Goal: Task Accomplishment & Management: Complete application form

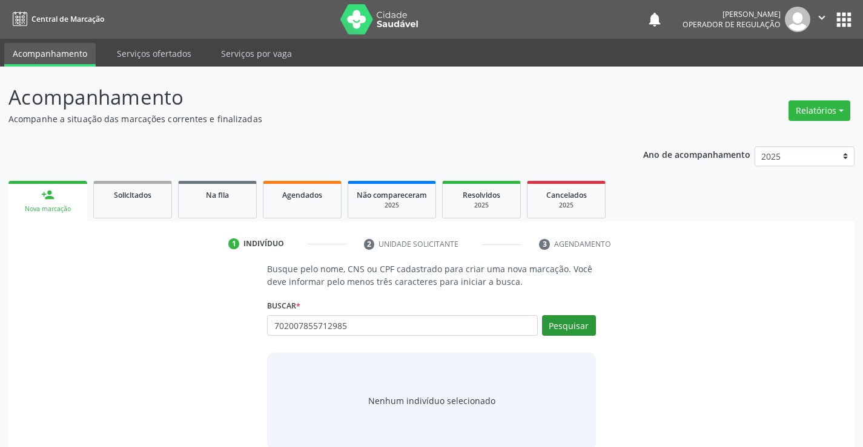
type input "702007855712985"
click at [561, 323] on button "Pesquisar" at bounding box center [569, 325] width 54 height 21
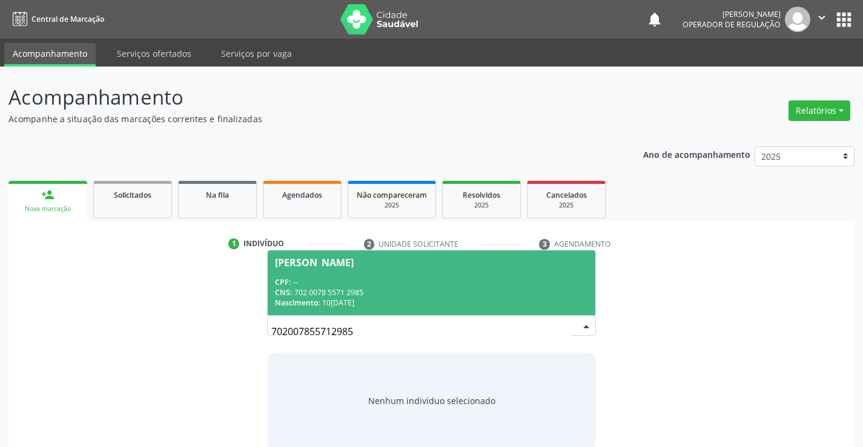
click at [389, 292] on div "CNS: 702 0078 5571 2985" at bounding box center [431, 293] width 312 height 10
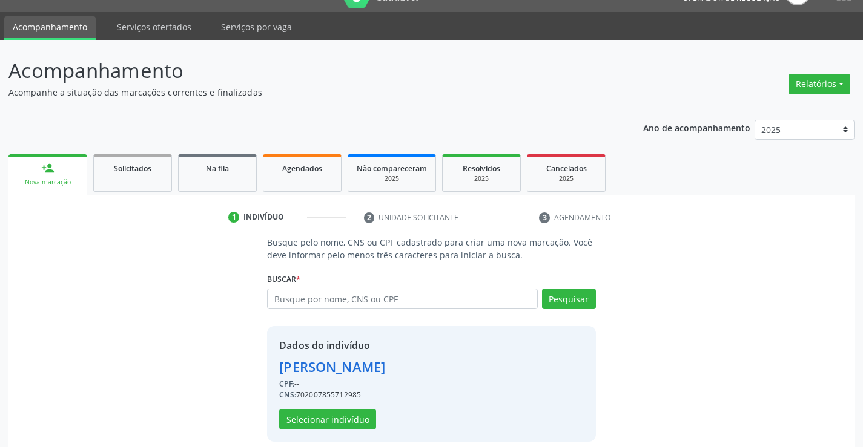
scroll to position [38, 0]
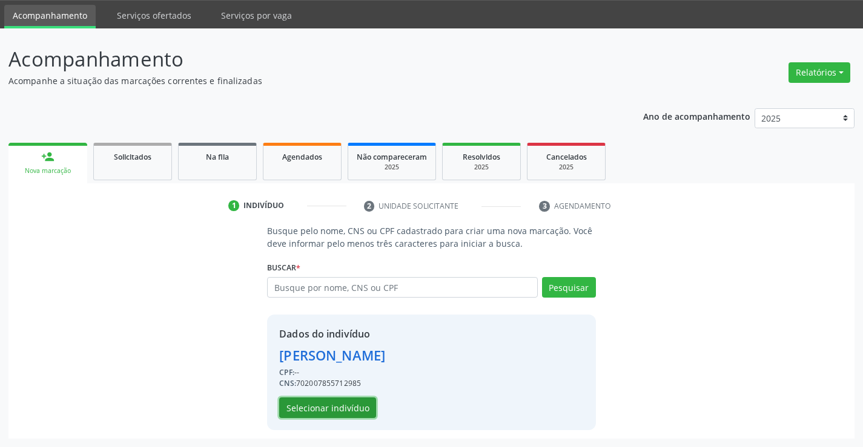
click at [329, 406] on button "Selecionar indivíduo" at bounding box center [327, 408] width 97 height 21
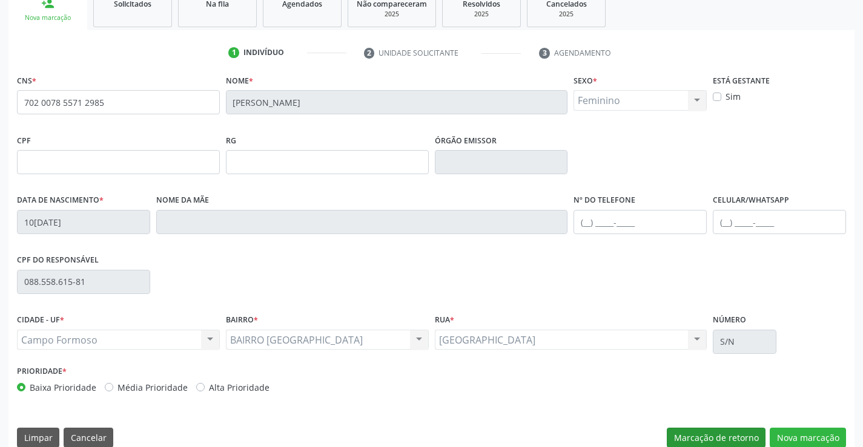
scroll to position [209, 0]
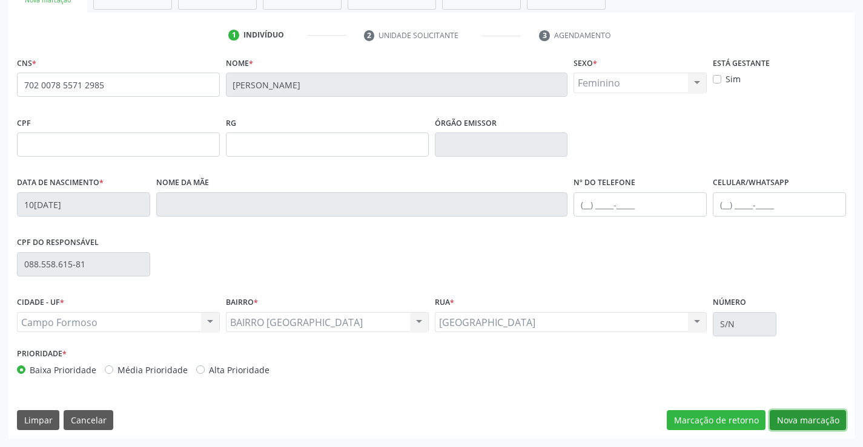
click at [798, 420] on button "Nova marcação" at bounding box center [807, 420] width 76 height 21
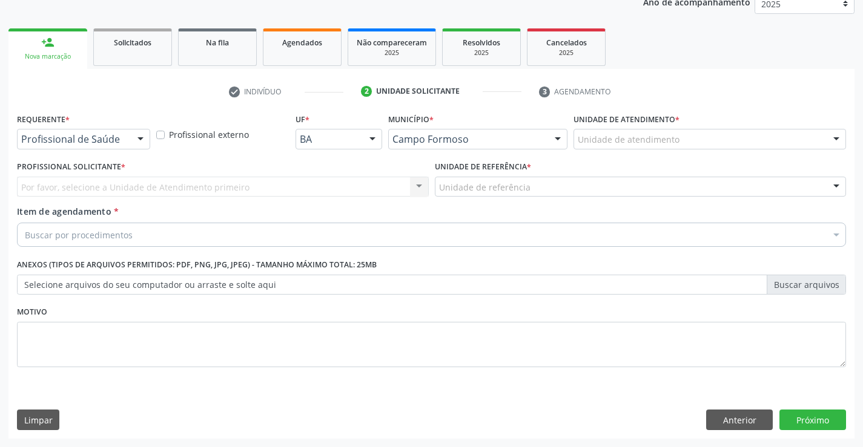
scroll to position [153, 0]
click at [140, 139] on div at bounding box center [140, 140] width 18 height 21
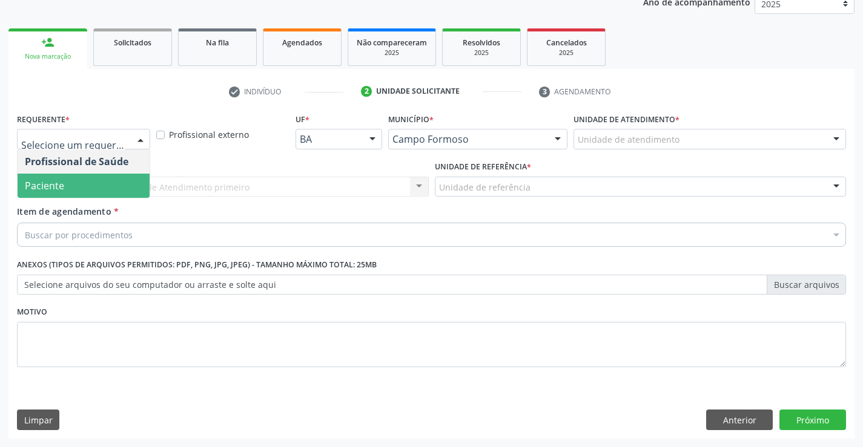
click at [102, 182] on span "Paciente" at bounding box center [84, 186] width 132 height 24
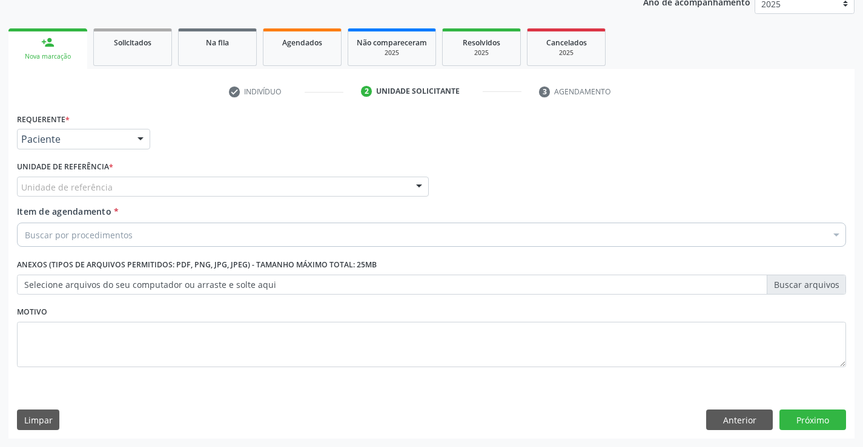
click at [123, 188] on div "Unidade de referência" at bounding box center [223, 187] width 412 height 21
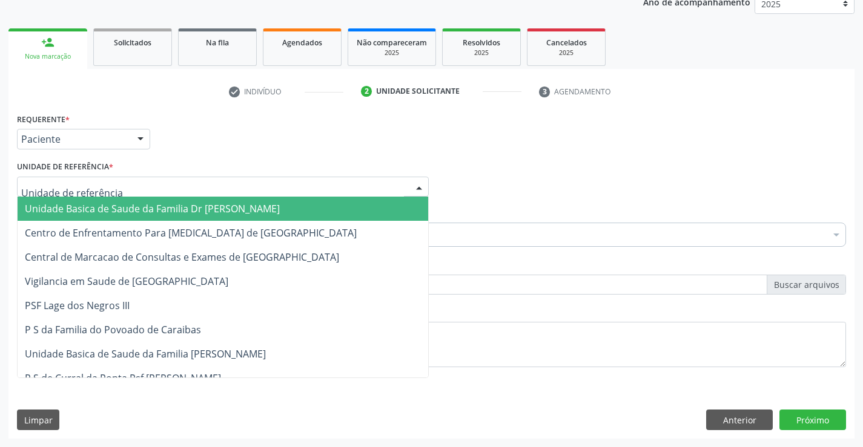
click at [126, 208] on span "Unidade Basica de Saude da Familia Dr [PERSON_NAME]" at bounding box center [152, 208] width 255 height 13
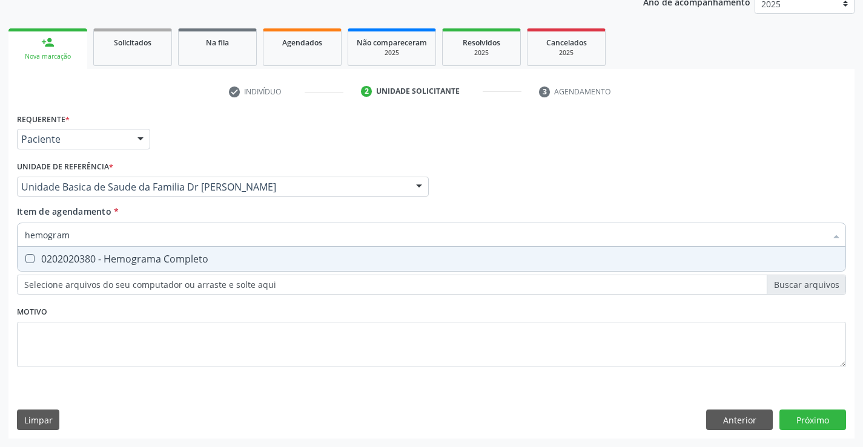
type input "hemograma"
click at [161, 263] on div "0202020380 - Hemograma Completo" at bounding box center [431, 259] width 813 height 10
checkbox Completo "true"
type input "hemograma"
click at [149, 307] on div "Requerente * Paciente Profissional de Saúde Paciente Nenhum resultado encontrad…" at bounding box center [431, 247] width 829 height 274
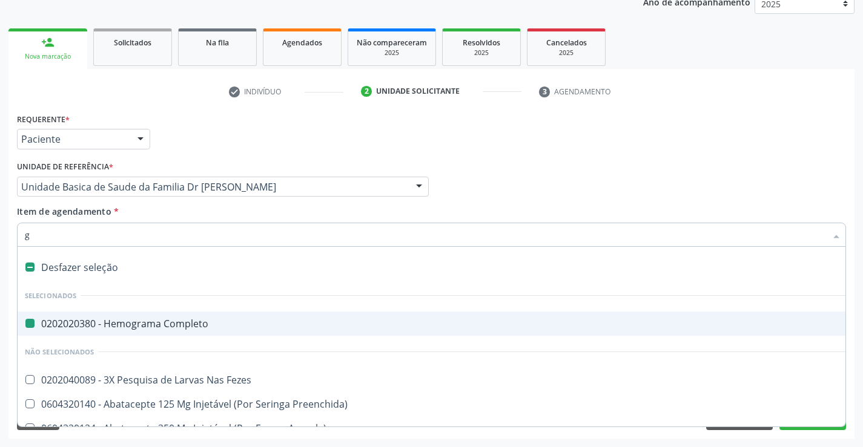
type input "gl"
checkbox Completo "false"
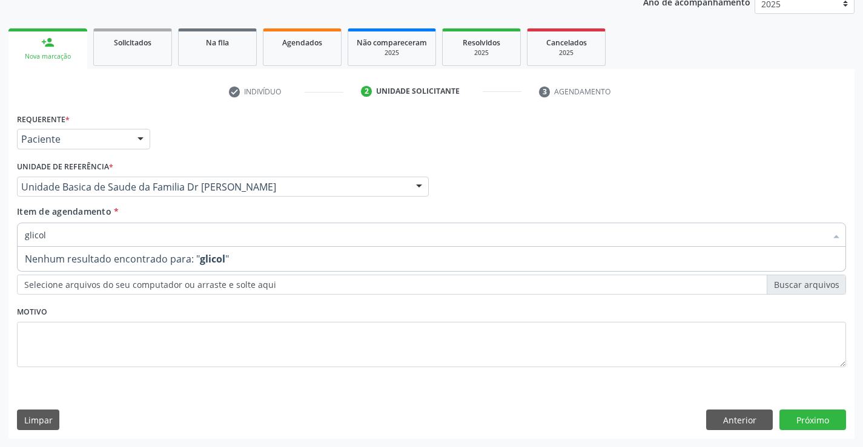
type input "glico"
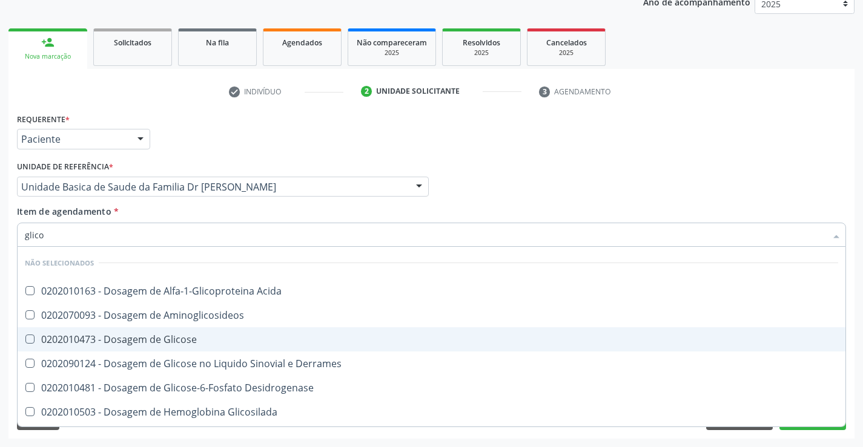
click at [152, 337] on div "0202010473 - Dosagem de Glicose" at bounding box center [431, 340] width 813 height 10
checkbox Glicose "true"
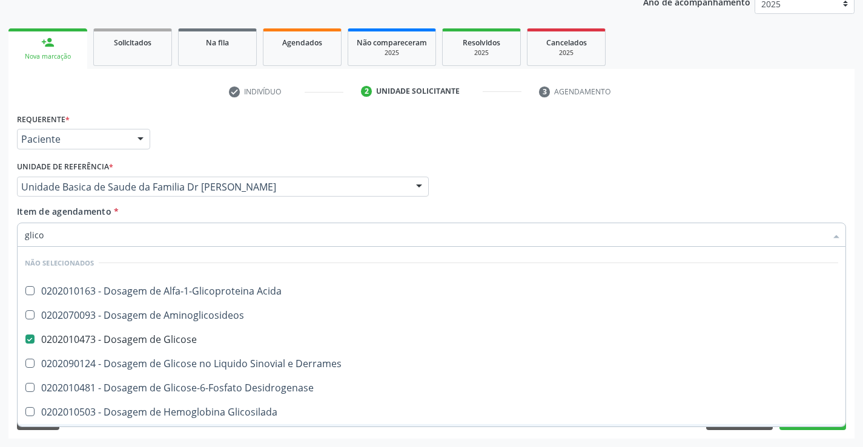
type input "glico"
click at [131, 435] on div "Requerente * Paciente Profissional de Saúde Paciente Nenhum resultado encontrad…" at bounding box center [431, 274] width 846 height 329
checkbox Acida "true"
checkbox Aminoglicosideos "true"
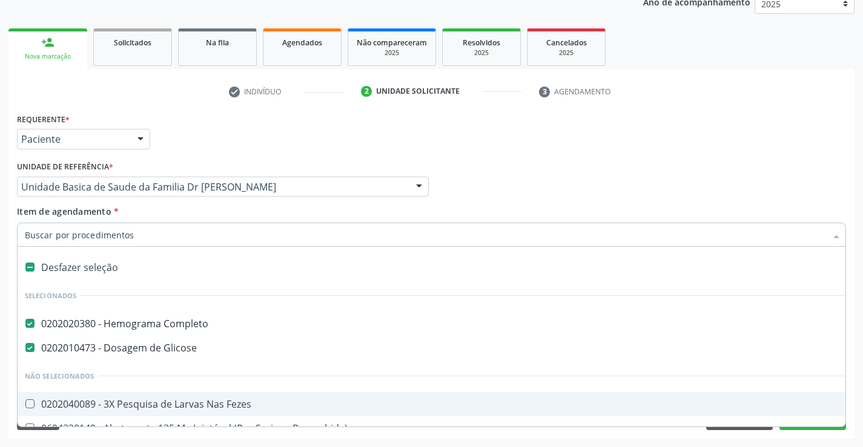
click at [142, 239] on input "Item de agendamento *" at bounding box center [425, 235] width 801 height 24
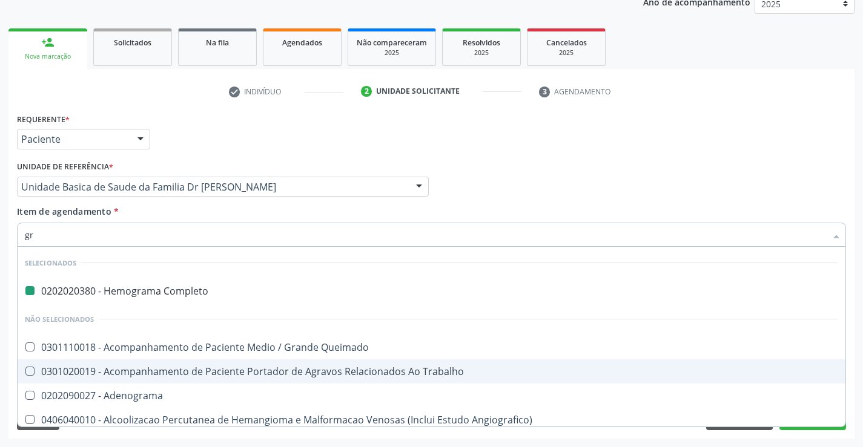
type input "gru"
checkbox Completo "false"
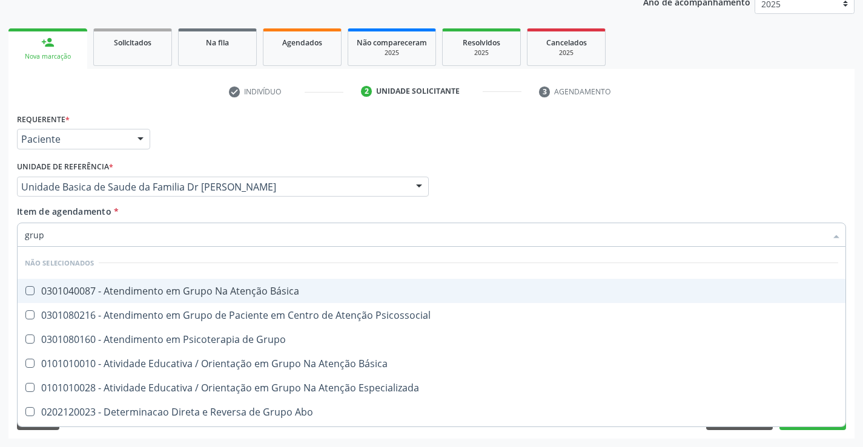
type input "grupo"
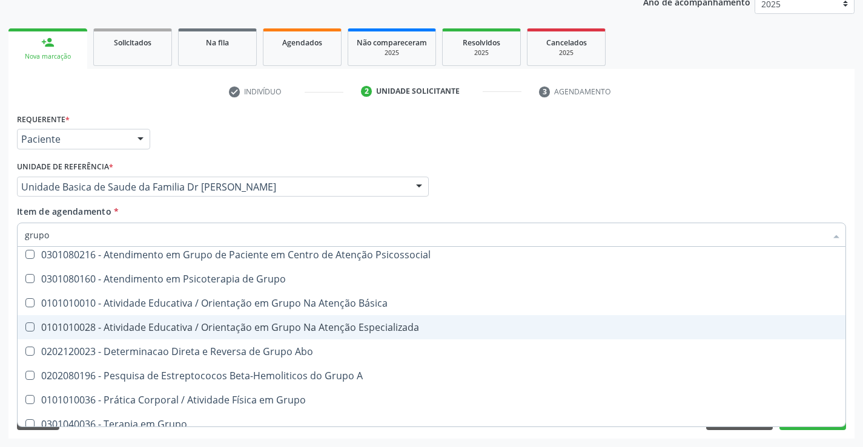
scroll to position [70, 0]
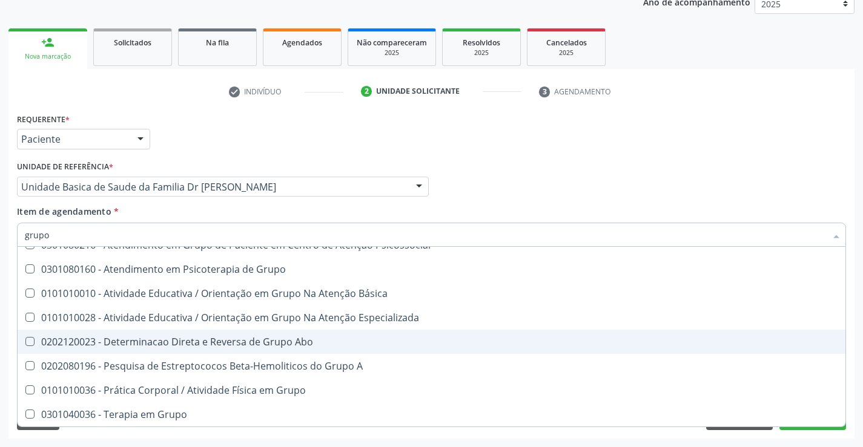
click at [298, 344] on div "0202120023 - Determinacao Direta e Reversa de Grupo Abo" at bounding box center [431, 342] width 813 height 10
checkbox Abo "true"
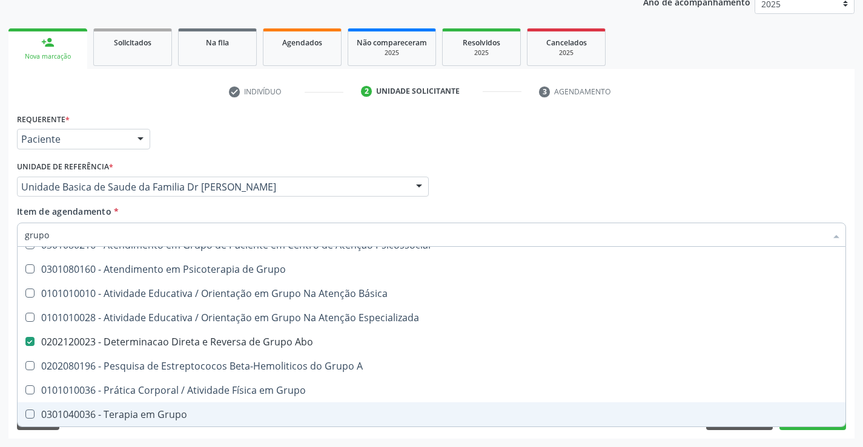
type input "grupo"
click at [296, 441] on div "Acompanhamento Acompanhe a situação das marcações correntes e finalizadas Relat…" at bounding box center [431, 180] width 863 height 533
checkbox Básica "true"
checkbox Psicossocial "true"
checkbox Grupo "true"
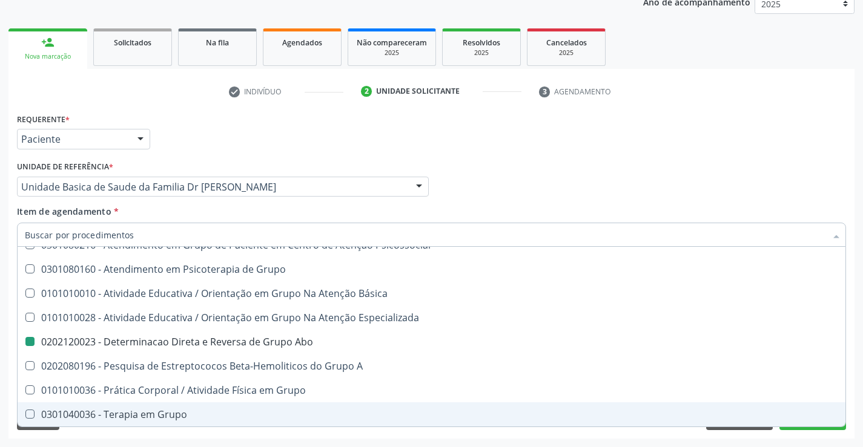
checkbox Abo "false"
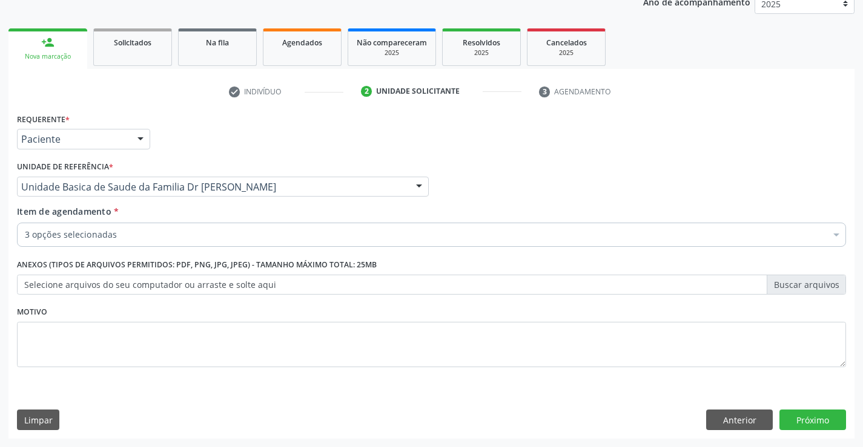
scroll to position [0, 0]
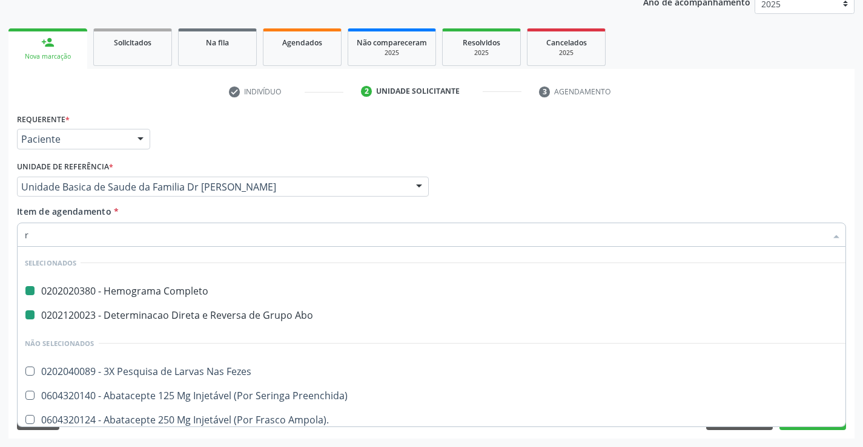
type input "rh"
checkbox Completo "false"
checkbox Abo "false"
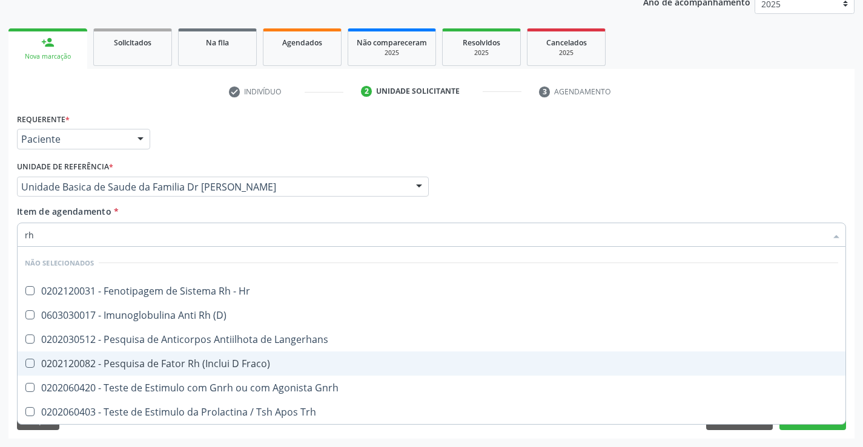
click at [203, 363] on div "0202120082 - Pesquisa de Fator Rh (Inclui D Fraco)" at bounding box center [431, 364] width 813 height 10
checkbox Fraco\) "true"
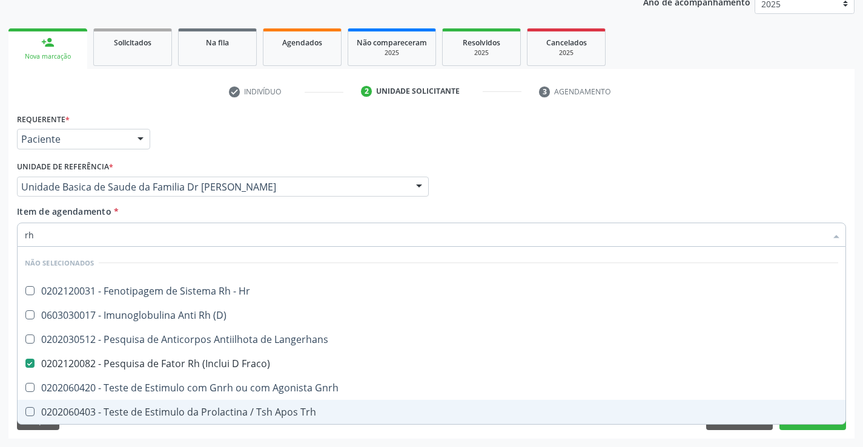
type input "rh"
click at [202, 434] on div "Requerente * Paciente Profissional de Saúde Paciente Nenhum resultado encontrad…" at bounding box center [431, 274] width 846 height 329
checkbox Hr "true"
checkbox \(D\) "true"
checkbox Langerhans "true"
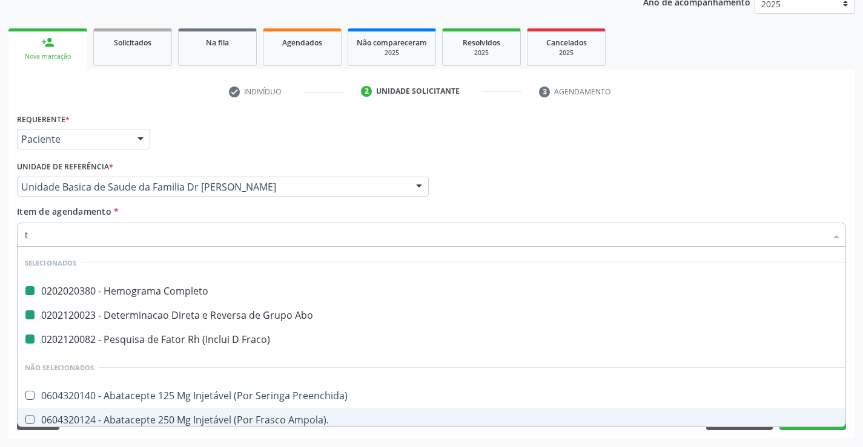
type input "tr"
checkbox Completo "false"
checkbox Abo "false"
checkbox Fraco\) "false"
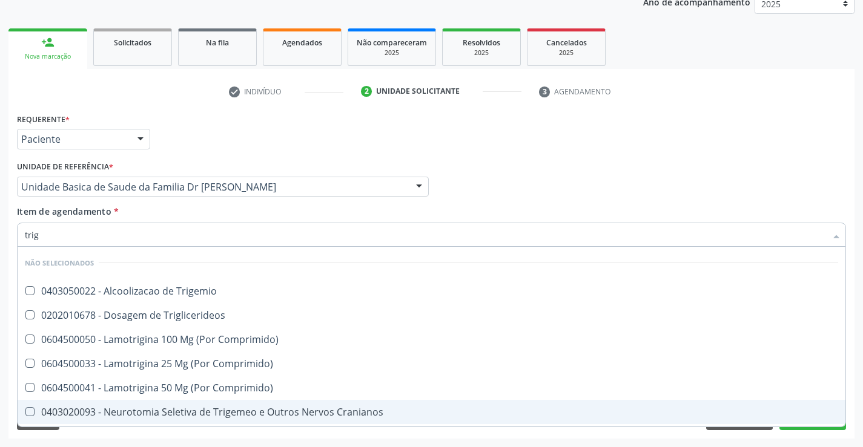
type input "trigl"
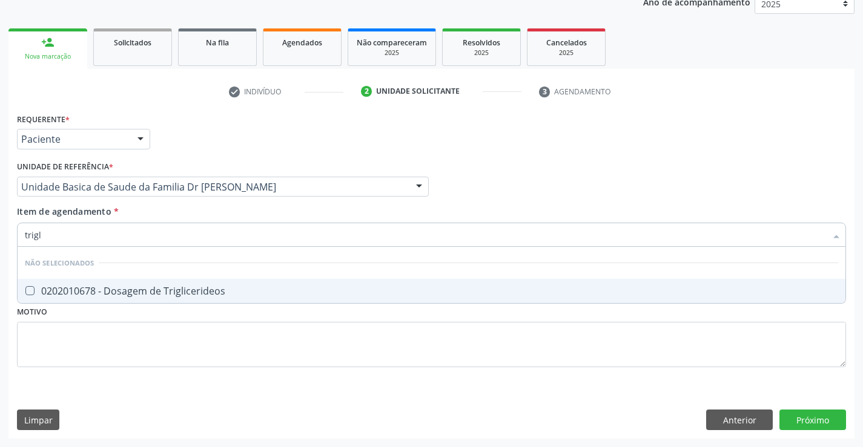
click at [186, 294] on div "0202010678 - Dosagem de Triglicerideos" at bounding box center [431, 291] width 813 height 10
checkbox Triglicerideos "true"
type input "trigl"
click at [180, 323] on div "Requerente * Paciente Profissional de Saúde Paciente Nenhum resultado encontrad…" at bounding box center [431, 247] width 829 height 274
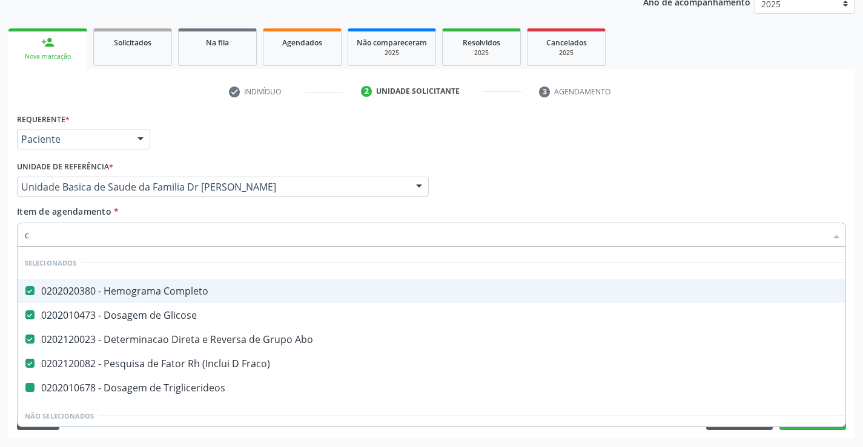
type input "co"
checkbox Triglicerideos "false"
type input "col"
checkbox Completo "false"
checkbox Glicose "false"
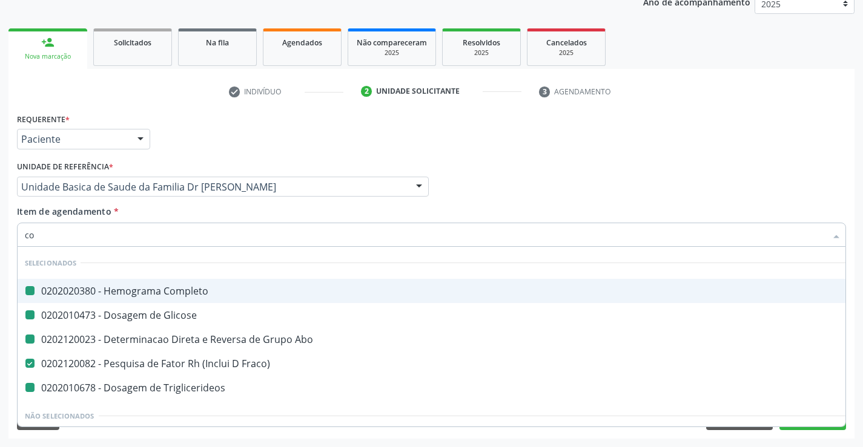
checkbox Abo "false"
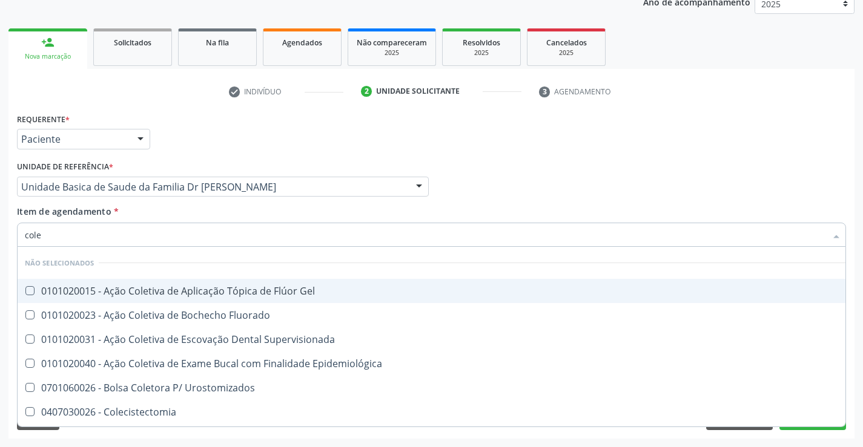
type input "coles"
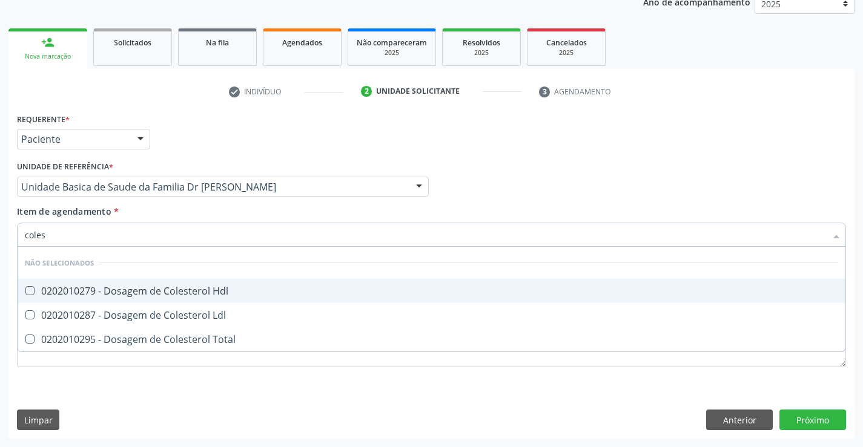
click at [181, 286] on div "0202010279 - Dosagem de Colesterol Hdl" at bounding box center [431, 291] width 813 height 10
checkbox Hdl "true"
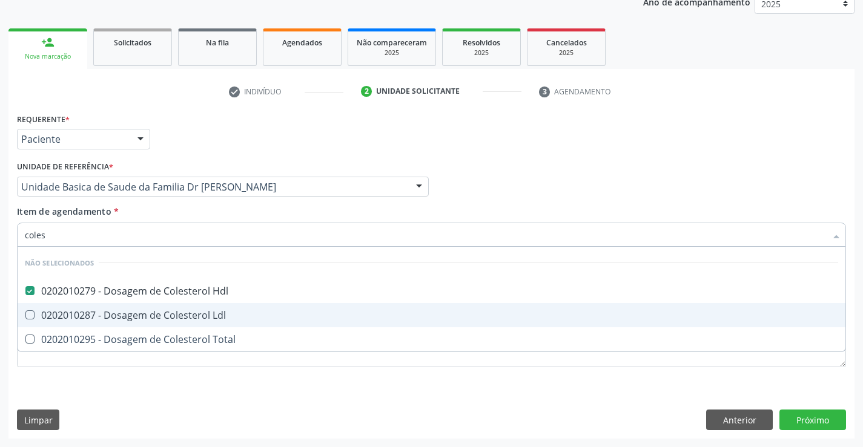
click at [167, 315] on div "0202010287 - Dosagem de Colesterol Ldl" at bounding box center [431, 316] width 813 height 10
checkbox Ldl "true"
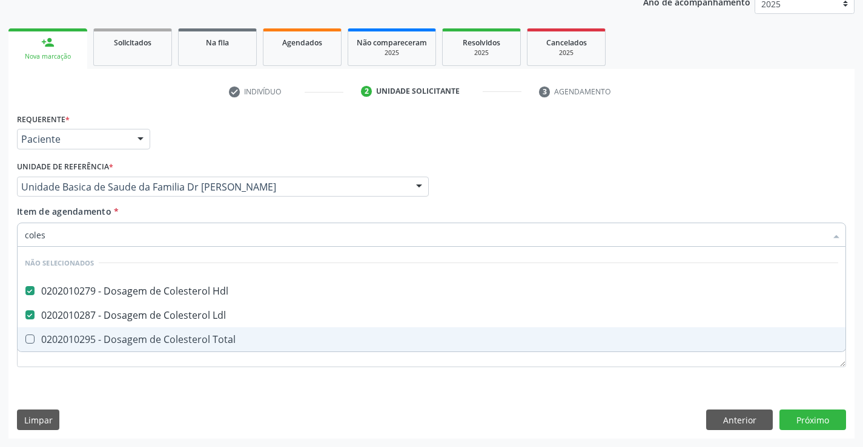
click at [172, 341] on div "0202010295 - Dosagem de Colesterol Total" at bounding box center [431, 340] width 813 height 10
checkbox Total "true"
click at [170, 386] on div "Requerente * Paciente Profissional de Saúde Paciente Nenhum resultado encontrad…" at bounding box center [431, 274] width 846 height 329
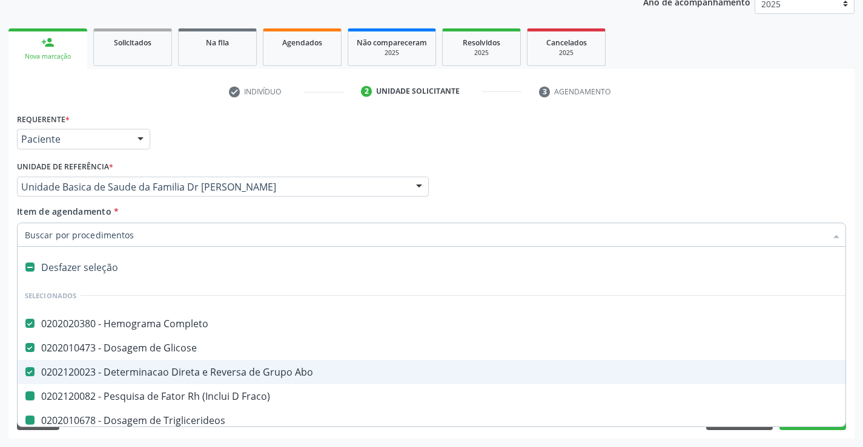
type input "u"
checkbox Fraco\) "false"
checkbox Triglicerideos "false"
checkbox Hdl "false"
checkbox Ldl "false"
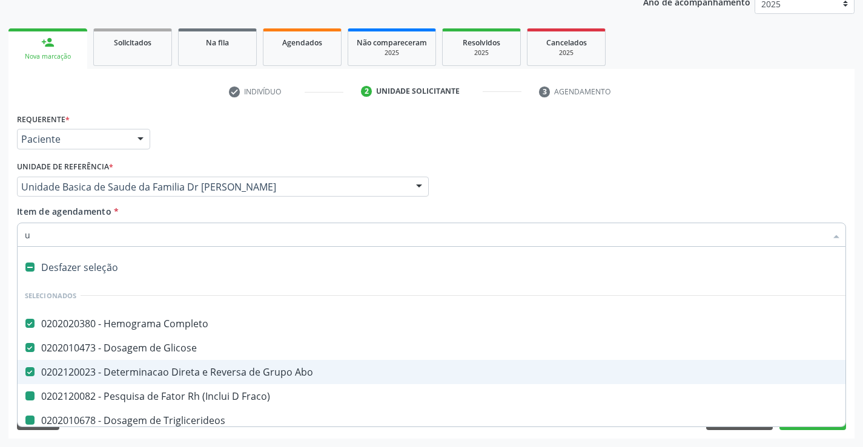
checkbox Total "false"
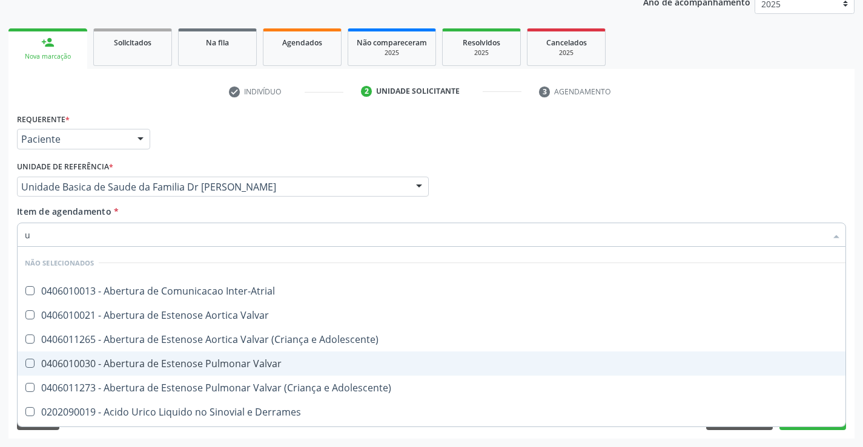
type input "ur"
checkbox Inter-Atrial "false"
checkbox Valvar "false"
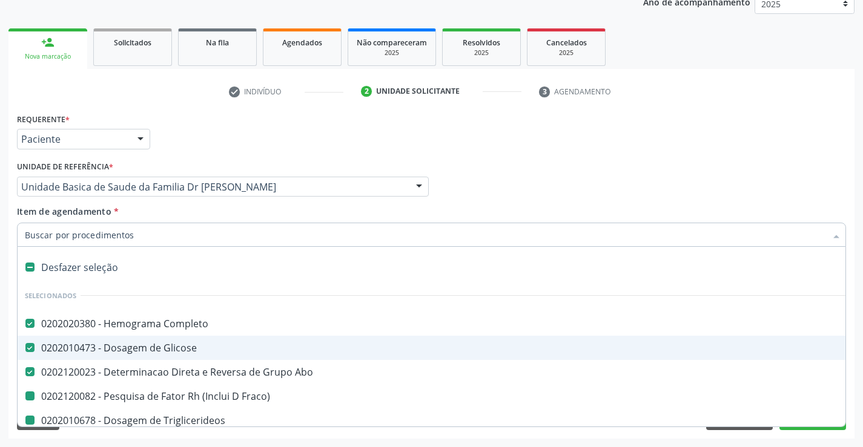
type input "u"
checkbox Fraco\) "false"
checkbox Triglicerideos "false"
checkbox Hdl "false"
checkbox Ldl "false"
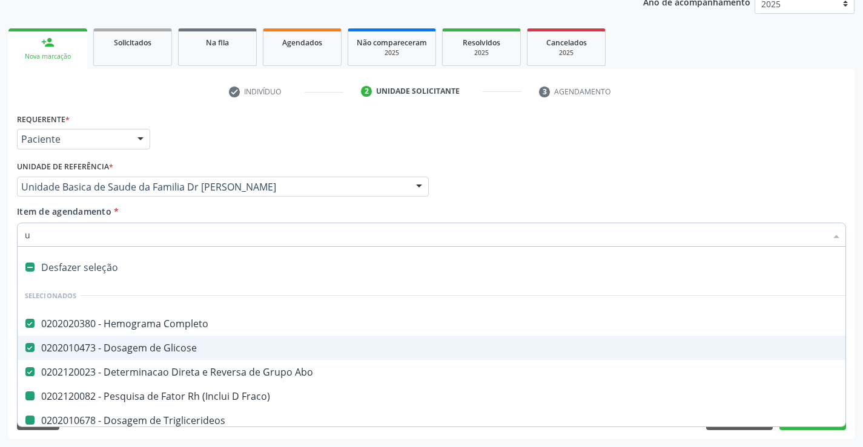
checkbox Total "false"
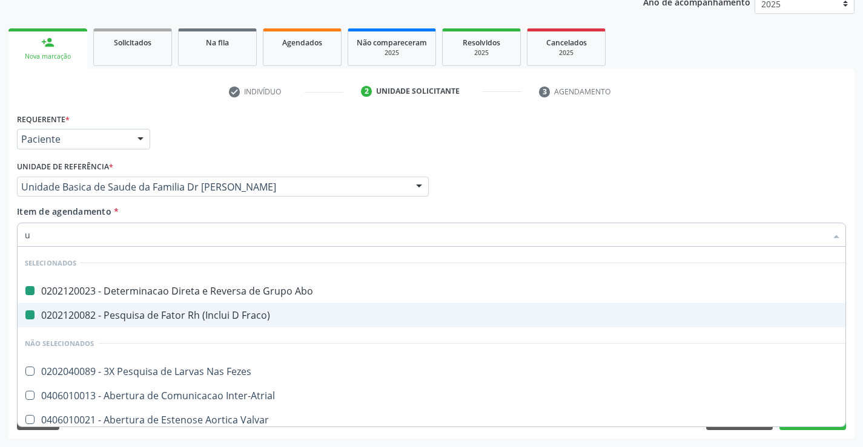
type input "ur"
checkbox Abo "false"
checkbox Fraco\) "false"
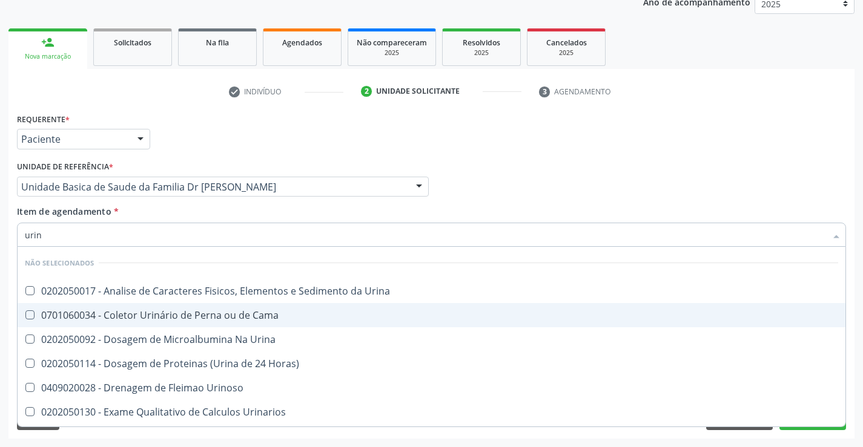
type input "urina"
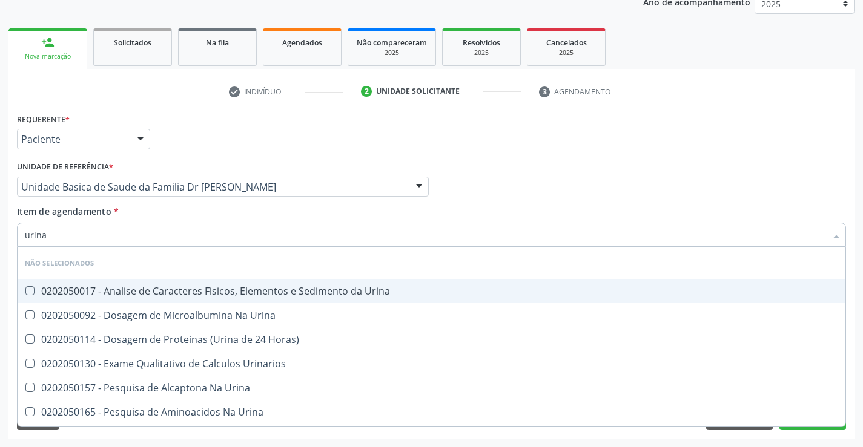
click at [165, 291] on div "0202050017 - Analise de Caracteres Fisicos, Elementos e Sedimento da Urina" at bounding box center [431, 291] width 813 height 10
checkbox Urina "true"
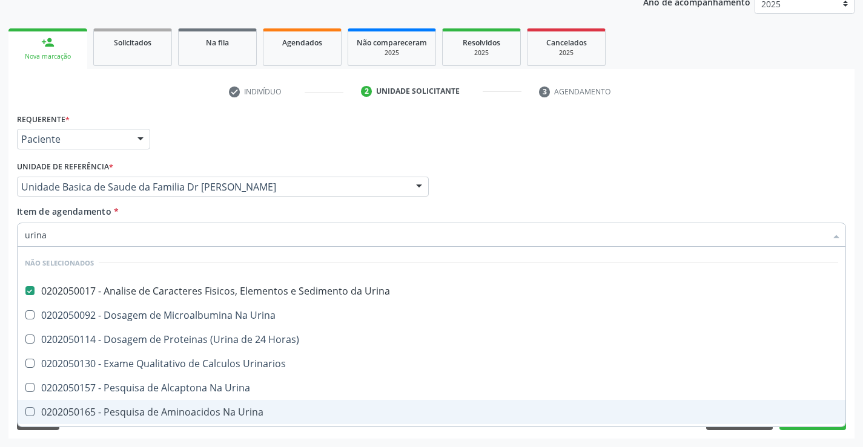
type input "urina"
click at [206, 436] on div "Requerente * Paciente Profissional de Saúde Paciente Nenhum resultado encontrad…" at bounding box center [431, 274] width 846 height 329
checkbox Urina "true"
checkbox Urinarios "true"
checkbox Urina "true"
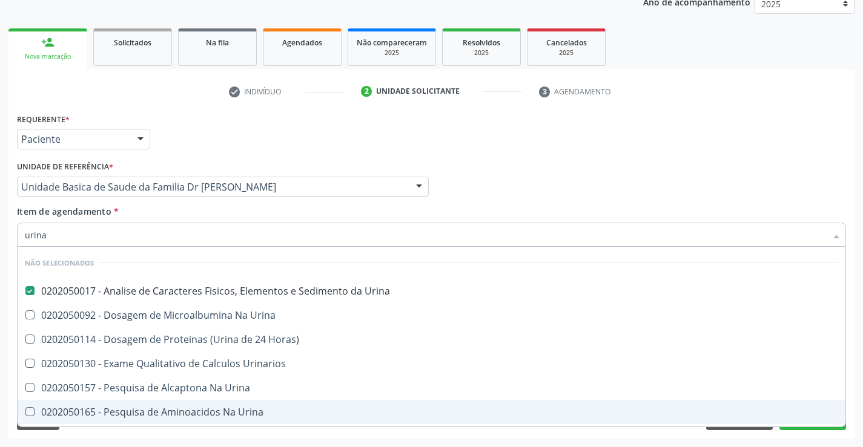
checkbox Urina "true"
checkbox Horas\) "true"
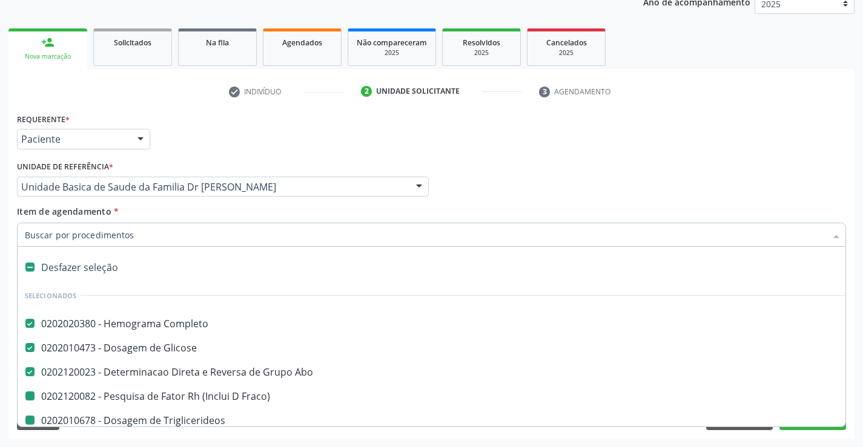
type input "f"
checkbox Fraco\) "false"
checkbox Triglicerideos "false"
checkbox Hdl "false"
checkbox Ldl "false"
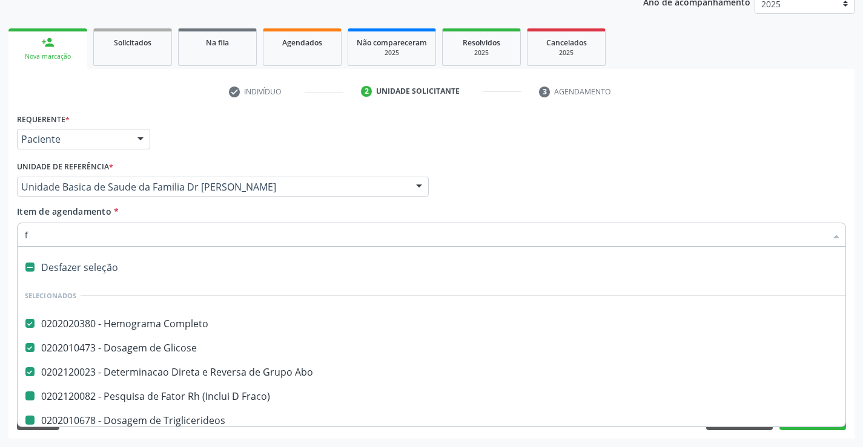
checkbox Total "false"
checkbox Urina "false"
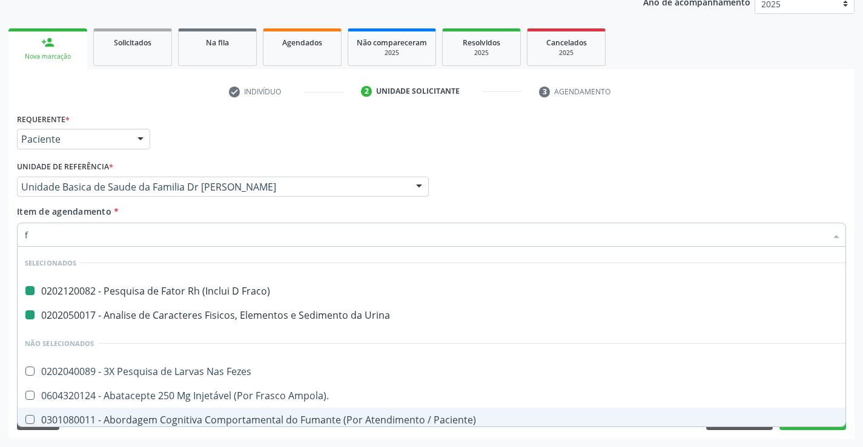
type input "fe"
checkbox Fraco\) "false"
checkbox Urina "false"
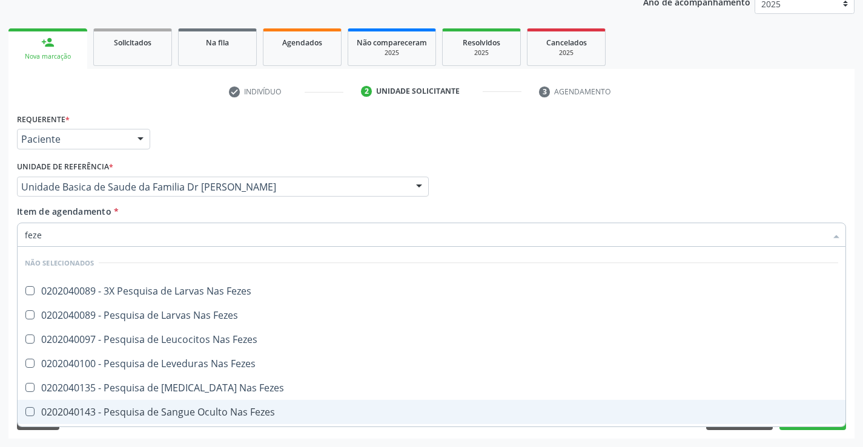
type input "fezes"
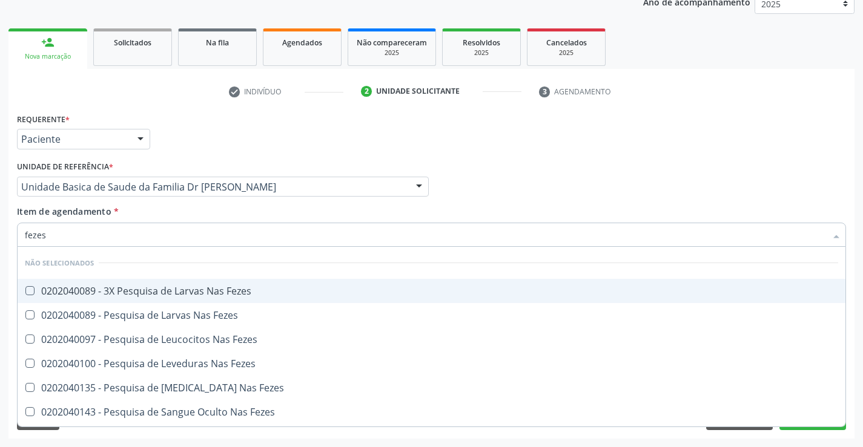
click at [134, 286] on div "0202040089 - 3X Pesquisa de Larvas Nas Fezes" at bounding box center [431, 291] width 813 height 10
checkbox Fezes "true"
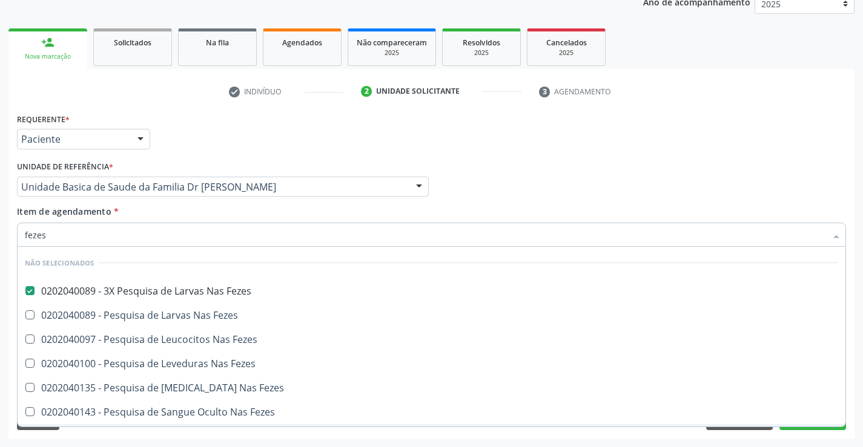
click at [244, 435] on div "Requerente * Paciente Profissional de Saúde Paciente Nenhum resultado encontrad…" at bounding box center [431, 274] width 846 height 329
checkbox Fezes "true"
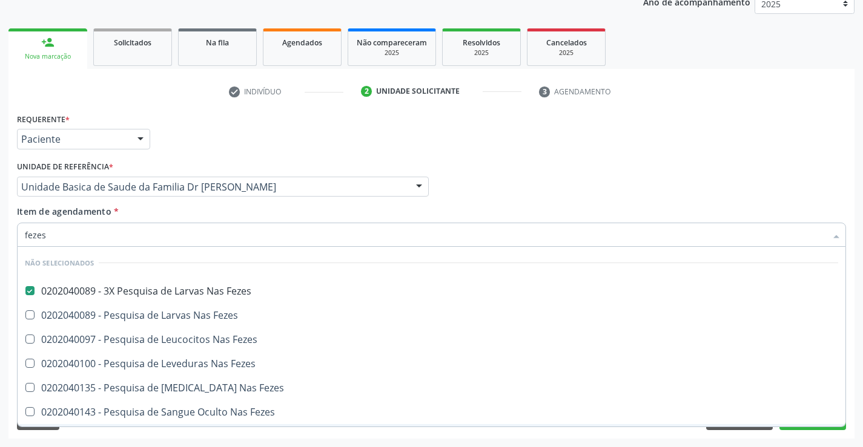
checkbox Fezes "true"
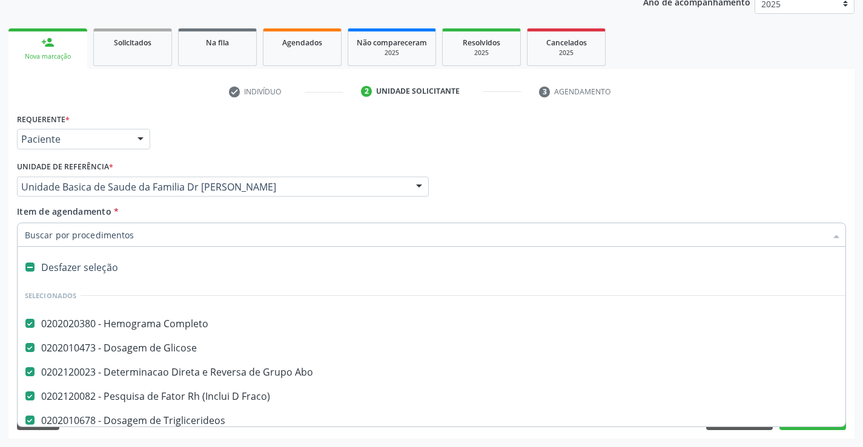
click at [149, 238] on input "Item de agendamento *" at bounding box center [425, 235] width 801 height 24
type input "u"
checkbox Hdl "false"
checkbox Ldl "false"
checkbox Total "false"
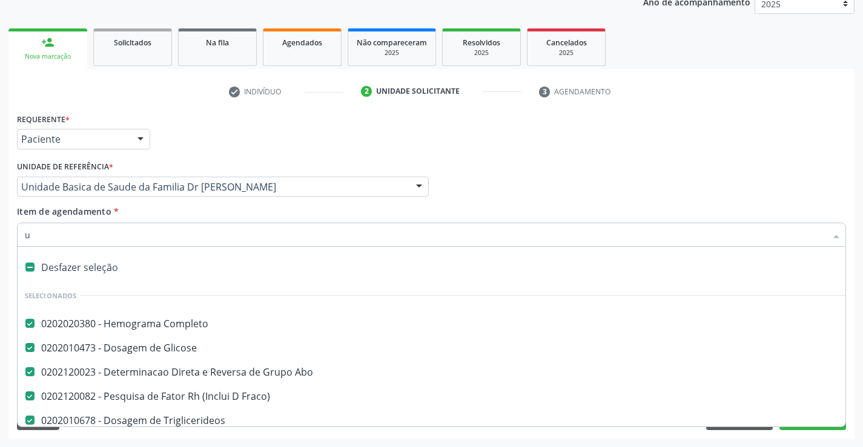
checkbox Urina "false"
checkbox Fezes "false"
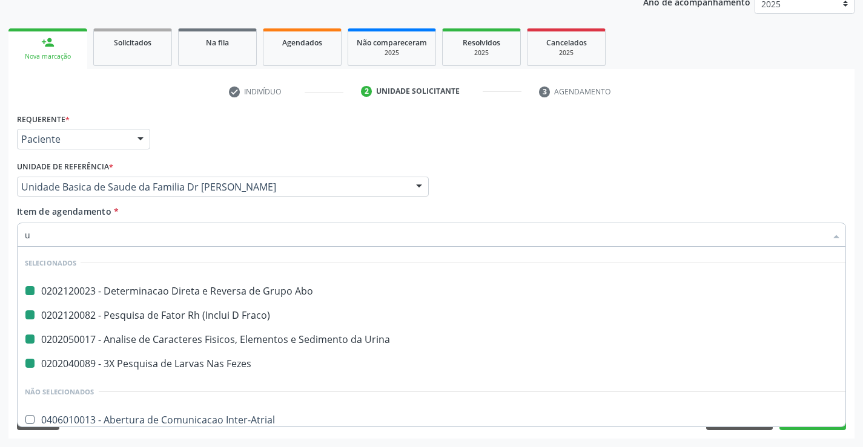
type input "ue"
checkbox Abo "false"
checkbox Fraco\) "false"
checkbox Fezes "false"
checkbox Urina "false"
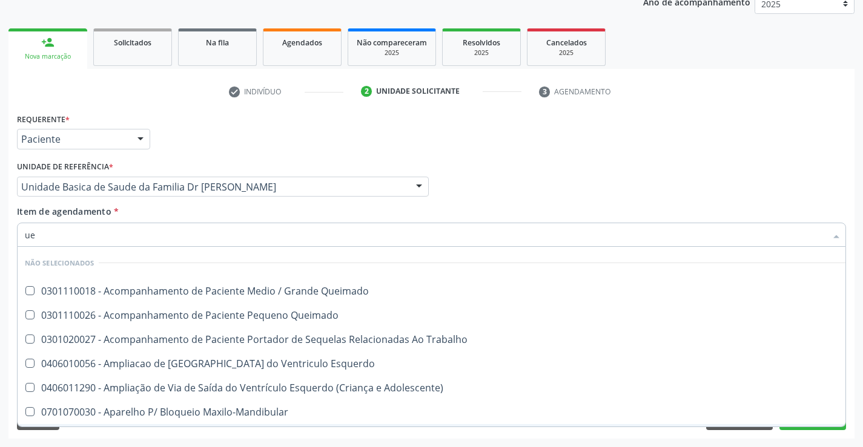
type input "u"
checkbox Queimado "true"
checkbox Esquerdo "true"
checkbox Trabalho "true"
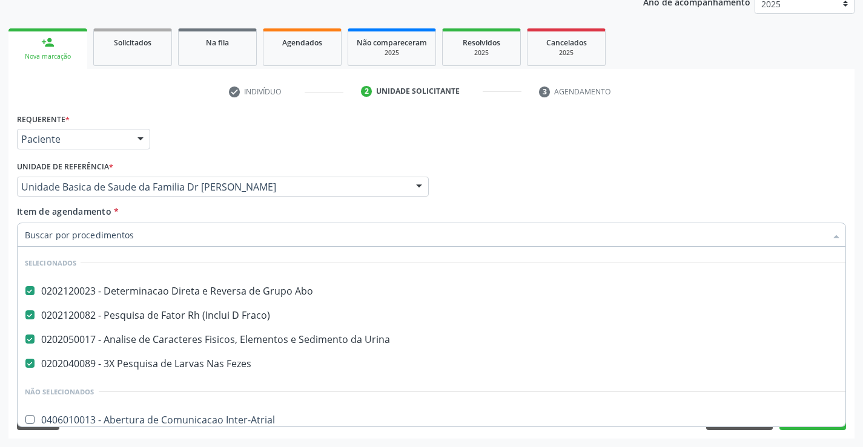
checkbox Inter-Atrial "true"
checkbox Valvar "true"
checkbox Adolescente\) "true"
checkbox Valvar "true"
checkbox Adolescente\) "true"
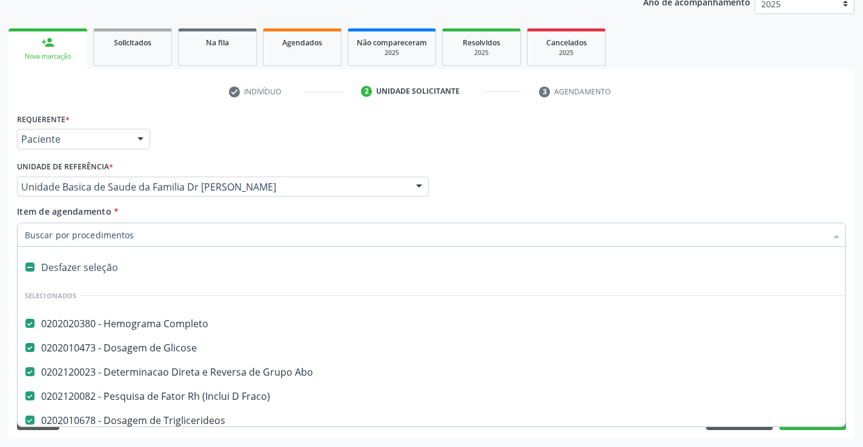
scroll to position [182, 0]
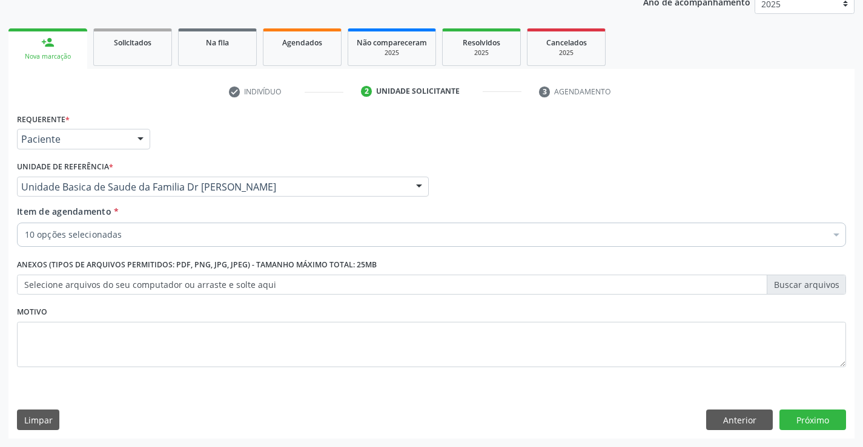
click at [559, 440] on div "Acompanhamento Acompanhe a situação das marcações correntes e finalizadas Relat…" at bounding box center [431, 180] width 863 height 533
click at [808, 421] on button "Próximo" at bounding box center [812, 420] width 67 height 21
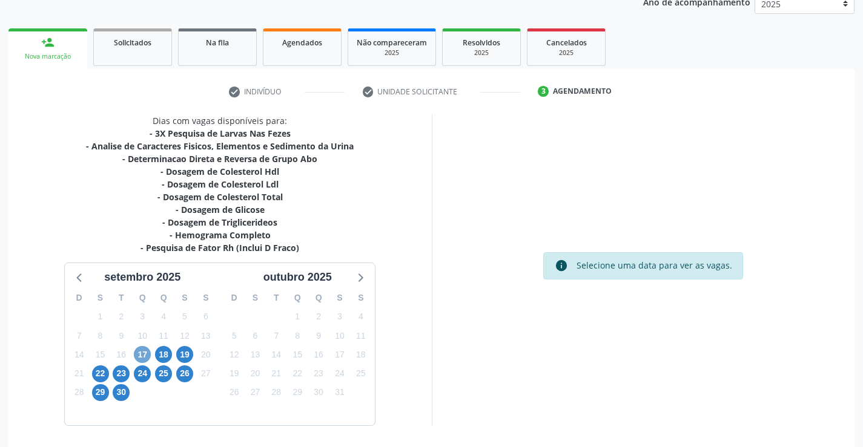
click at [147, 351] on span "17" at bounding box center [142, 354] width 17 height 17
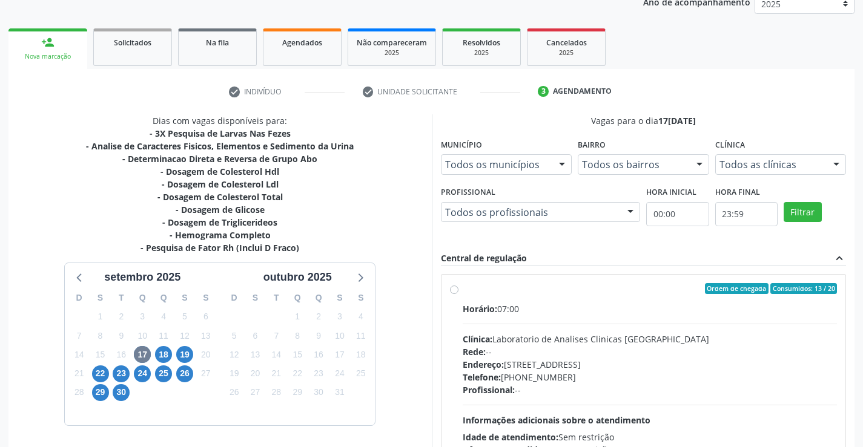
click at [463, 289] on label "Ordem de chegada Consumidos: 13 / 20 Horário: 07:00 Clínica: Laboratorio de Ana…" at bounding box center [650, 376] width 375 height 186
click at [454, 289] on input "Ordem de chegada Consumidos: 13 / 20 Horário: 07:00 Clínica: Laboratorio de Ana…" at bounding box center [454, 288] width 8 height 11
radio input "true"
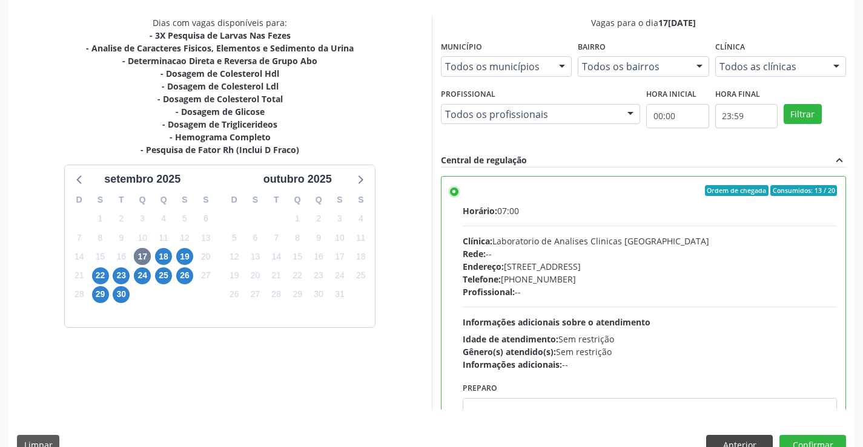
scroll to position [276, 0]
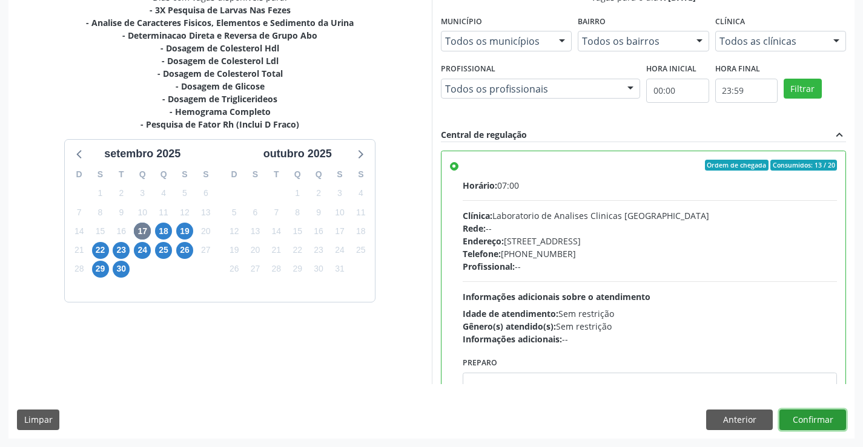
click at [789, 420] on button "Confirmar" at bounding box center [812, 420] width 67 height 21
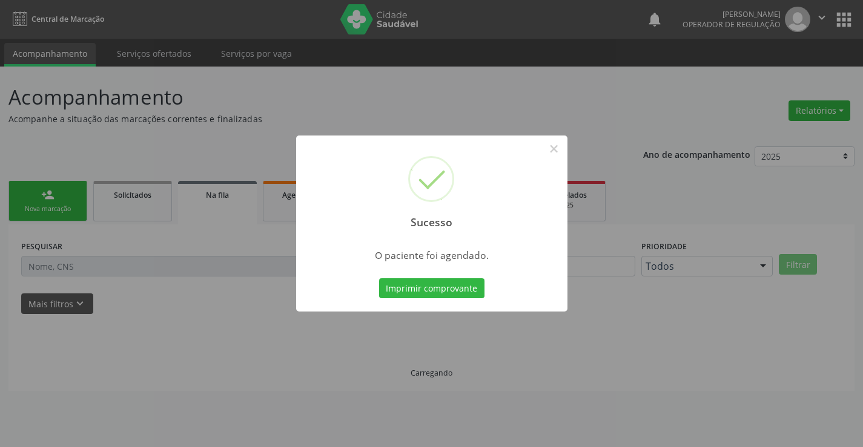
scroll to position [0, 0]
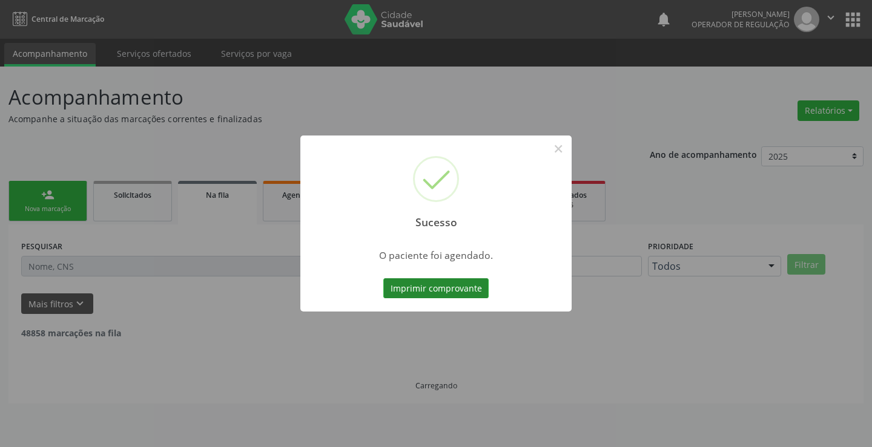
click at [446, 288] on button "Imprimir comprovante" at bounding box center [435, 288] width 105 height 21
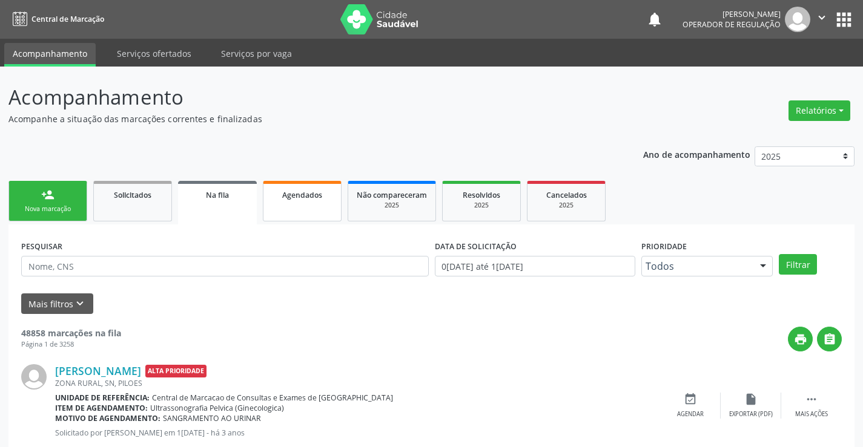
click at [300, 211] on link "Agendados" at bounding box center [302, 201] width 79 height 41
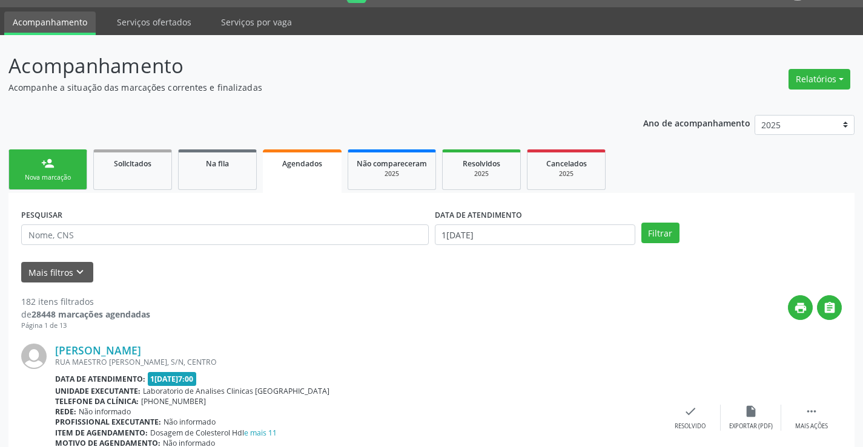
scroll to position [61, 0]
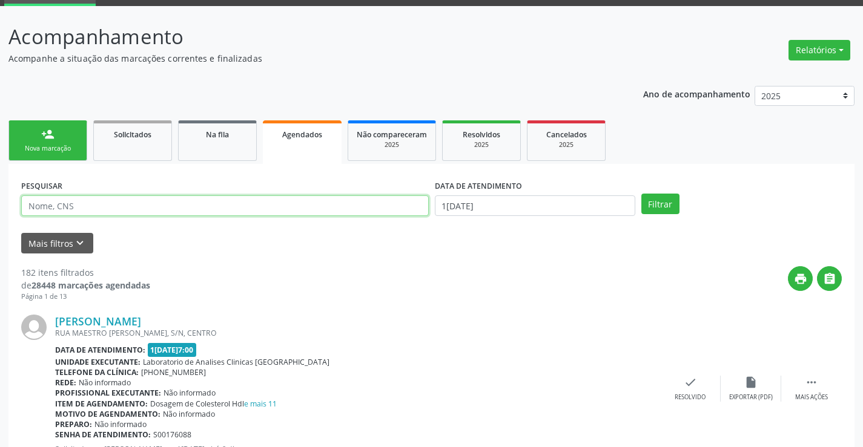
click at [91, 208] on input "text" at bounding box center [224, 206] width 407 height 21
type input "703002832215873"
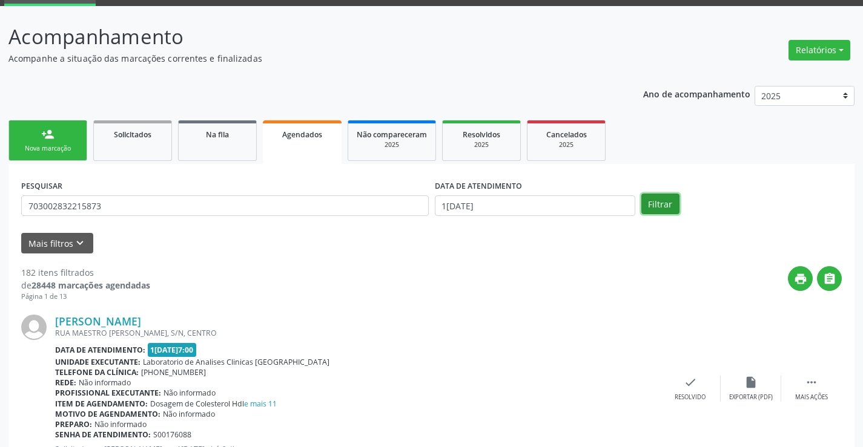
click at [656, 204] on button "Filtrar" at bounding box center [660, 204] width 38 height 21
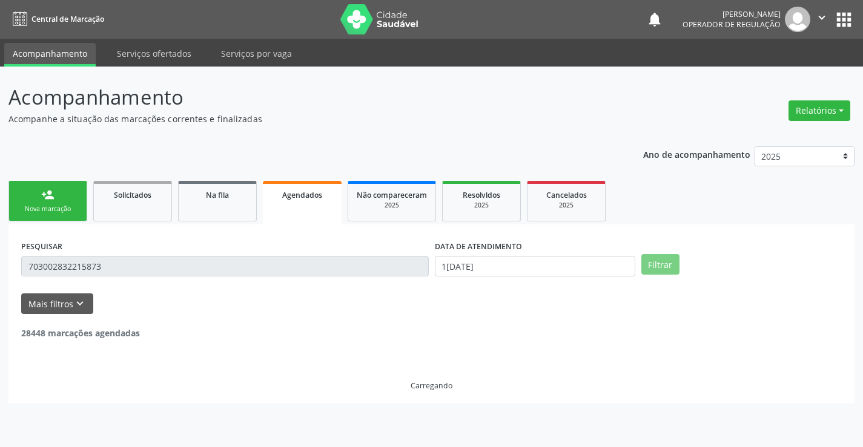
scroll to position [0, 0]
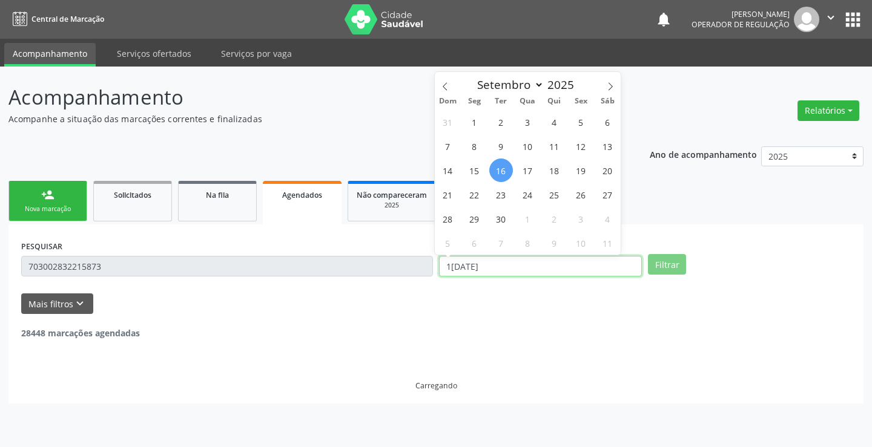
click at [567, 265] on input "16/09/2025" at bounding box center [540, 266] width 203 height 21
click at [497, 166] on span "16" at bounding box center [501, 171] width 24 height 24
type input "16/09/2025"
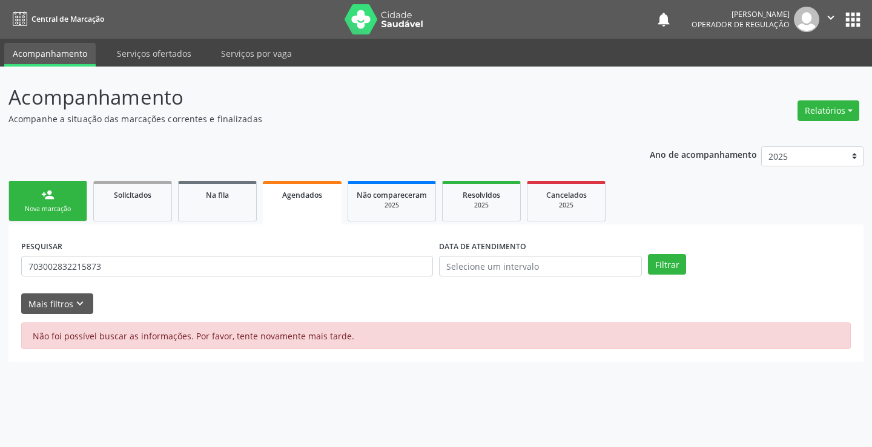
click at [73, 206] on div "Nova marcação" at bounding box center [48, 209] width 61 height 9
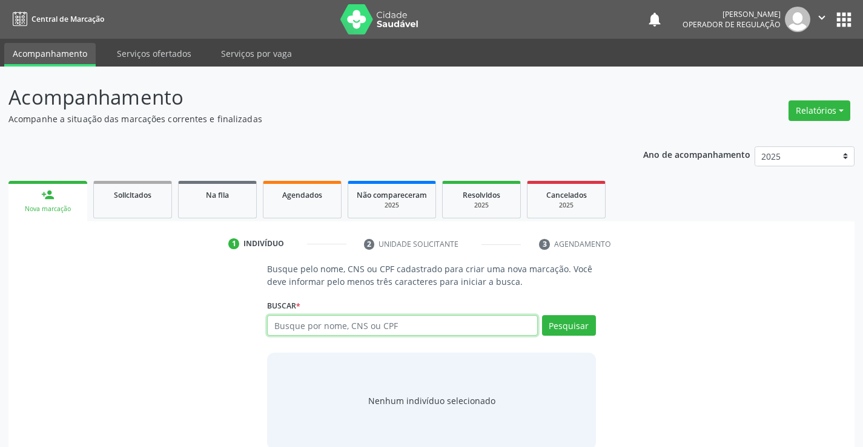
click at [392, 328] on input "text" at bounding box center [402, 325] width 270 height 21
type input "703002832"
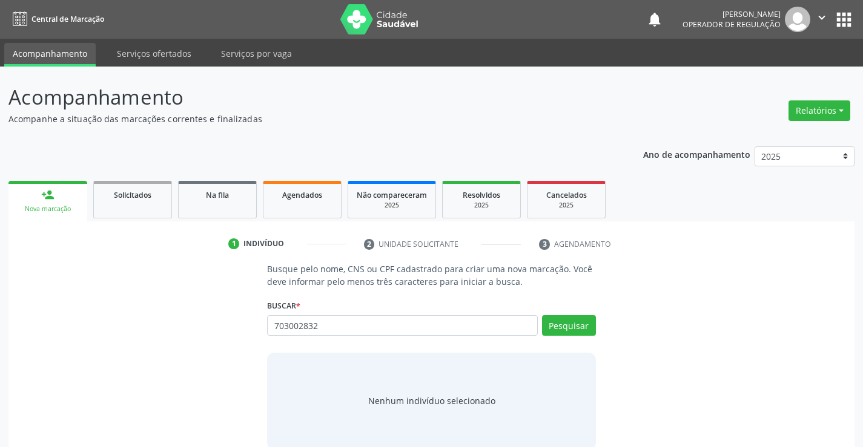
scroll to position [19, 0]
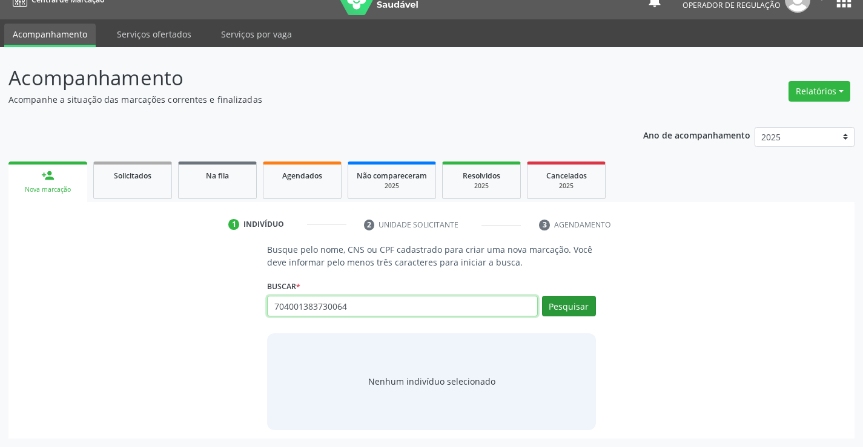
type input "704001383730064"
click at [582, 303] on button "Pesquisar" at bounding box center [569, 306] width 54 height 21
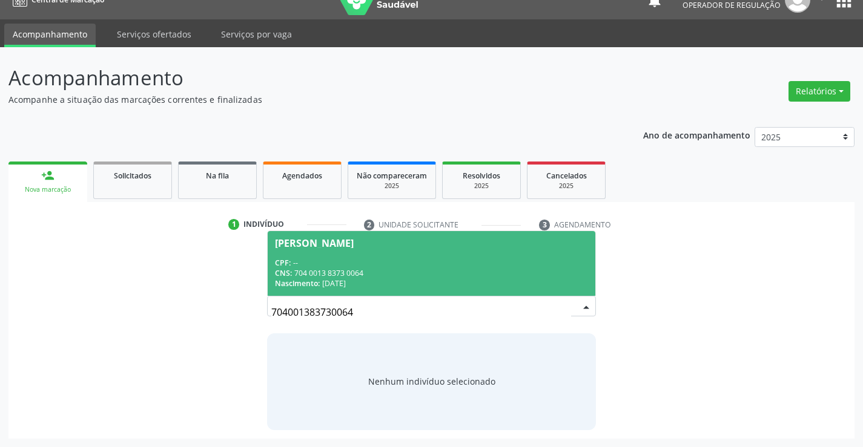
click at [409, 268] on div "CNS: 704 0013 8373 0064" at bounding box center [431, 273] width 312 height 10
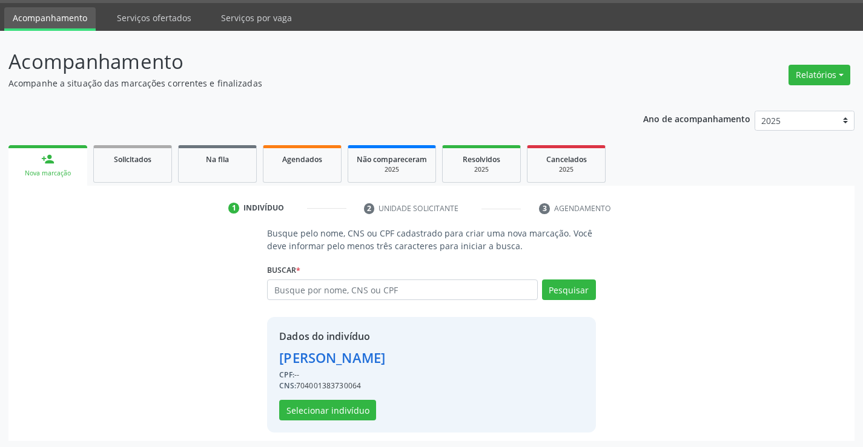
scroll to position [38, 0]
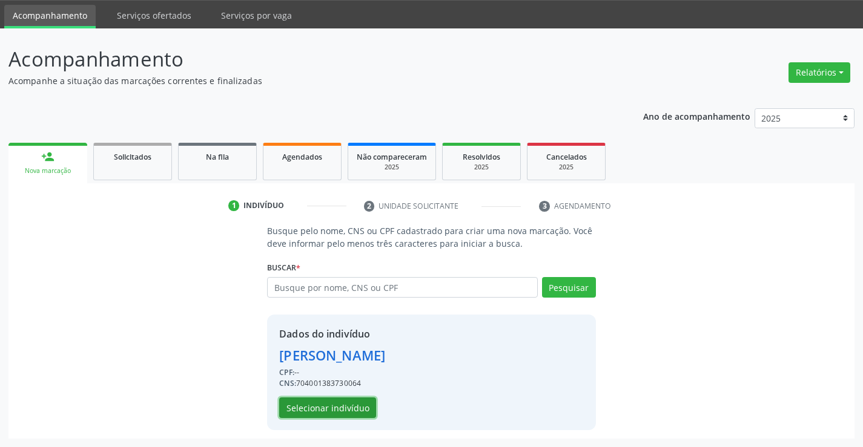
click at [329, 406] on button "Selecionar indivíduo" at bounding box center [327, 408] width 97 height 21
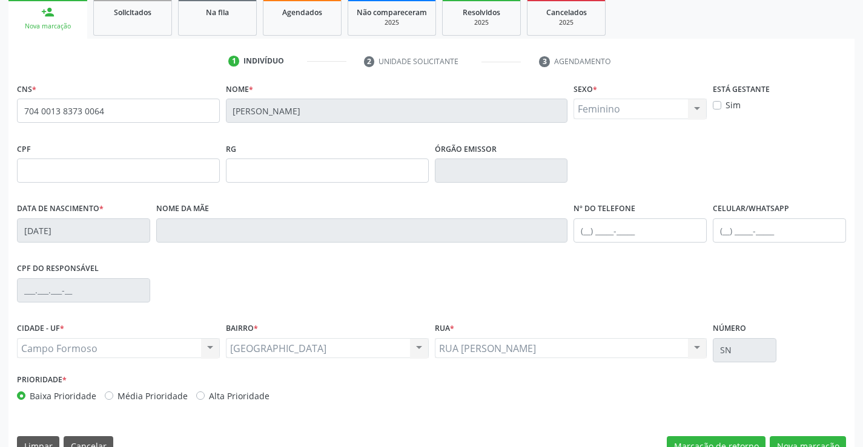
scroll to position [209, 0]
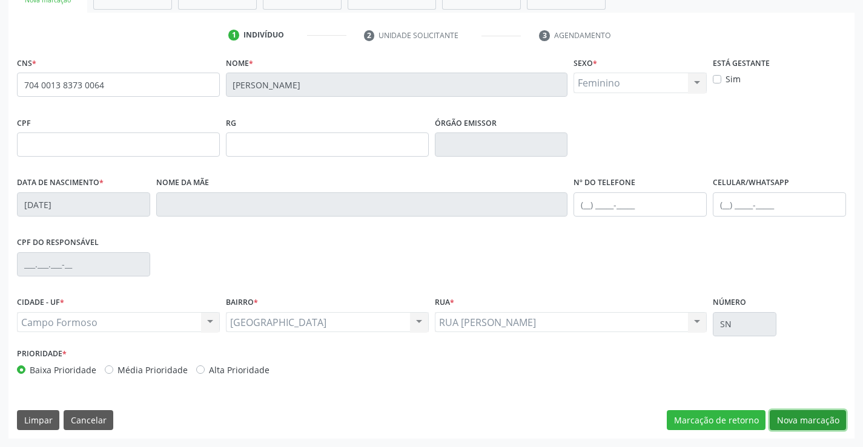
click at [820, 421] on button "Nova marcação" at bounding box center [807, 420] width 76 height 21
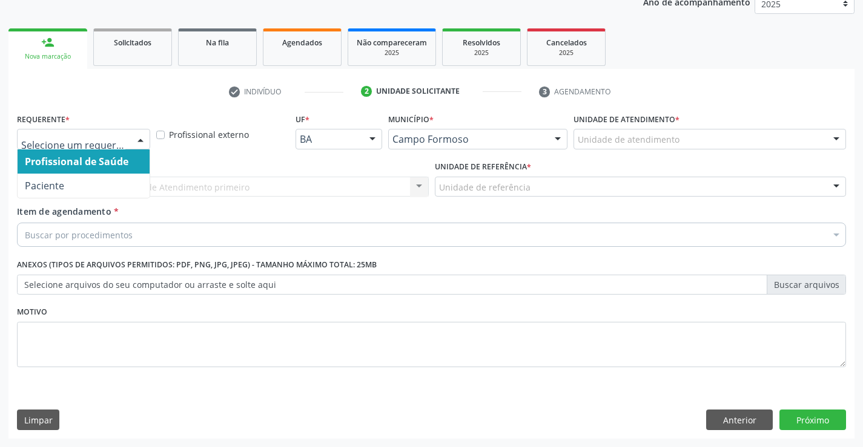
click at [143, 138] on div at bounding box center [140, 140] width 18 height 21
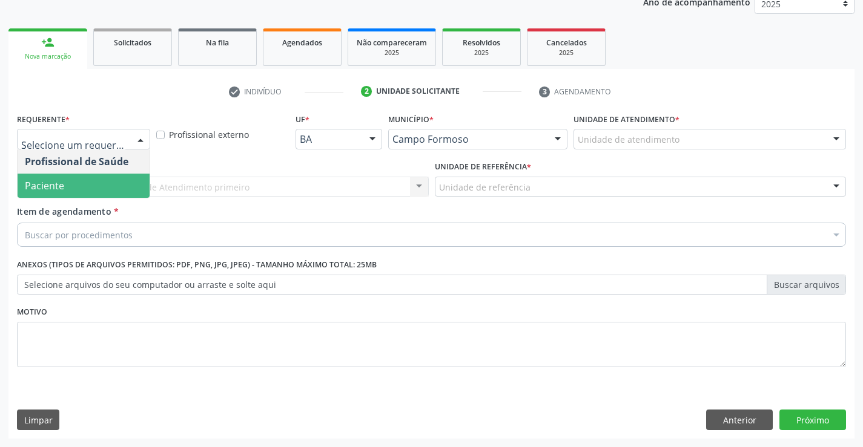
click at [102, 184] on span "Paciente" at bounding box center [84, 186] width 132 height 24
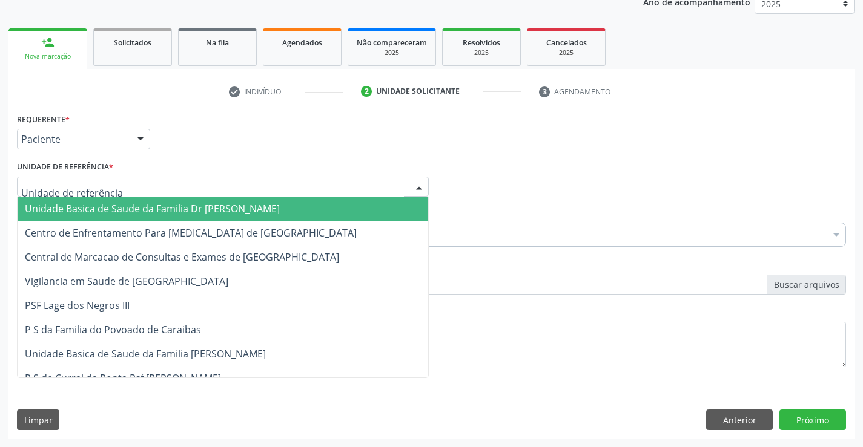
click at [135, 183] on div at bounding box center [223, 187] width 412 height 21
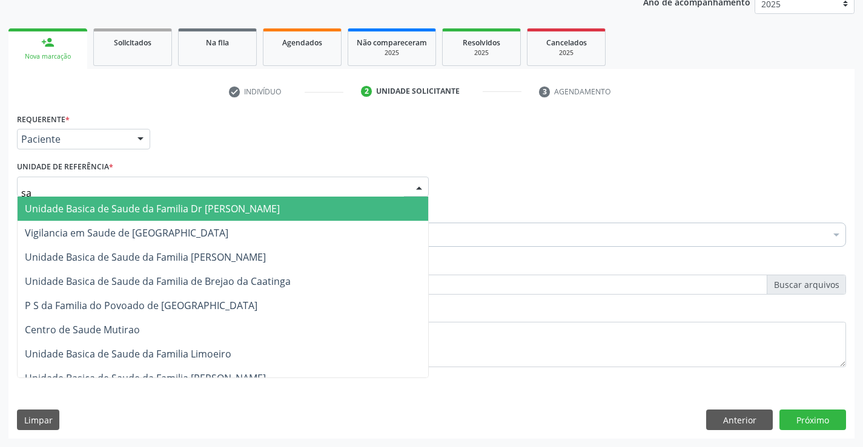
type input "sao"
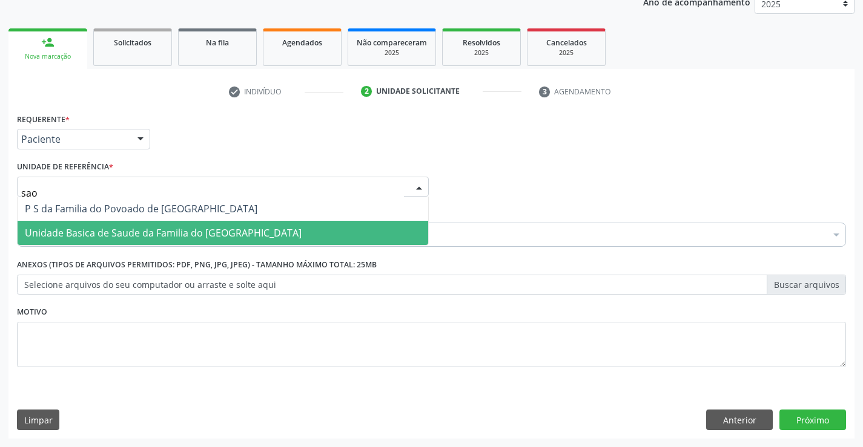
click at [135, 228] on span "Unidade Basica de Saude da Familia do [GEOGRAPHIC_DATA]" at bounding box center [163, 232] width 277 height 13
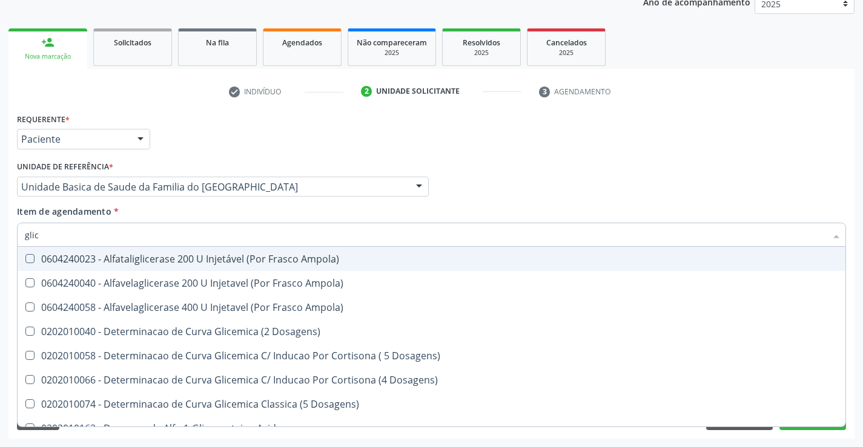
type input "glico"
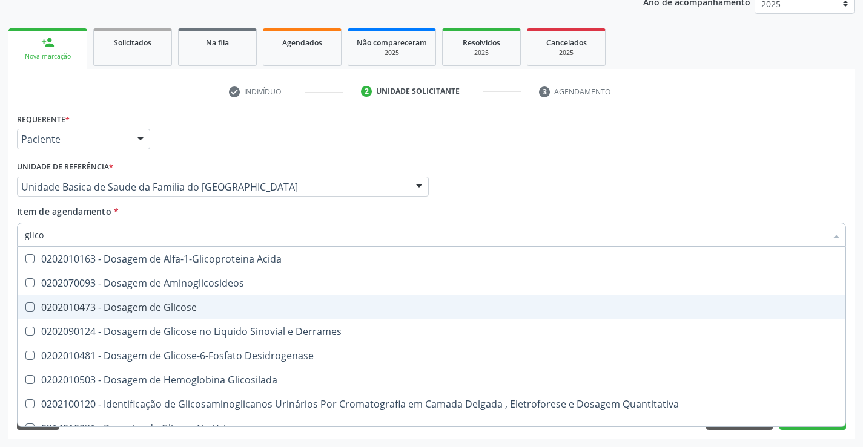
click at [129, 309] on div "0202010473 - Dosagem de Glicose" at bounding box center [431, 308] width 813 height 10
checkbox Glicose "true"
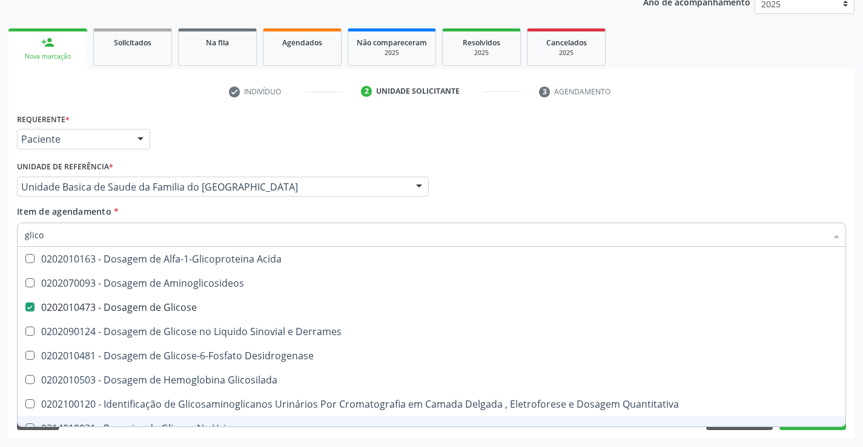
click at [420, 437] on div "Requerente * Paciente Profissional de Saúde Paciente Nenhum resultado encontrad…" at bounding box center [431, 274] width 846 height 329
checkbox Aminoglicosideos "true"
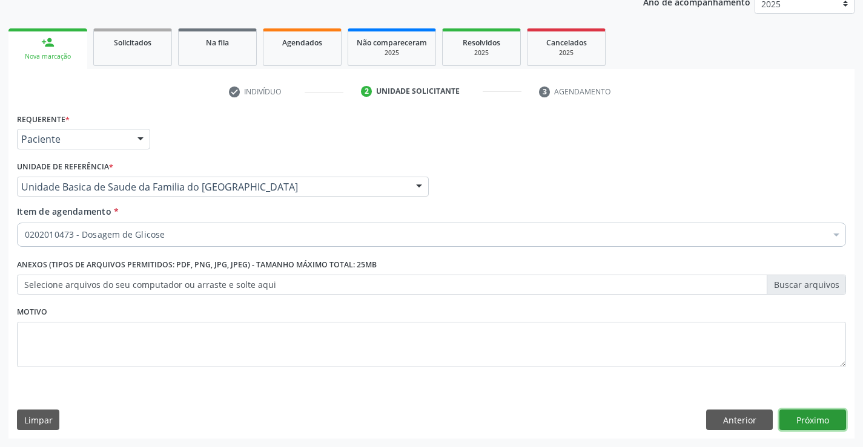
click at [809, 414] on button "Próximo" at bounding box center [812, 420] width 67 height 21
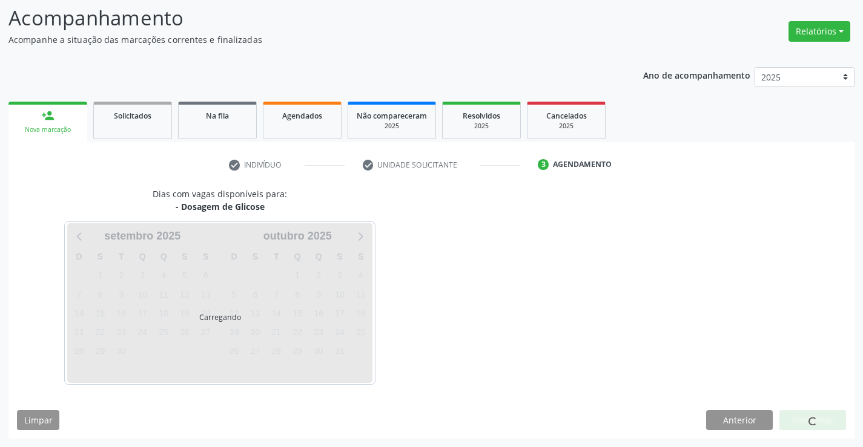
scroll to position [79, 0]
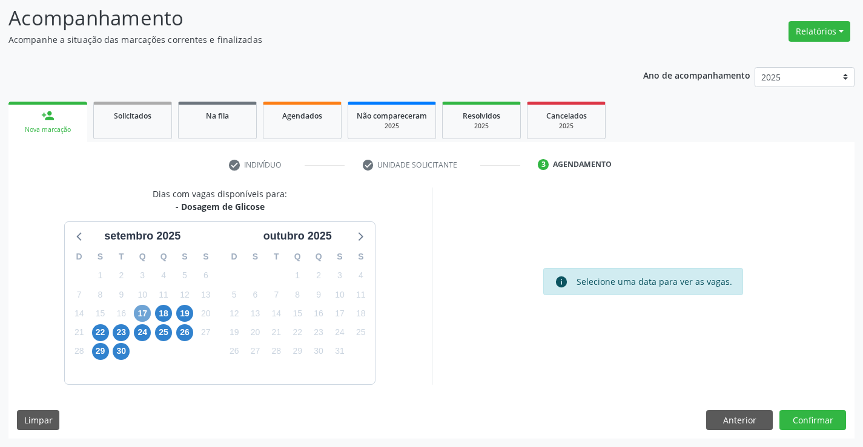
click at [143, 315] on span "17" at bounding box center [142, 313] width 17 height 17
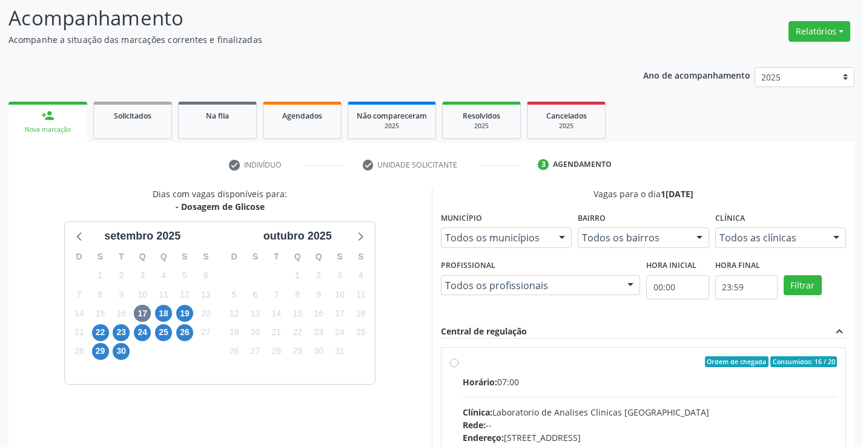
click at [463, 364] on label "Ordem de chegada Consumidos: 16 / 20 Horário: 07:00 Clínica: Laboratorio de Ana…" at bounding box center [650, 450] width 375 height 186
click at [455, 364] on input "Ordem de chegada Consumidos: 16 / 20 Horário: 07:00 Clínica: Laboratorio de Ana…" at bounding box center [454, 362] width 8 height 11
radio input "true"
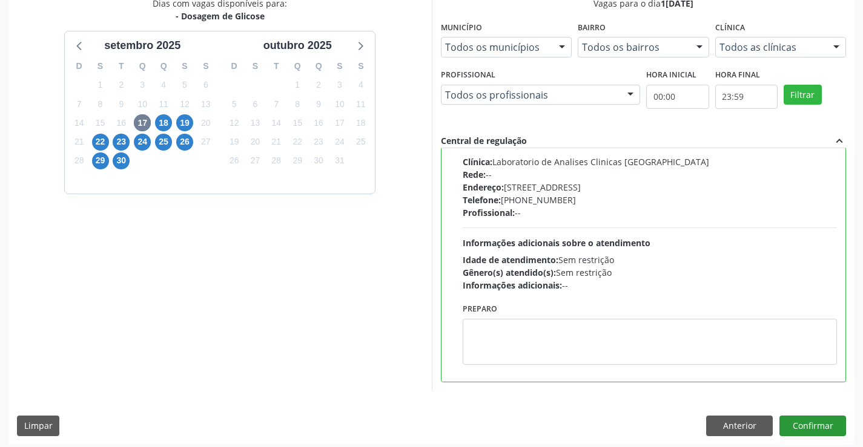
scroll to position [276, 0]
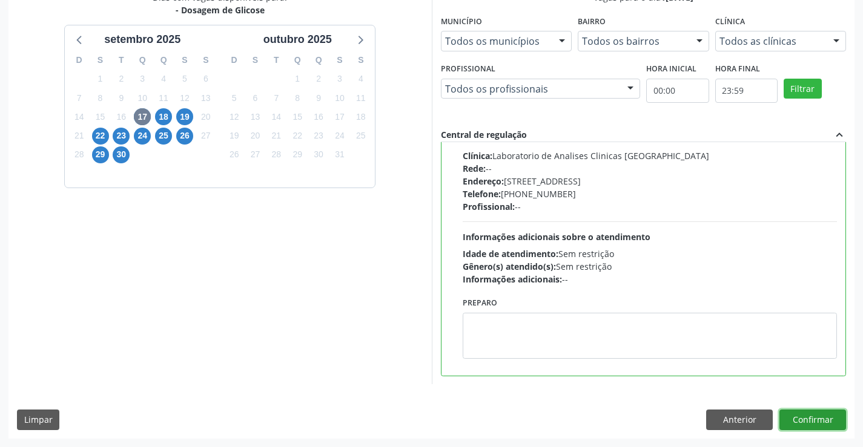
click at [807, 417] on button "Confirmar" at bounding box center [812, 420] width 67 height 21
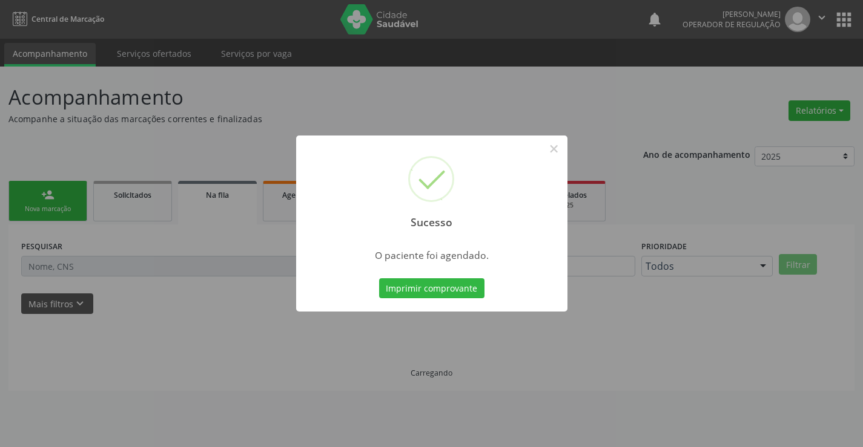
scroll to position [0, 0]
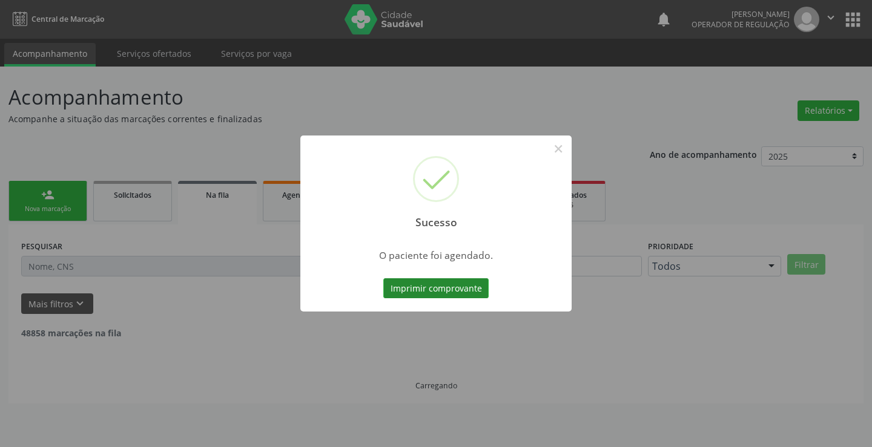
click at [467, 291] on button "Imprimir comprovante" at bounding box center [435, 288] width 105 height 21
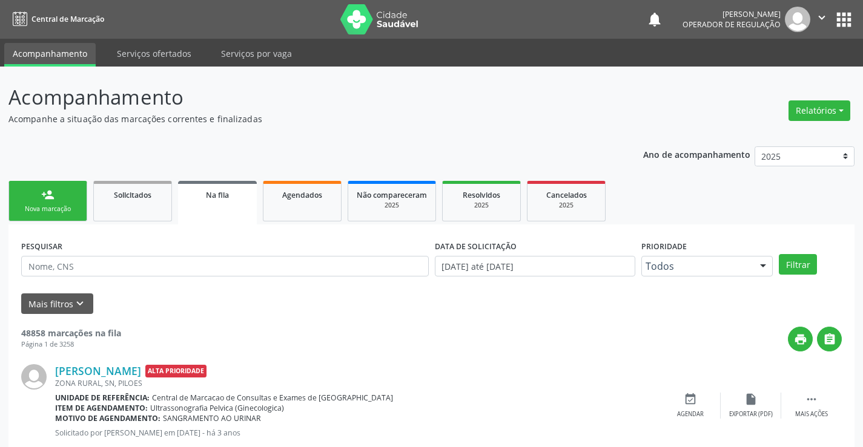
click at [76, 205] on div "Nova marcação" at bounding box center [48, 209] width 61 height 9
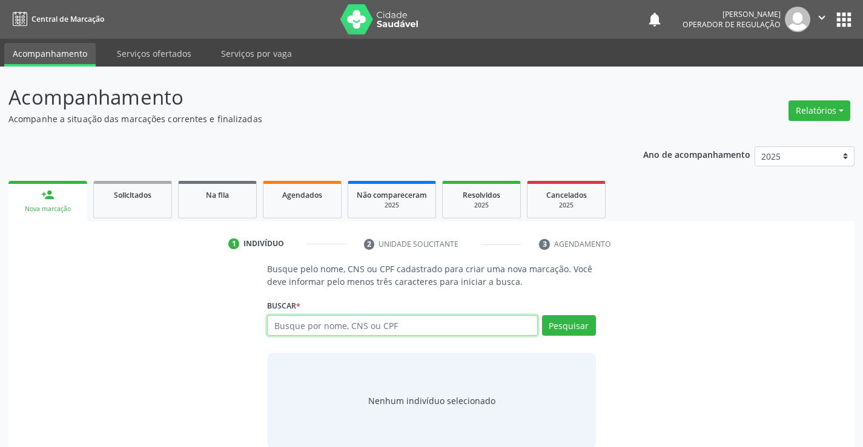
click at [358, 327] on input "text" at bounding box center [402, 325] width 270 height 21
type input "704605617093020"
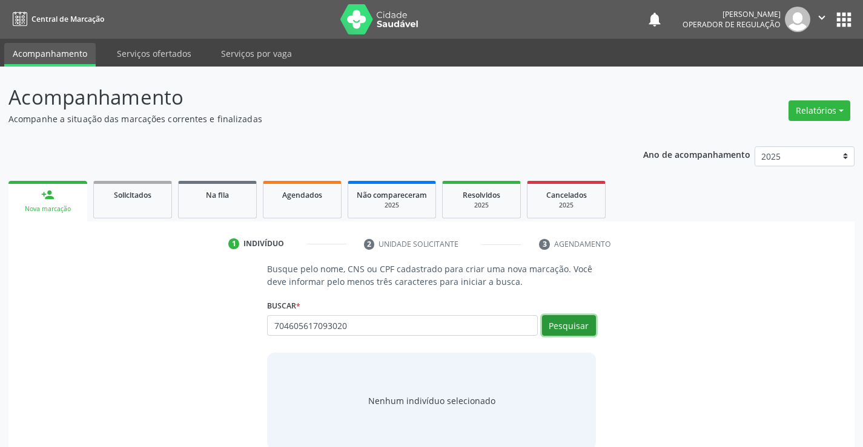
click at [574, 324] on button "Pesquisar" at bounding box center [569, 325] width 54 height 21
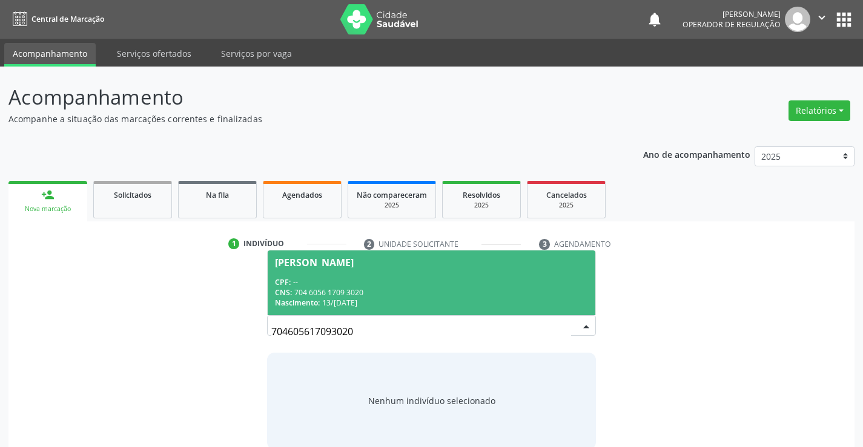
click at [487, 286] on div "CPF: --" at bounding box center [431, 282] width 312 height 10
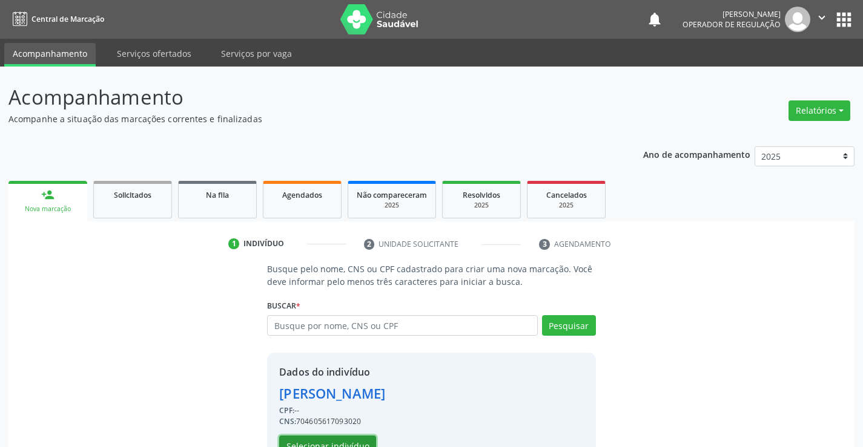
click at [340, 440] on button "Selecionar indivíduo" at bounding box center [327, 446] width 97 height 21
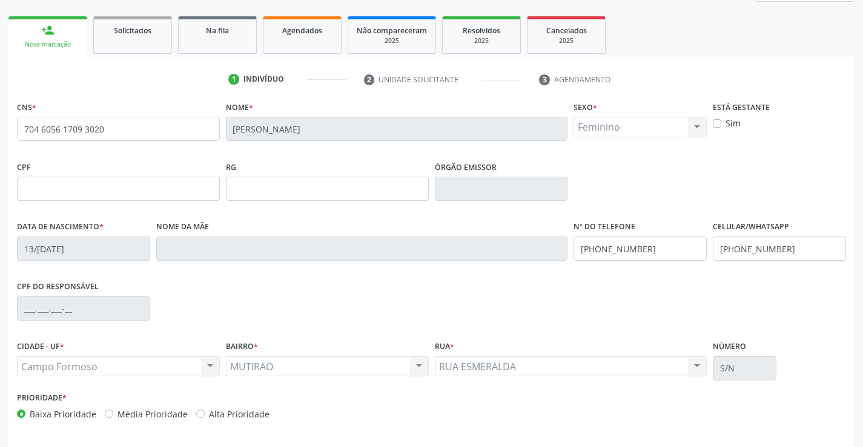
scroll to position [182, 0]
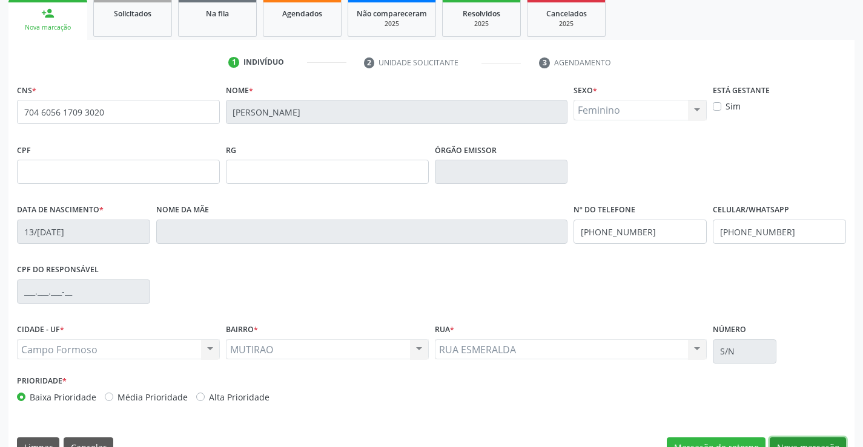
click at [786, 444] on button "Nova marcação" at bounding box center [807, 448] width 76 height 21
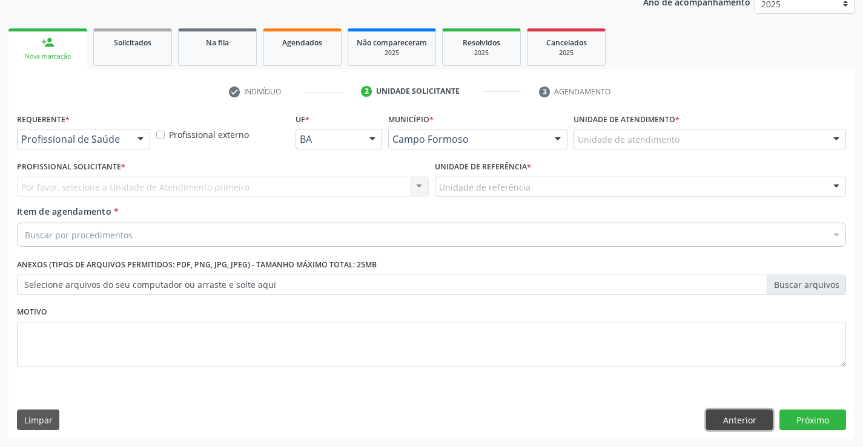
click at [724, 417] on button "Anterior" at bounding box center [739, 420] width 67 height 21
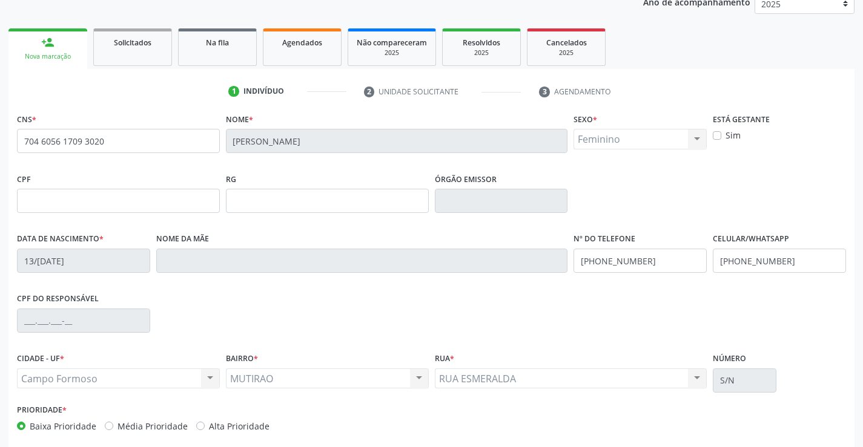
scroll to position [209, 0]
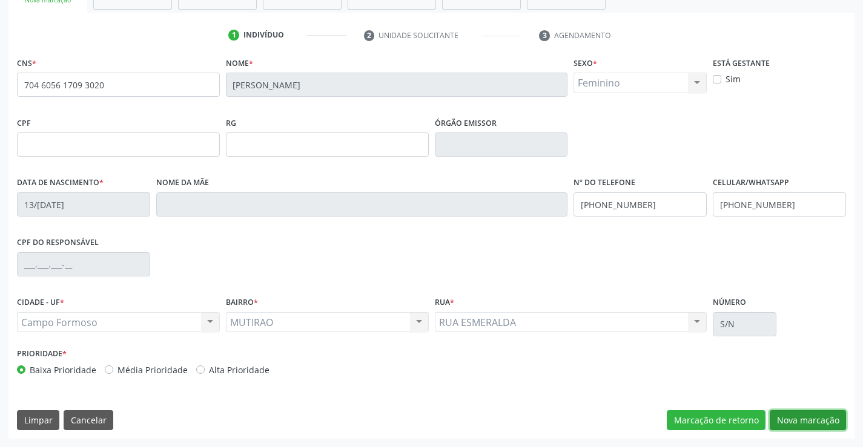
click at [805, 419] on button "Nova marcação" at bounding box center [807, 420] width 76 height 21
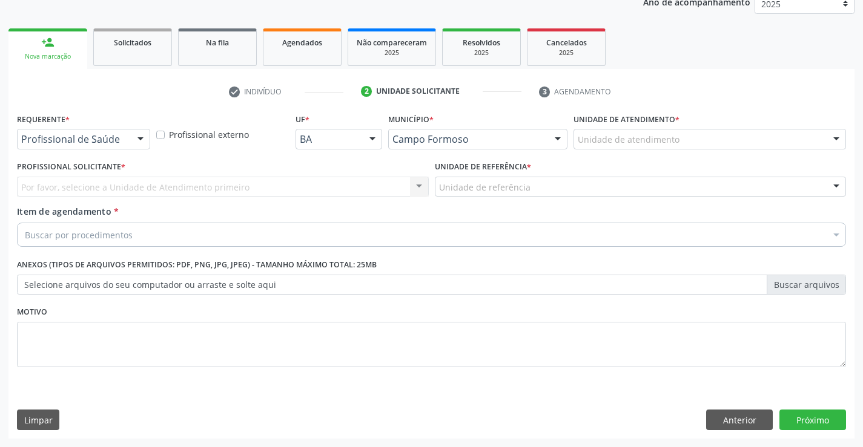
scroll to position [153, 0]
click at [140, 138] on div at bounding box center [140, 140] width 18 height 21
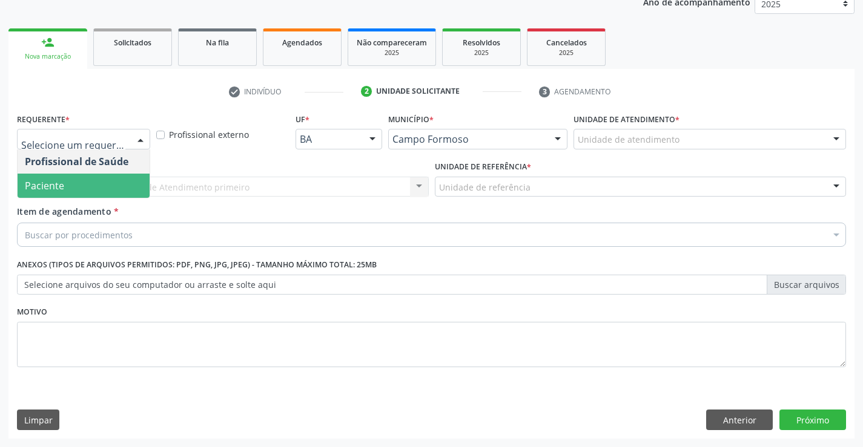
click at [113, 186] on span "Paciente" at bounding box center [84, 186] width 132 height 24
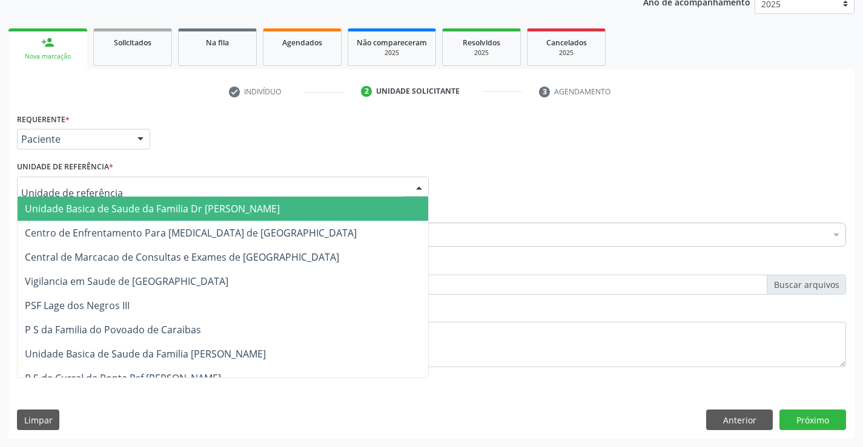
click at [119, 192] on div at bounding box center [223, 187] width 412 height 21
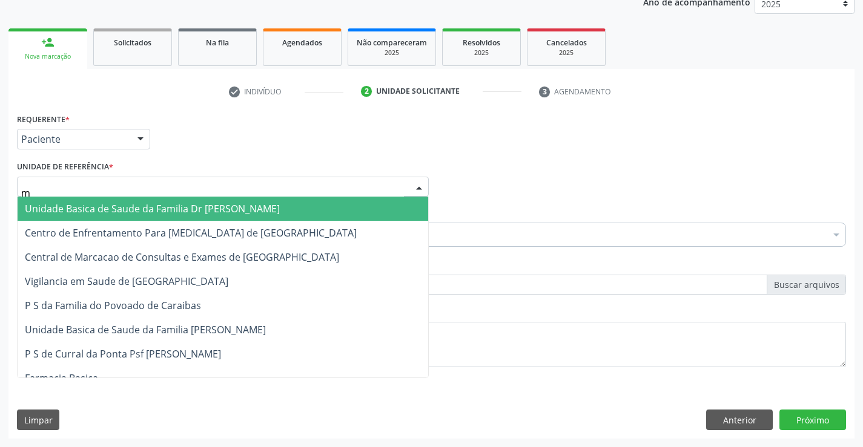
type input "mu"
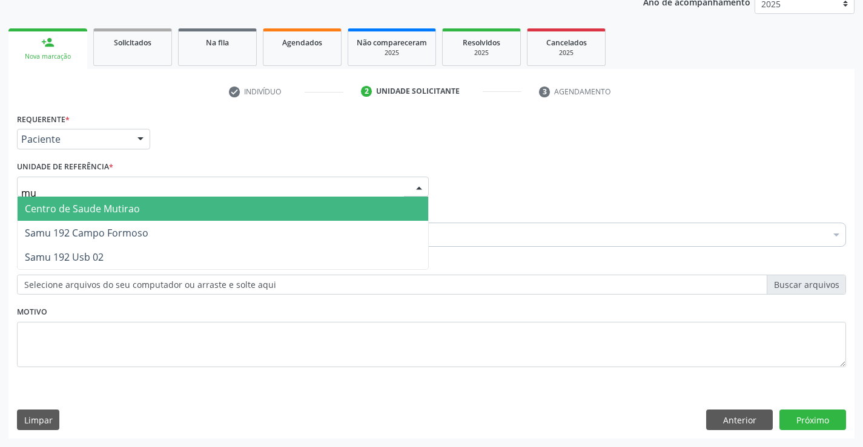
click at [145, 211] on span "Centro de Saude Mutirao" at bounding box center [223, 209] width 410 height 24
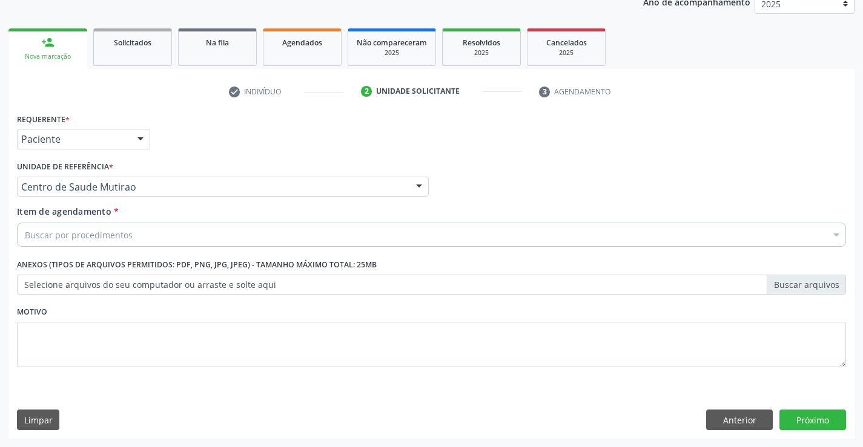
click at [142, 243] on div "Buscar por procedimentos" at bounding box center [431, 235] width 829 height 24
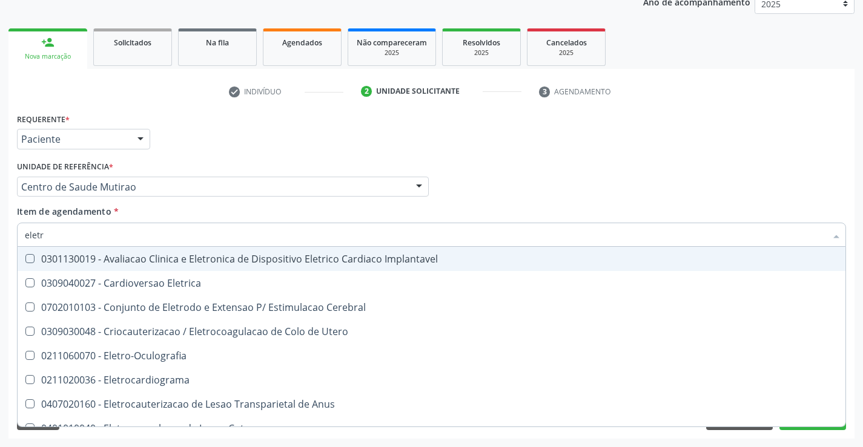
type input "eletro"
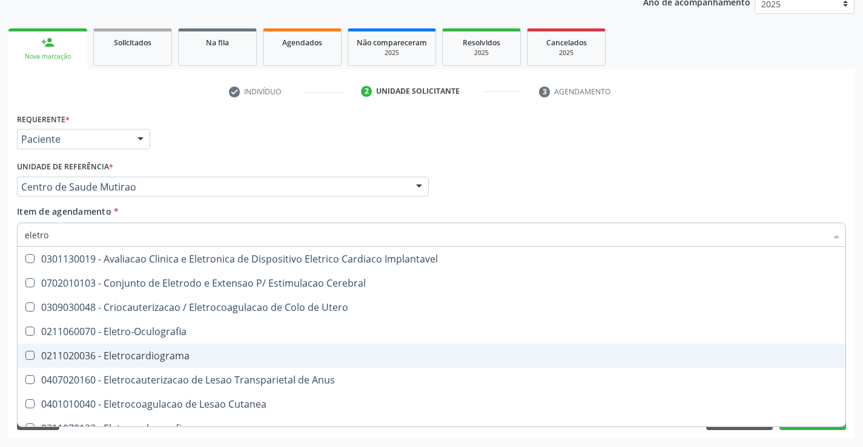
click at [127, 357] on div "0211020036 - Eletrocardiograma" at bounding box center [431, 356] width 813 height 10
checkbox Eletrocardiograma "true"
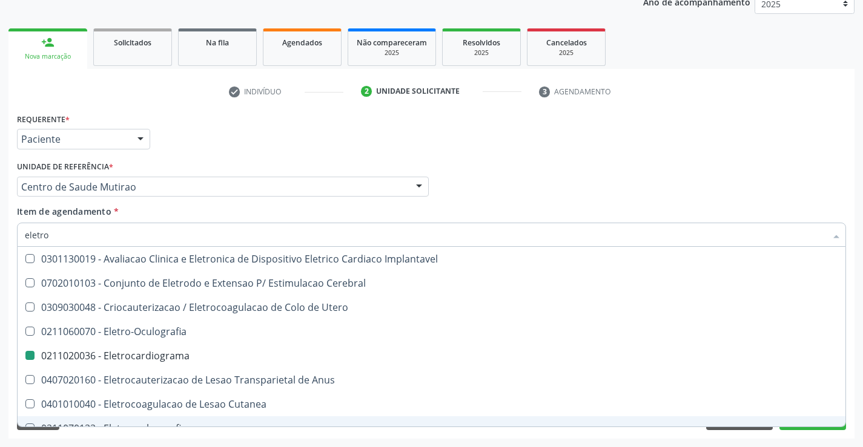
click at [130, 435] on div "Requerente * Paciente Profissional de Saúde Paciente Nenhum resultado encontrad…" at bounding box center [431, 274] width 846 height 329
checkbox Cerebral "true"
checkbox Eletrocardiograma "false"
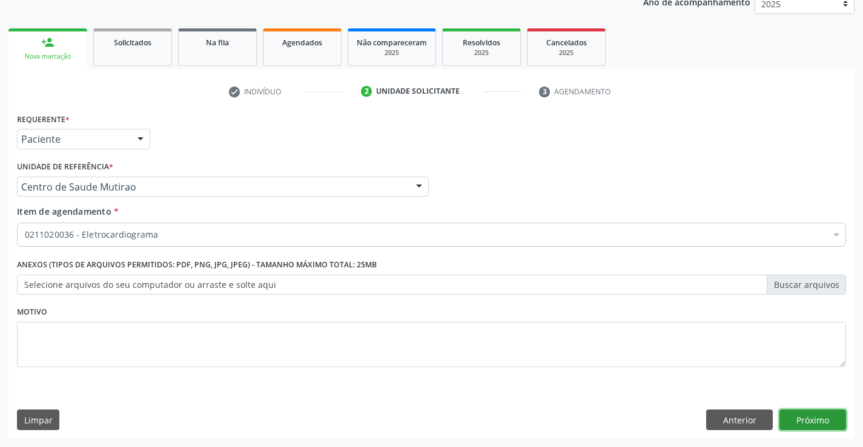
click at [817, 425] on button "Próximo" at bounding box center [812, 420] width 67 height 21
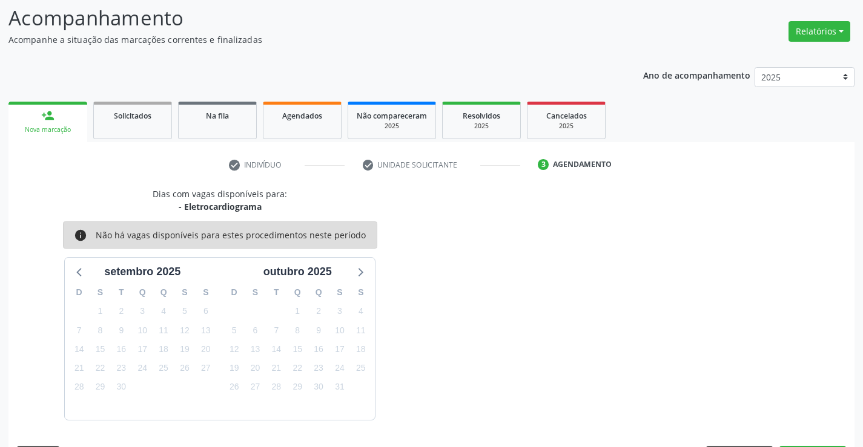
scroll to position [115, 0]
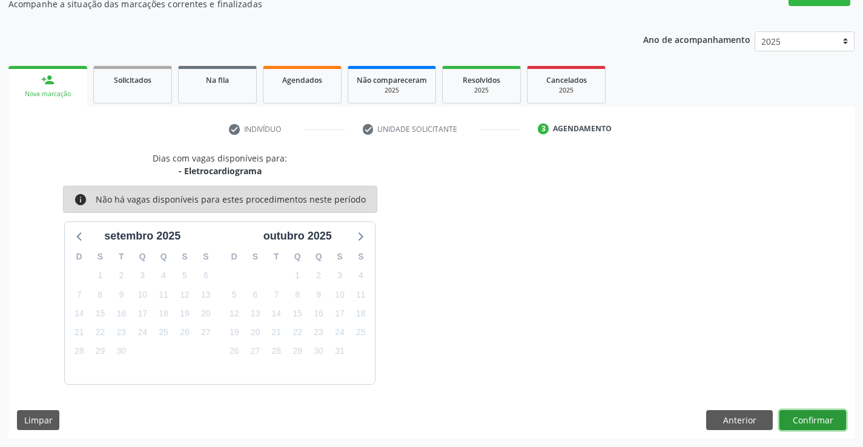
click at [817, 425] on button "Confirmar" at bounding box center [812, 420] width 67 height 21
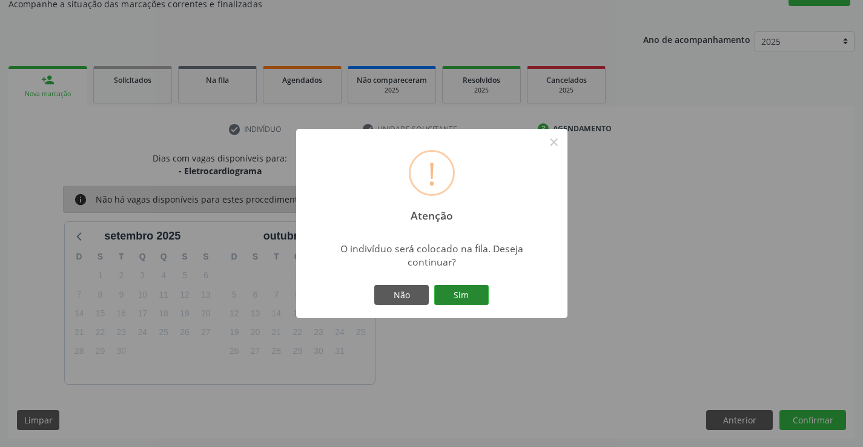
click at [468, 295] on button "Sim" at bounding box center [461, 295] width 54 height 21
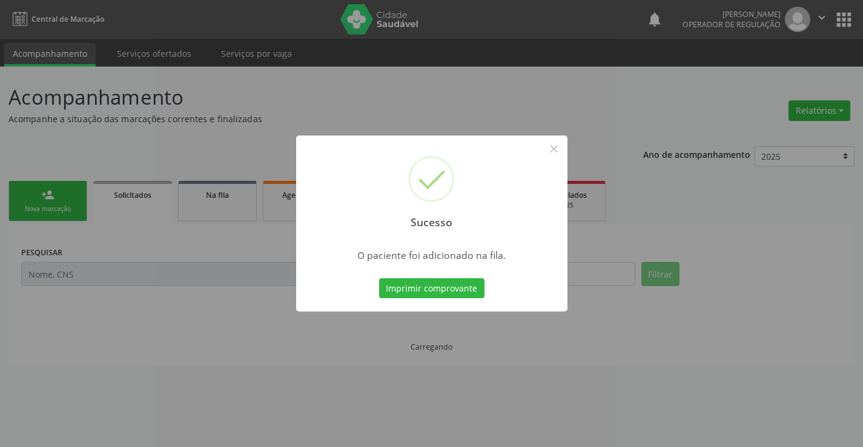
scroll to position [0, 0]
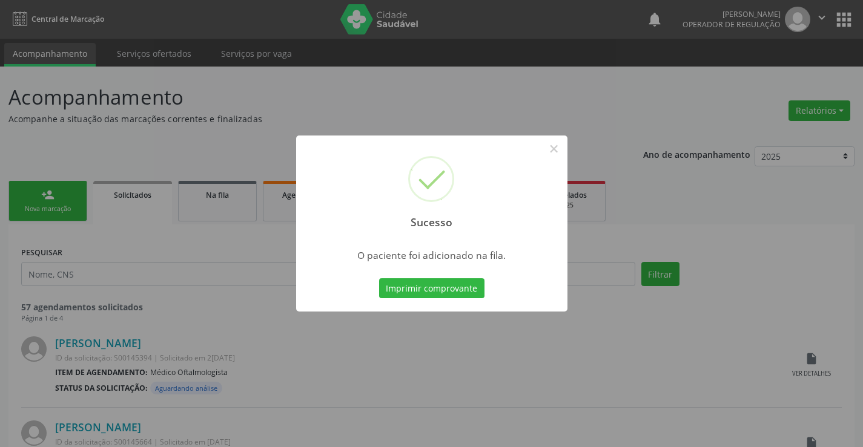
click at [379, 278] on button "Imprimir comprovante" at bounding box center [431, 288] width 105 height 21
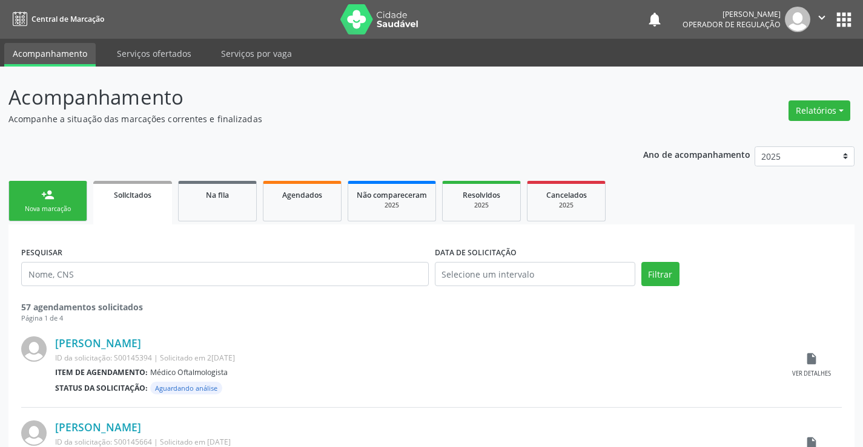
click at [75, 208] on div "Nova marcação" at bounding box center [48, 209] width 61 height 9
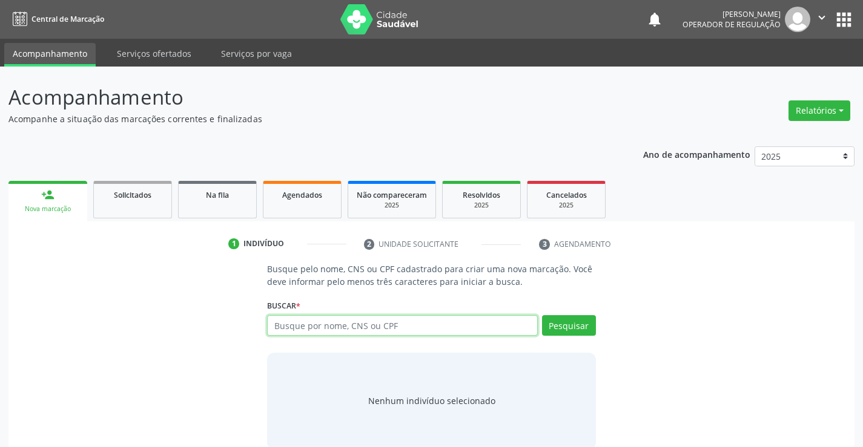
click at [388, 332] on input "text" at bounding box center [402, 325] width 270 height 21
type input "700107843787090"
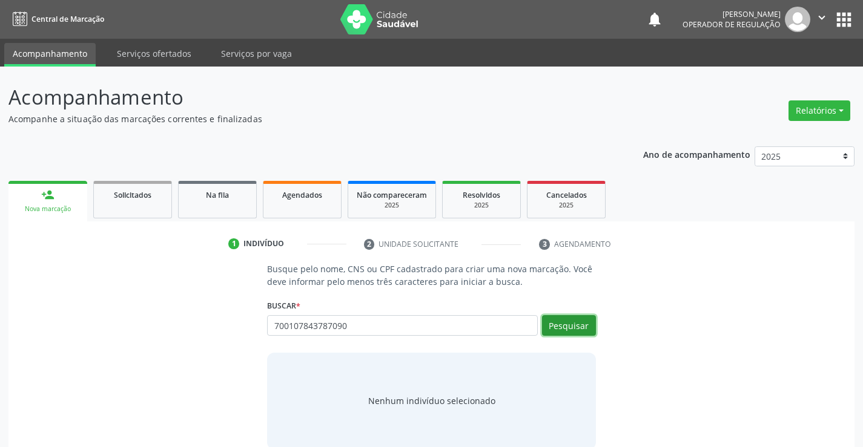
click at [575, 326] on button "Pesquisar" at bounding box center [569, 325] width 54 height 21
type input "700107843787090"
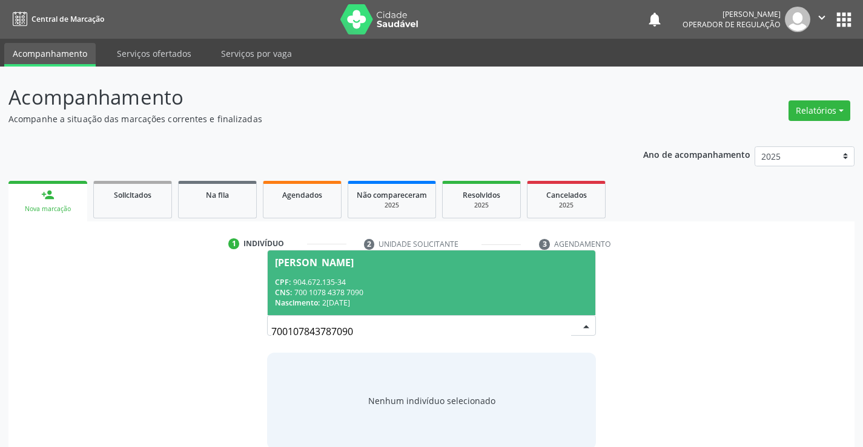
click at [506, 291] on div "CNS: 700 1078 4378 7090" at bounding box center [431, 293] width 312 height 10
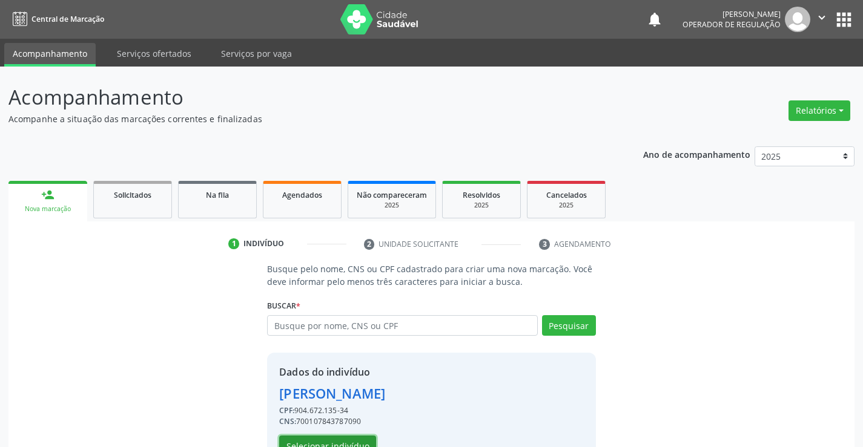
click at [345, 440] on button "Selecionar indivíduo" at bounding box center [327, 446] width 97 height 21
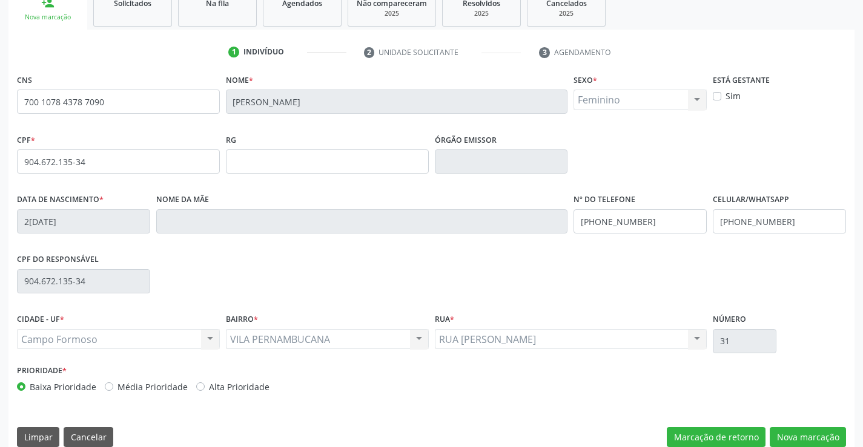
scroll to position [209, 0]
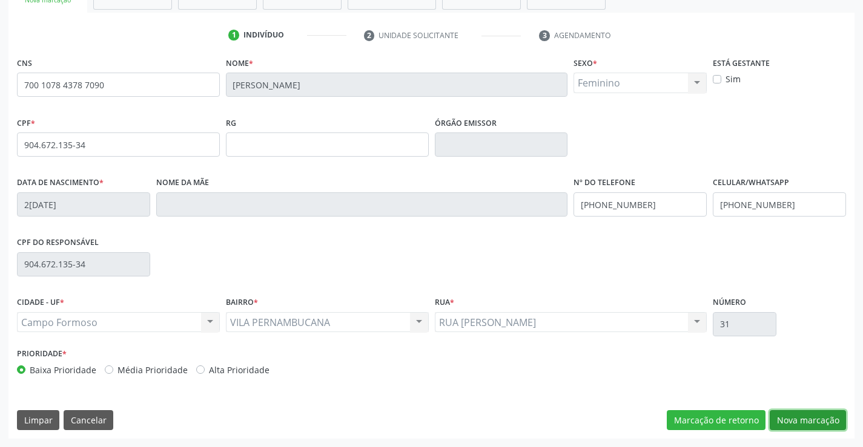
click at [794, 418] on button "Nova marcação" at bounding box center [807, 420] width 76 height 21
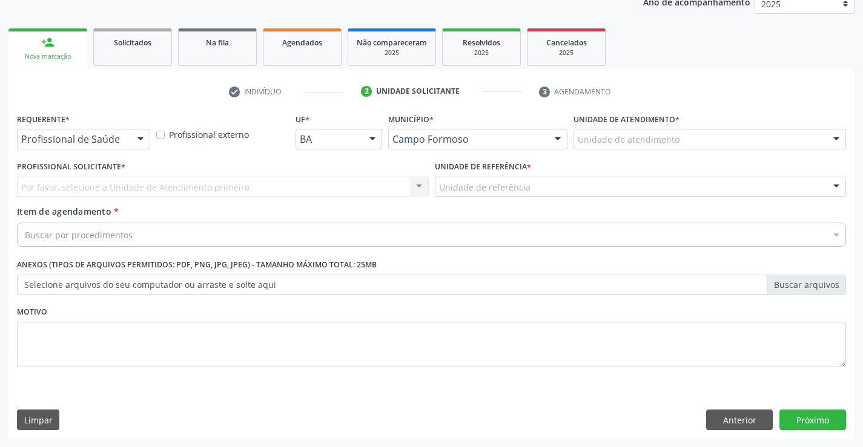
scroll to position [153, 0]
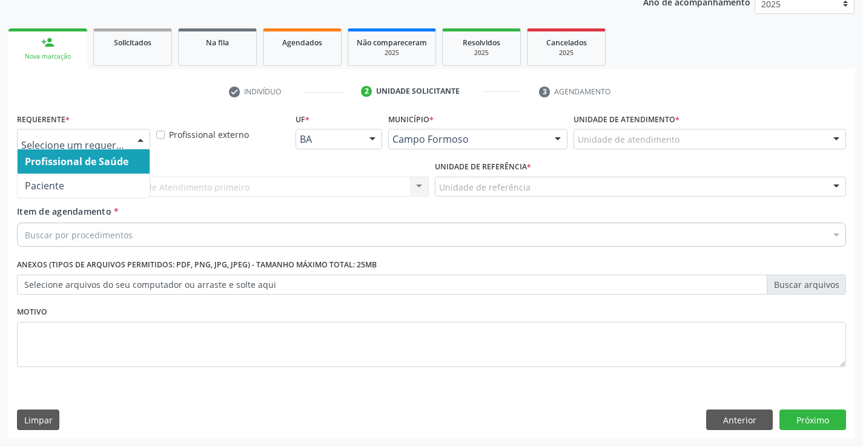
click at [135, 140] on div at bounding box center [140, 140] width 18 height 21
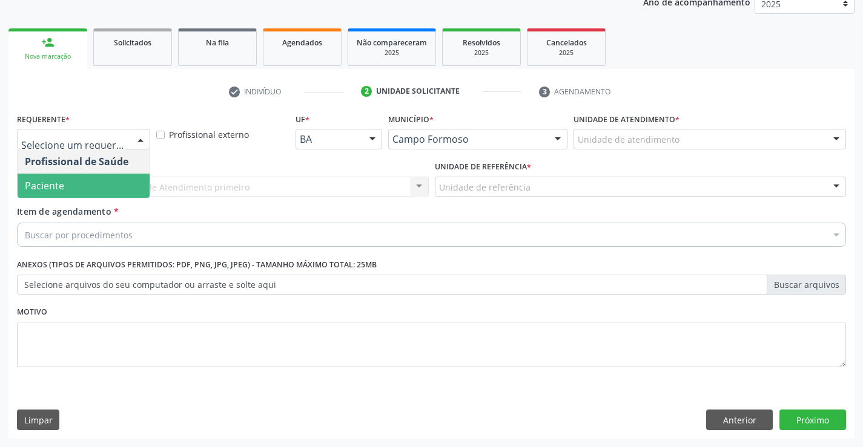
click at [99, 189] on span "Paciente" at bounding box center [84, 186] width 132 height 24
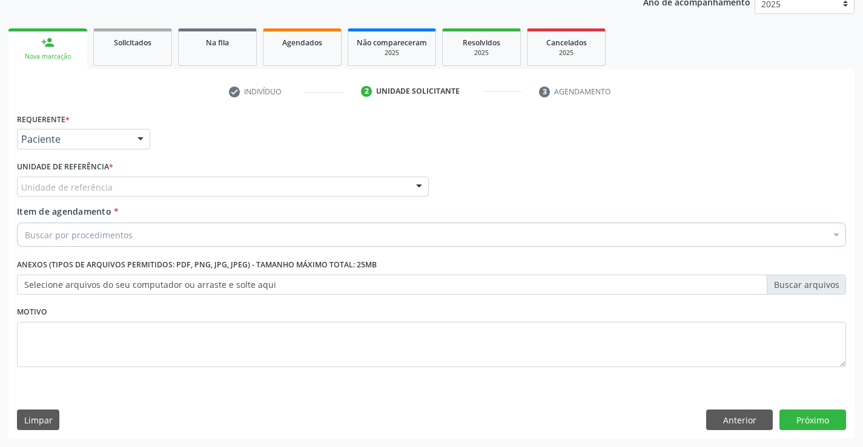
click at [136, 197] on div "Unidade de referência Unidade Basica de Saude da Familia Dr [PERSON_NAME] Centr…" at bounding box center [223, 187] width 412 height 21
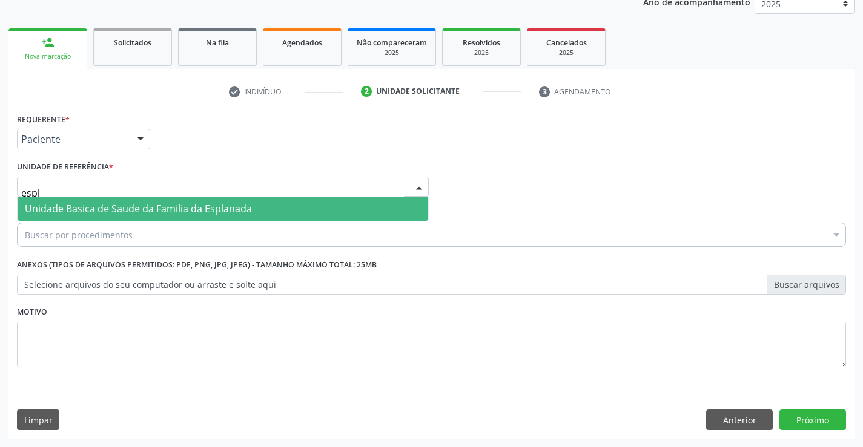
type input "espla"
click at [138, 206] on span "Unidade Basica de Saude da Familia da Esplanada" at bounding box center [138, 208] width 227 height 13
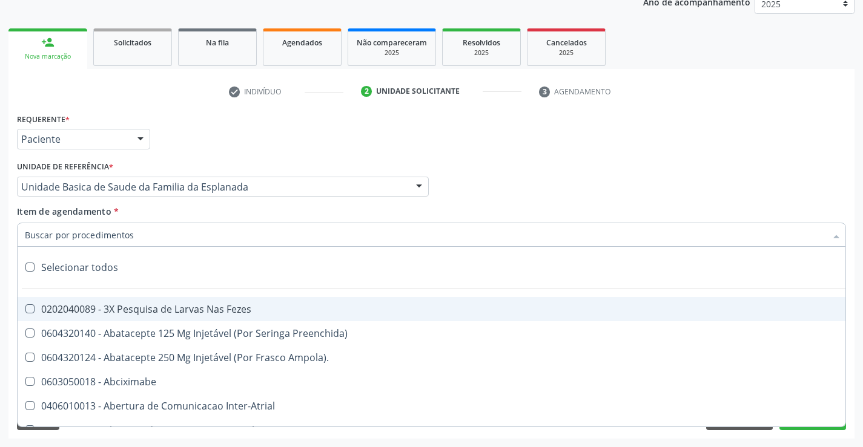
click at [143, 240] on div at bounding box center [431, 235] width 829 height 24
click at [149, 233] on input "Item de agendamento *" at bounding box center [425, 235] width 801 height 24
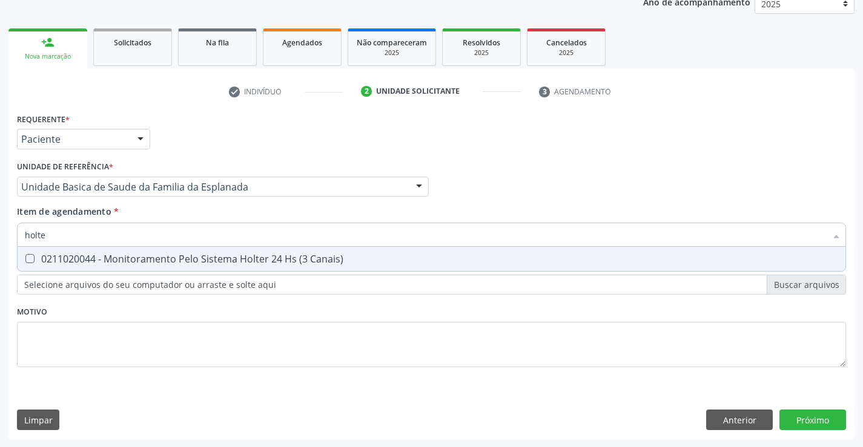
type input "holter"
click at [213, 255] on div "0211020044 - Monitoramento Pelo Sistema Holter 24 Hs (3 Canais)" at bounding box center [431, 259] width 813 height 10
checkbox Canais\) "true"
type input "holter"
click at [215, 318] on div "Requerente * Paciente Profissional de Saúde Paciente Nenhum resultado encontrad…" at bounding box center [431, 247] width 829 height 274
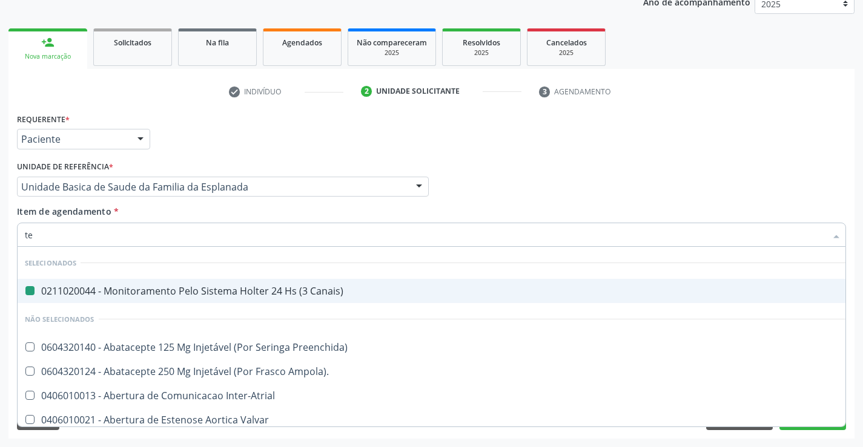
type input "tes"
checkbox Canais\) "false"
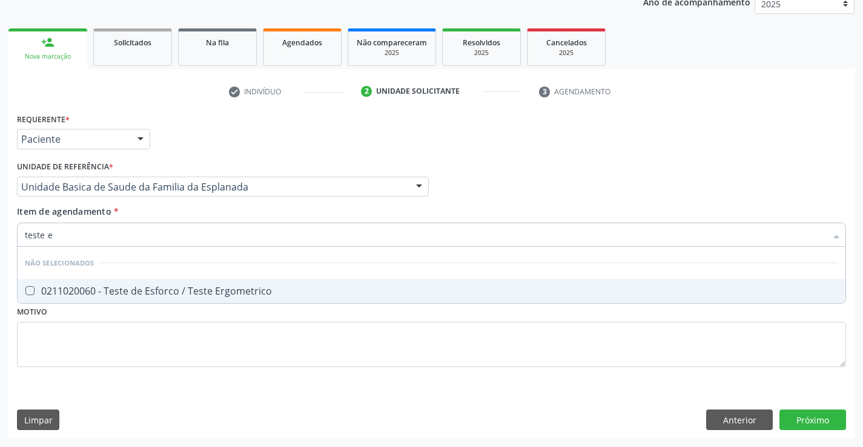
type input "teste er"
click at [217, 295] on div "0211020060 - Teste de Esforco / Teste Ergometrico" at bounding box center [431, 291] width 813 height 10
checkbox Ergometrico "true"
click at [228, 330] on div "Requerente * Paciente Profissional de Saúde Paciente Nenhum resultado encontrad…" at bounding box center [431, 247] width 829 height 274
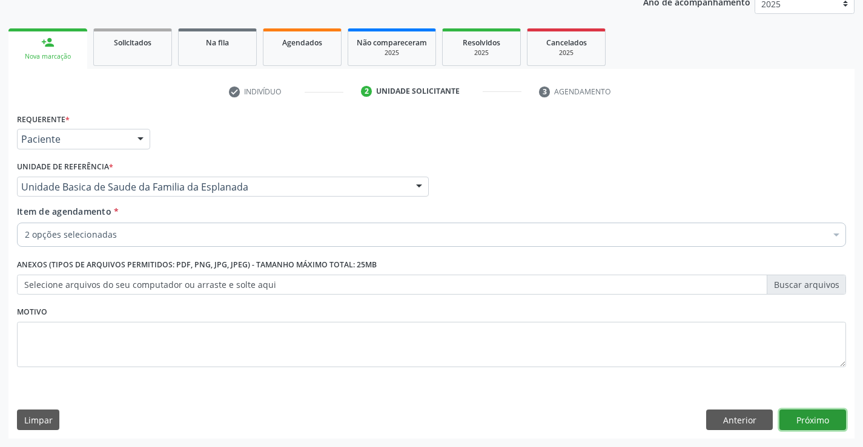
click at [810, 426] on button "Próximo" at bounding box center [812, 420] width 67 height 21
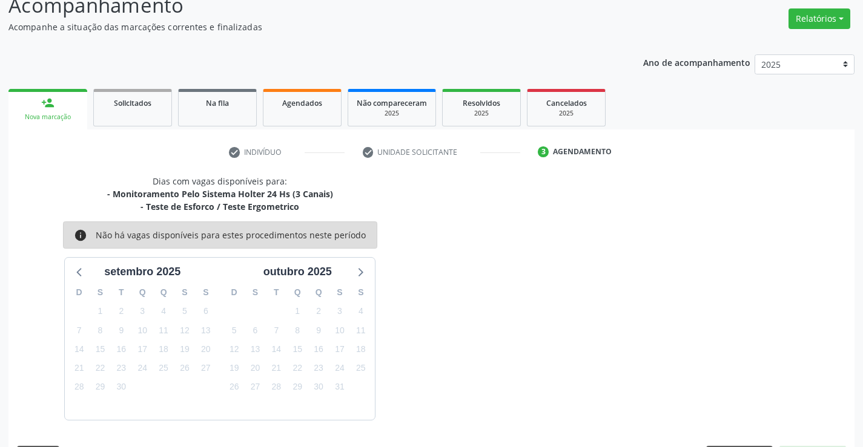
scroll to position [128, 0]
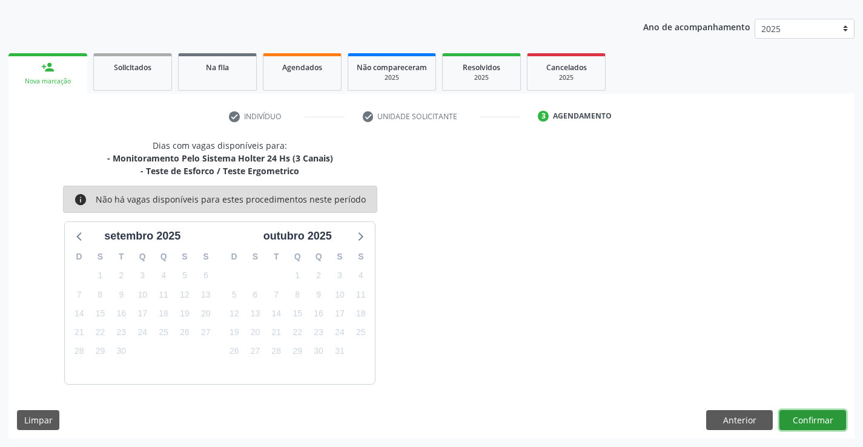
click at [805, 415] on button "Confirmar" at bounding box center [812, 420] width 67 height 21
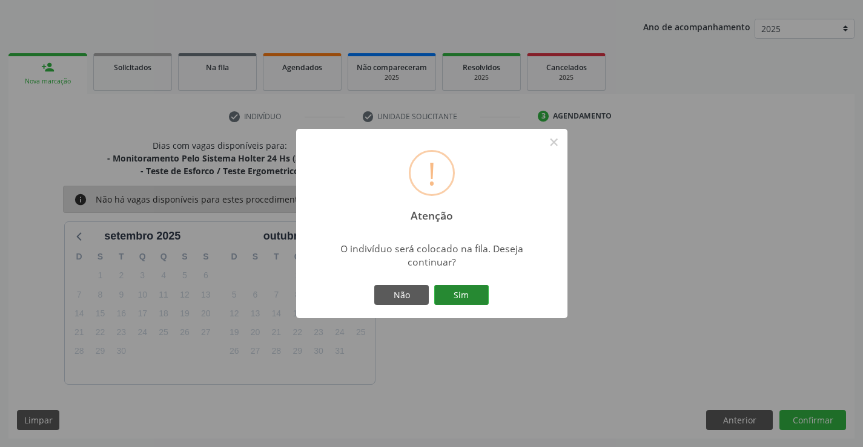
click at [458, 296] on button "Sim" at bounding box center [461, 295] width 54 height 21
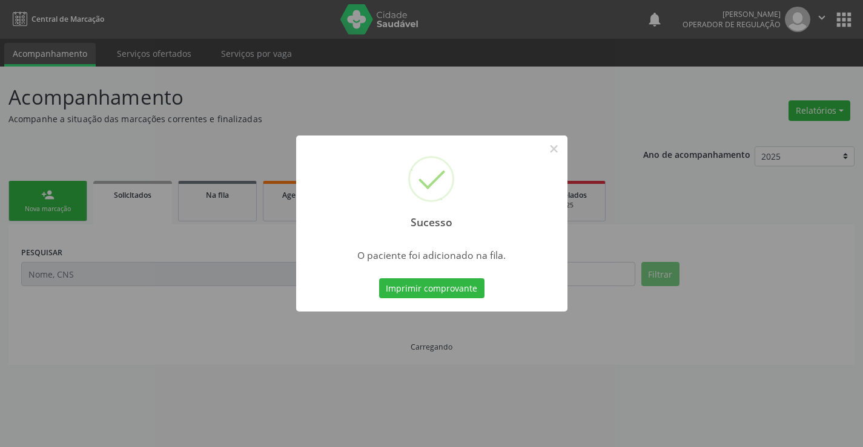
scroll to position [0, 0]
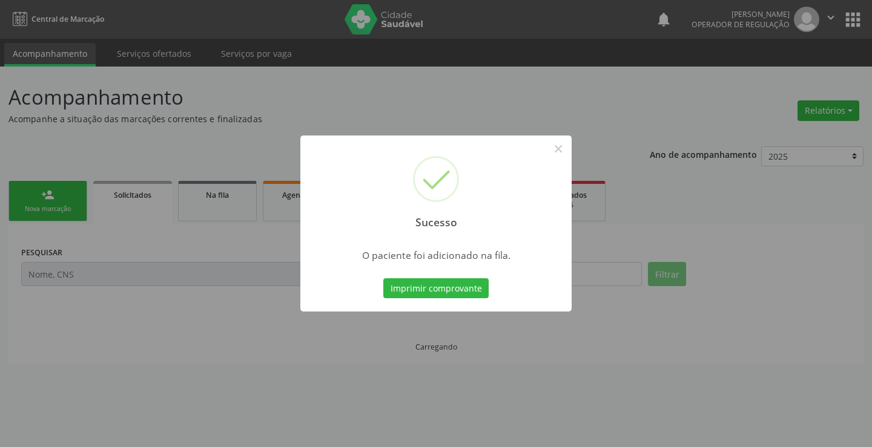
click at [458, 296] on button "Imprimir comprovante" at bounding box center [435, 288] width 105 height 21
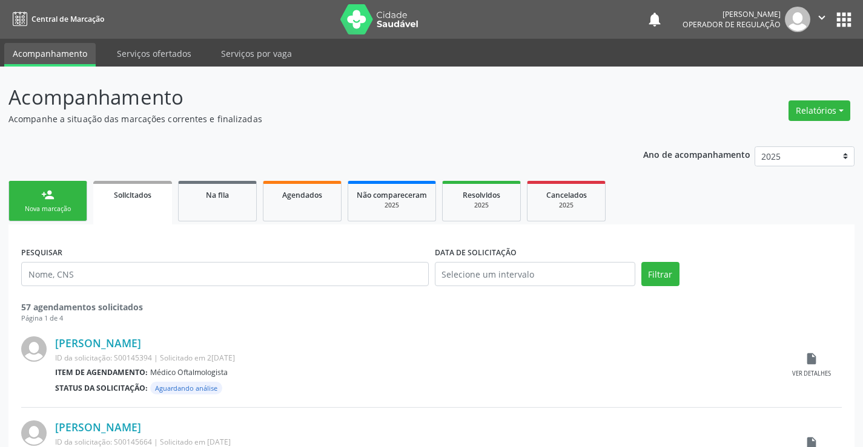
click at [67, 206] on div "Nova marcação" at bounding box center [48, 209] width 61 height 9
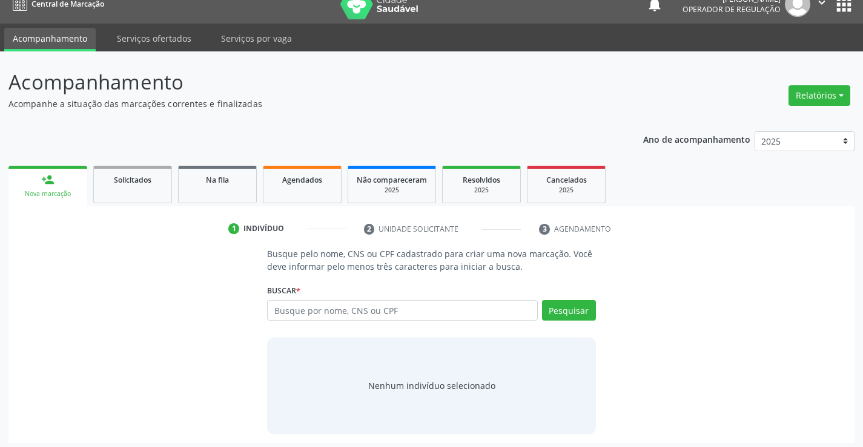
scroll to position [19, 0]
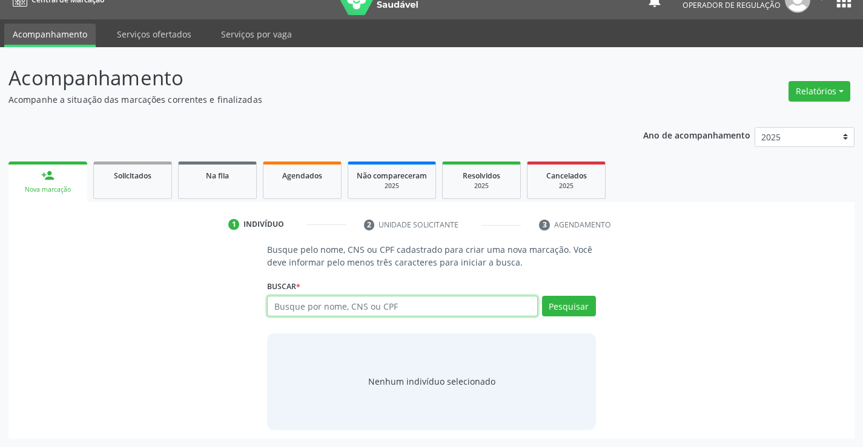
click at [381, 300] on input "text" at bounding box center [402, 306] width 270 height 21
type input "708201116442742"
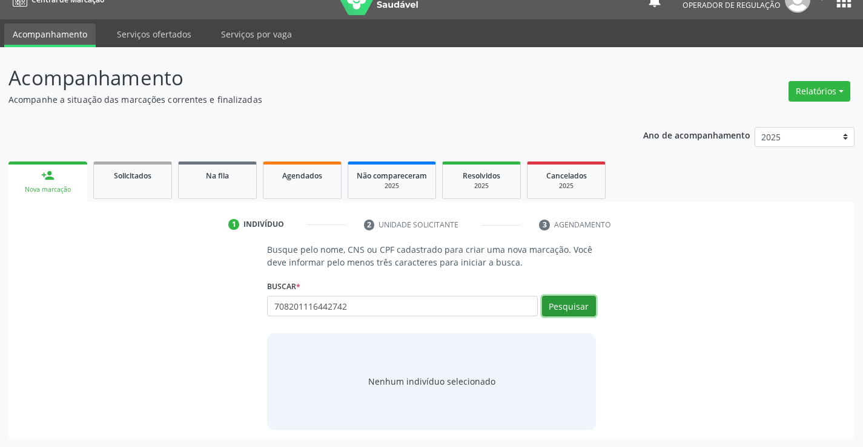
click at [567, 307] on button "Pesquisar" at bounding box center [569, 306] width 54 height 21
type input "708201116442742"
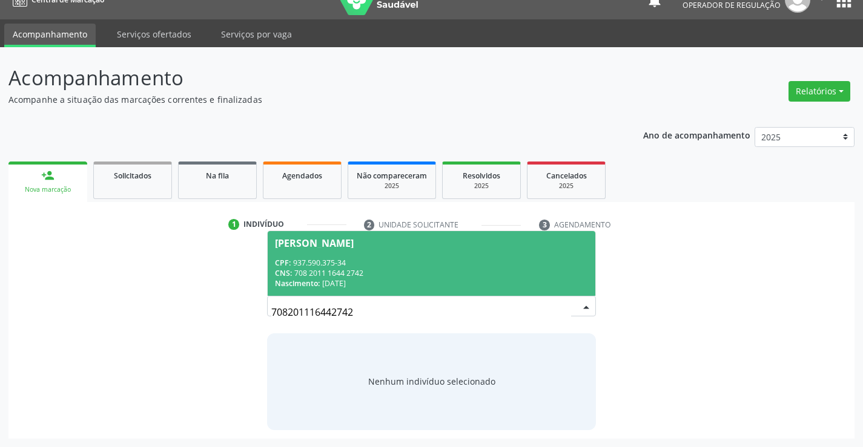
click at [389, 265] on div "CPF: 937.590.375-34" at bounding box center [431, 263] width 312 height 10
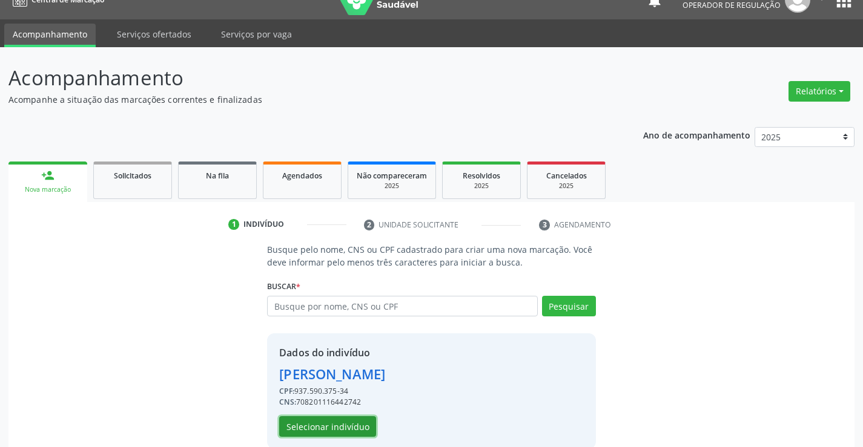
click at [324, 423] on button "Selecionar indivíduo" at bounding box center [327, 427] width 97 height 21
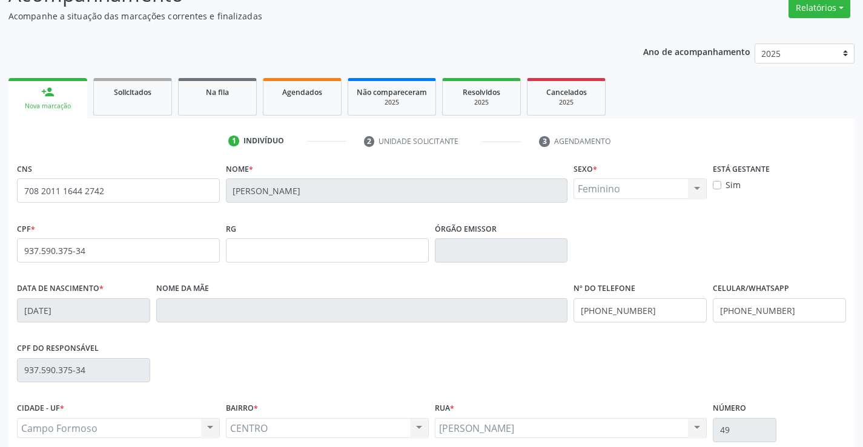
scroll to position [140, 0]
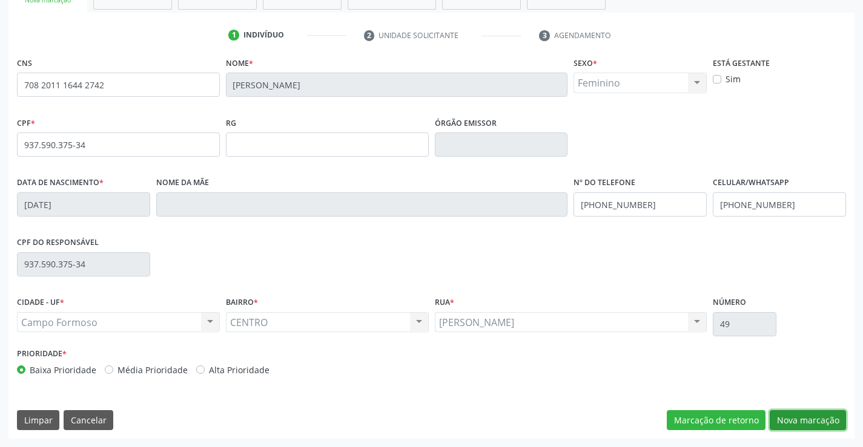
click at [798, 418] on button "Nova marcação" at bounding box center [807, 420] width 76 height 21
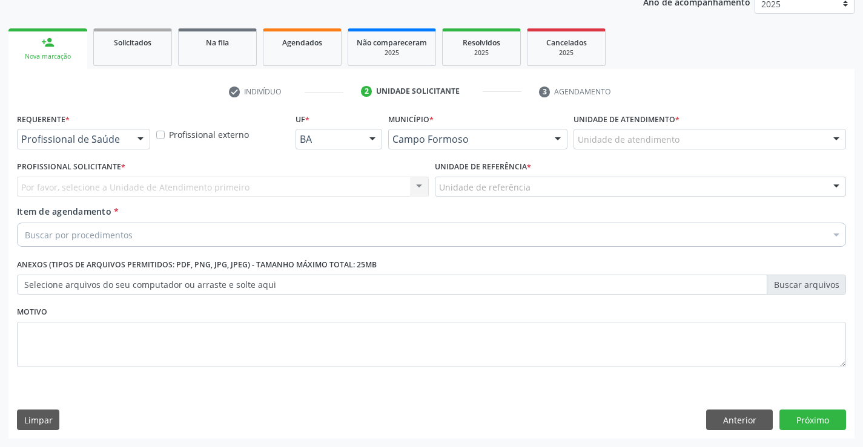
scroll to position [153, 0]
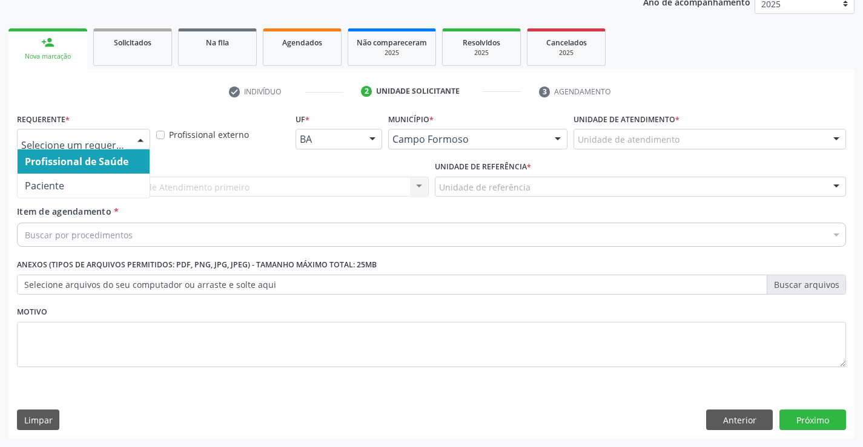
click at [141, 138] on div at bounding box center [140, 140] width 18 height 21
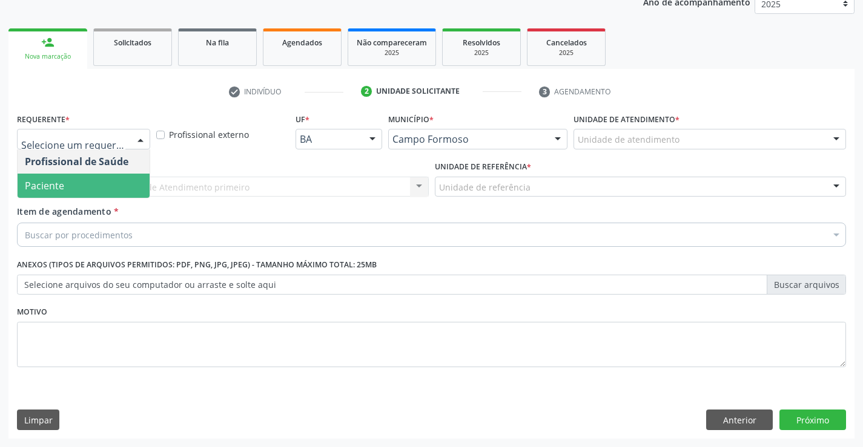
click at [114, 183] on span "Paciente" at bounding box center [84, 186] width 132 height 24
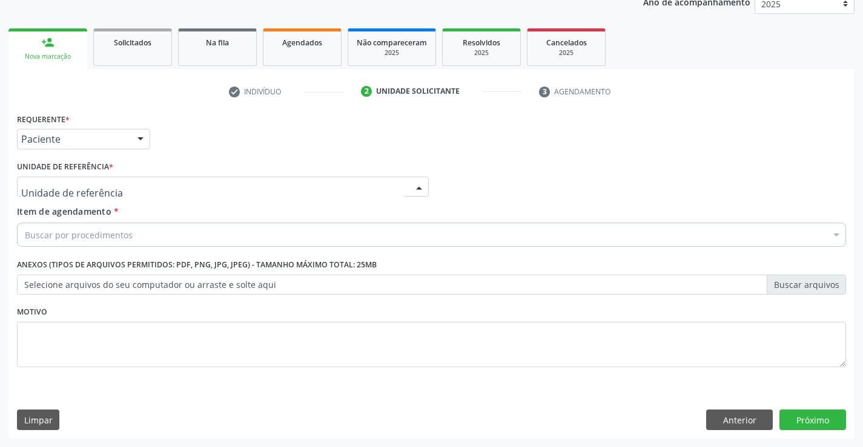
click at [416, 185] on div at bounding box center [419, 187] width 18 height 21
click at [729, 415] on button "Anterior" at bounding box center [739, 420] width 67 height 21
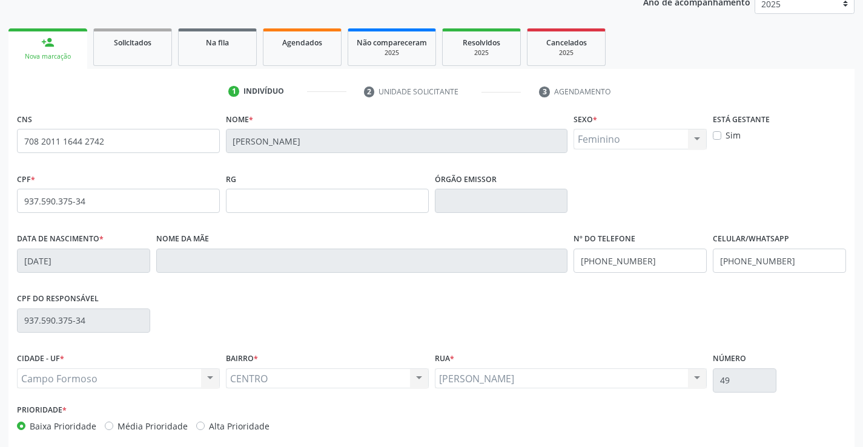
scroll to position [209, 0]
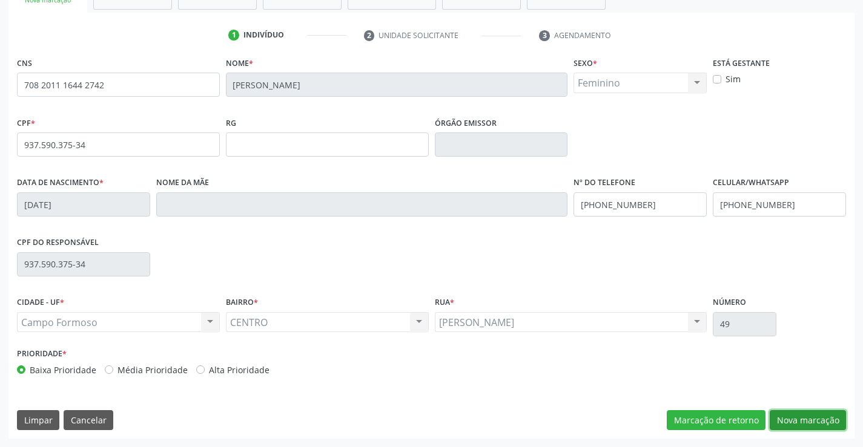
click at [779, 415] on button "Nova marcação" at bounding box center [807, 420] width 76 height 21
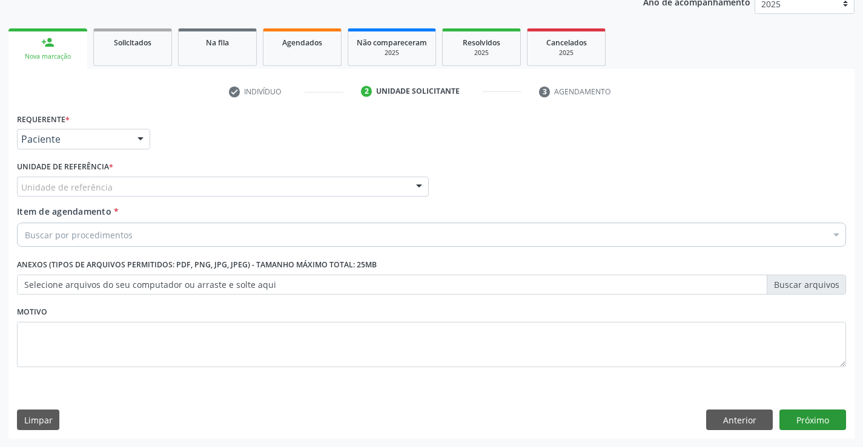
scroll to position [153, 0]
click at [151, 180] on div "Unidade de referência" at bounding box center [223, 187] width 412 height 21
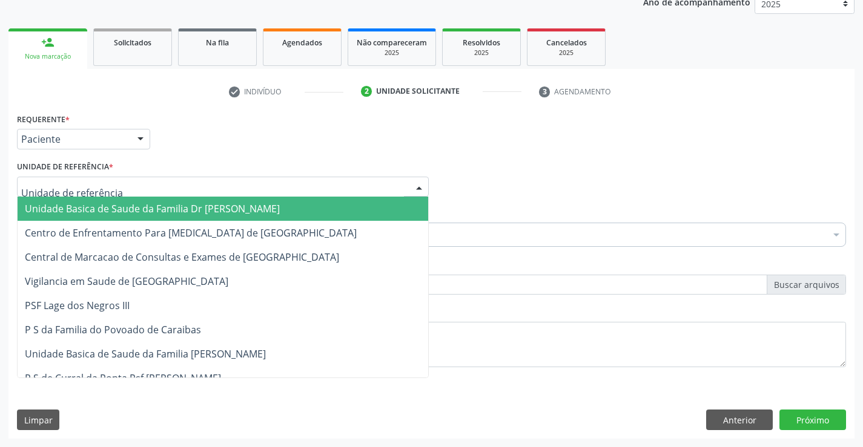
click at [132, 212] on span "Unidade Basica de Saude da Familia Dr [PERSON_NAME]" at bounding box center [152, 208] width 255 height 13
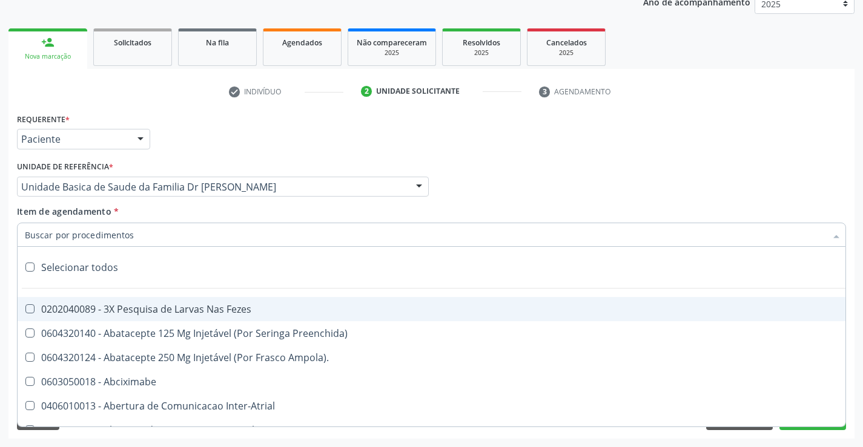
click at [136, 239] on div at bounding box center [431, 235] width 829 height 24
click at [136, 239] on input "Item de agendamento *" at bounding box center [425, 235] width 801 height 24
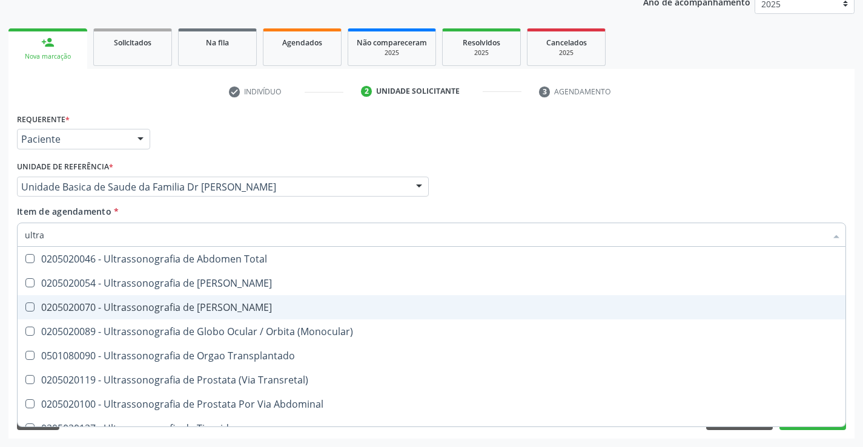
scroll to position [401, 0]
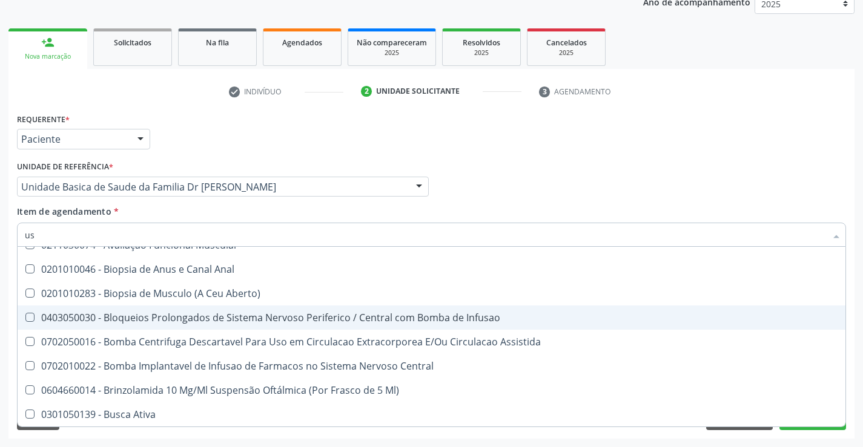
type input "usg"
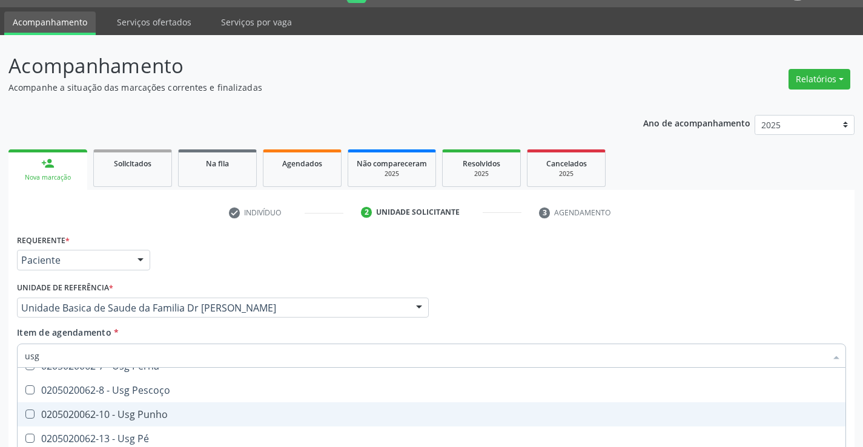
scroll to position [92, 0]
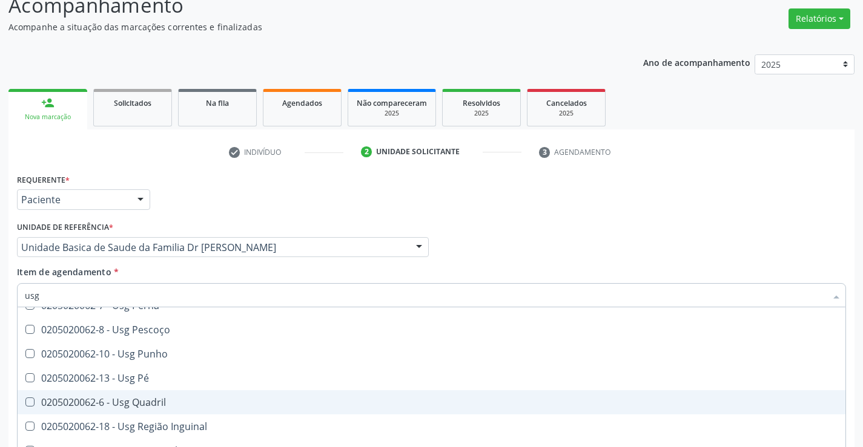
click at [164, 398] on div "0205020062-6 - Usg Quadril" at bounding box center [431, 403] width 813 height 10
checkbox Quadril "true"
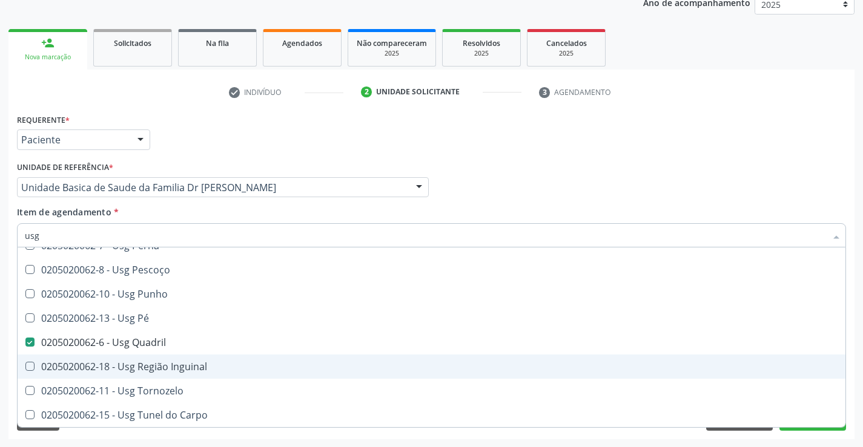
scroll to position [153, 0]
click at [239, 437] on div "Requerente * Paciente Profissional de Saúde Paciente Nenhum resultado encontrad…" at bounding box center [431, 274] width 846 height 329
checkbox Braço "true"
checkbox Quadril "false"
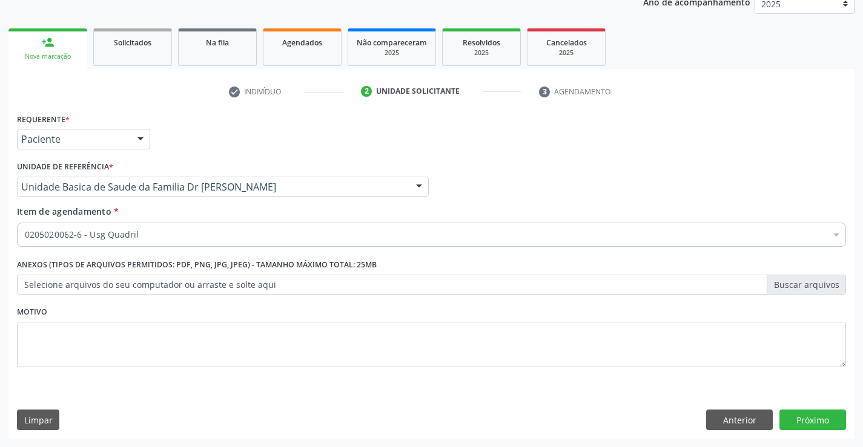
scroll to position [0, 0]
click at [803, 417] on button "Próximo" at bounding box center [812, 420] width 67 height 21
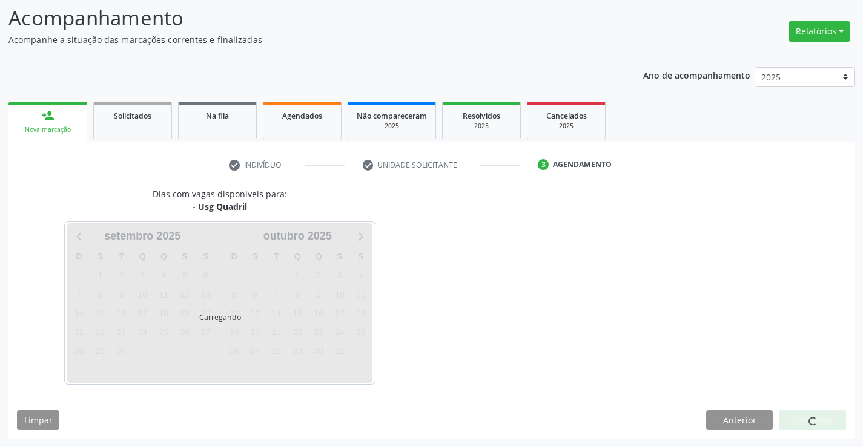
scroll to position [115, 0]
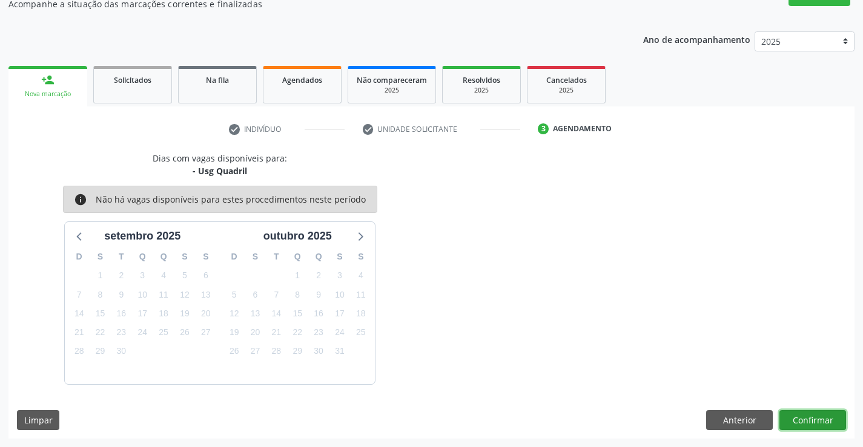
click at [803, 413] on button "Confirmar" at bounding box center [812, 420] width 67 height 21
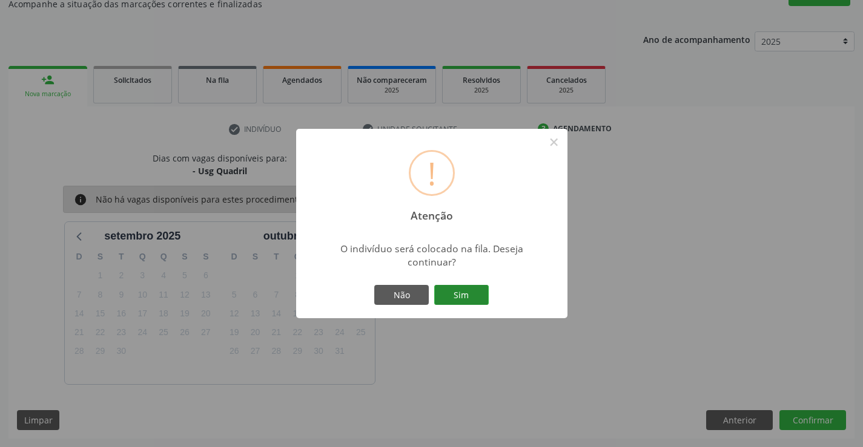
click at [441, 295] on button "Sim" at bounding box center [461, 295] width 54 height 21
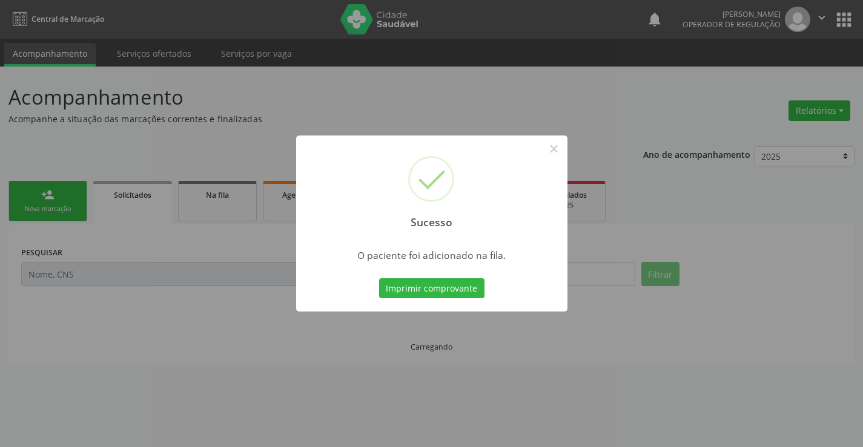
scroll to position [0, 0]
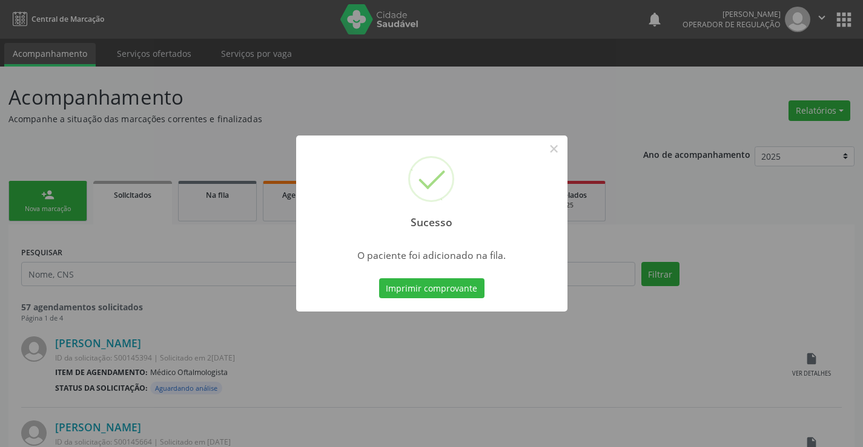
click at [379, 278] on button "Imprimir comprovante" at bounding box center [431, 288] width 105 height 21
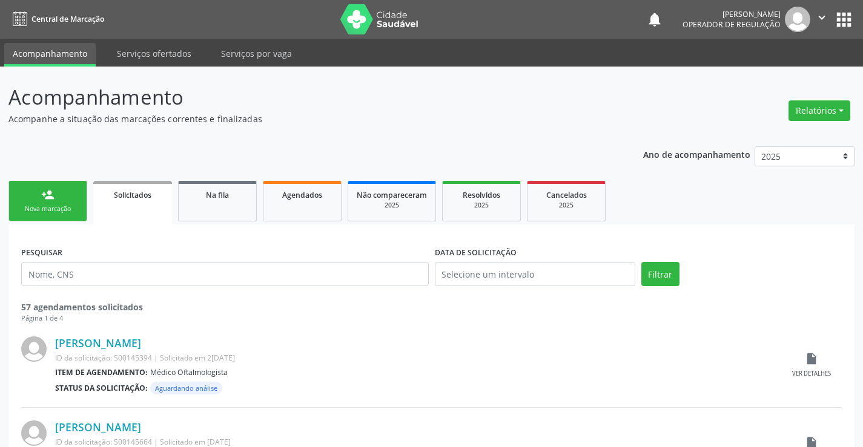
click at [73, 204] on link "person_add Nova marcação" at bounding box center [47, 201] width 79 height 41
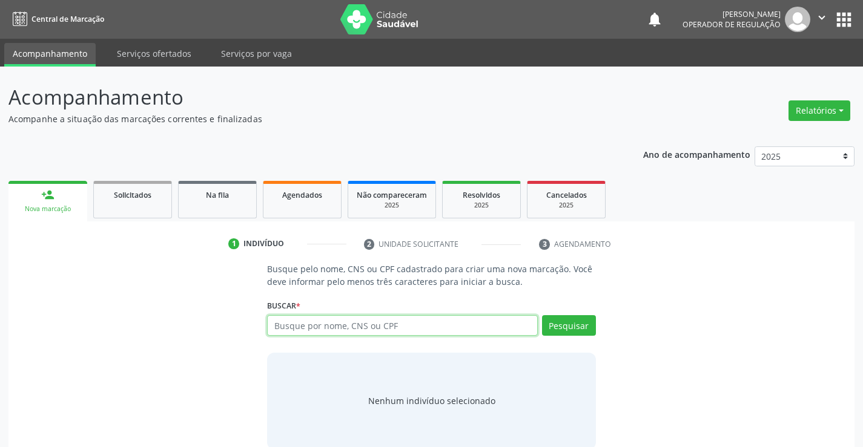
click at [339, 326] on input "text" at bounding box center [402, 325] width 270 height 21
type input "707406070717574"
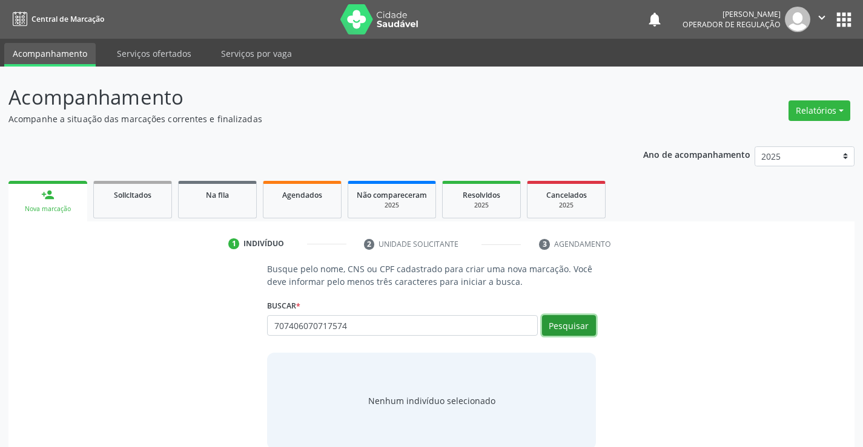
click at [578, 324] on button "Pesquisar" at bounding box center [569, 325] width 54 height 21
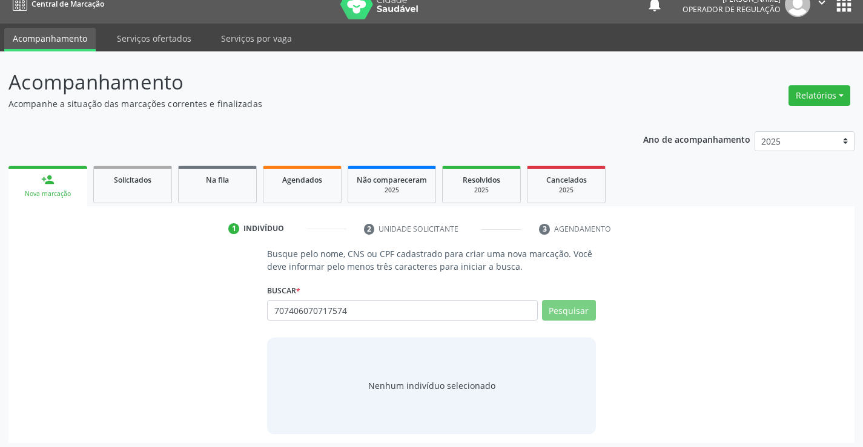
scroll to position [19, 0]
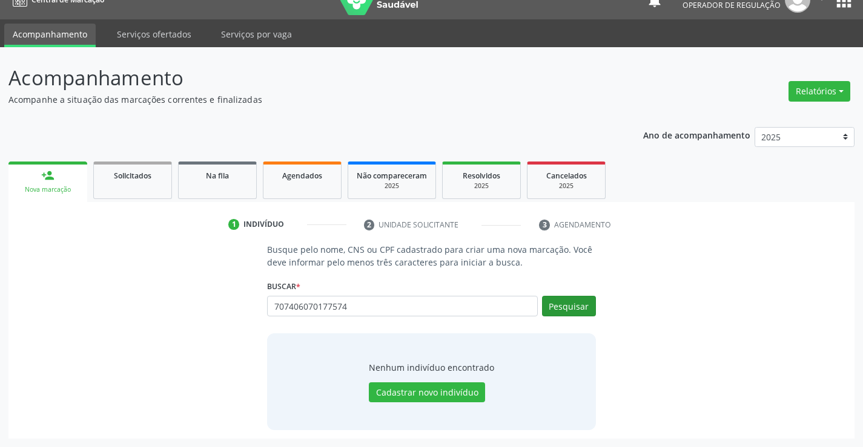
type input "707406070177574"
click at [578, 302] on button "Pesquisar" at bounding box center [569, 306] width 54 height 21
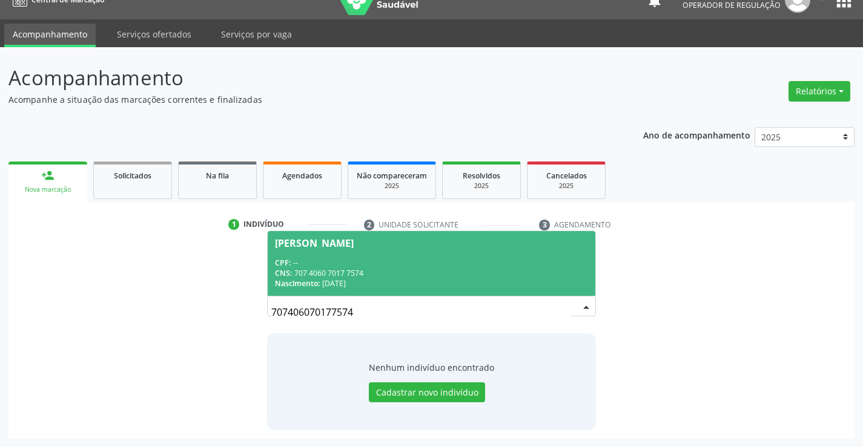
click at [393, 259] on div "CPF: --" at bounding box center [431, 263] width 312 height 10
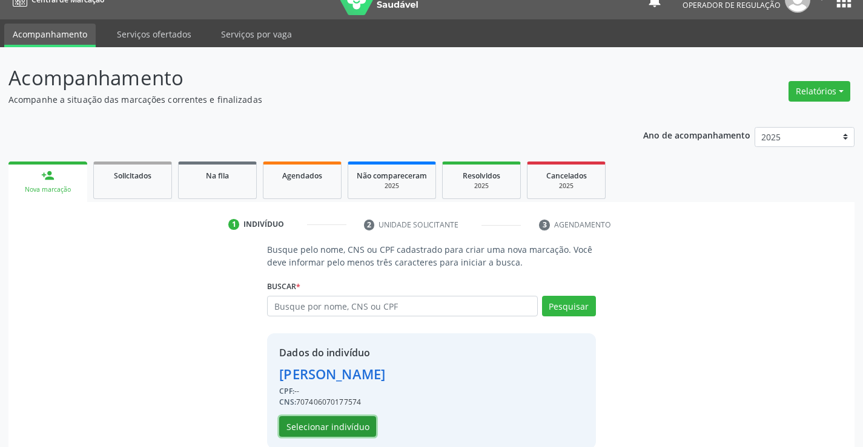
click at [333, 426] on button "Selecionar indivíduo" at bounding box center [327, 427] width 97 height 21
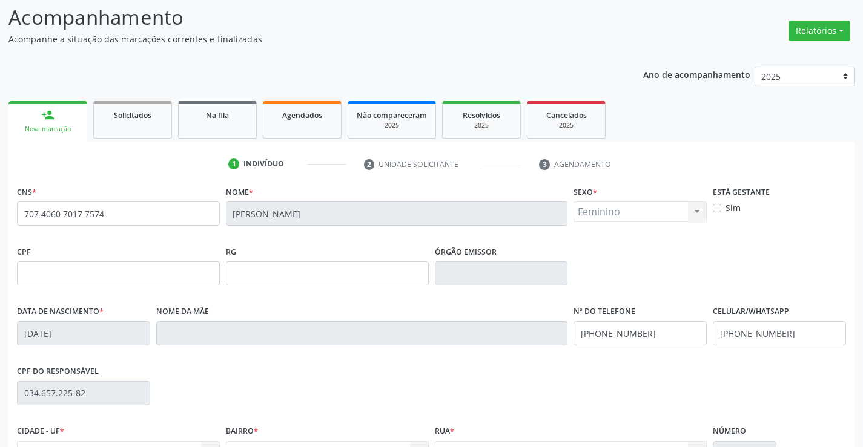
scroll to position [140, 0]
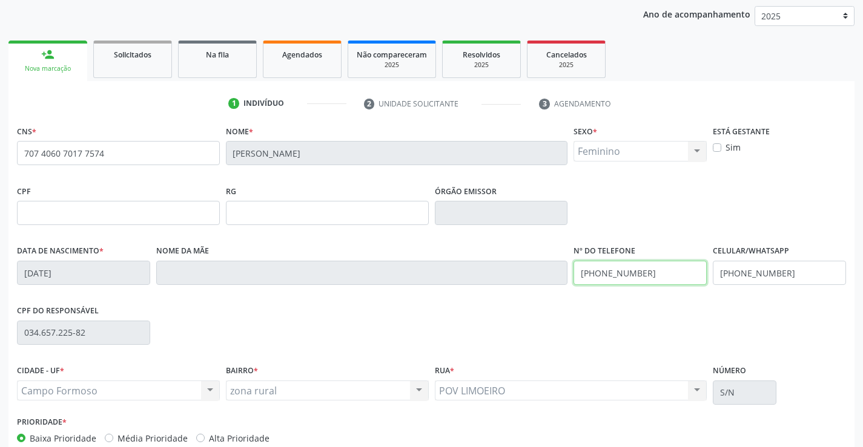
click at [657, 271] on input "(74) 99964-3967" at bounding box center [639, 273] width 133 height 24
type input "("
click at [795, 278] on input "(74) 99964-3967" at bounding box center [779, 273] width 133 height 24
type input "(74) 99902-0351"
click at [585, 272] on input "text" at bounding box center [639, 273] width 133 height 24
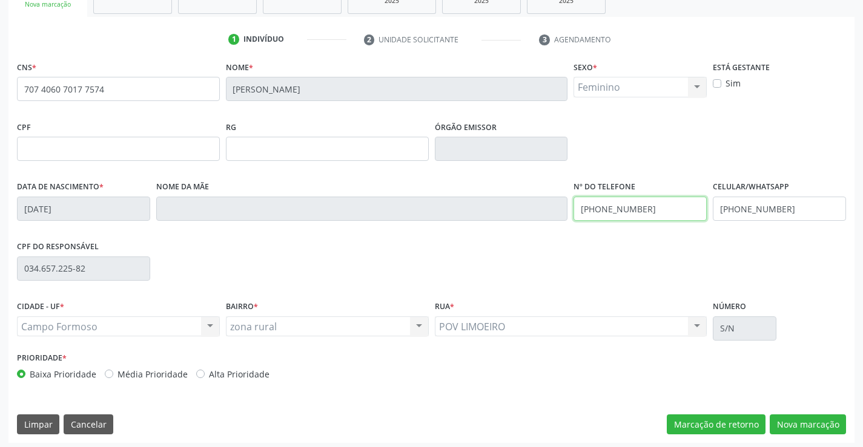
scroll to position [209, 0]
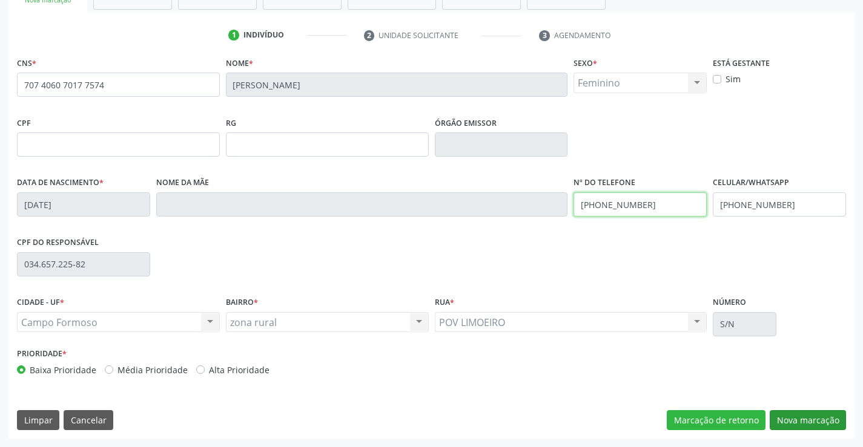
type input "(74) 99902-0351"
click at [798, 420] on button "Nova marcação" at bounding box center [807, 420] width 76 height 21
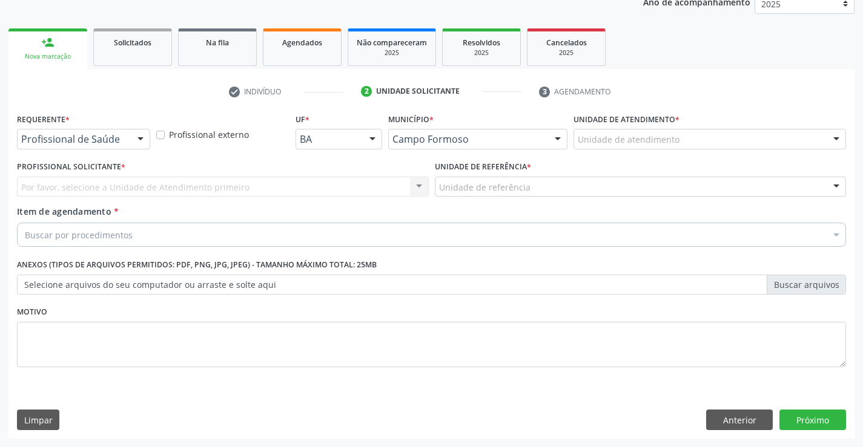
scroll to position [153, 0]
click at [144, 140] on div at bounding box center [140, 140] width 18 height 21
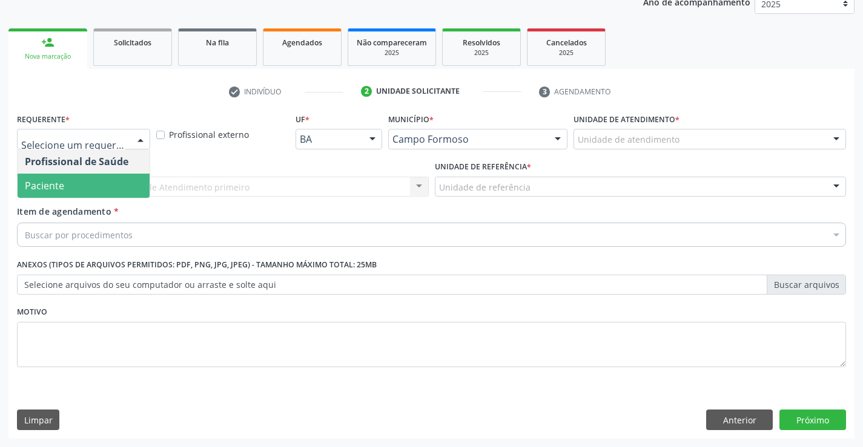
click at [131, 183] on span "Paciente" at bounding box center [84, 186] width 132 height 24
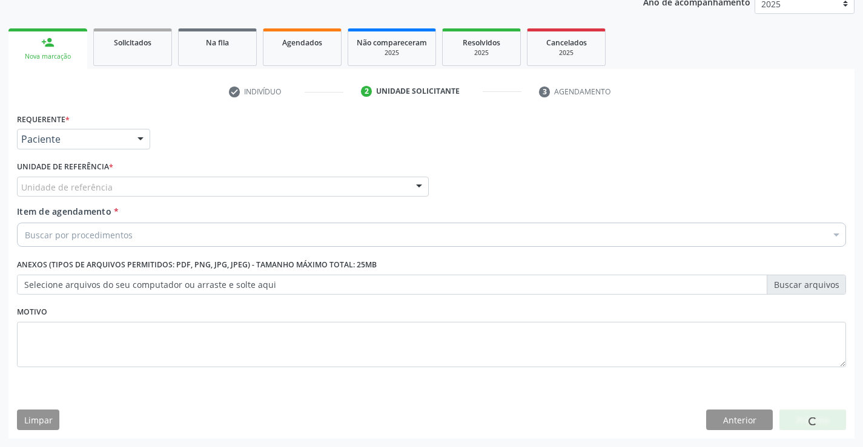
click at [131, 188] on div "Unidade de referência" at bounding box center [223, 187] width 412 height 21
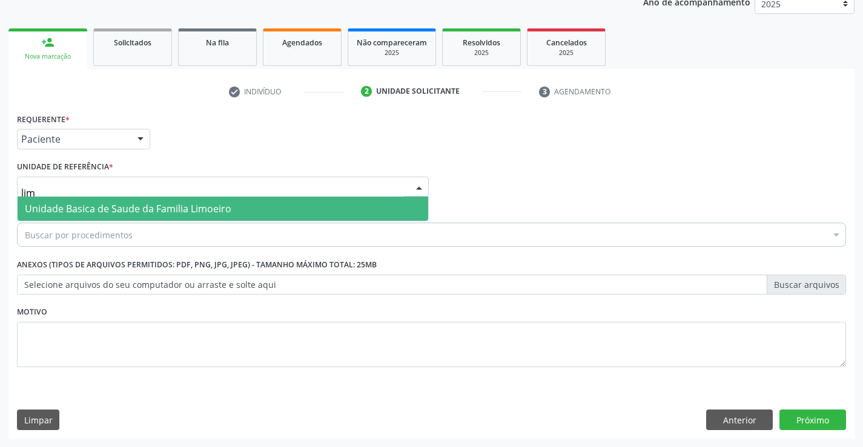
type input "limo"
click at [218, 208] on span "Unidade Basica de Saude da Familia Limoeiro" at bounding box center [128, 208] width 206 height 13
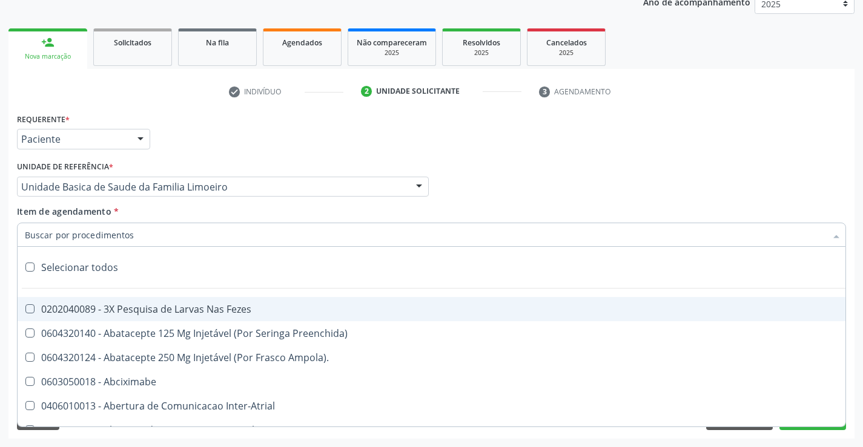
click at [147, 239] on div at bounding box center [431, 235] width 829 height 24
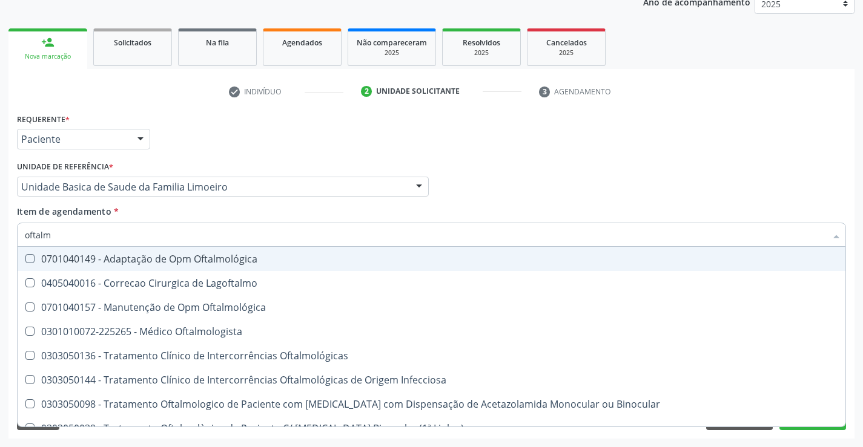
type input "oftalmo"
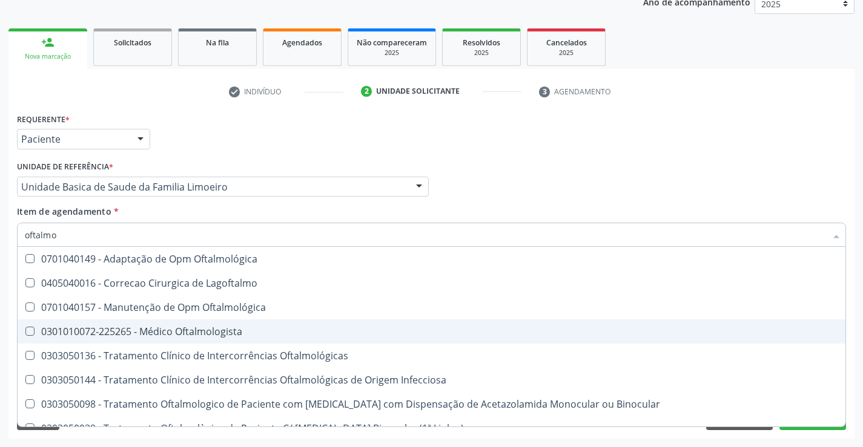
click at [181, 333] on div "0301010072-225265 - Médico Oftalmologista" at bounding box center [431, 332] width 813 height 10
checkbox Oftalmologista "true"
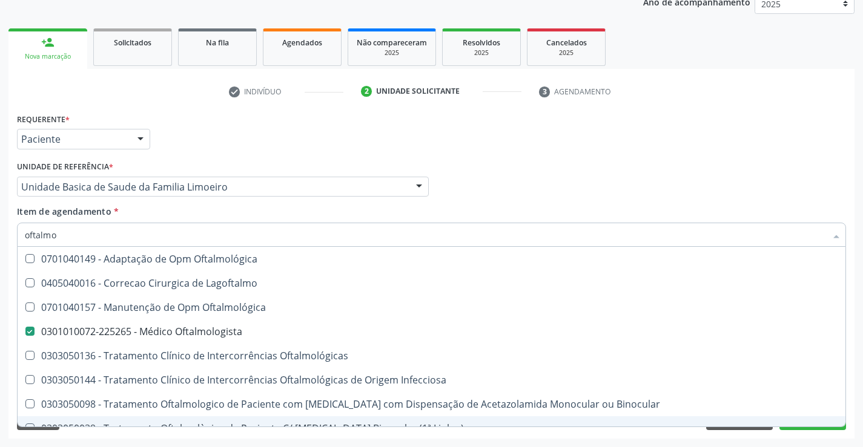
type input "oftalmo"
click at [186, 441] on div "Acompanhamento Acompanhe a situação das marcações correntes e finalizadas Relat…" at bounding box center [431, 180] width 863 height 533
checkbox Lagoftalmo "true"
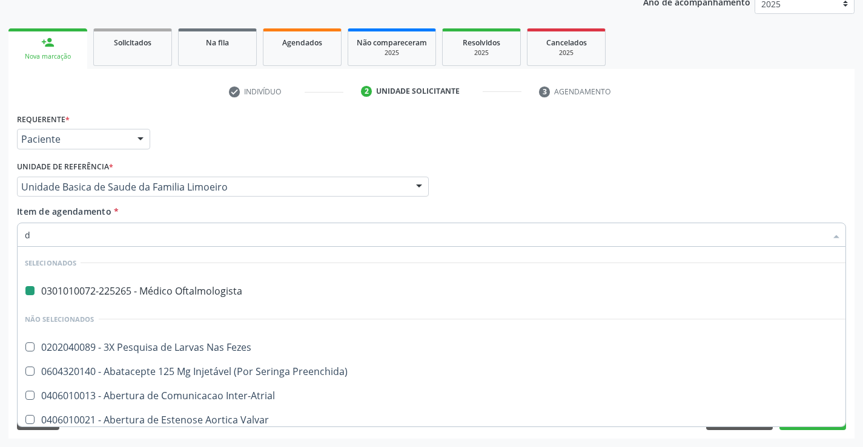
type input "de"
checkbox Oftalmologista "false"
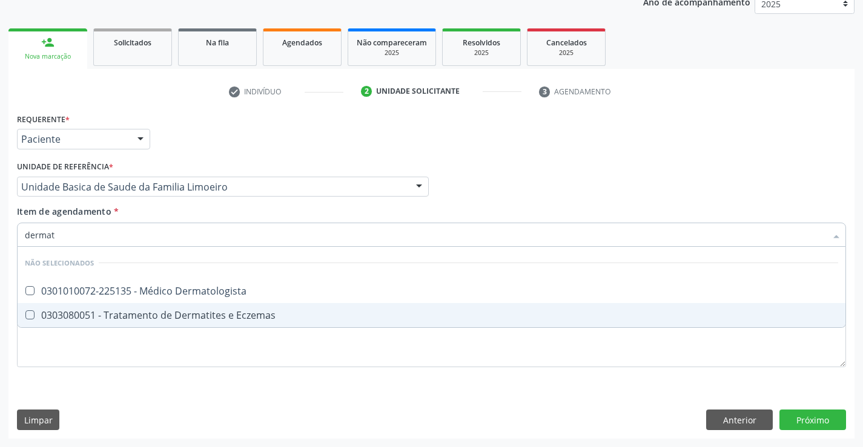
type input "dermato"
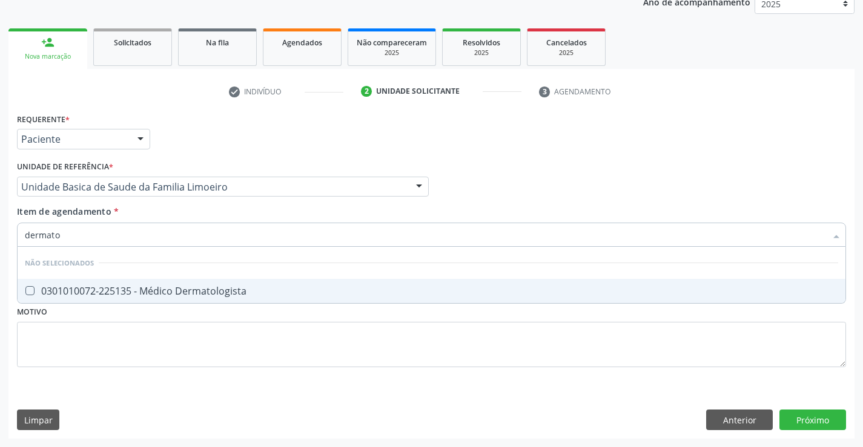
click at [227, 291] on div "0301010072-225135 - Médico Dermatologista" at bounding box center [431, 291] width 813 height 10
checkbox Dermatologista "true"
click at [220, 342] on div "Requerente * Paciente Profissional de Saúde Paciente Nenhum resultado encontrad…" at bounding box center [431, 247] width 829 height 274
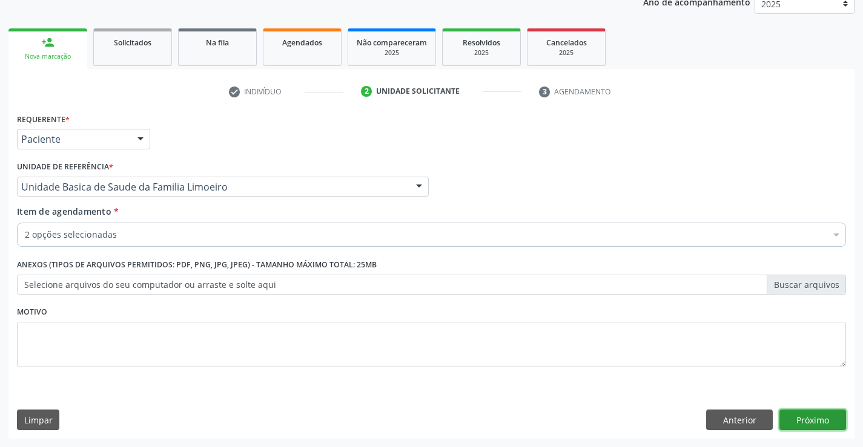
click at [809, 418] on button "Próximo" at bounding box center [812, 420] width 67 height 21
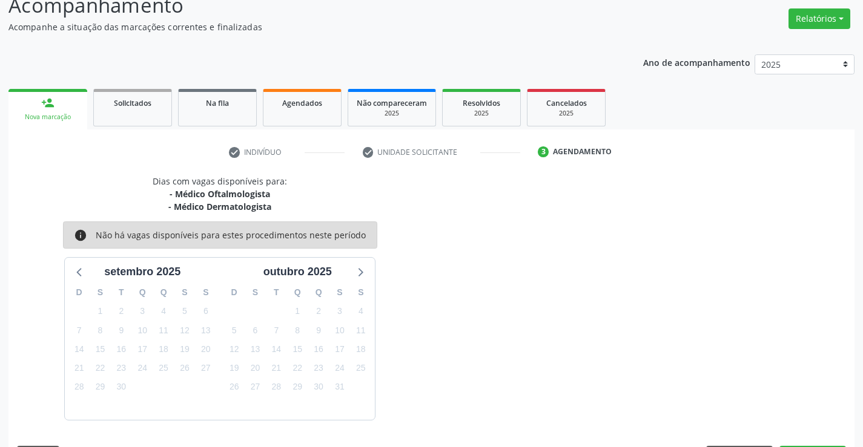
scroll to position [128, 0]
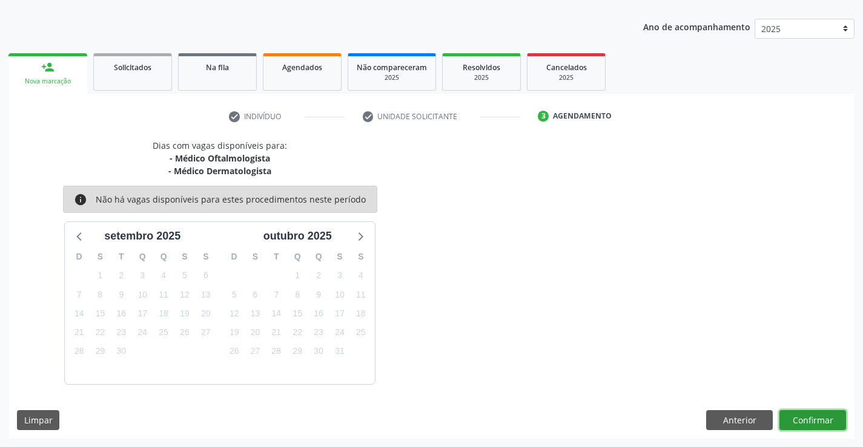
click at [809, 418] on button "Confirmar" at bounding box center [812, 420] width 67 height 21
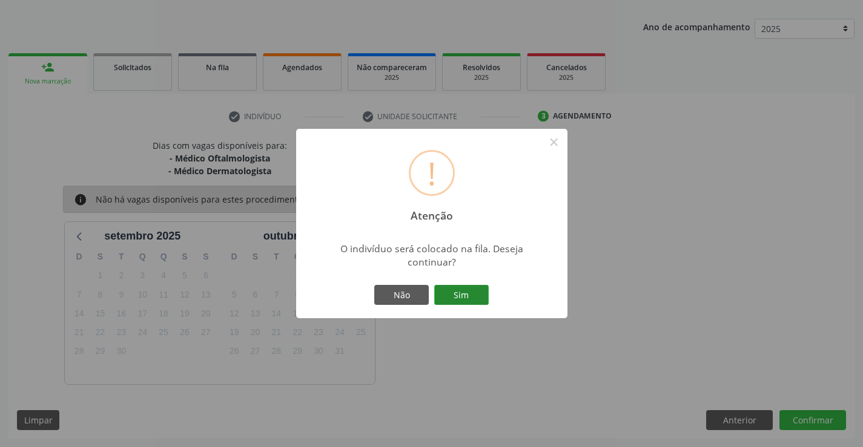
click at [478, 297] on button "Sim" at bounding box center [461, 295] width 54 height 21
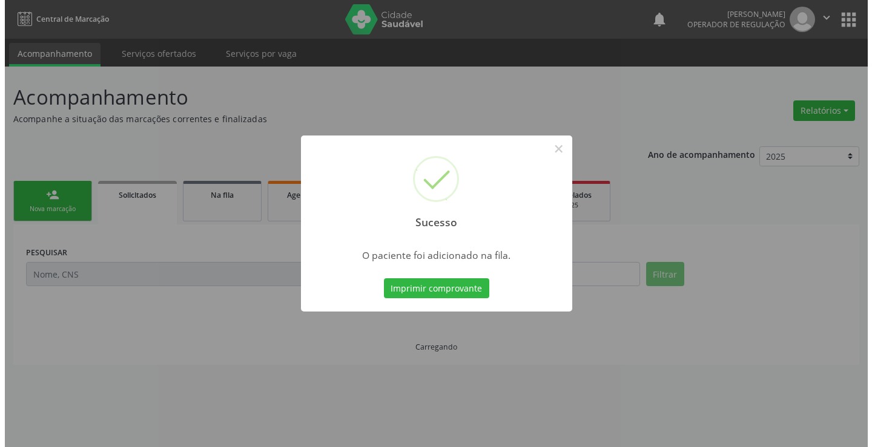
scroll to position [0, 0]
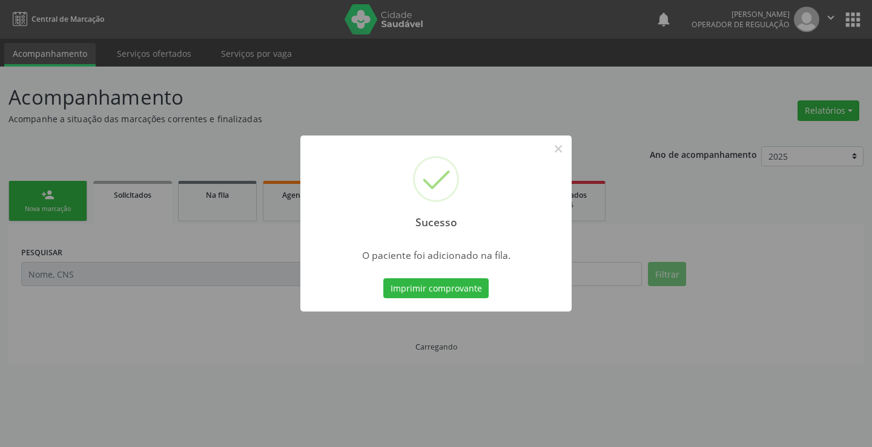
click at [383, 278] on button "Imprimir comprovante" at bounding box center [435, 288] width 105 height 21
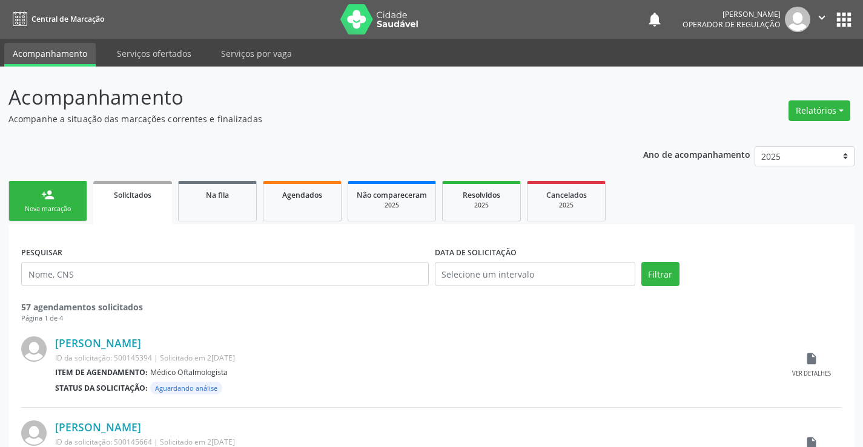
click at [74, 205] on div "Nova marcação" at bounding box center [48, 209] width 61 height 9
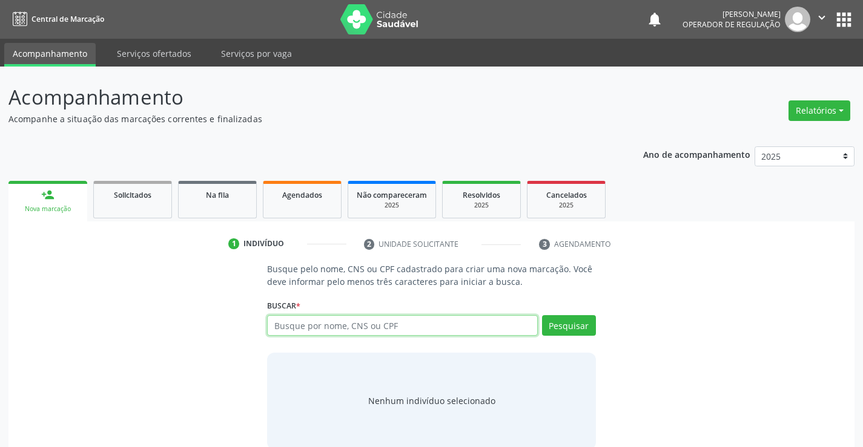
click at [329, 329] on input "text" at bounding box center [402, 325] width 270 height 21
type input "707406070177574"
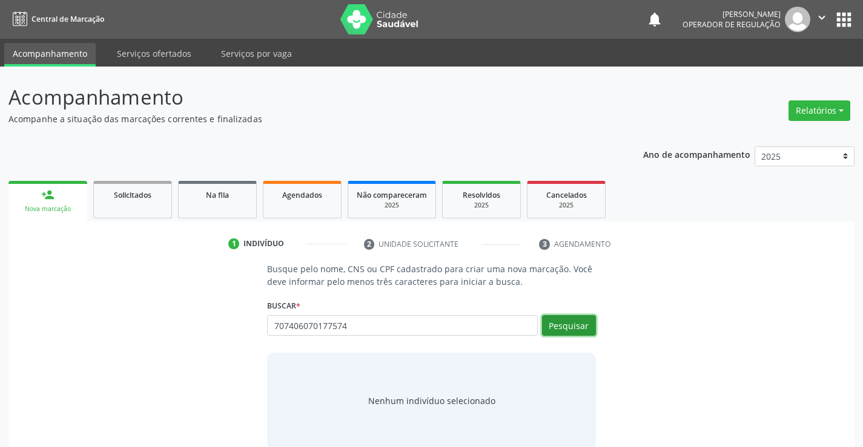
click at [569, 328] on button "Pesquisar" at bounding box center [569, 325] width 54 height 21
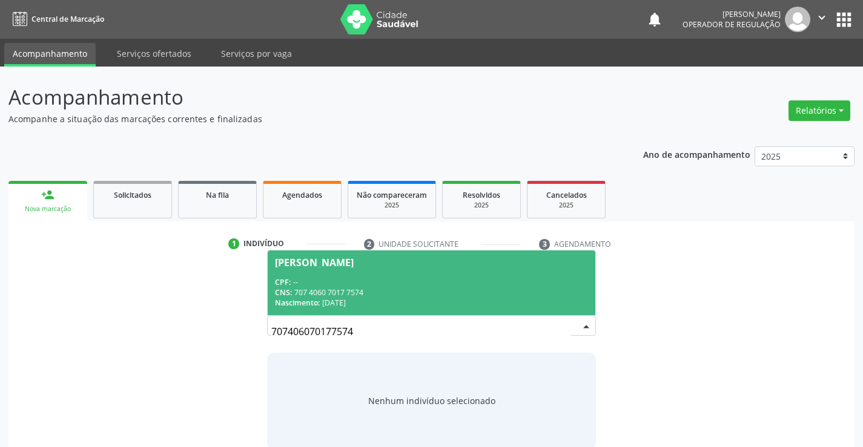
click at [543, 292] on div "CNS: 707 4060 7017 7574" at bounding box center [431, 293] width 312 height 10
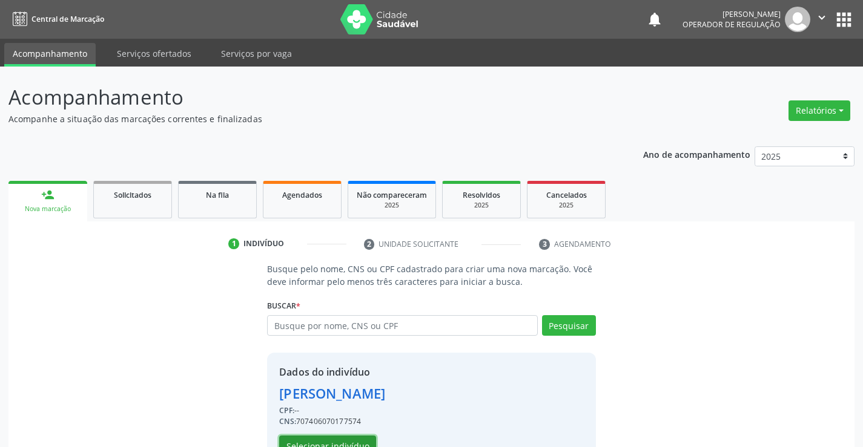
click at [349, 441] on button "Selecionar indivíduo" at bounding box center [327, 446] width 97 height 21
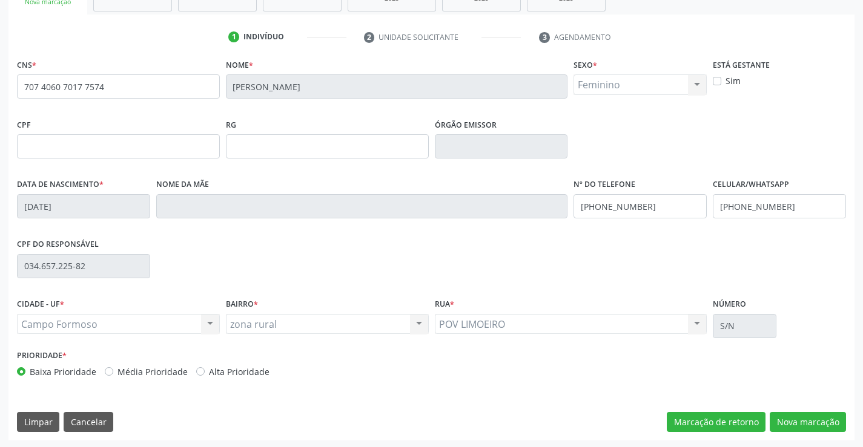
scroll to position [209, 0]
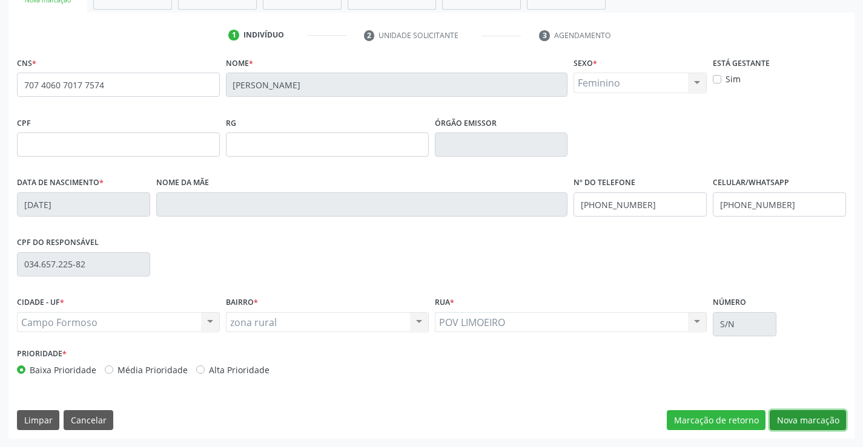
click at [794, 418] on button "Nova marcação" at bounding box center [807, 420] width 76 height 21
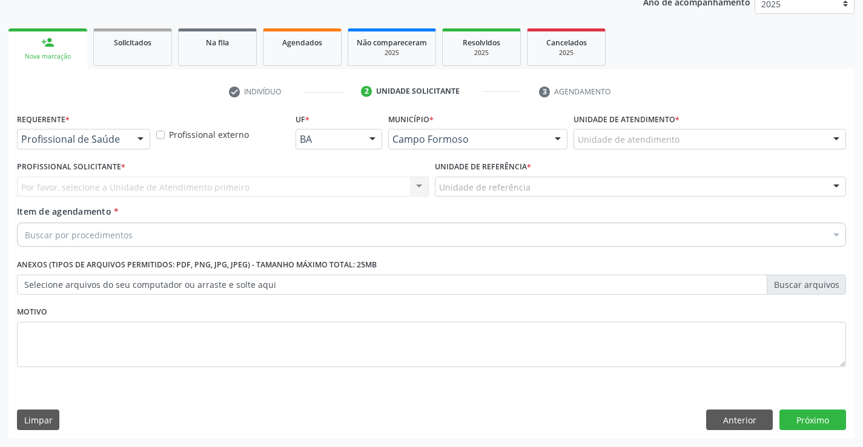
scroll to position [153, 0]
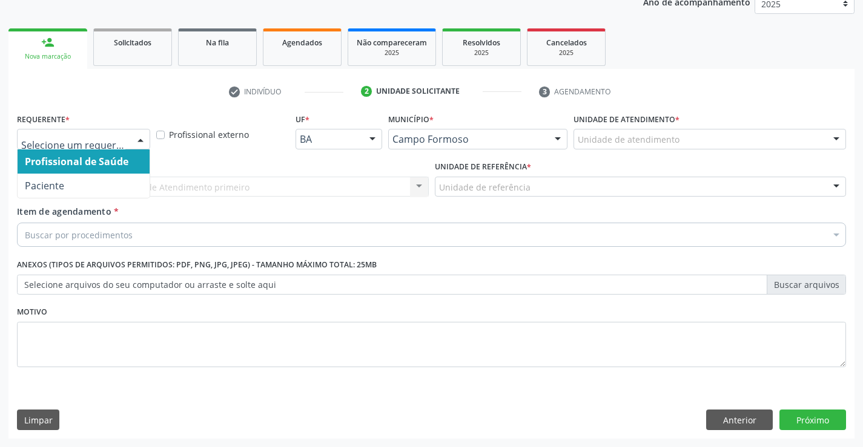
click at [136, 136] on div at bounding box center [140, 140] width 18 height 21
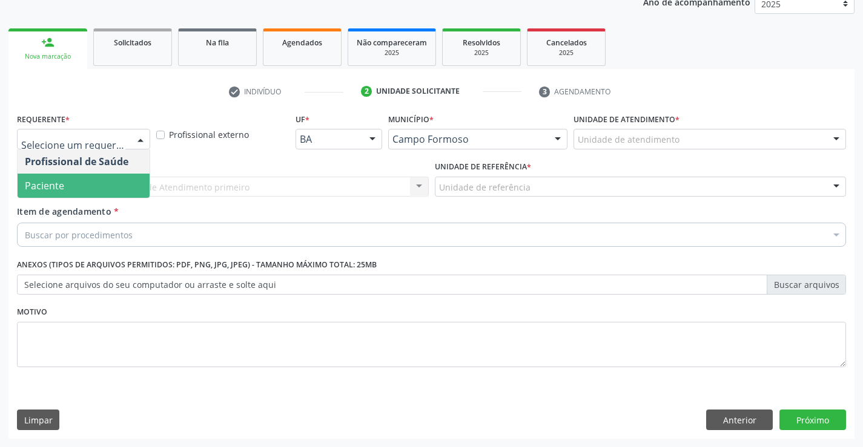
click at [125, 180] on span "Paciente" at bounding box center [84, 186] width 132 height 24
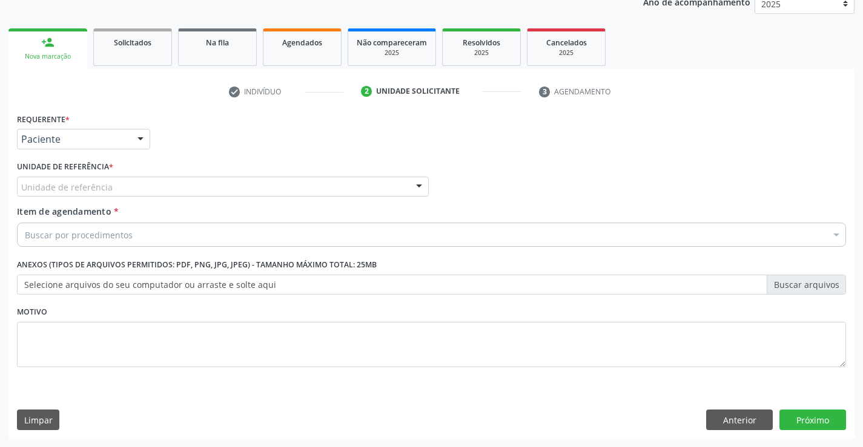
click at [125, 194] on div "Unidade de referência" at bounding box center [223, 187] width 412 height 21
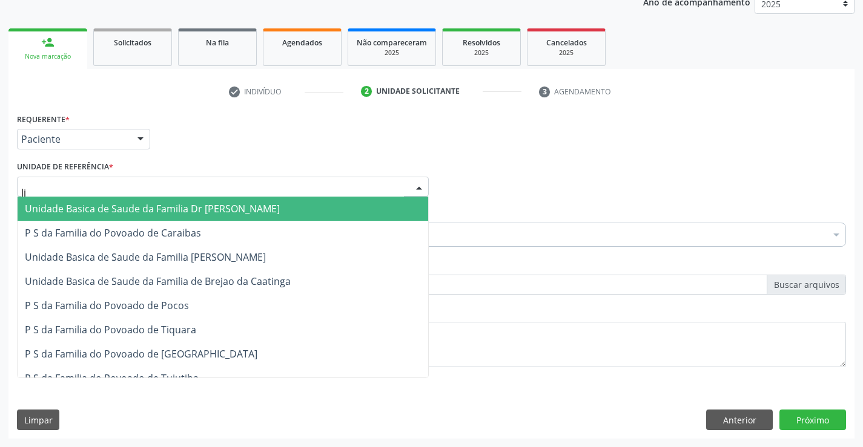
type input "lim"
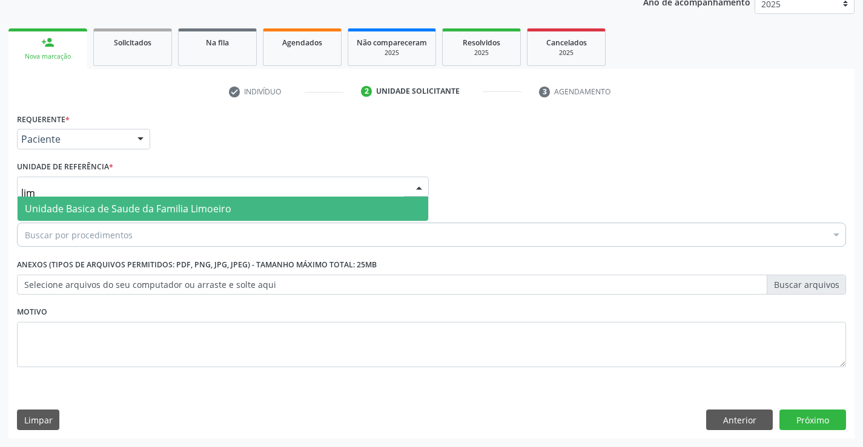
click at [136, 206] on span "Unidade Basica de Saude da Familia Limoeiro" at bounding box center [128, 208] width 206 height 13
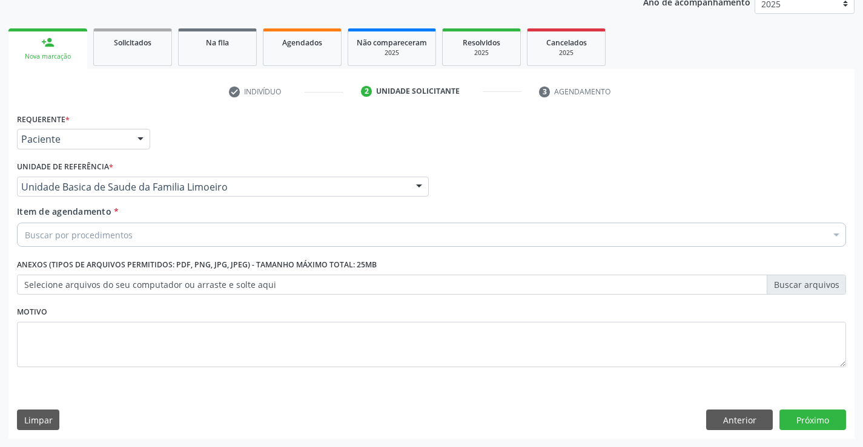
click at [140, 239] on div "Buscar por procedimentos" at bounding box center [431, 235] width 829 height 24
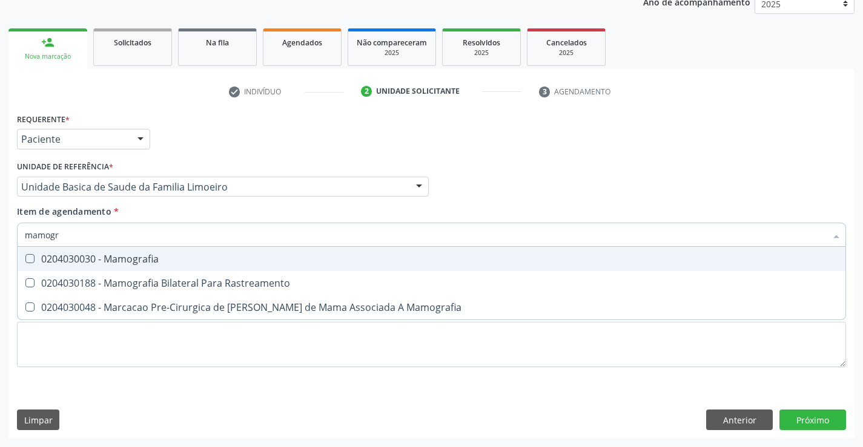
type input "mamogra"
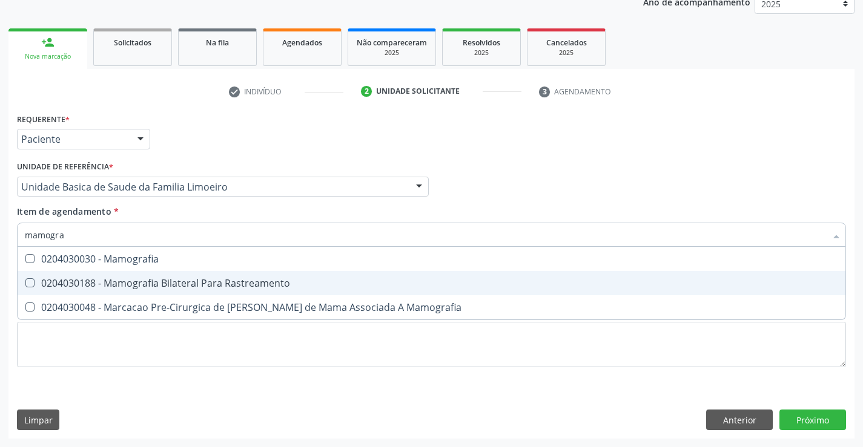
click at [140, 286] on div "0204030188 - Mamografia Bilateral Para Rastreamento" at bounding box center [431, 283] width 813 height 10
checkbox Rastreamento "true"
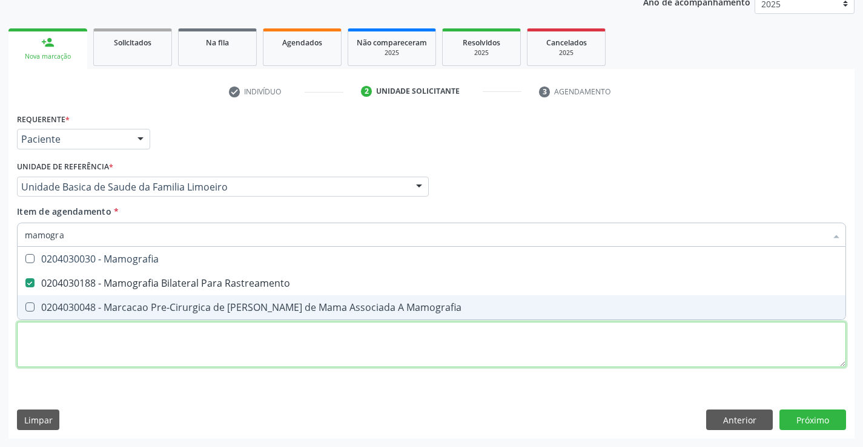
click at [153, 343] on div "Requerente * Paciente Profissional de Saúde Paciente Nenhum resultado encontrad…" at bounding box center [431, 247] width 829 height 274
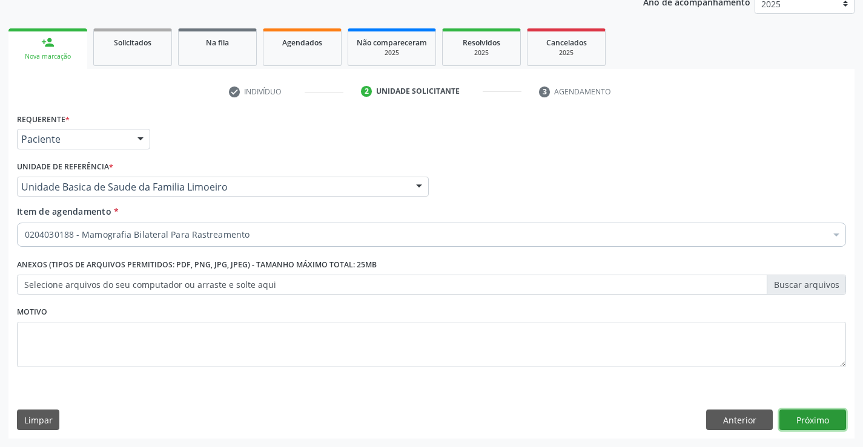
click at [819, 428] on button "Próximo" at bounding box center [812, 420] width 67 height 21
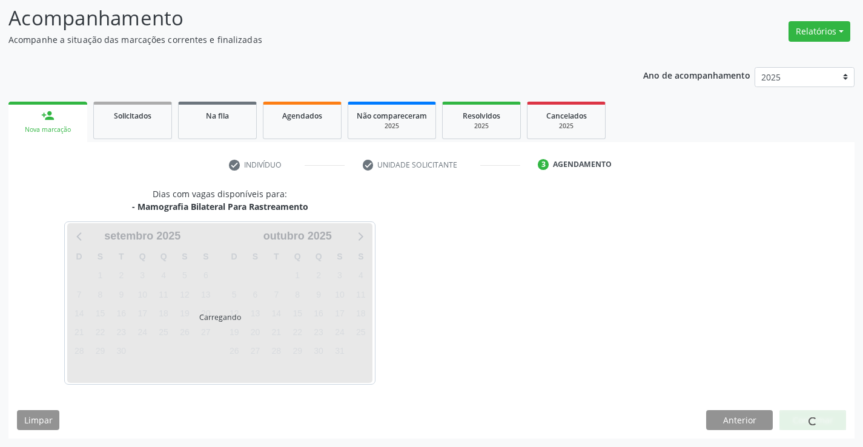
scroll to position [79, 0]
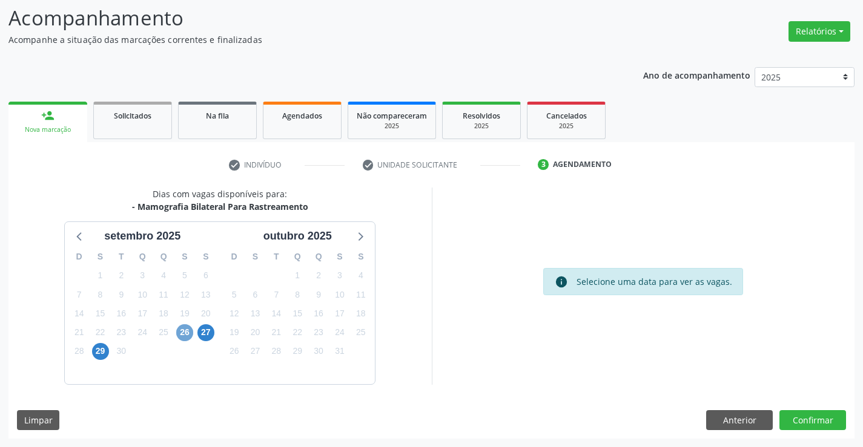
click at [185, 334] on span "26" at bounding box center [184, 332] width 17 height 17
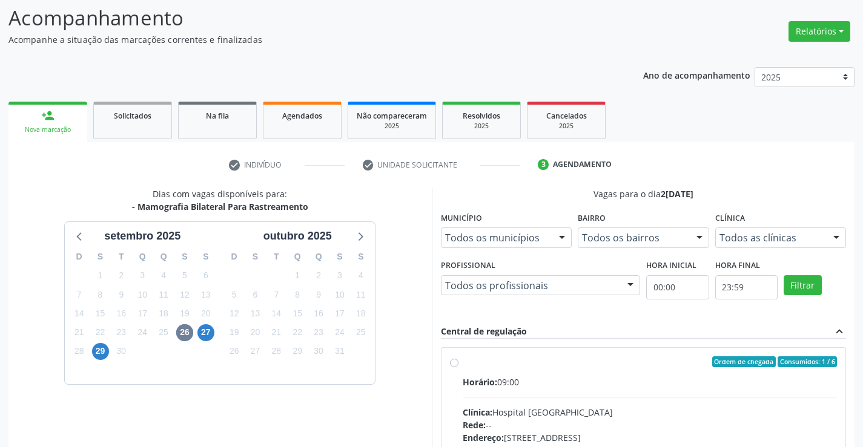
click at [458, 364] on div "Ordem de chegada Consumidos: 1 / 6 Horário: 09:00 Clínica: Hospital Sao Francis…" at bounding box center [643, 450] width 387 height 186
radio input "true"
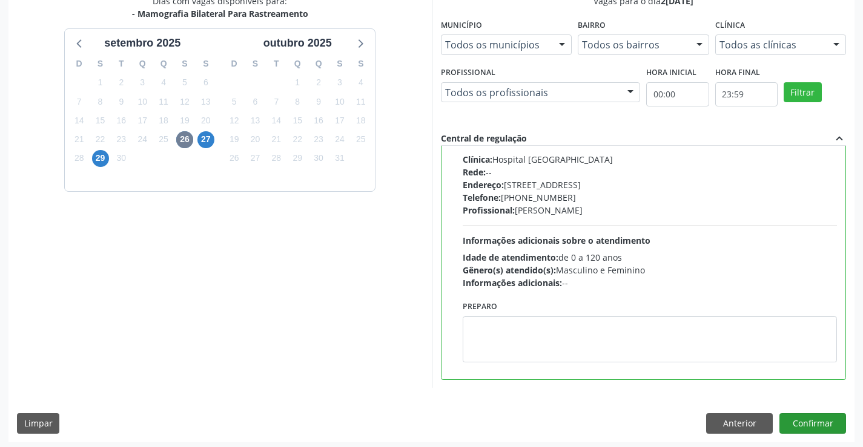
scroll to position [276, 0]
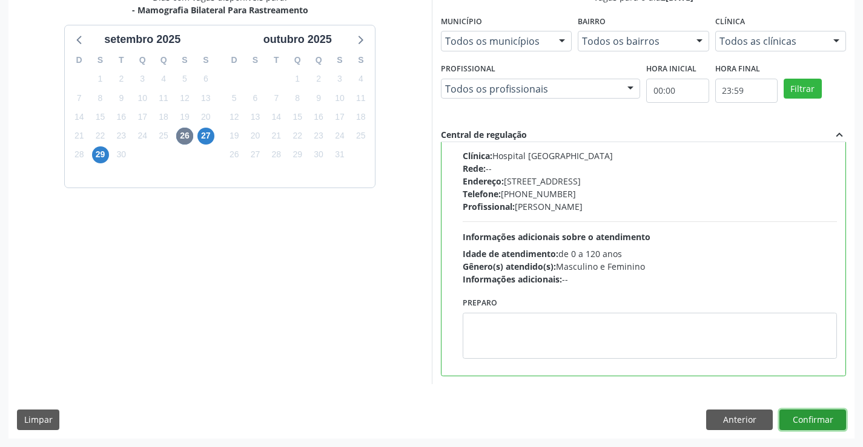
click at [789, 414] on button "Confirmar" at bounding box center [812, 420] width 67 height 21
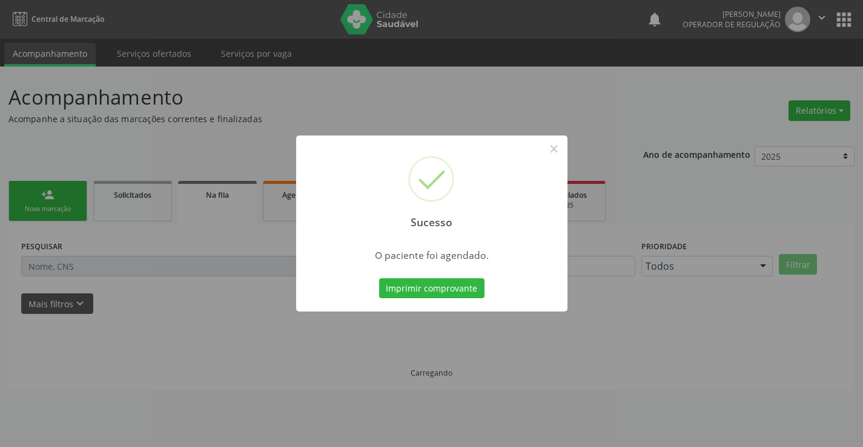
scroll to position [0, 0]
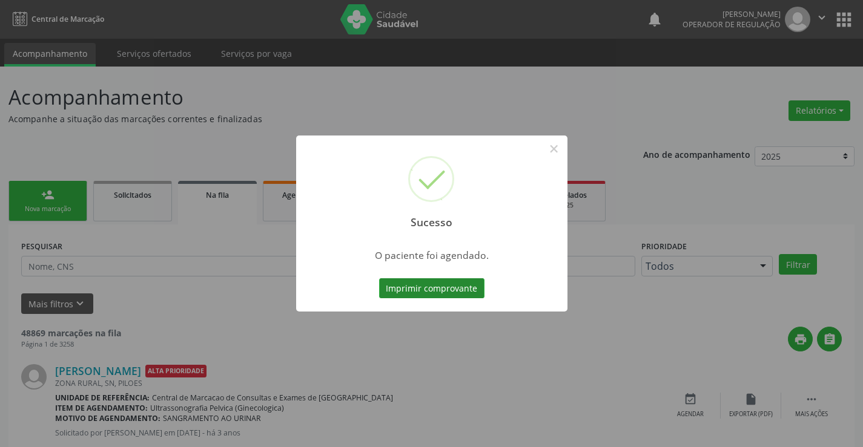
click at [441, 289] on button "Imprimir comprovante" at bounding box center [431, 288] width 105 height 21
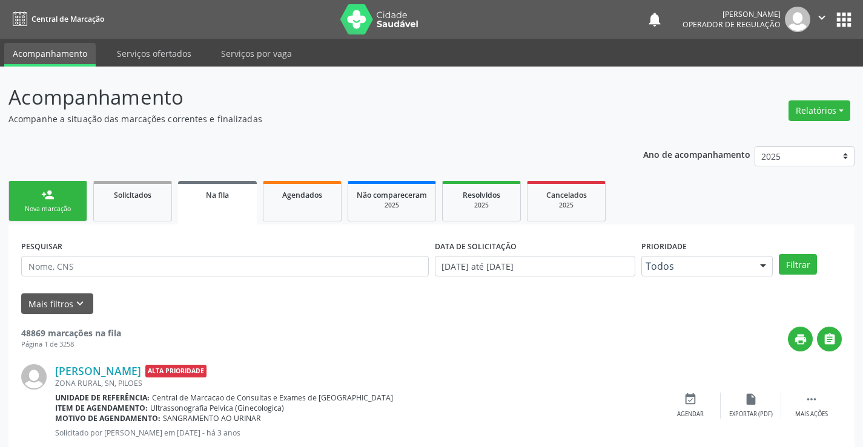
click at [75, 206] on div "Nova marcação" at bounding box center [48, 209] width 61 height 9
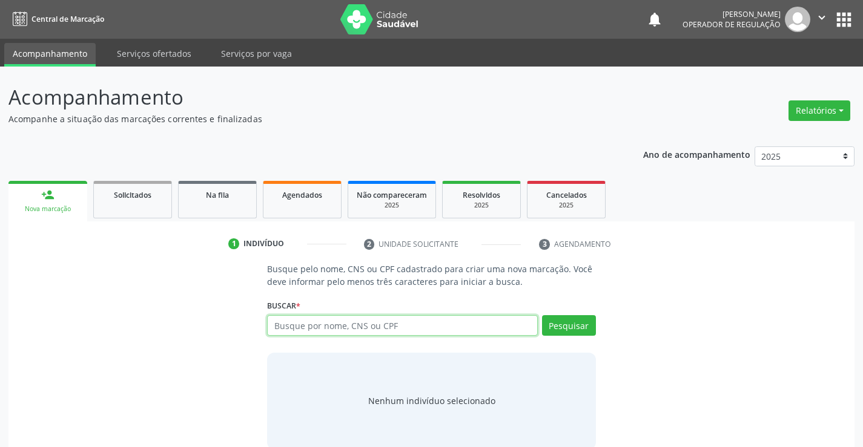
click at [349, 329] on input "text" at bounding box center [402, 325] width 270 height 21
type input "708708199601195"
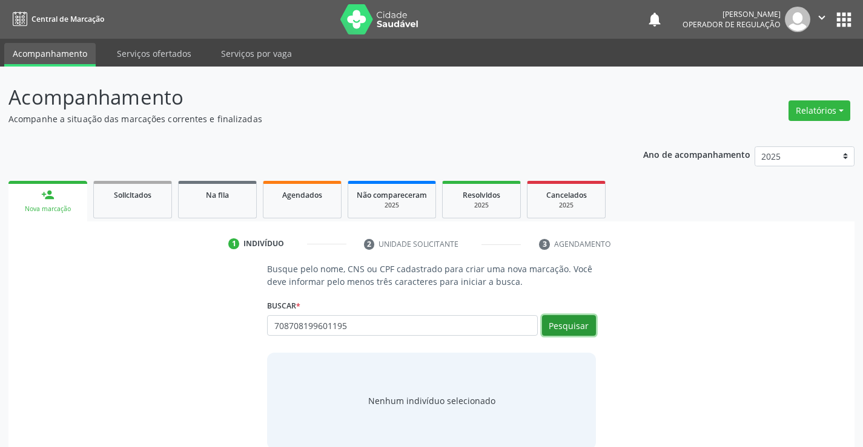
click at [560, 331] on button "Pesquisar" at bounding box center [569, 325] width 54 height 21
type input "708708199601195"
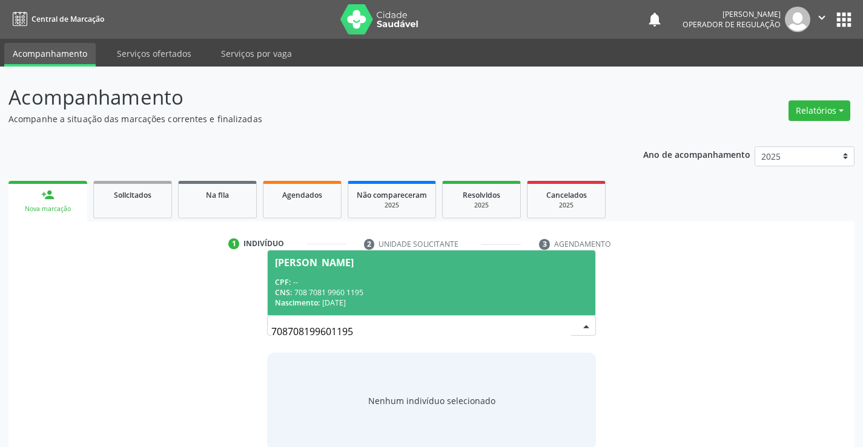
click at [466, 291] on div "CNS: 708 7081 9960 1195" at bounding box center [431, 293] width 312 height 10
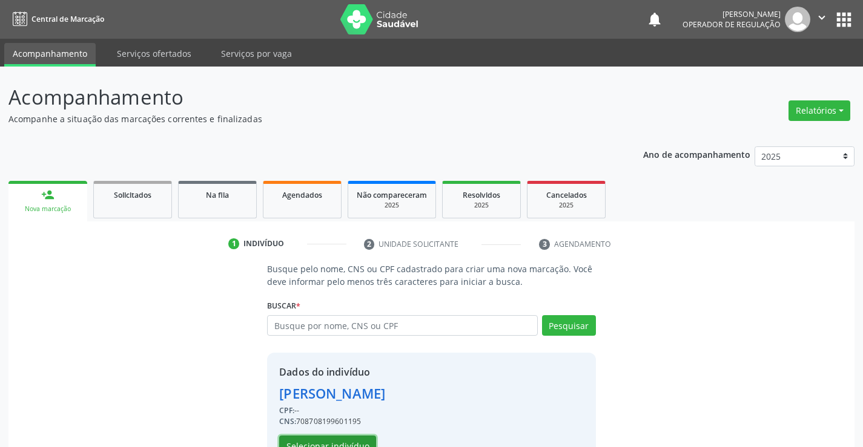
click at [331, 443] on button "Selecionar indivíduo" at bounding box center [327, 446] width 97 height 21
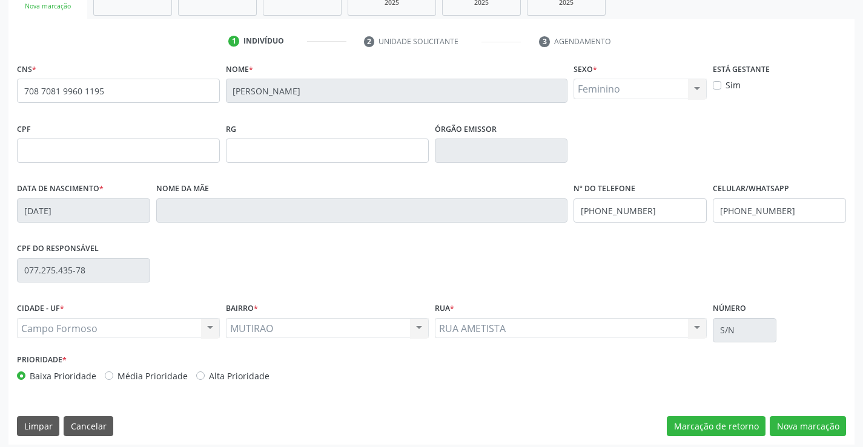
scroll to position [209, 0]
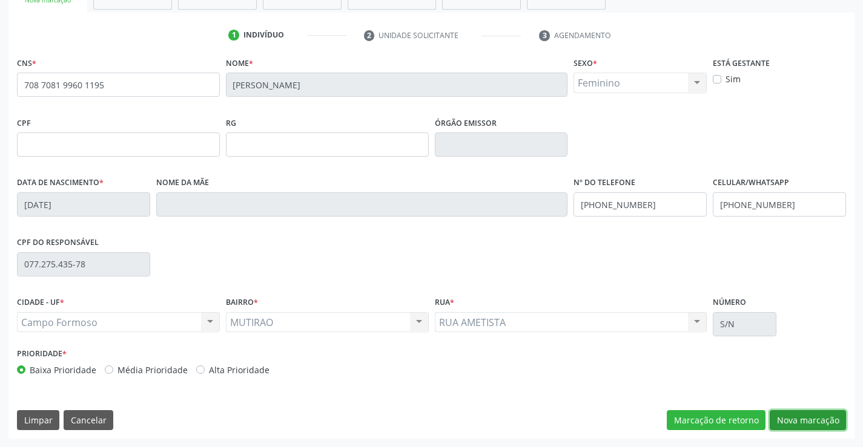
click at [795, 417] on button "Nova marcação" at bounding box center [807, 420] width 76 height 21
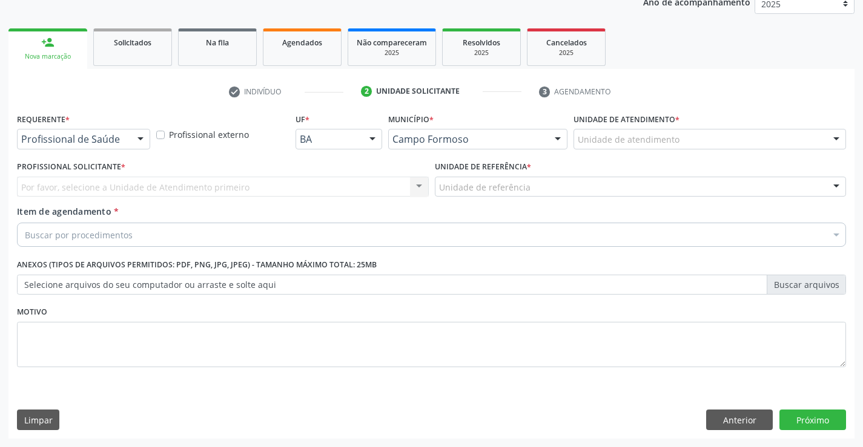
scroll to position [153, 0]
click at [723, 415] on button "Anterior" at bounding box center [739, 420] width 67 height 21
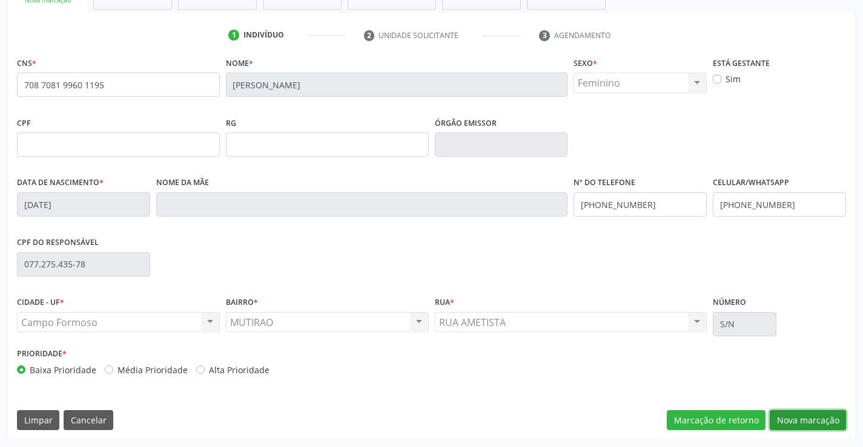
click at [812, 416] on button "Nova marcação" at bounding box center [807, 420] width 76 height 21
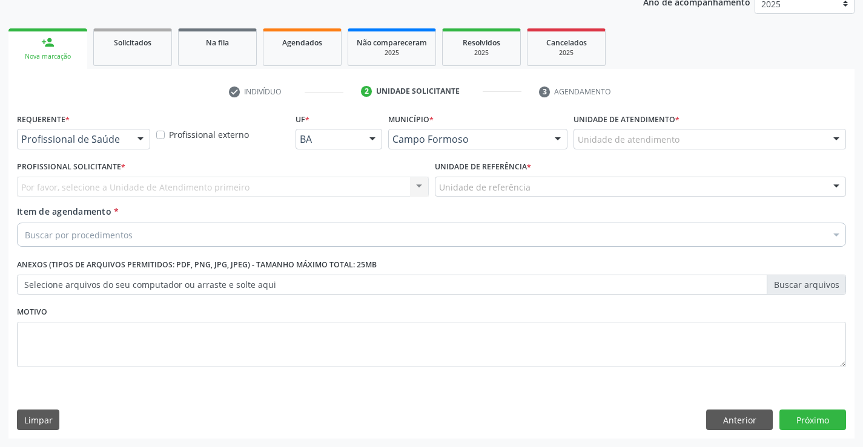
click at [141, 138] on div at bounding box center [140, 140] width 18 height 21
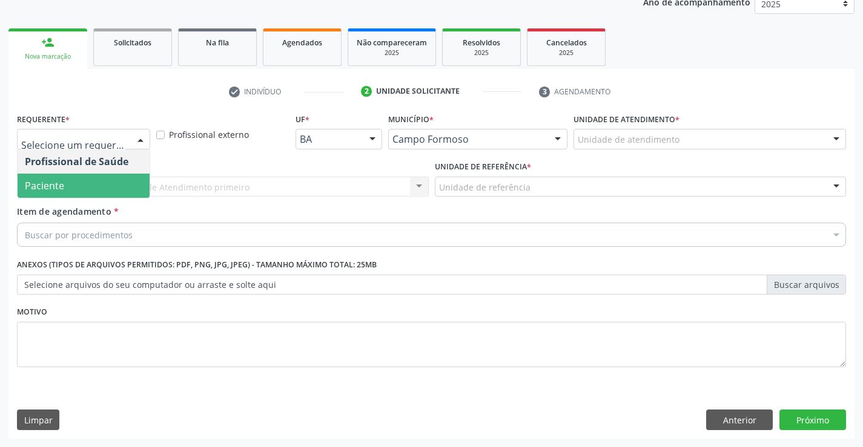
click at [100, 181] on span "Paciente" at bounding box center [84, 186] width 132 height 24
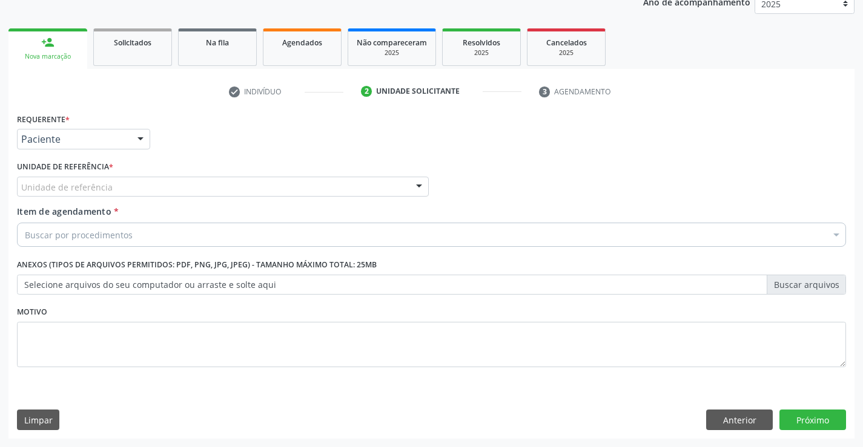
click at [134, 190] on div "Unidade de referência" at bounding box center [223, 187] width 412 height 21
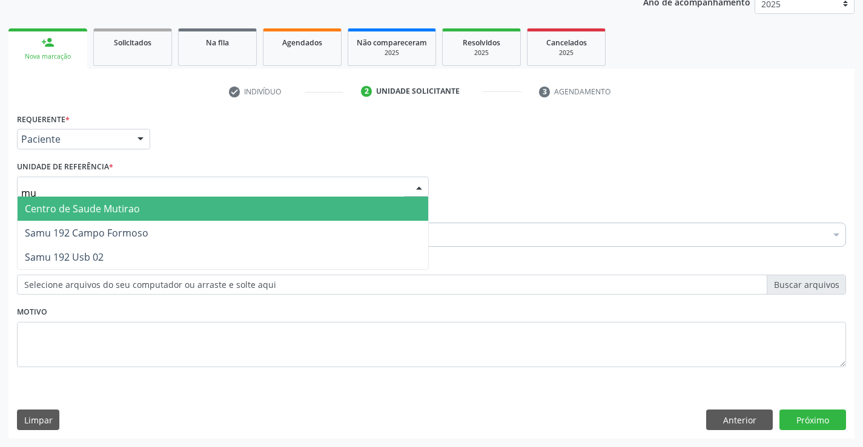
type input "mut"
click at [134, 203] on span "Centro de Saude Mutirao" at bounding box center [82, 208] width 115 height 13
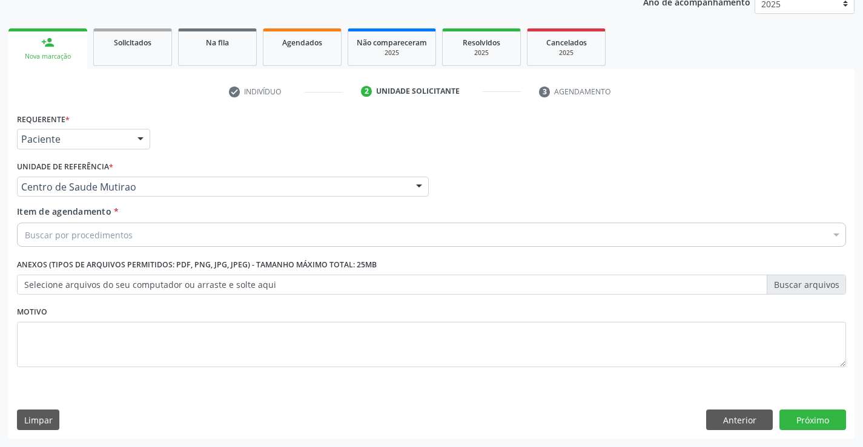
click at [136, 242] on div "Buscar por procedimentos" at bounding box center [431, 235] width 829 height 24
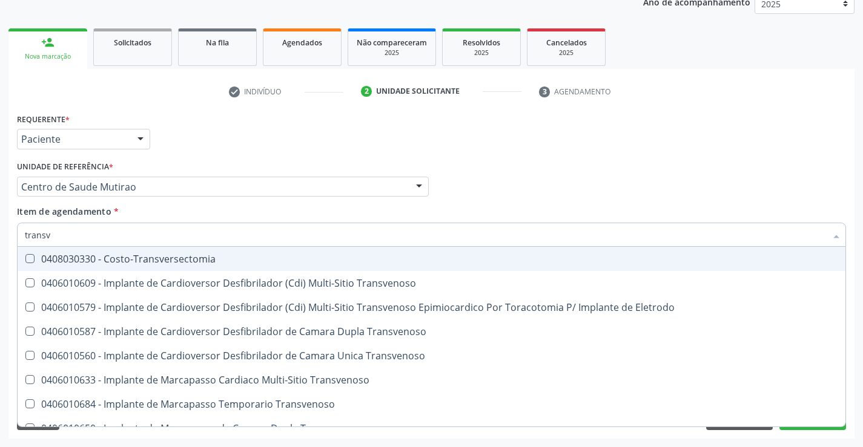
type input "transva"
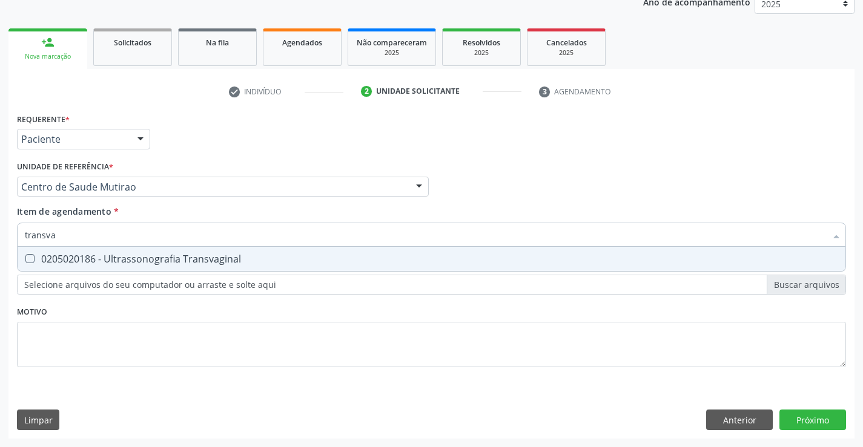
click at [176, 261] on div "0205020186 - Ultrassonografia Transvaginal" at bounding box center [431, 259] width 813 height 10
checkbox Transvaginal "true"
click at [168, 318] on div "Requerente * Paciente Profissional de Saúde Paciente Nenhum resultado encontrad…" at bounding box center [431, 247] width 829 height 274
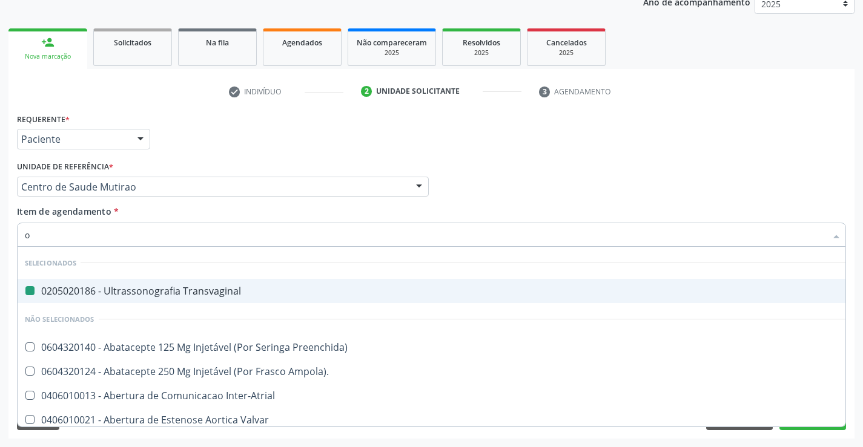
type input "of"
checkbox Transvaginal "false"
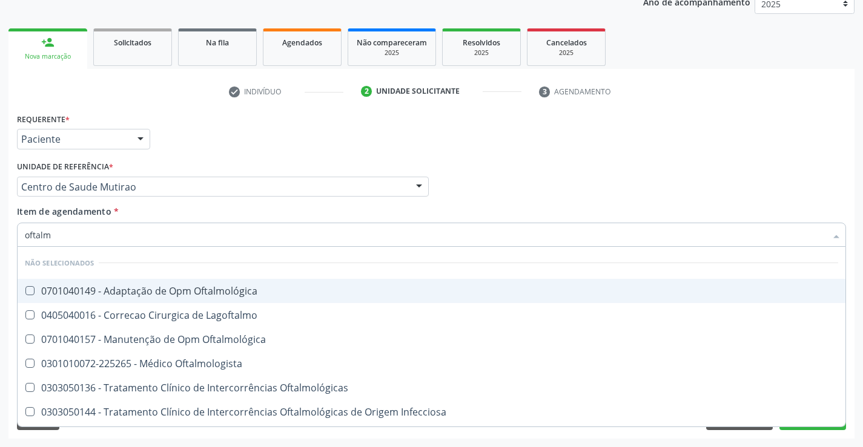
type input "oftalmo"
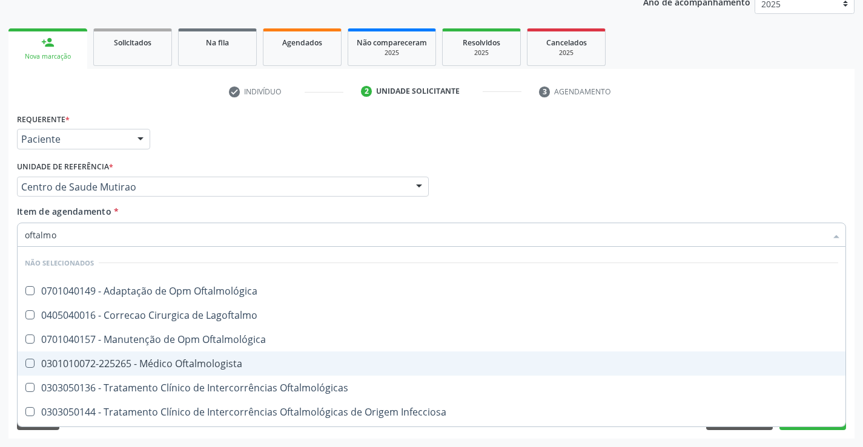
click at [236, 361] on div "0301010072-225265 - Médico Oftalmologista" at bounding box center [431, 364] width 813 height 10
checkbox Oftalmologista "true"
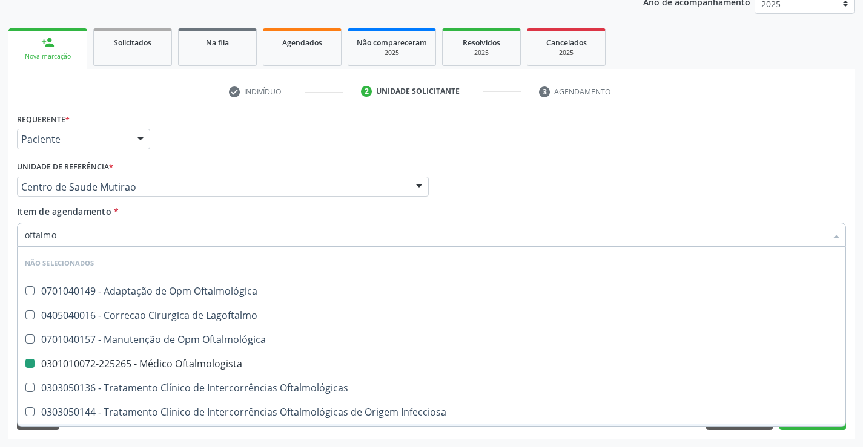
click at [308, 434] on div "Requerente * Paciente Profissional de Saúde Paciente Nenhum resultado encontrad…" at bounding box center [431, 274] width 846 height 329
checkbox Oftalmológica "true"
checkbox Oftalmologista "false"
checkbox Lagoftalmo "true"
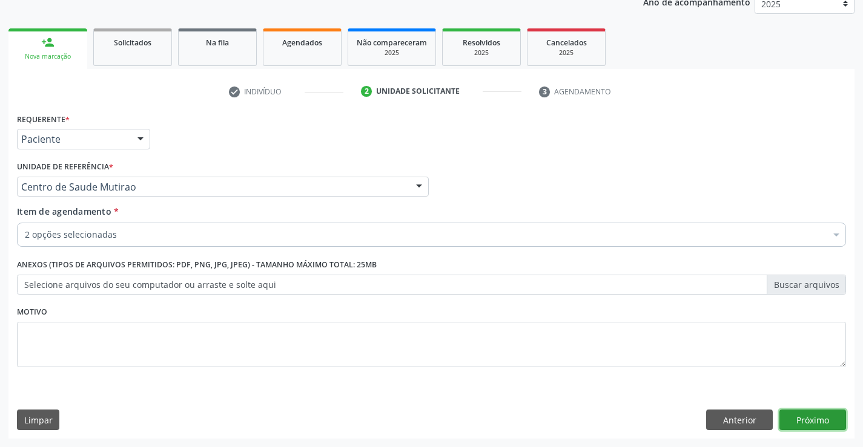
click at [827, 420] on button "Próximo" at bounding box center [812, 420] width 67 height 21
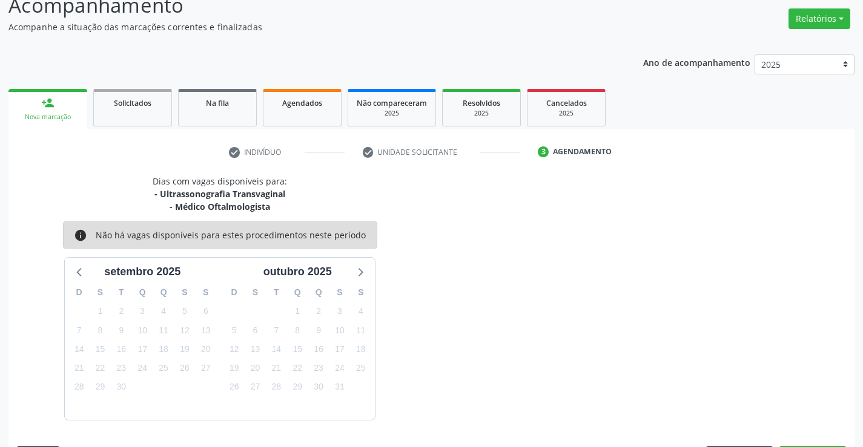
scroll to position [128, 0]
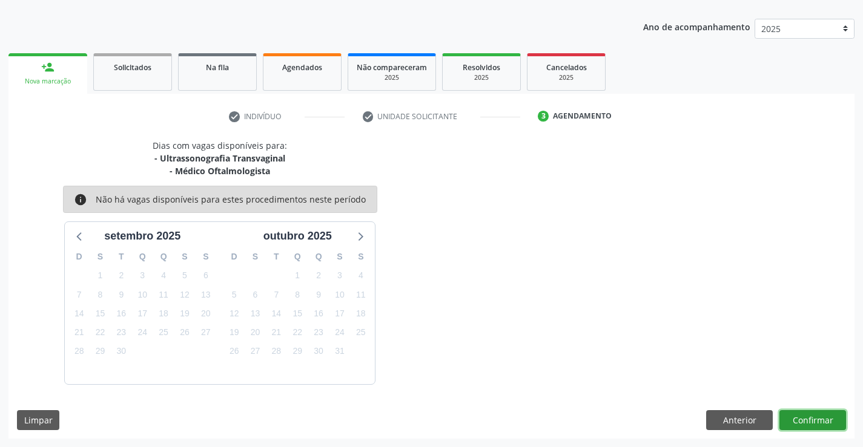
click at [814, 422] on button "Confirmar" at bounding box center [812, 420] width 67 height 21
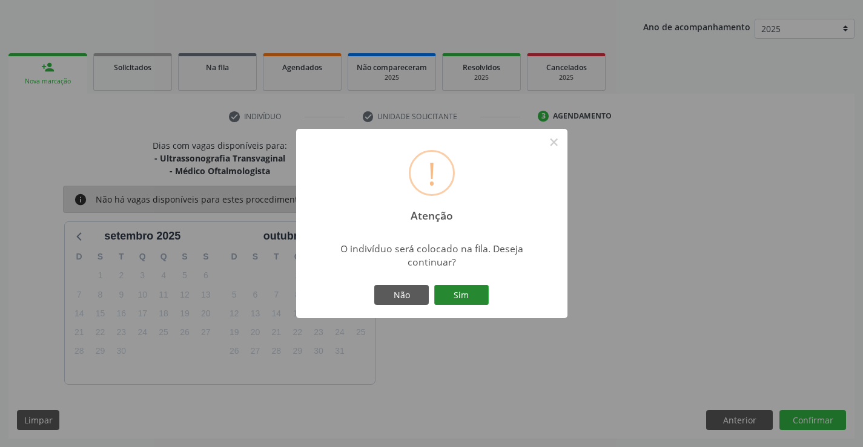
click at [476, 291] on button "Sim" at bounding box center [461, 295] width 54 height 21
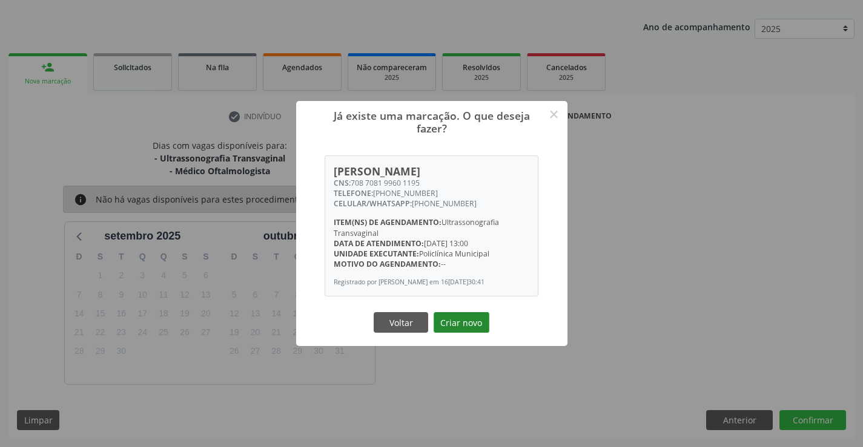
click at [466, 318] on button "Criar novo" at bounding box center [461, 322] width 56 height 21
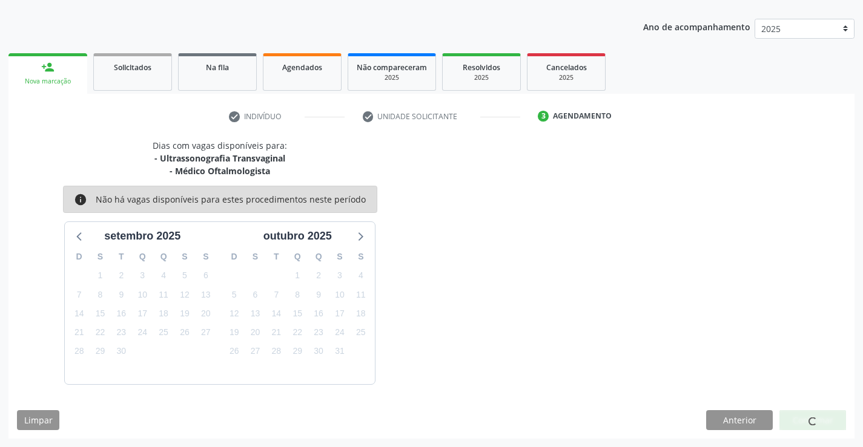
scroll to position [0, 0]
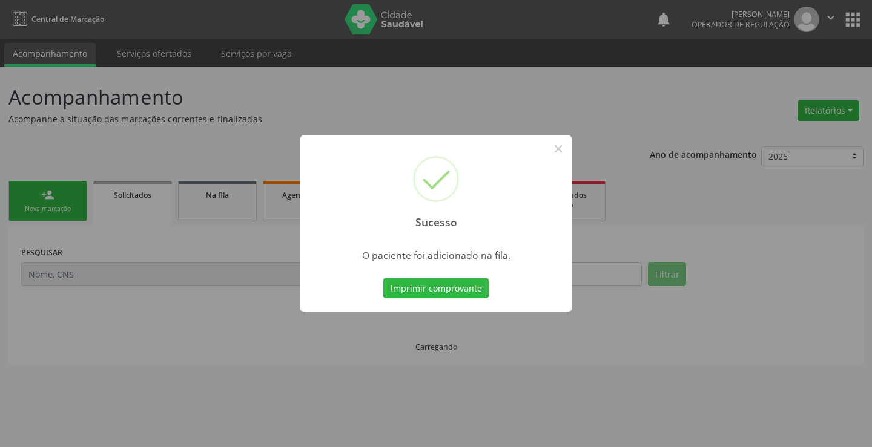
click at [383, 278] on button "Imprimir comprovante" at bounding box center [435, 288] width 105 height 21
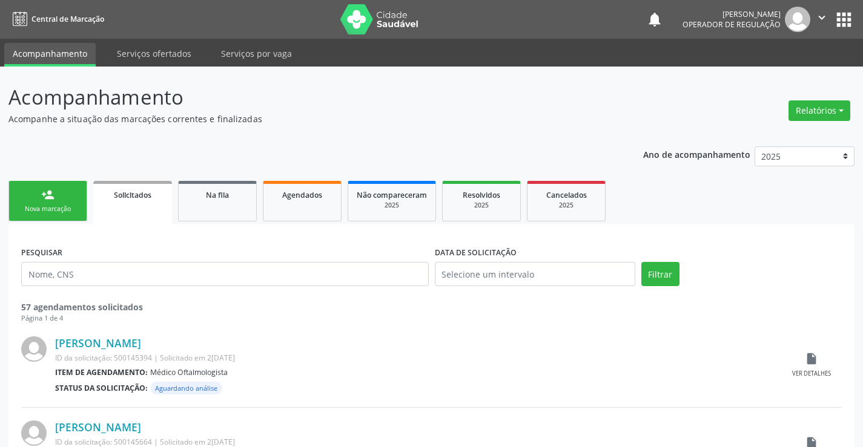
click at [71, 209] on div "Nova marcação" at bounding box center [48, 209] width 61 height 9
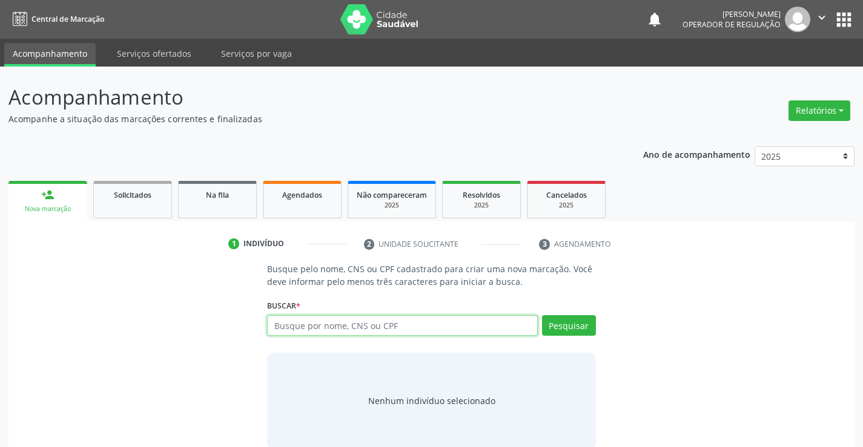
click at [354, 324] on input "text" at bounding box center [402, 325] width 270 height 21
type input "704502314295113"
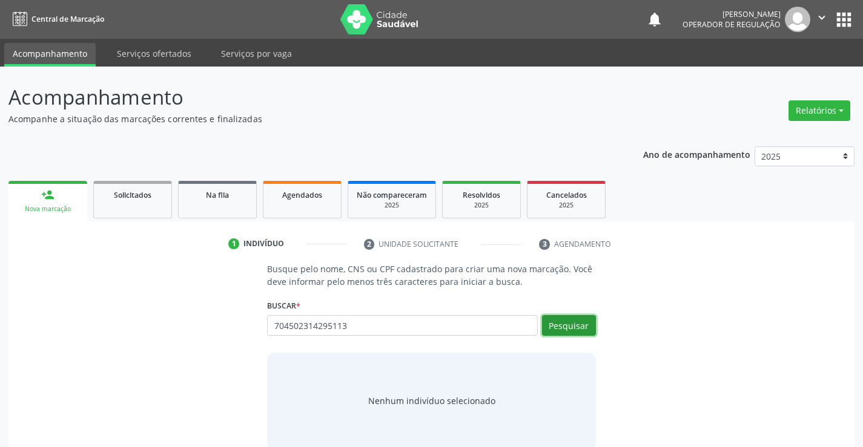
click at [584, 331] on button "Pesquisar" at bounding box center [569, 325] width 54 height 21
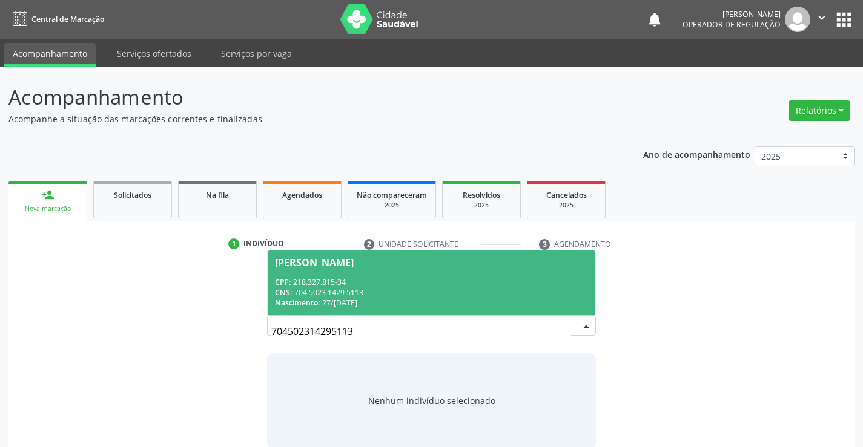
click at [440, 270] on span "Roque Dantas de Oliveira CPF: 218.327.815-34 CNS: 704 5023 1429 5113 Nascimento…" at bounding box center [431, 283] width 327 height 65
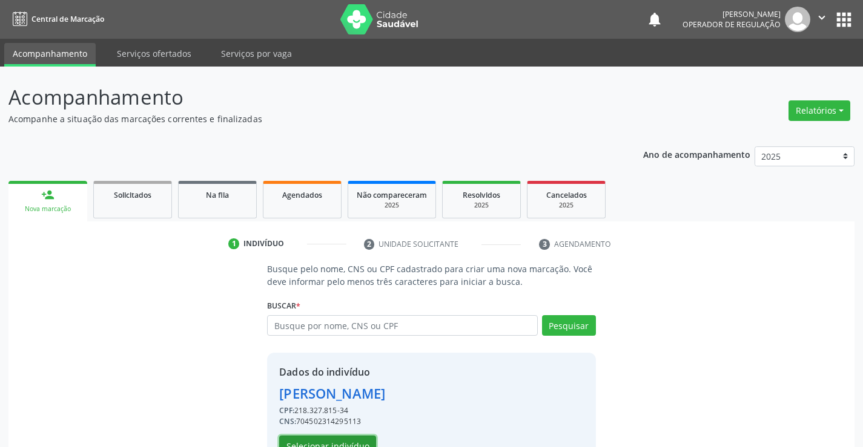
click at [349, 441] on button "Selecionar indivíduo" at bounding box center [327, 446] width 97 height 21
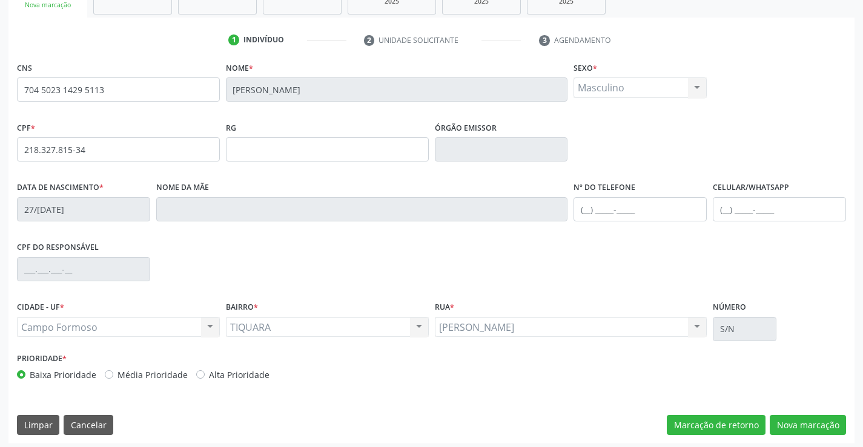
scroll to position [209, 0]
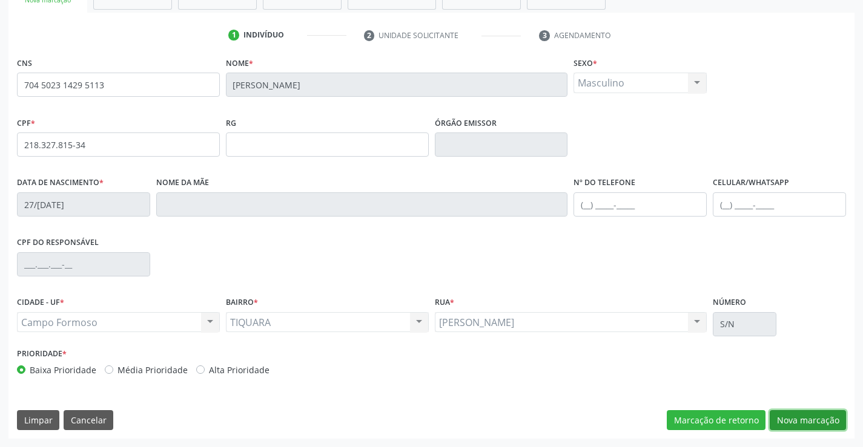
click at [798, 415] on button "Nova marcação" at bounding box center [807, 420] width 76 height 21
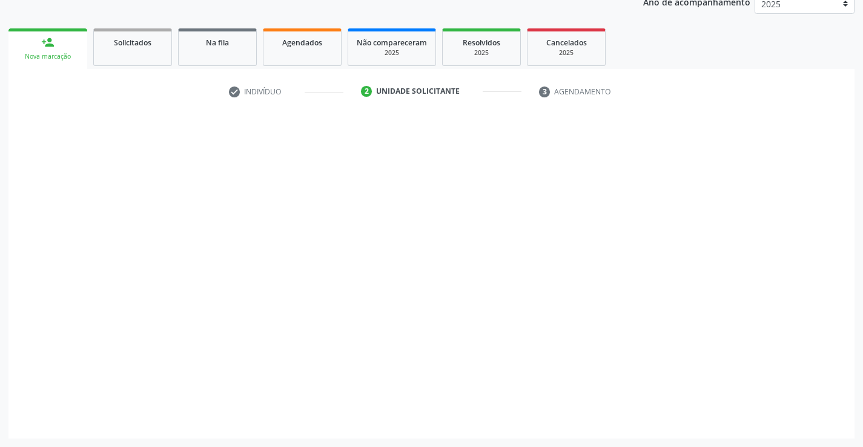
scroll to position [153, 0]
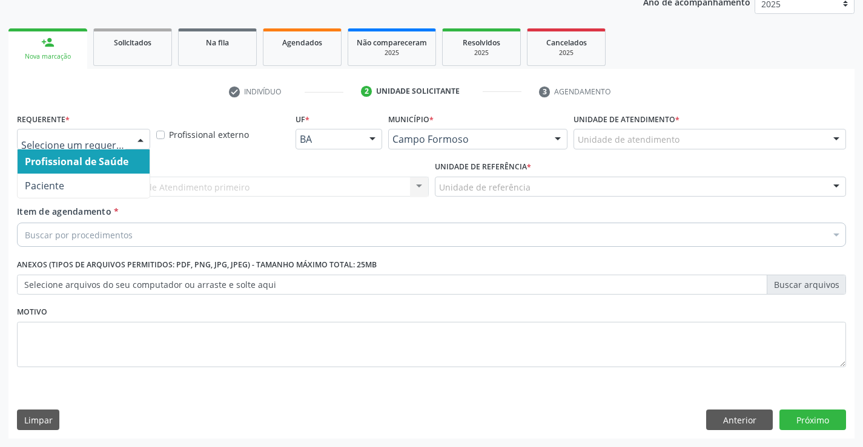
click at [138, 139] on div at bounding box center [140, 140] width 18 height 21
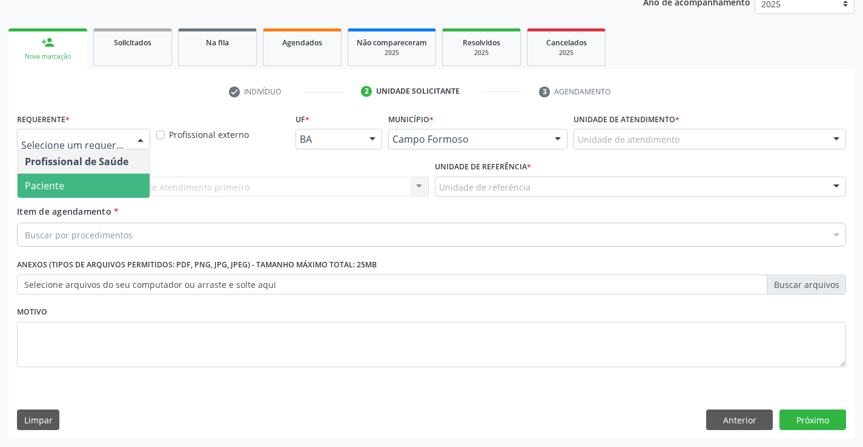
click at [104, 180] on span "Paciente" at bounding box center [84, 186] width 132 height 24
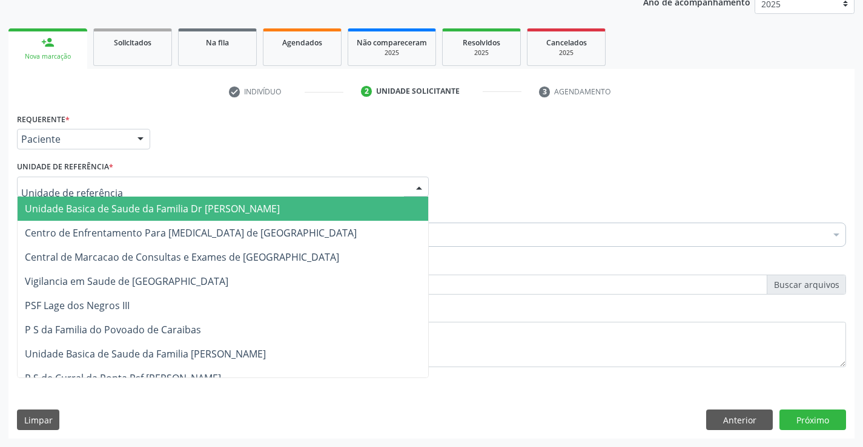
click at [421, 189] on div at bounding box center [419, 187] width 18 height 21
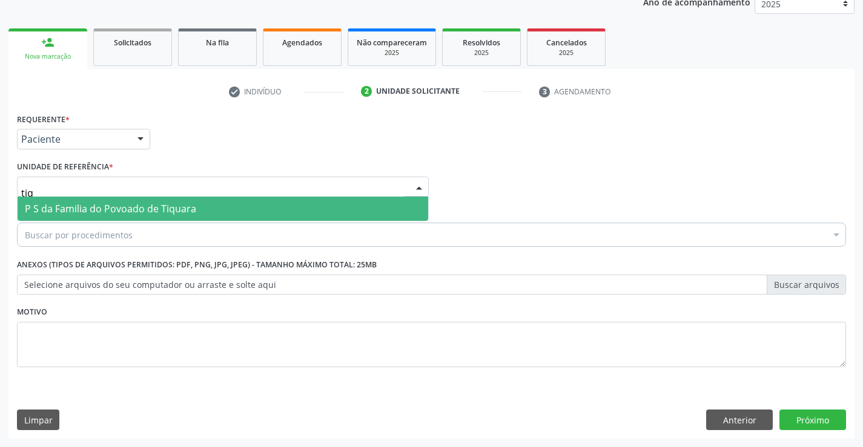
type input "tiqu"
click at [251, 212] on span "P S da Familia do Povoado de Tiquara" at bounding box center [223, 209] width 410 height 24
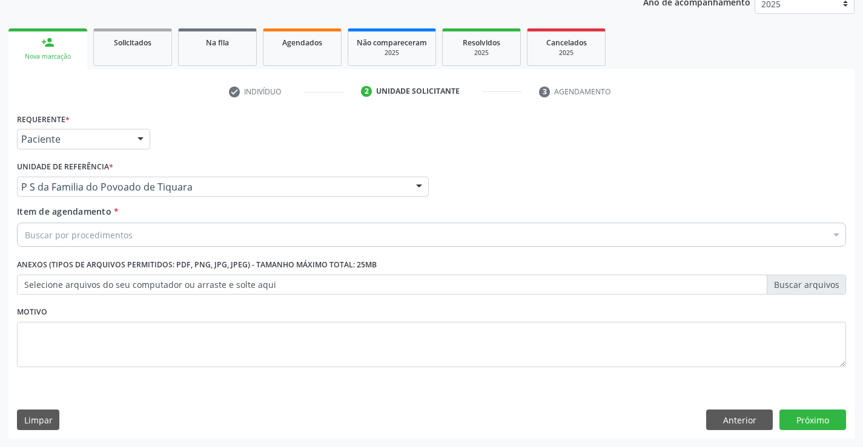
click at [139, 233] on div "Buscar por procedimentos" at bounding box center [431, 235] width 829 height 24
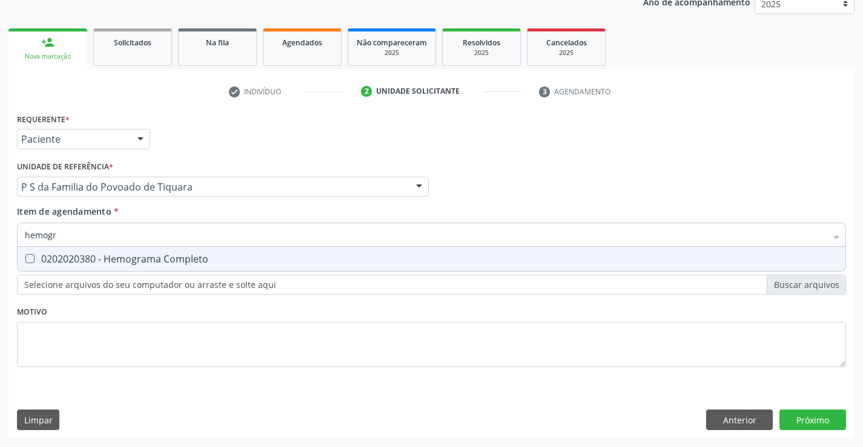
type input "hemogra"
click at [155, 262] on div "0202020380 - Hemograma Completo" at bounding box center [431, 259] width 813 height 10
checkbox Completo "true"
type input "hemogra"
click at [153, 305] on div "Requerente * Paciente Profissional de Saúde Paciente Nenhum resultado encontrad…" at bounding box center [431, 247] width 829 height 274
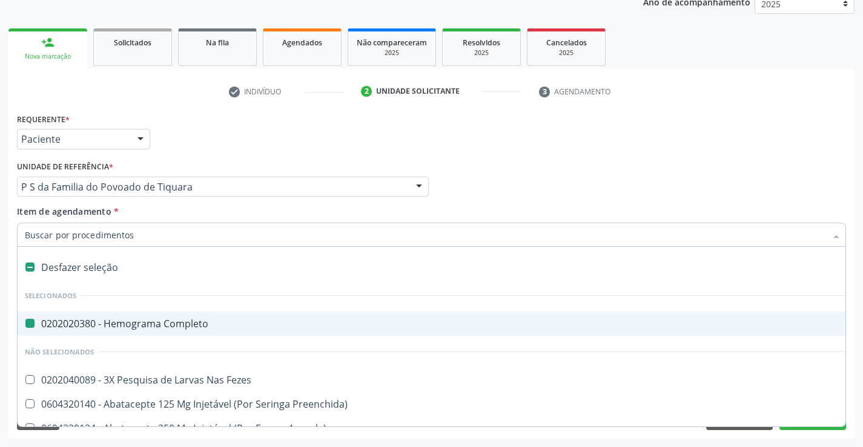
type input "u"
checkbox Completo "false"
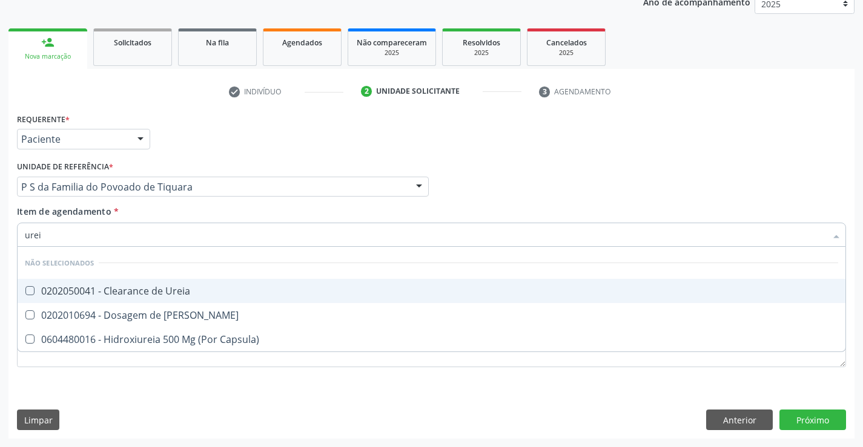
type input "ureia"
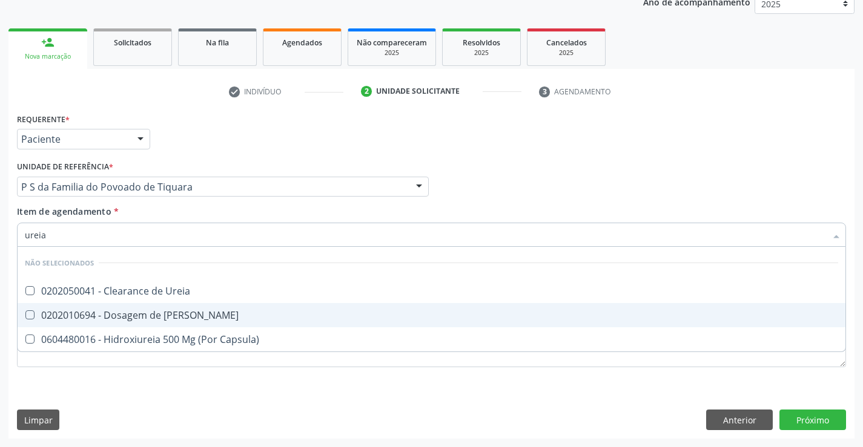
click at [150, 320] on div "0202010694 - Dosagem de [PERSON_NAME]" at bounding box center [431, 316] width 813 height 10
checkbox Ureia "true"
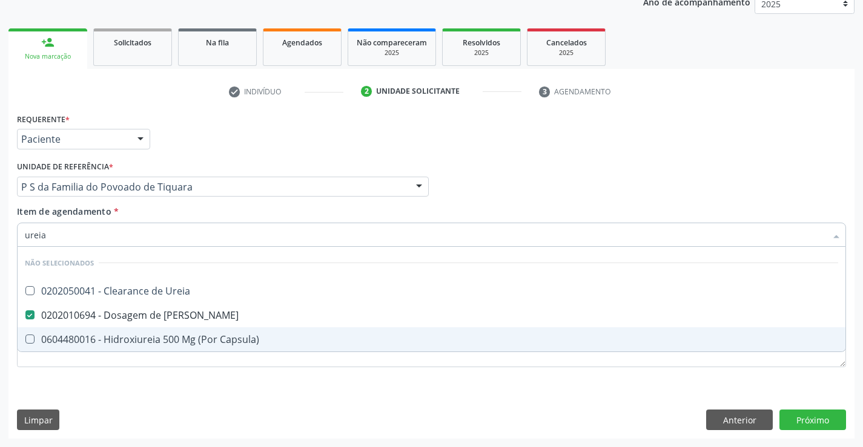
click at [145, 386] on div "Requerente * Paciente Profissional de Saúde Paciente Nenhum resultado encontrad…" at bounding box center [431, 274] width 846 height 329
checkbox Ureia "true"
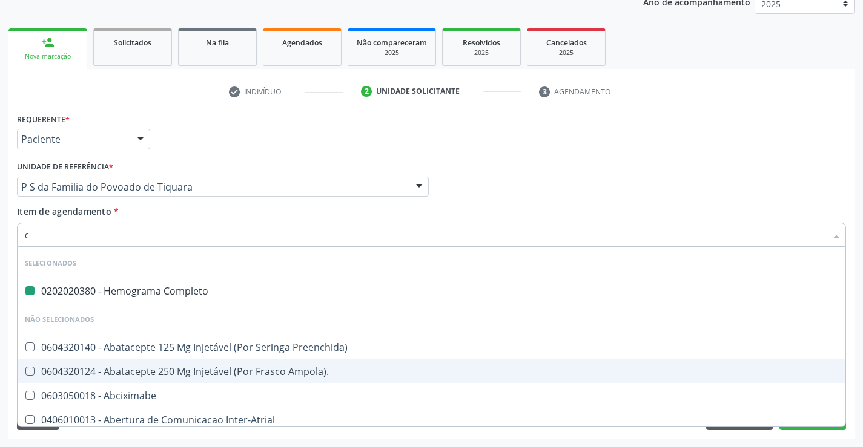
type input "cr"
checkbox Completo "false"
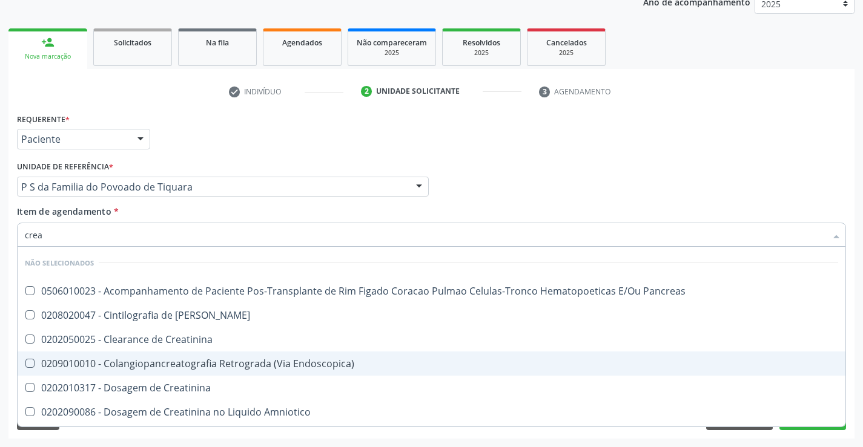
type input "creat"
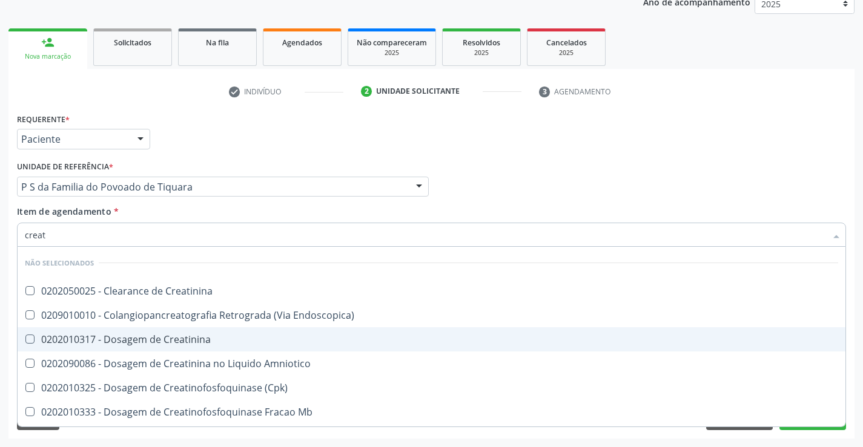
click at [166, 341] on div "0202010317 - Dosagem de Creatinina" at bounding box center [431, 340] width 813 height 10
checkbox Creatinina "true"
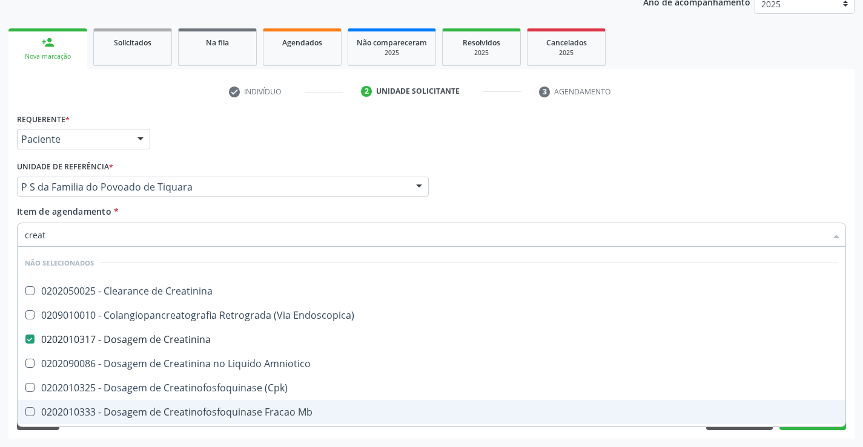
click at [182, 438] on div "Requerente * Paciente Profissional de Saúde Paciente Nenhum resultado encontrad…" at bounding box center [431, 274] width 846 height 329
checkbox Creatinina "true"
checkbox Endoscopica\) "true"
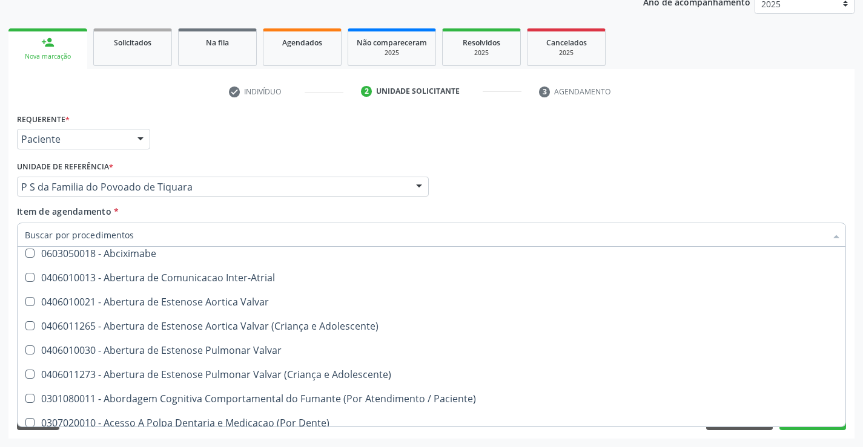
scroll to position [303, 0]
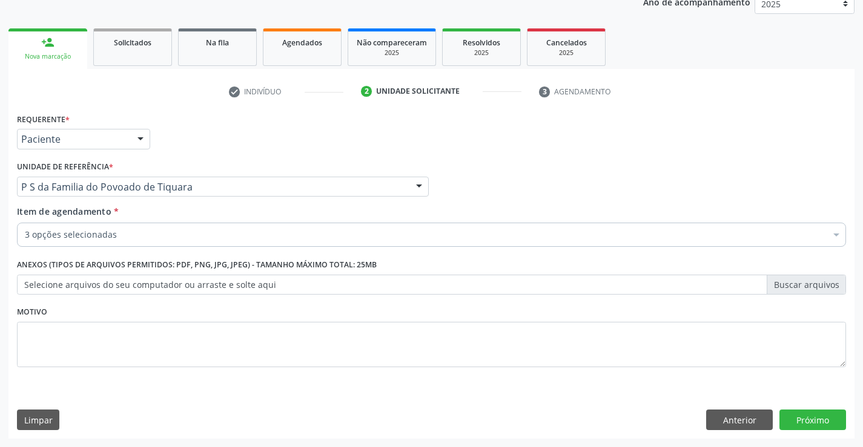
click at [751, 440] on div "Acompanhamento Acompanhe a situação das marcações correntes e finalizadas Relat…" at bounding box center [431, 180] width 863 height 533
click at [808, 418] on button "Próximo" at bounding box center [812, 420] width 67 height 21
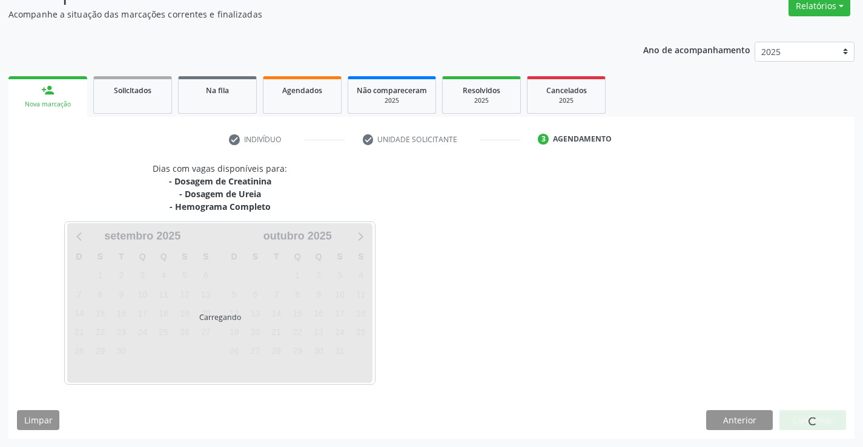
scroll to position [105, 0]
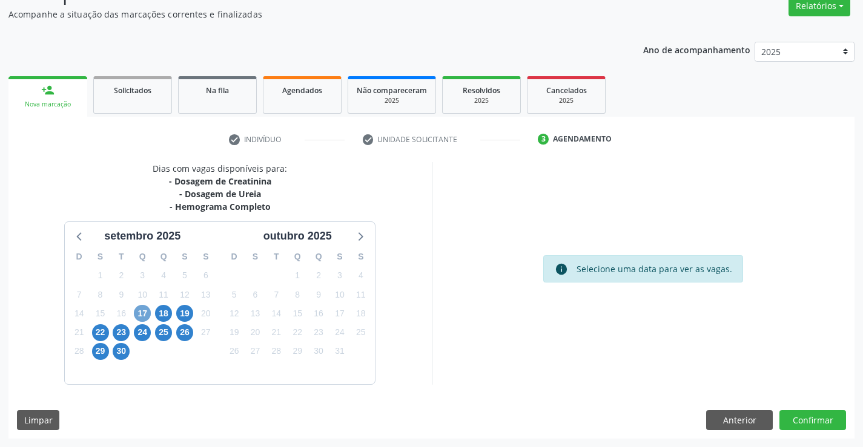
click at [142, 312] on span "17" at bounding box center [142, 313] width 17 height 17
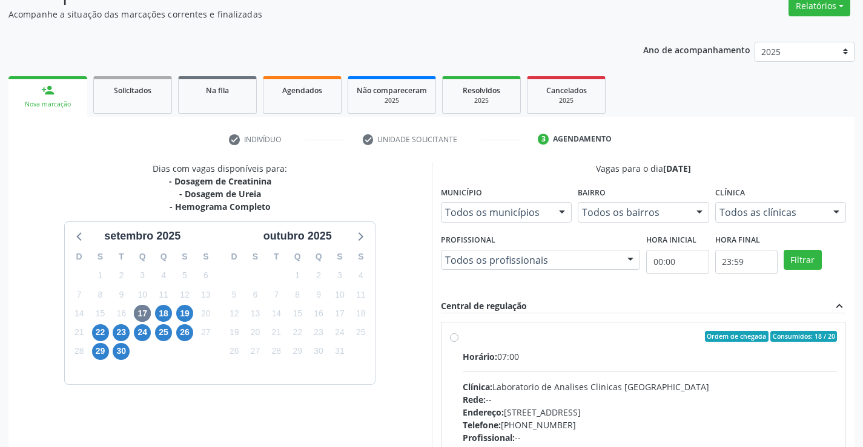
click at [463, 338] on label "Ordem de chegada Consumidos: 18 / 20 Horário: 07:00 Clínica: Laboratorio de Ana…" at bounding box center [650, 424] width 375 height 186
click at [453, 338] on input "Ordem de chegada Consumidos: 18 / 20 Horário: 07:00 Clínica: Laboratorio de Ana…" at bounding box center [454, 336] width 8 height 11
radio input "true"
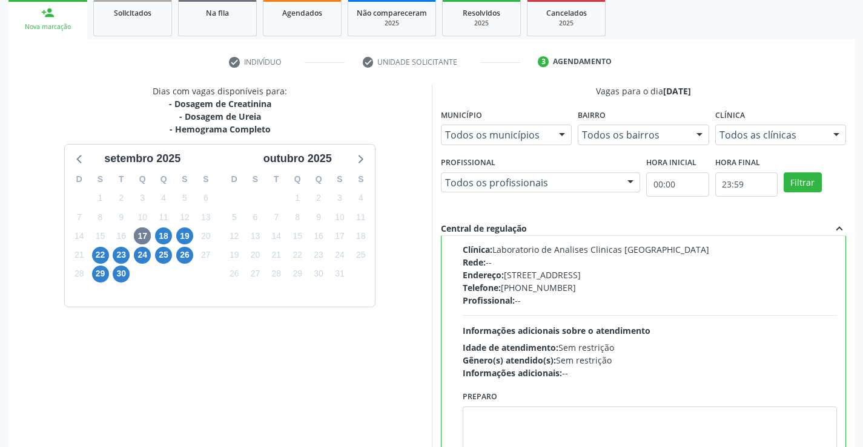
scroll to position [276, 0]
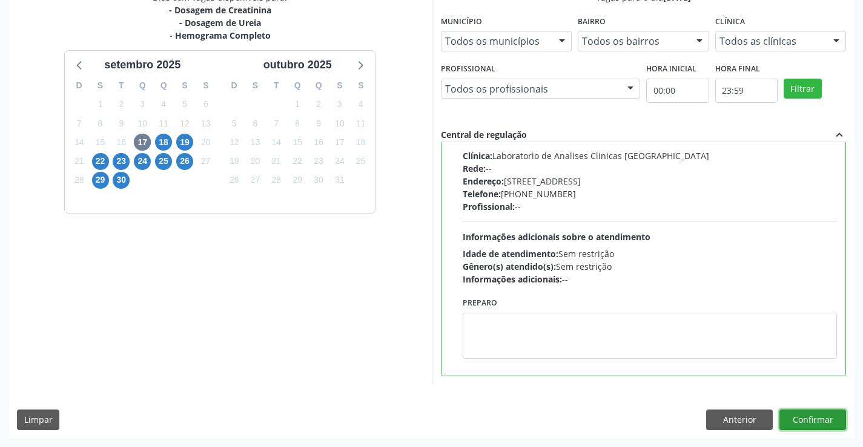
click at [825, 421] on button "Confirmar" at bounding box center [812, 420] width 67 height 21
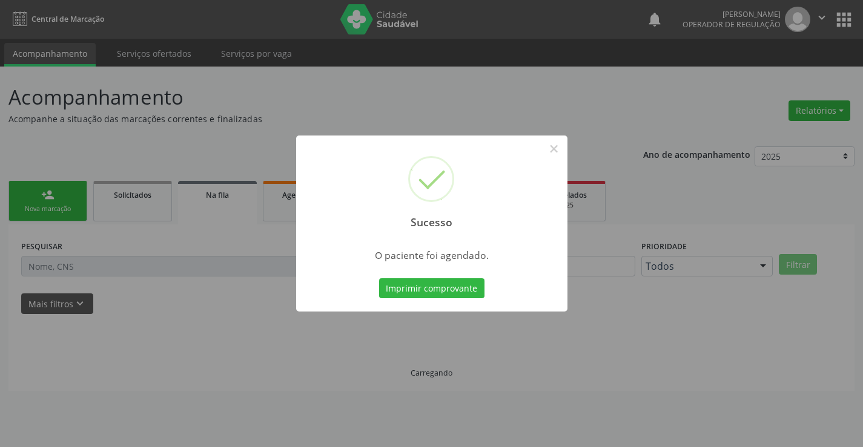
scroll to position [0, 0]
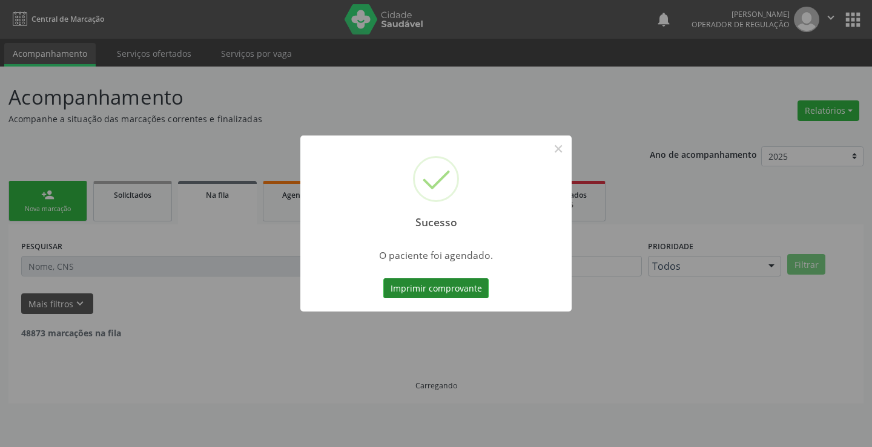
click at [454, 287] on button "Imprimir comprovante" at bounding box center [435, 288] width 105 height 21
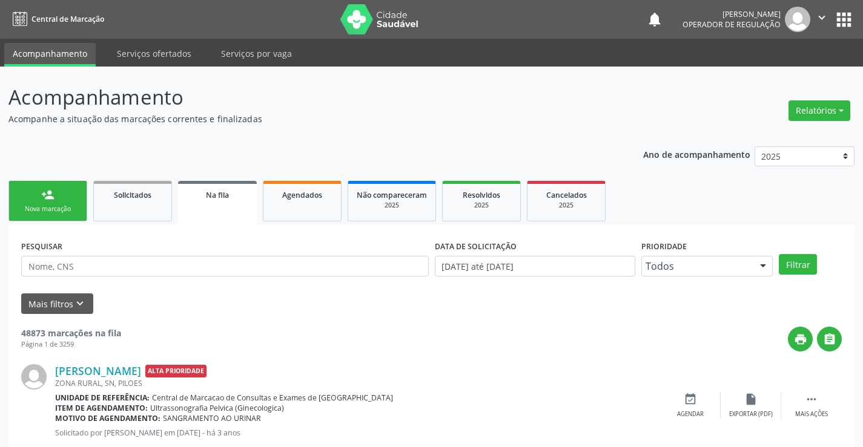
click at [70, 210] on div "Nova marcação" at bounding box center [48, 209] width 61 height 9
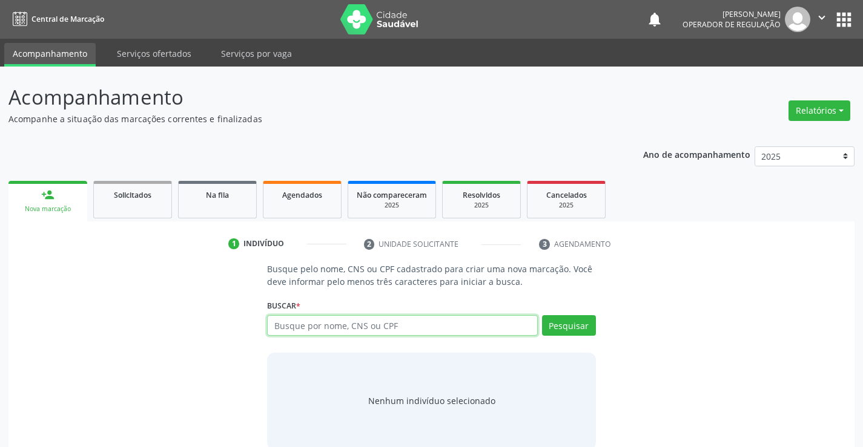
click at [313, 324] on input "text" at bounding box center [402, 325] width 270 height 21
type input "702501308126235"
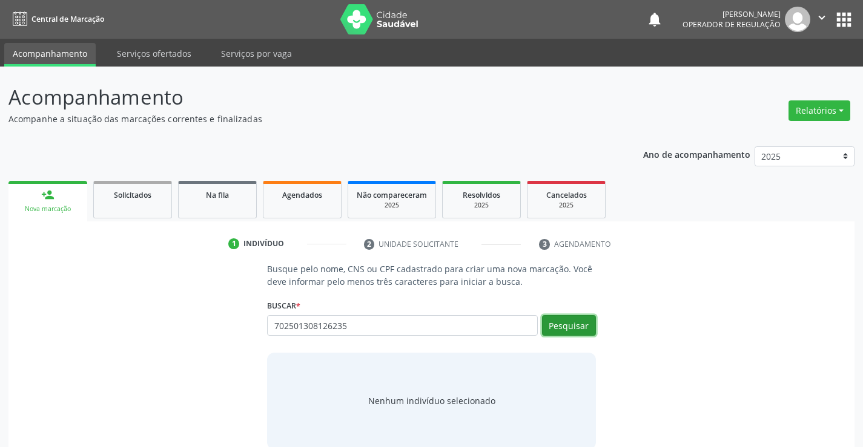
click at [576, 326] on button "Pesquisar" at bounding box center [569, 325] width 54 height 21
type input "702501308126235"
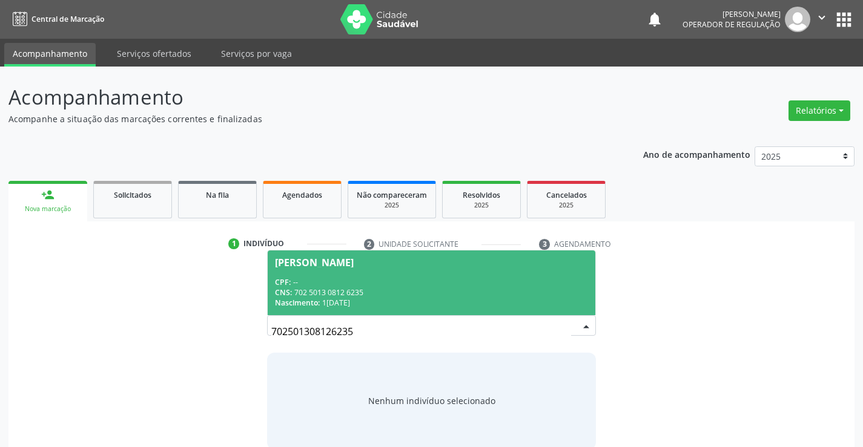
click at [508, 298] on div "Nascimento: 15/01/1972" at bounding box center [431, 303] width 312 height 10
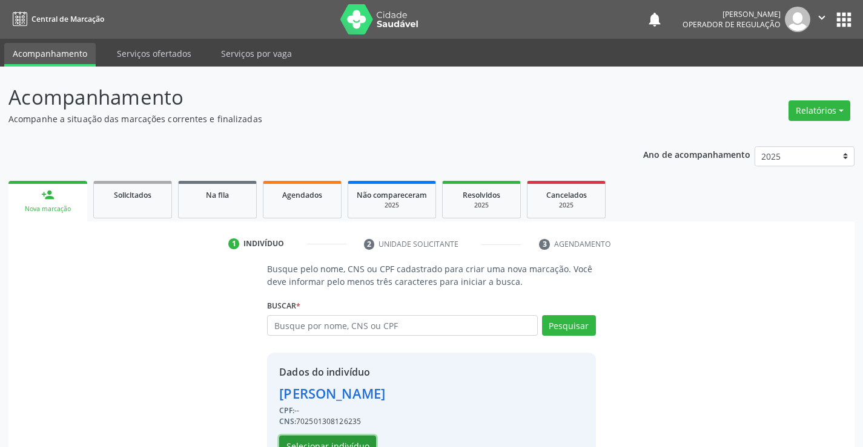
click at [354, 438] on button "Selecionar indivíduo" at bounding box center [327, 446] width 97 height 21
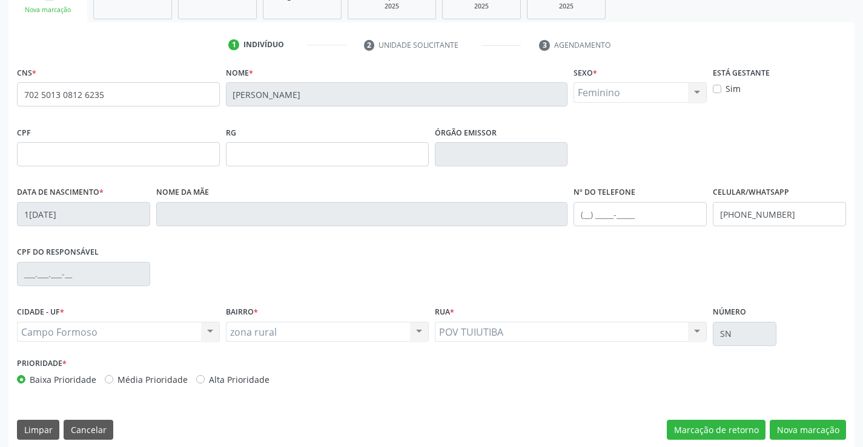
scroll to position [209, 0]
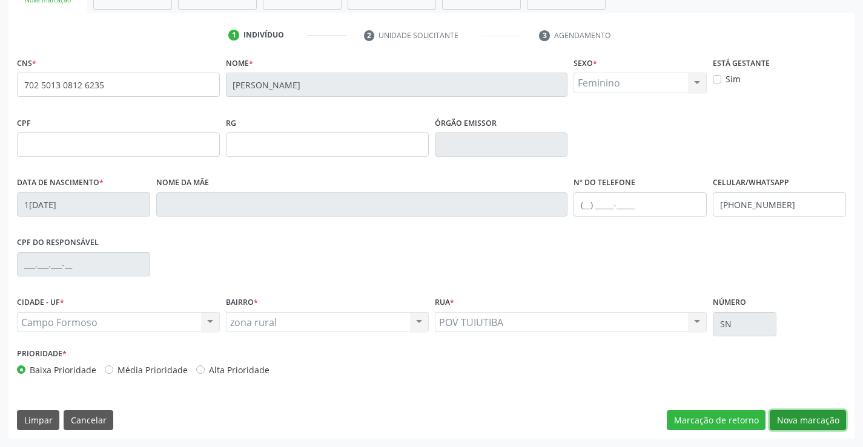
click at [795, 418] on button "Nova marcação" at bounding box center [807, 420] width 76 height 21
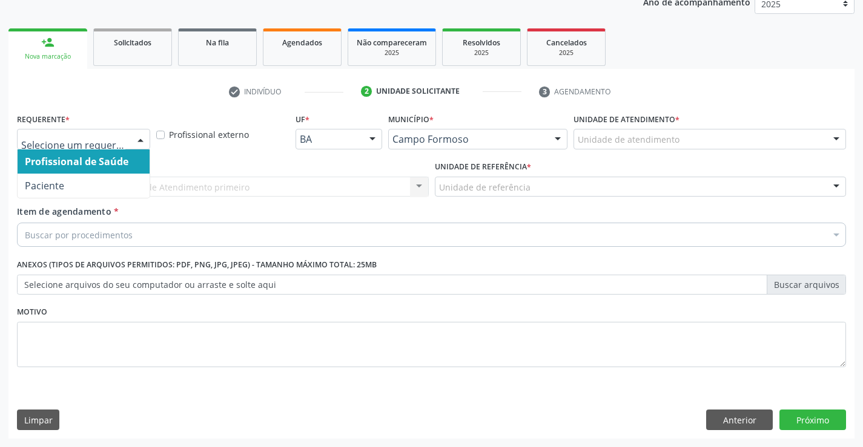
click at [139, 137] on div at bounding box center [140, 140] width 18 height 21
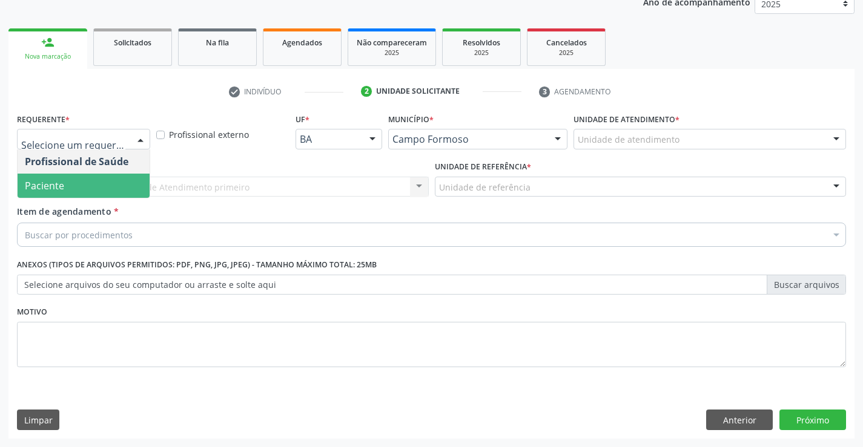
click at [113, 187] on span "Paciente" at bounding box center [84, 186] width 132 height 24
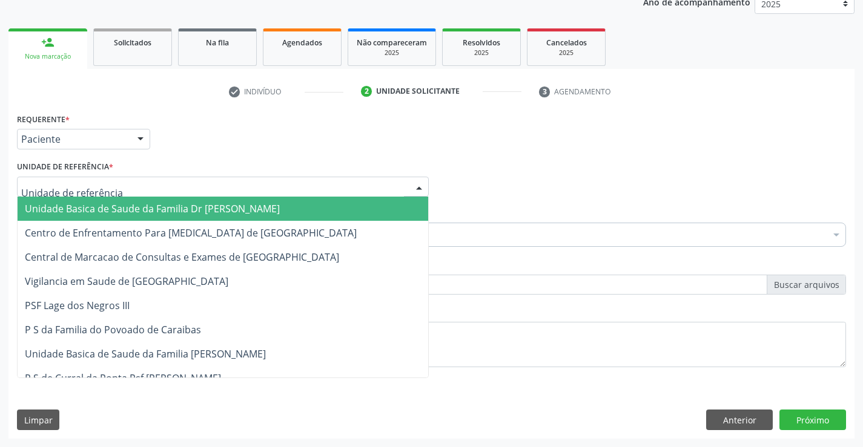
click at [143, 194] on div at bounding box center [223, 187] width 412 height 21
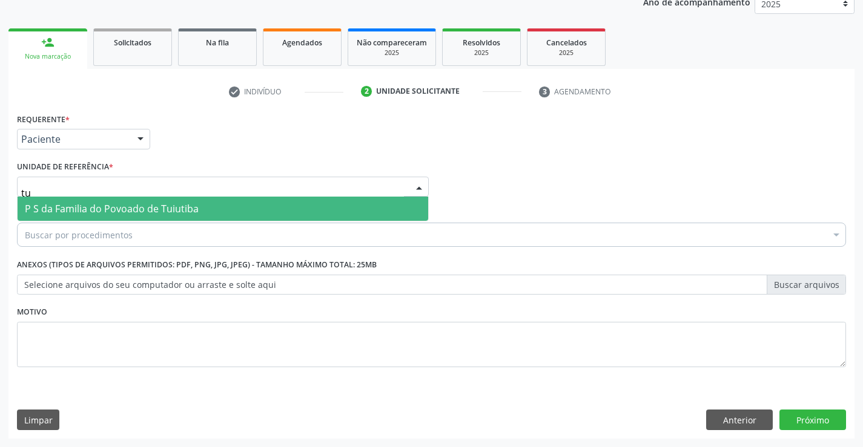
type input "tui"
click at [148, 204] on span "P S da Familia do Povoado de Tuiutiba" at bounding box center [112, 208] width 174 height 13
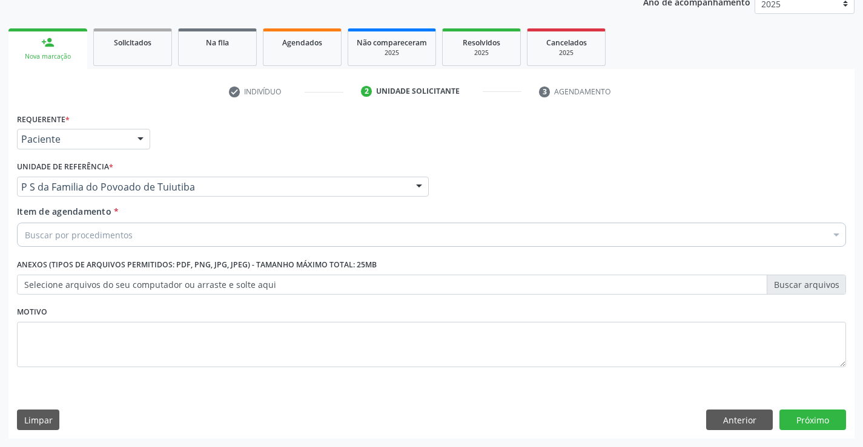
click at [135, 234] on div "Buscar por procedimentos" at bounding box center [431, 235] width 829 height 24
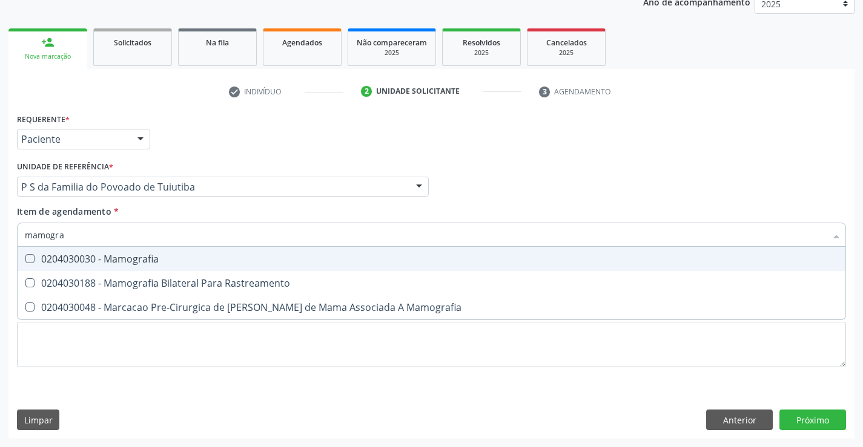
type input "mamograf"
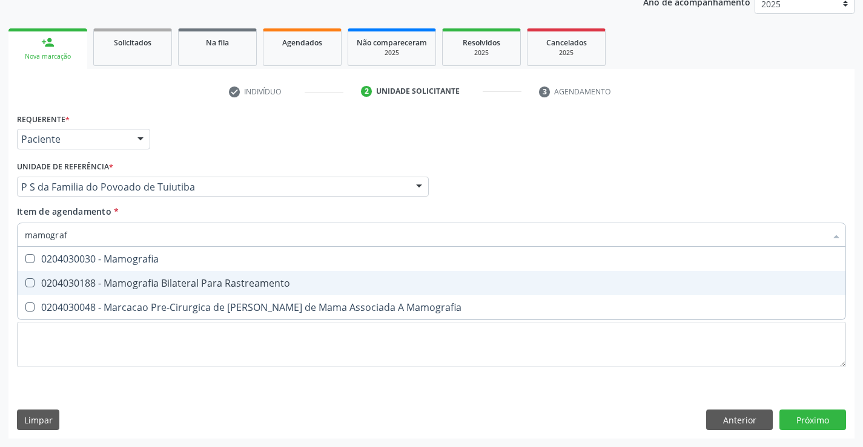
click at [136, 283] on div "0204030188 - Mamografia Bilateral Para Rastreamento" at bounding box center [431, 283] width 813 height 10
checkbox Rastreamento "true"
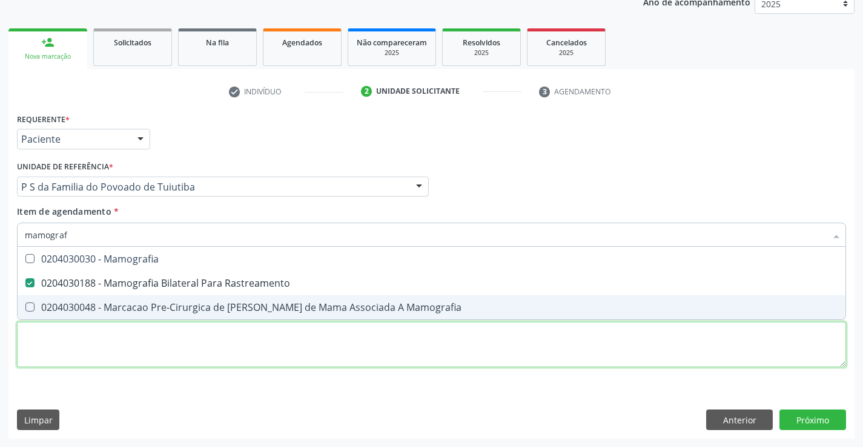
click at [114, 349] on div "Requerente * Paciente Profissional de Saúde Paciente Nenhum resultado encontrad…" at bounding box center [431, 247] width 829 height 274
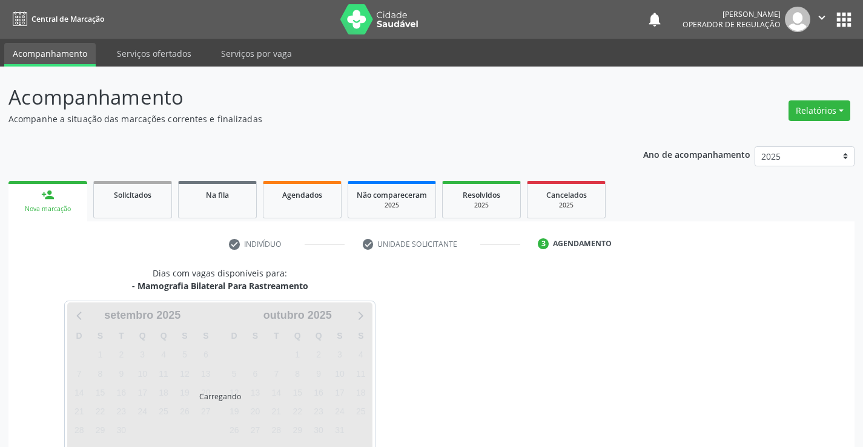
scroll to position [79, 0]
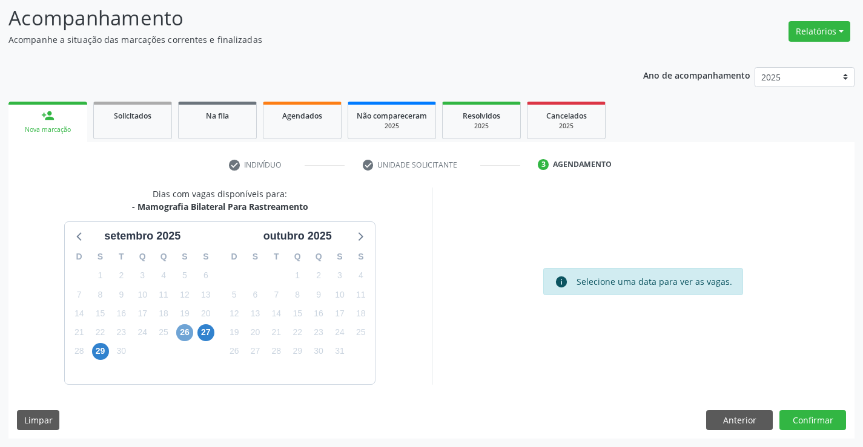
click at [185, 335] on span "26" at bounding box center [184, 332] width 17 height 17
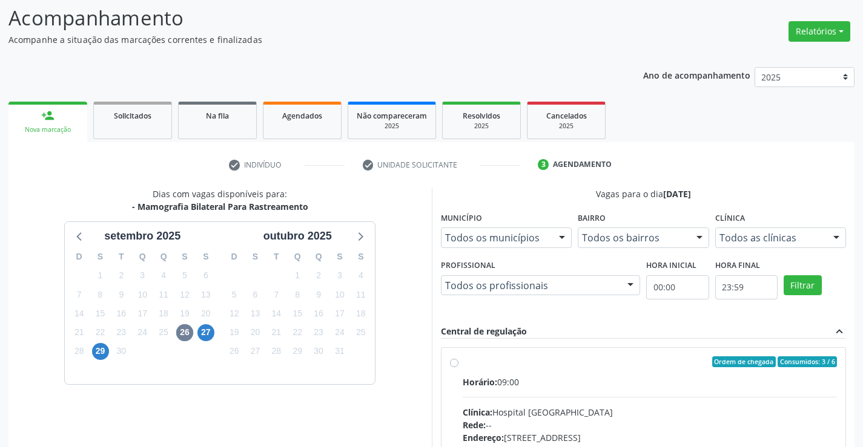
click at [463, 363] on label "Ordem de chegada Consumidos: 3 / 6 Horário: 09:00 Clínica: Hospital Sao Francis…" at bounding box center [650, 450] width 375 height 186
click at [455, 363] on input "Ordem de chegada Consumidos: 3 / 6 Horário: 09:00 Clínica: Hospital Sao Francis…" at bounding box center [454, 362] width 8 height 11
radio input "true"
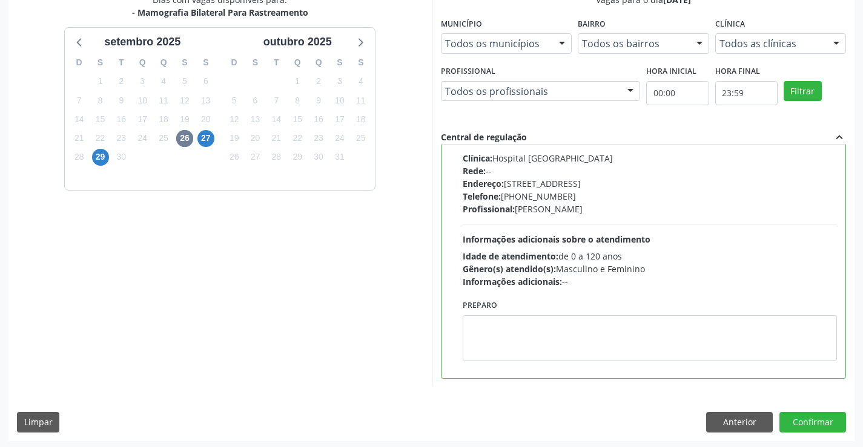
scroll to position [276, 0]
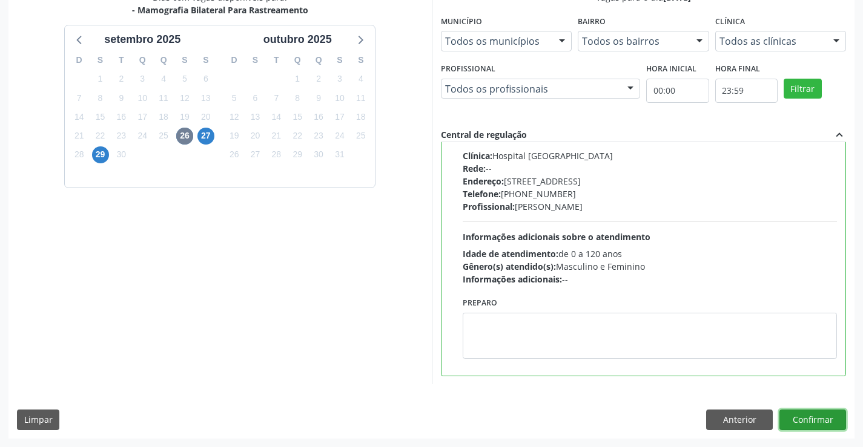
click at [798, 421] on button "Confirmar" at bounding box center [812, 420] width 67 height 21
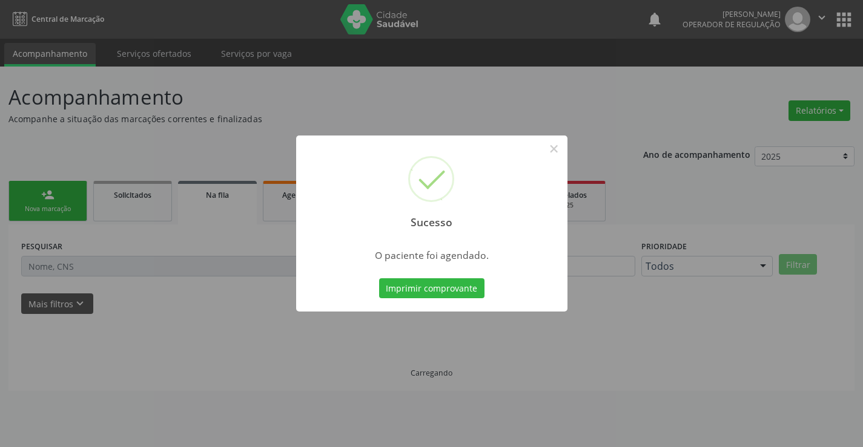
scroll to position [0, 0]
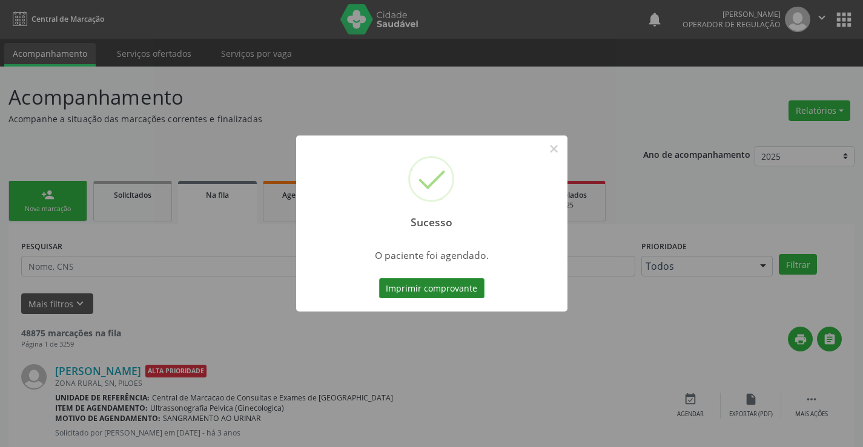
click at [436, 291] on button "Imprimir comprovante" at bounding box center [431, 288] width 105 height 21
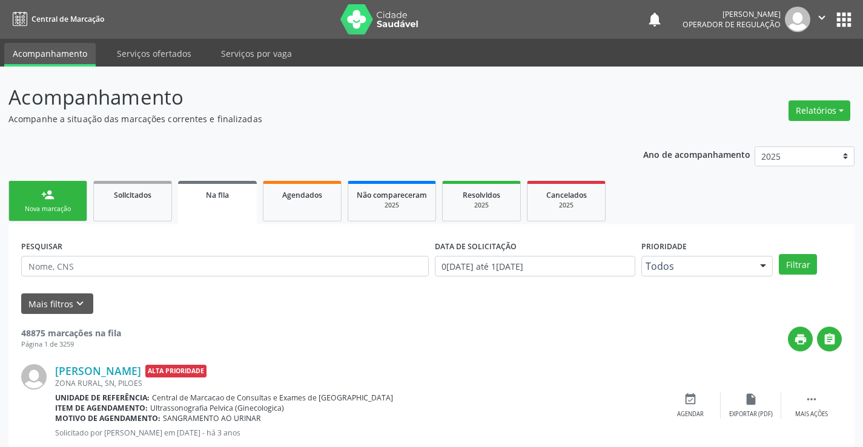
click at [74, 206] on div "Nova marcação" at bounding box center [48, 209] width 61 height 9
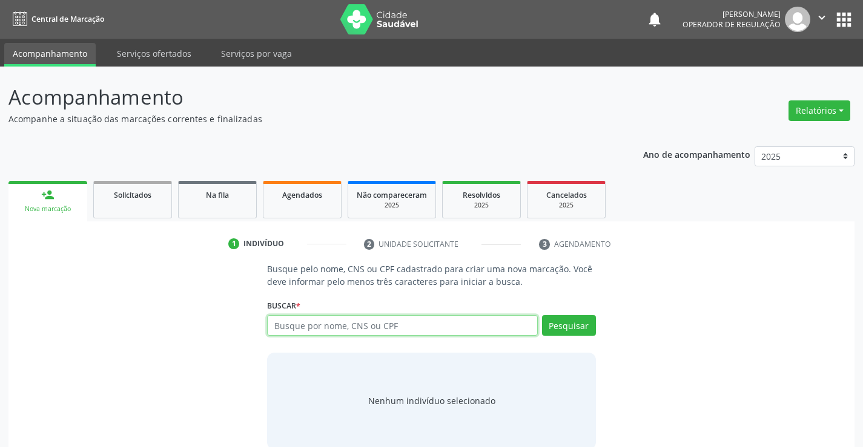
click at [331, 325] on input "text" at bounding box center [402, 325] width 270 height 21
type input "706109819832430"
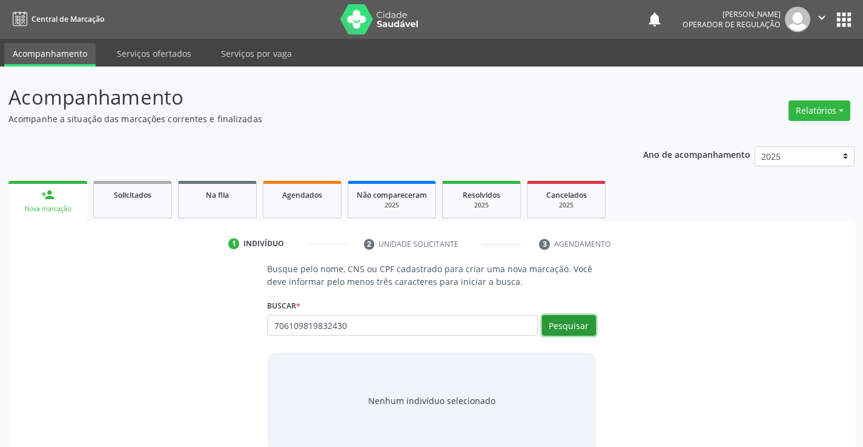
click at [570, 323] on button "Pesquisar" at bounding box center [569, 325] width 54 height 21
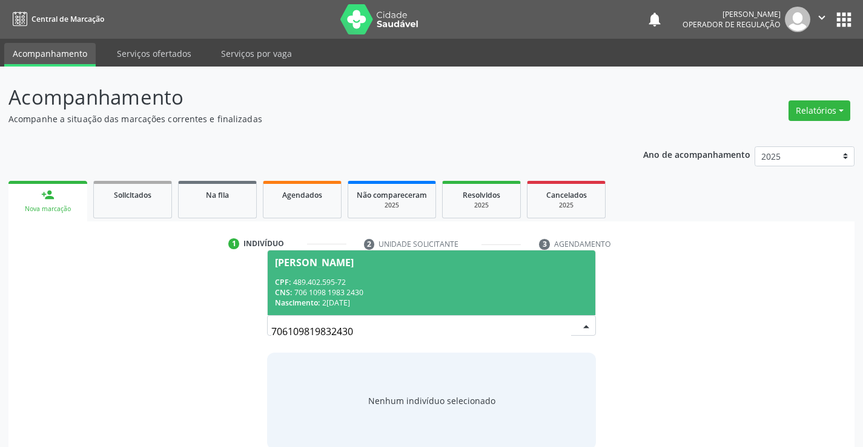
click at [449, 274] on span "Eunice Maria da Silva CPF: 489.402.595-72 CNS: 706 1098 1983 2430 Nascimento: 2…" at bounding box center [431, 283] width 327 height 65
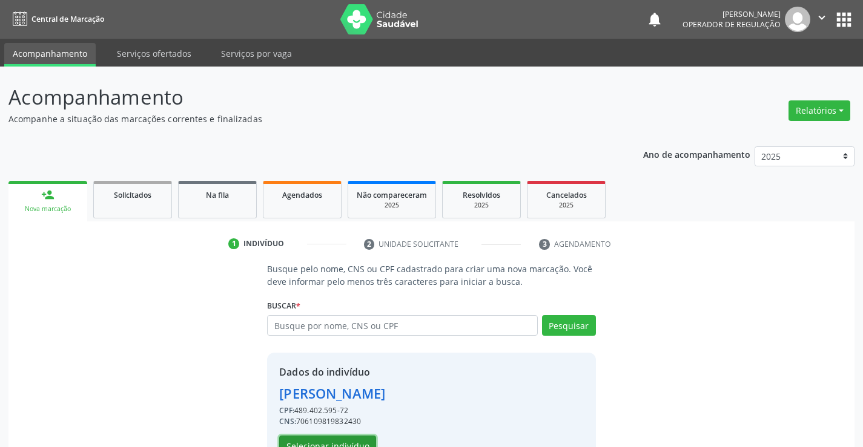
click at [349, 444] on button "Selecionar indivíduo" at bounding box center [327, 446] width 97 height 21
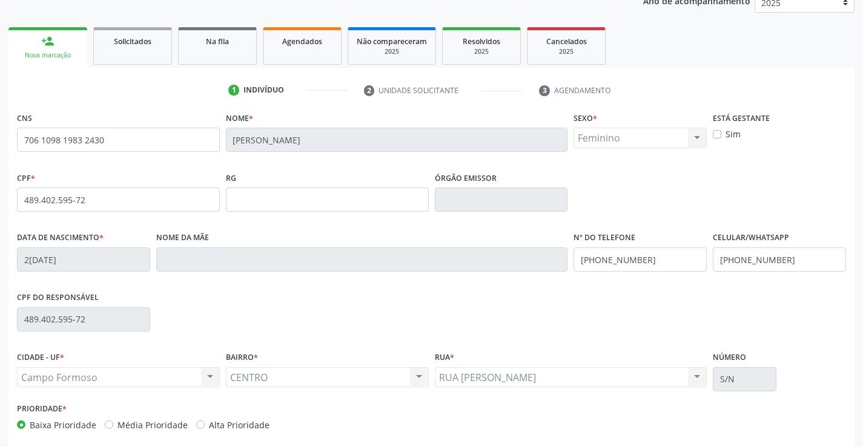
scroll to position [209, 0]
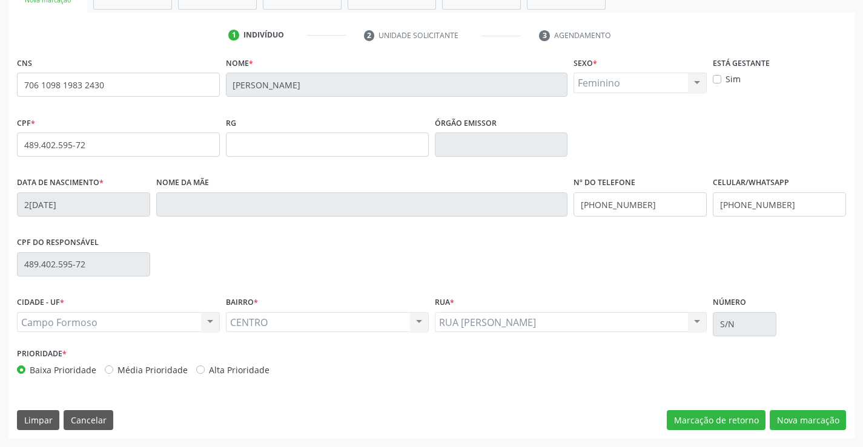
click at [772, 406] on div "CNS 706 1098 1983 2430 Nome * Eunice Maria da Silva Sexo * Feminino Masculino F…" at bounding box center [431, 246] width 846 height 385
click at [777, 418] on button "Nova marcação" at bounding box center [807, 420] width 76 height 21
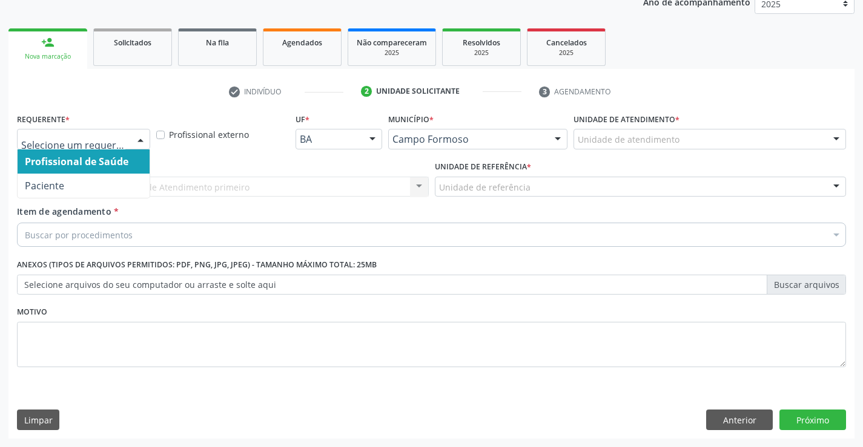
click at [142, 135] on div at bounding box center [140, 140] width 18 height 21
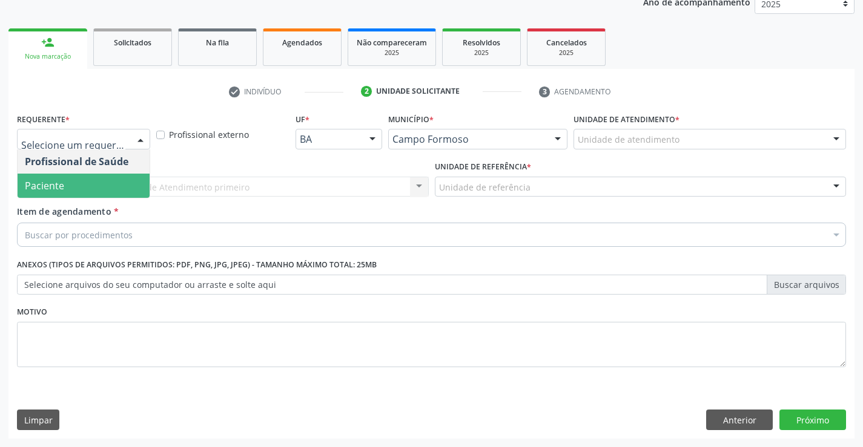
click at [73, 179] on span "Paciente" at bounding box center [84, 186] width 132 height 24
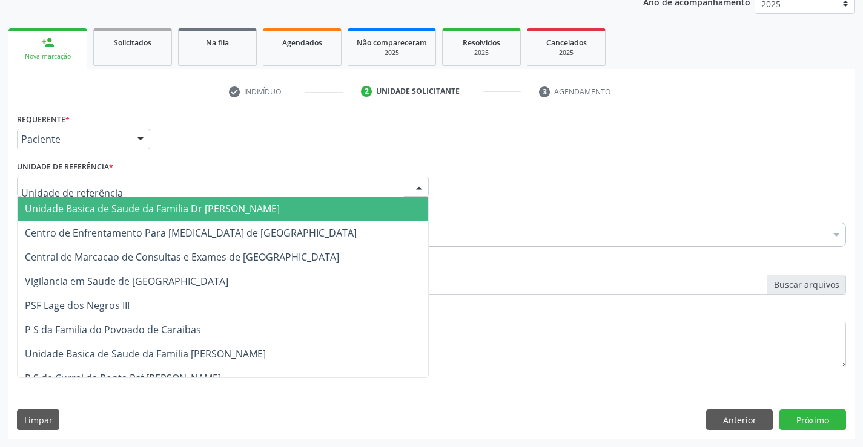
click at [122, 183] on div at bounding box center [223, 187] width 412 height 21
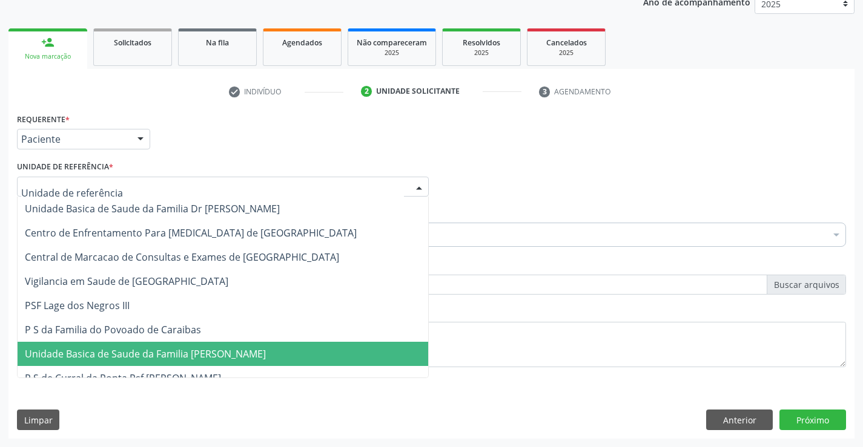
click at [182, 353] on span "Unidade Basica de Saude da Familia [PERSON_NAME]" at bounding box center [145, 353] width 241 height 13
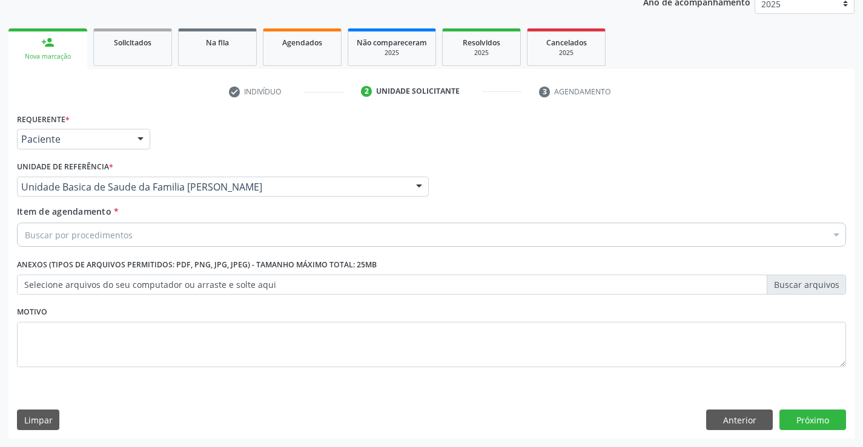
click at [137, 237] on div "Buscar por procedimentos" at bounding box center [431, 235] width 829 height 24
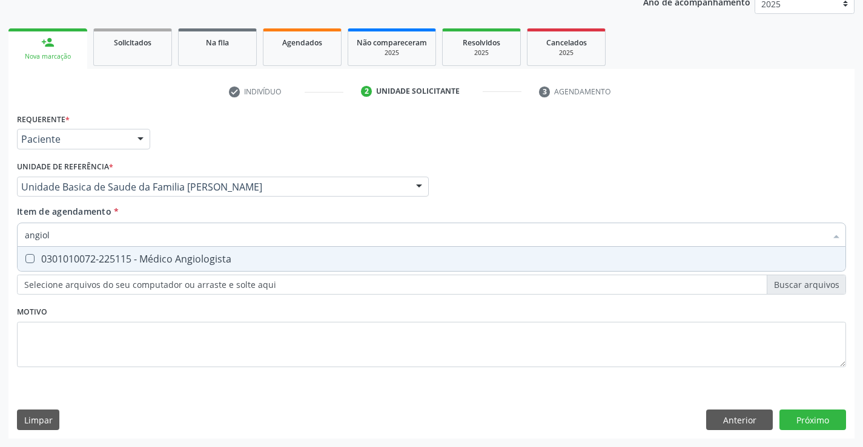
type input "angiolo"
click at [163, 258] on div "0301010072-225115 - Médico Angiologista" at bounding box center [431, 259] width 813 height 10
checkbox Angiologista "true"
click at [139, 308] on div "Requerente * Paciente Profissional de Saúde Paciente Nenhum resultado encontrad…" at bounding box center [431, 247] width 829 height 274
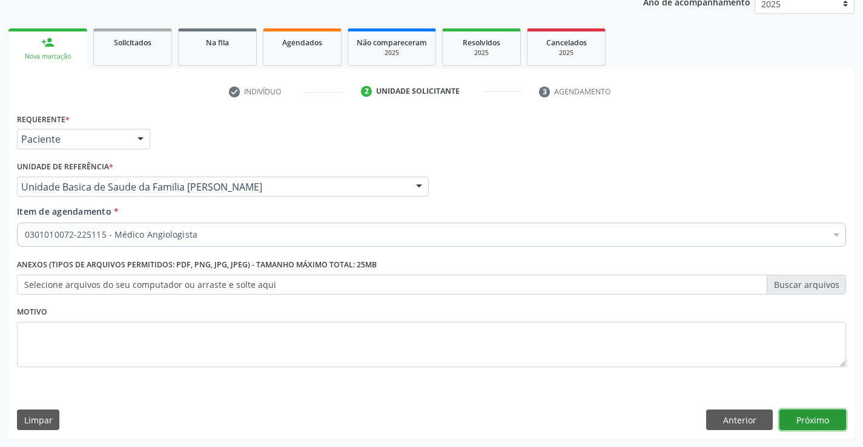
click at [784, 415] on button "Próximo" at bounding box center [812, 420] width 67 height 21
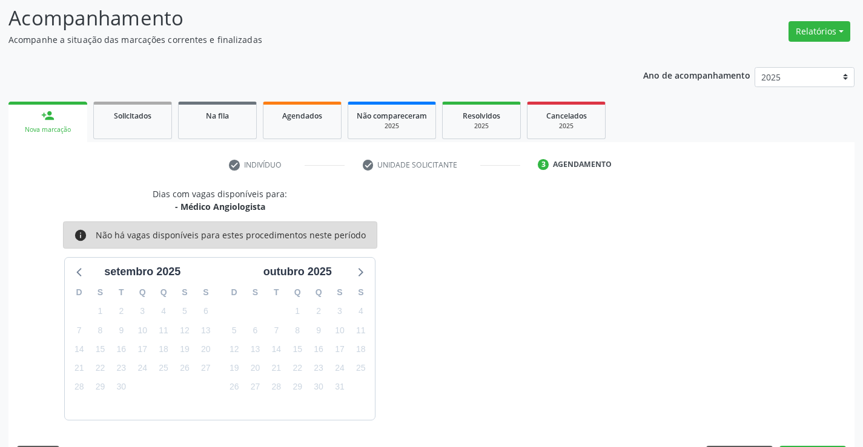
scroll to position [115, 0]
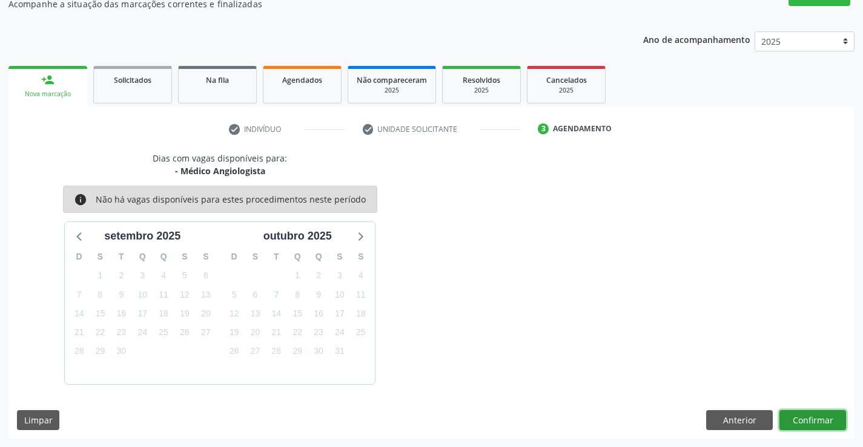
click at [784, 415] on button "Confirmar" at bounding box center [812, 420] width 67 height 21
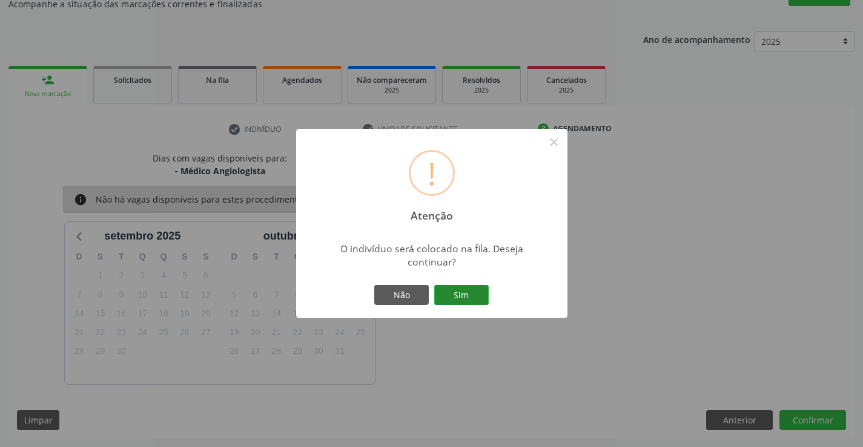
click at [473, 294] on button "Sim" at bounding box center [461, 295] width 54 height 21
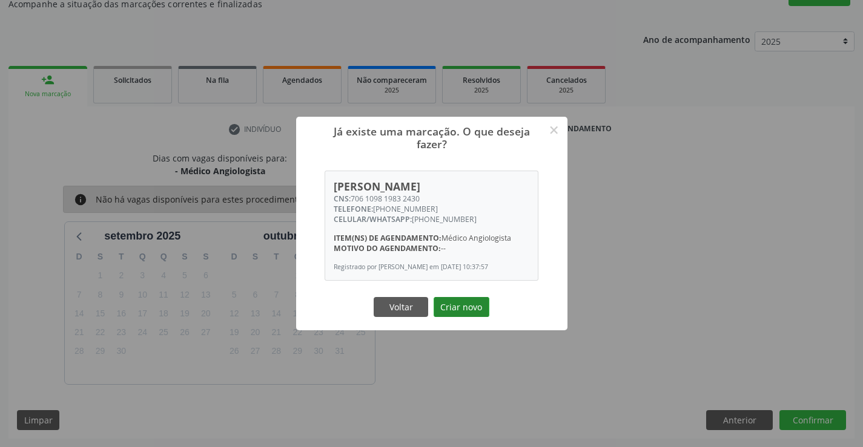
click at [472, 310] on button "Criar novo" at bounding box center [461, 307] width 56 height 21
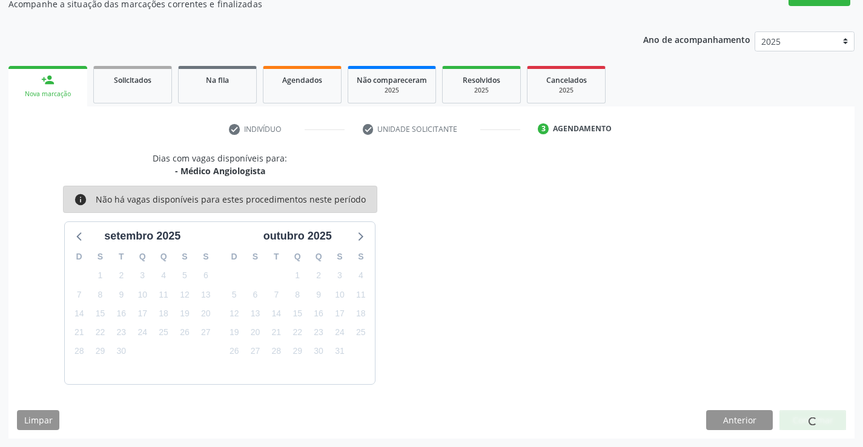
scroll to position [0, 0]
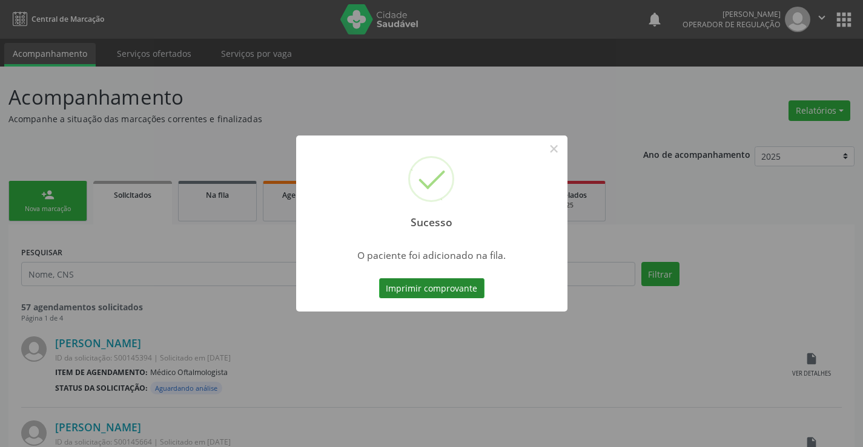
click at [472, 292] on button "Imprimir comprovante" at bounding box center [431, 288] width 105 height 21
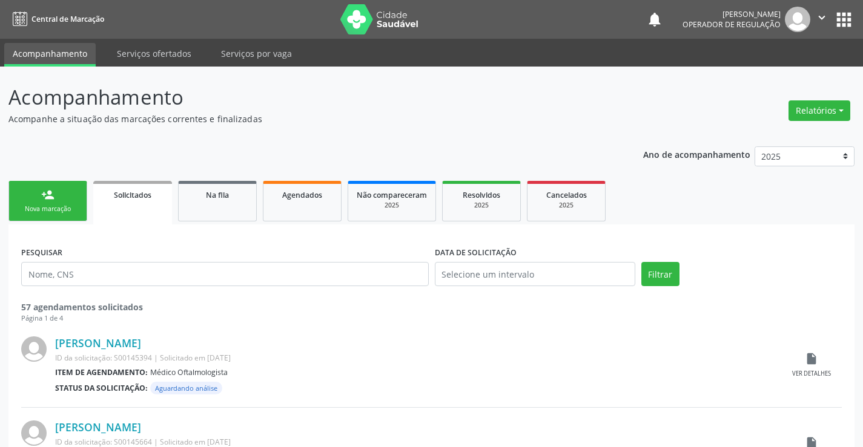
click at [77, 217] on link "person_add Nova marcação" at bounding box center [47, 201] width 79 height 41
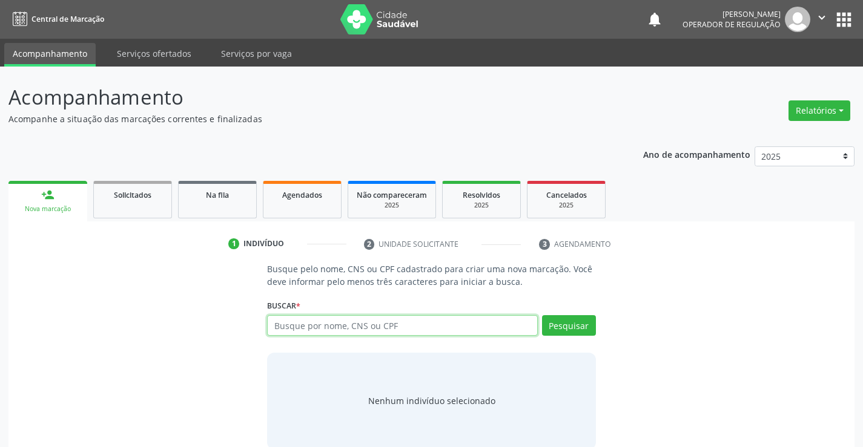
click at [354, 326] on input "text" at bounding box center [402, 325] width 270 height 21
type input "701870340722854"
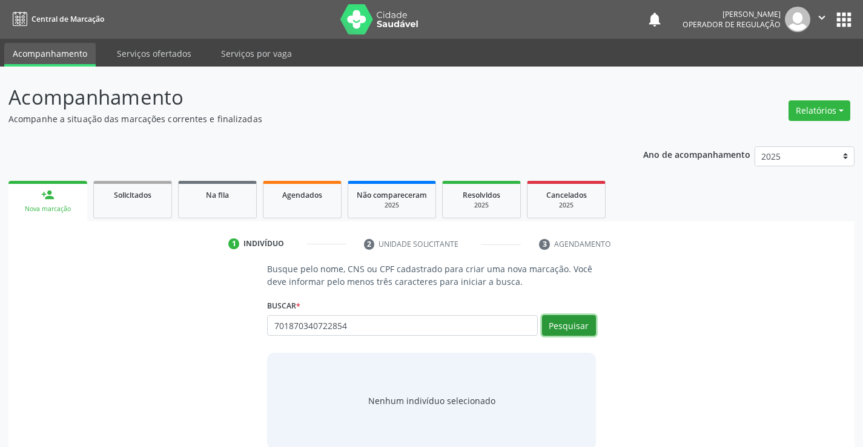
click at [568, 328] on button "Pesquisar" at bounding box center [569, 325] width 54 height 21
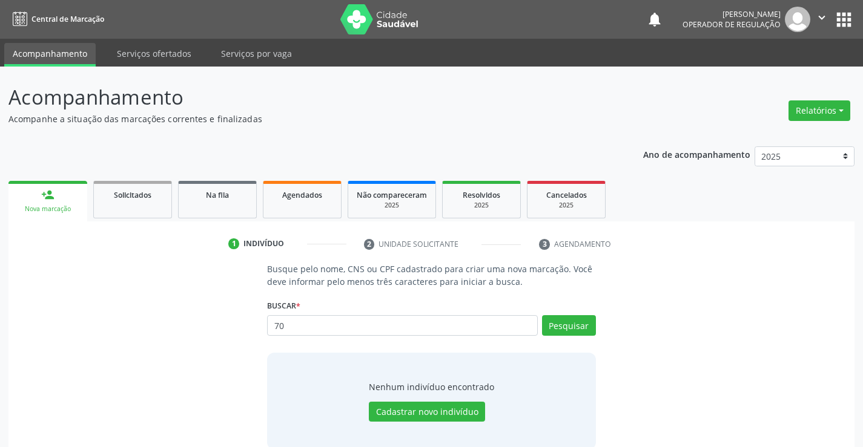
type input "7"
type input "703407228547018"
click at [562, 328] on button "Pesquisar" at bounding box center [569, 325] width 54 height 21
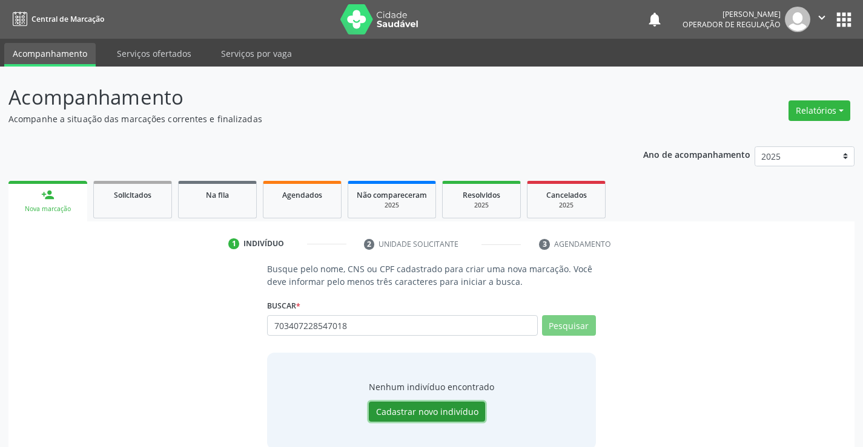
click at [452, 409] on button "Cadastrar novo indivíduo" at bounding box center [427, 412] width 116 height 21
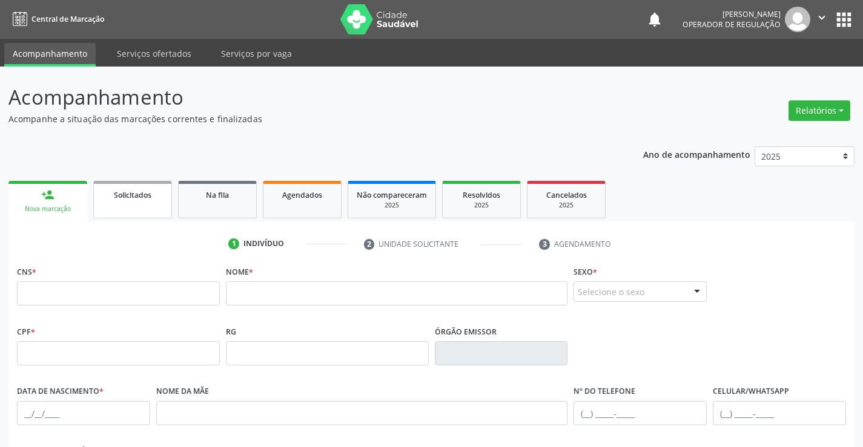
click at [128, 204] on link "Solicitados" at bounding box center [132, 200] width 79 height 38
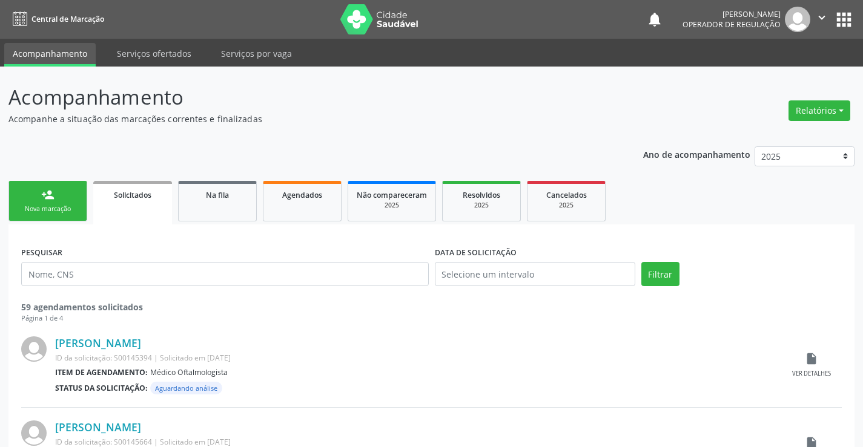
click at [81, 208] on link "person_add Nova marcação" at bounding box center [47, 201] width 79 height 41
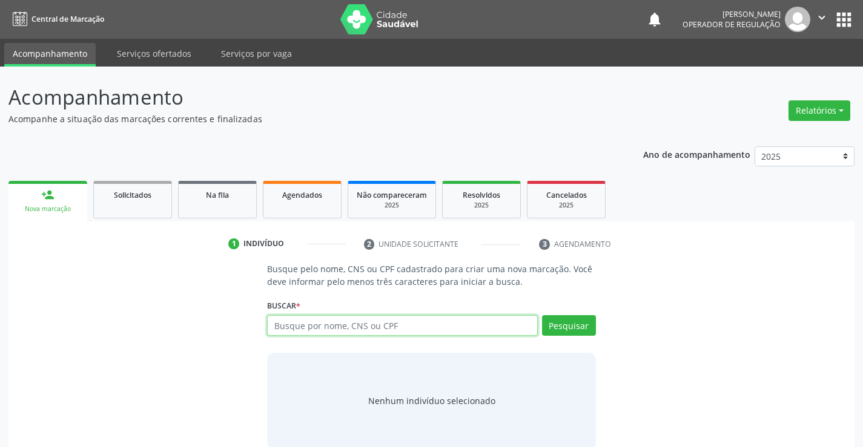
click at [369, 325] on input "text" at bounding box center [402, 325] width 270 height 21
type input "703407228547018"
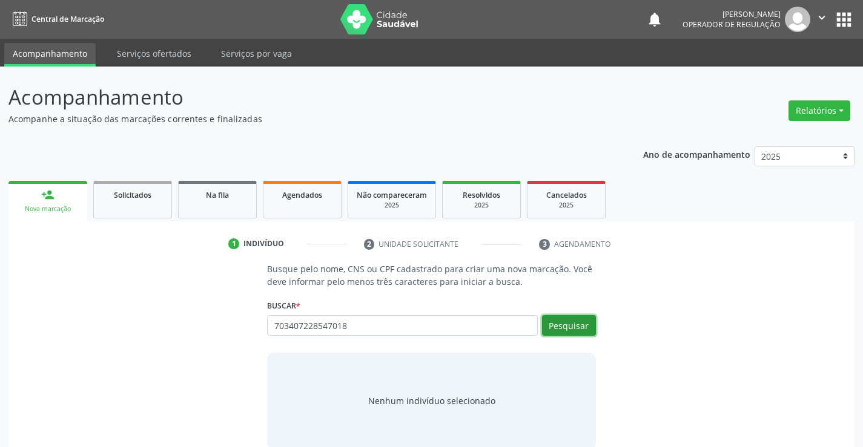
click at [576, 326] on button "Pesquisar" at bounding box center [569, 325] width 54 height 21
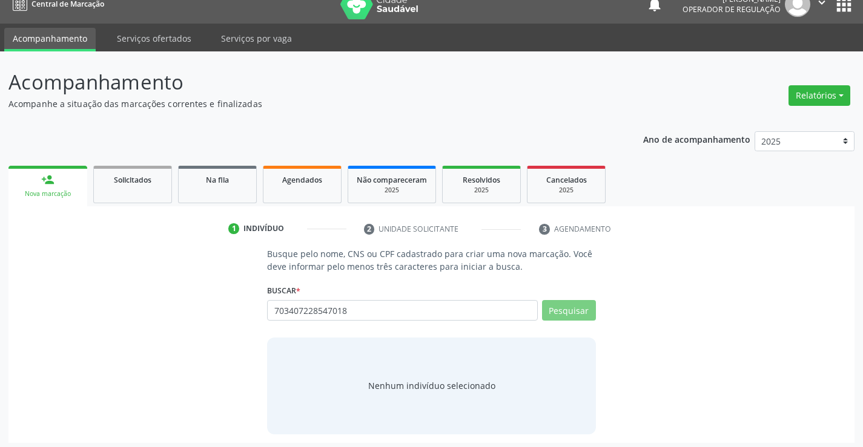
scroll to position [19, 0]
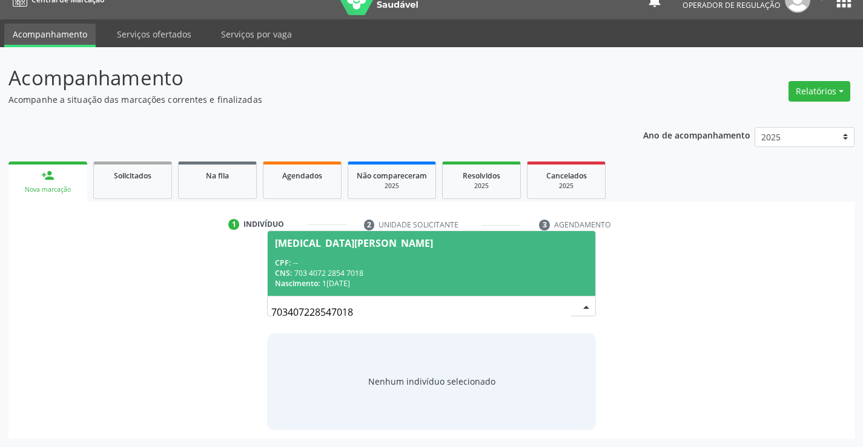
click at [426, 255] on span "Yasmin Santos Souza CPF: -- CNS: 703 4072 2854 7018 Nascimento: 11/06/2016" at bounding box center [431, 263] width 327 height 65
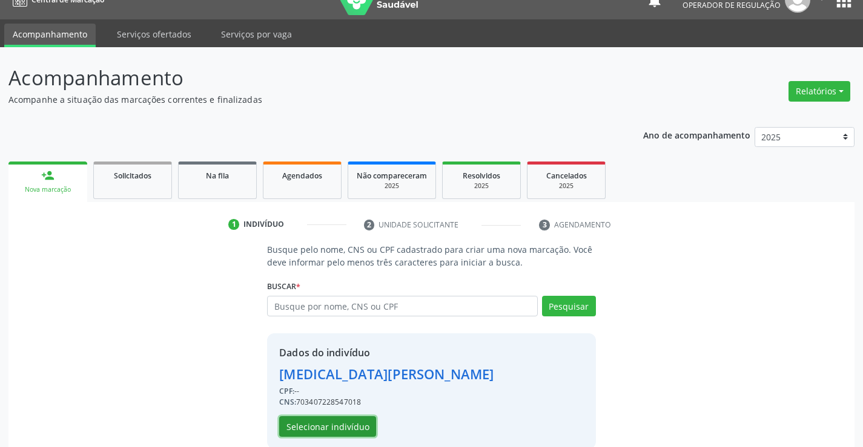
click at [340, 423] on button "Selecionar indivíduo" at bounding box center [327, 427] width 97 height 21
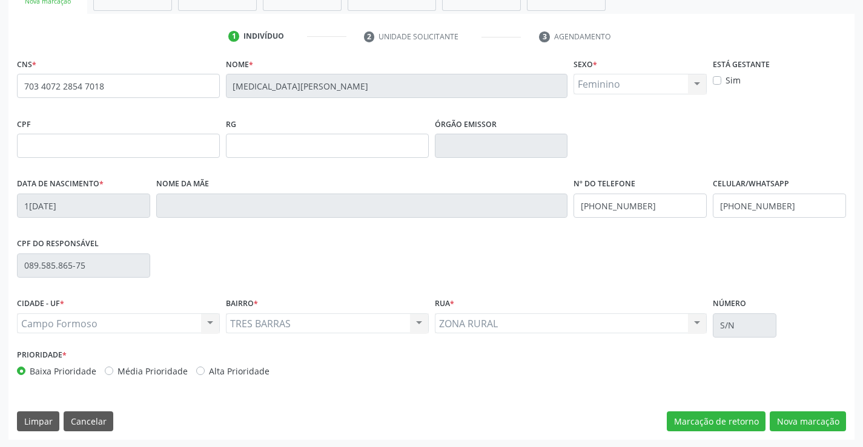
scroll to position [209, 0]
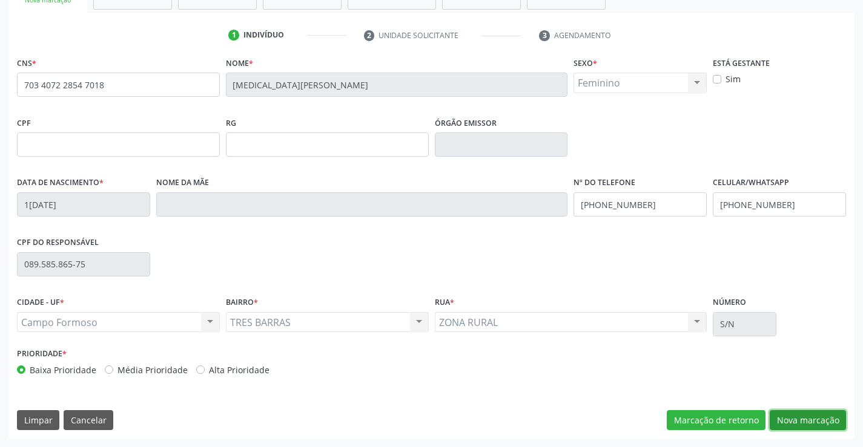
click at [784, 420] on button "Nova marcação" at bounding box center [807, 420] width 76 height 21
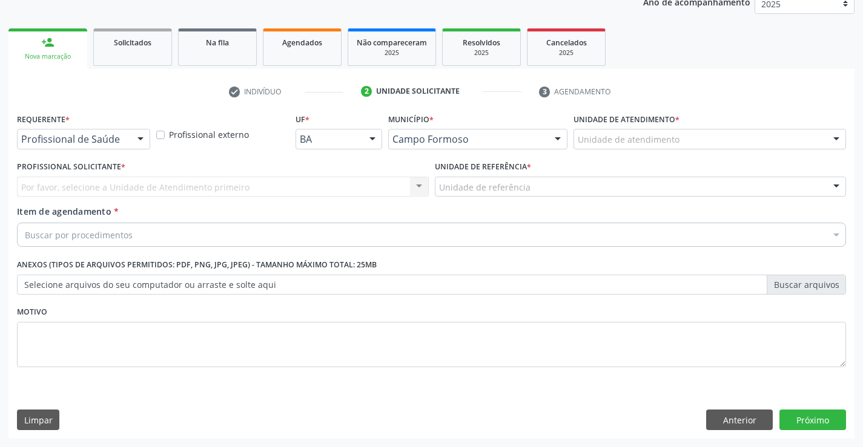
click at [143, 139] on div at bounding box center [140, 140] width 18 height 21
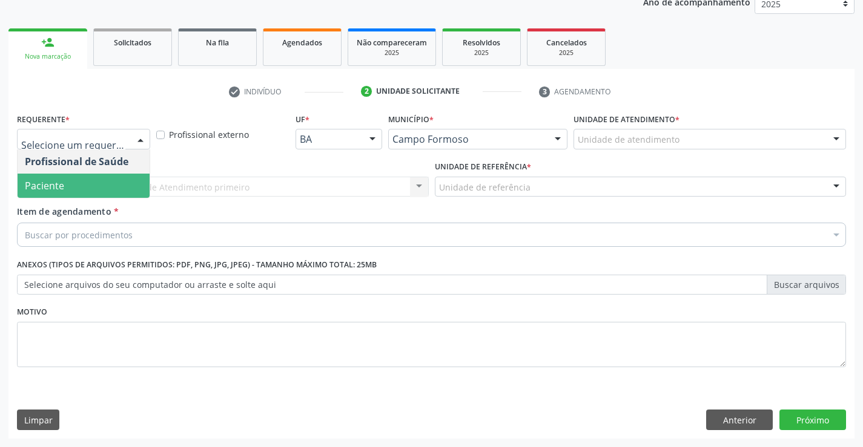
click at [104, 183] on span "Paciente" at bounding box center [84, 186] width 132 height 24
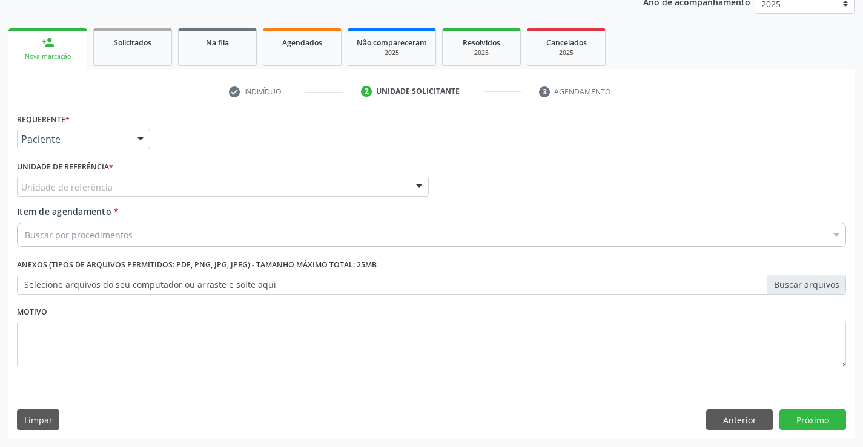
click at [120, 185] on div "Unidade de referência" at bounding box center [223, 187] width 412 height 21
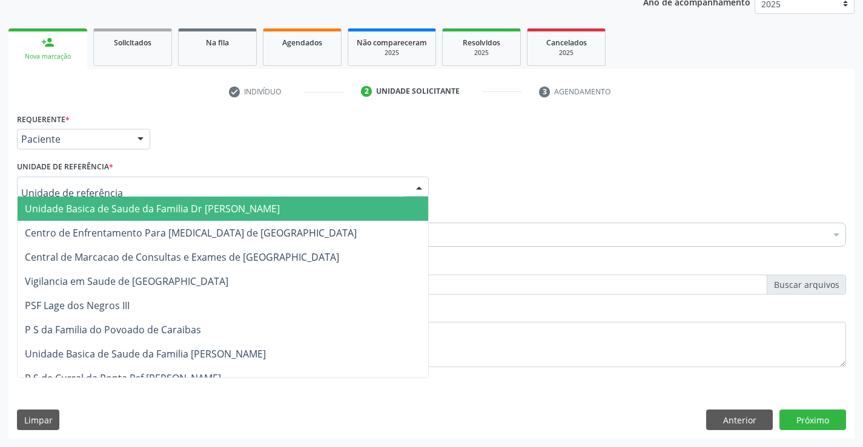
click at [132, 207] on span "Unidade Basica de Saude da Familia Dr [PERSON_NAME]" at bounding box center [152, 208] width 255 height 13
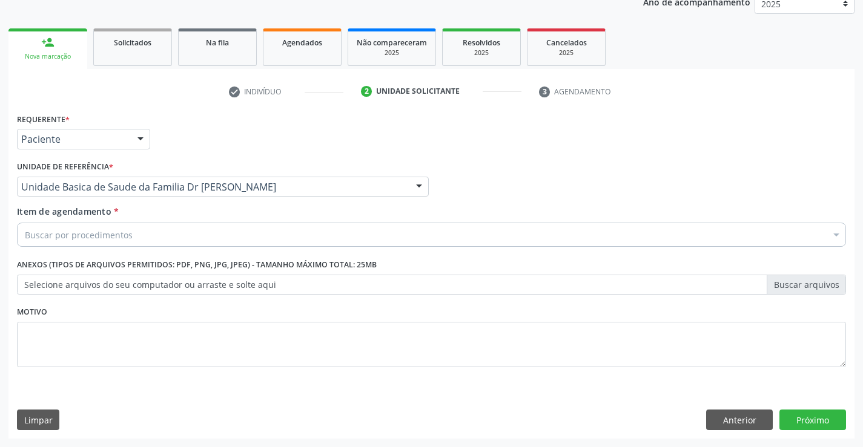
click at [171, 245] on div "Buscar por procedimentos" at bounding box center [431, 235] width 829 height 24
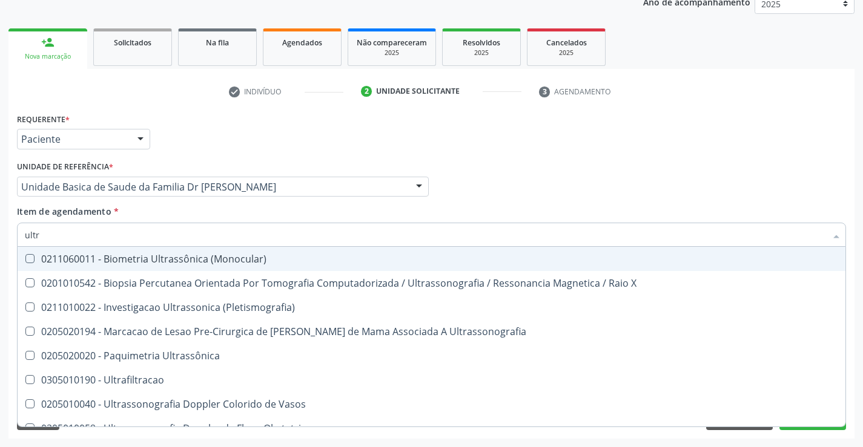
type input "ultra"
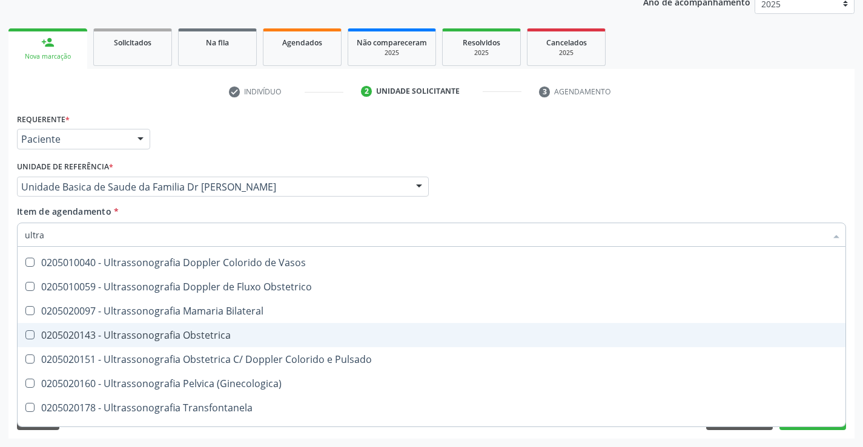
scroll to position [182, 0]
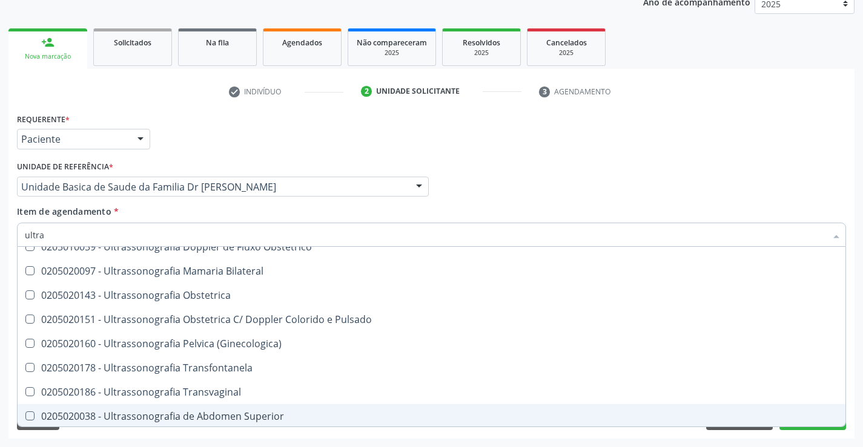
click at [229, 415] on div "0205020038 - Ultrassonografia de Abdomen Superior" at bounding box center [431, 417] width 813 height 10
checkbox Superior "true"
click at [235, 438] on div "Requerente * Paciente Profissional de Saúde Paciente Nenhum resultado encontrad…" at bounding box center [431, 274] width 846 height 329
checkbox X "true"
checkbox Superior "false"
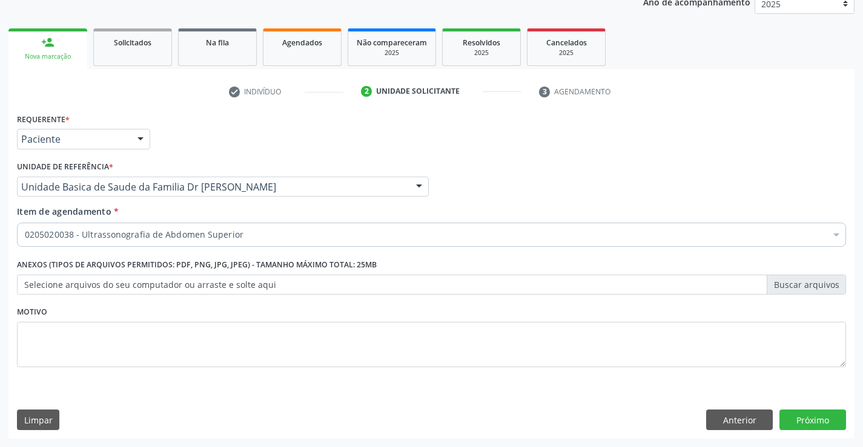
scroll to position [0, 0]
click at [728, 420] on button "Anterior" at bounding box center [739, 420] width 67 height 21
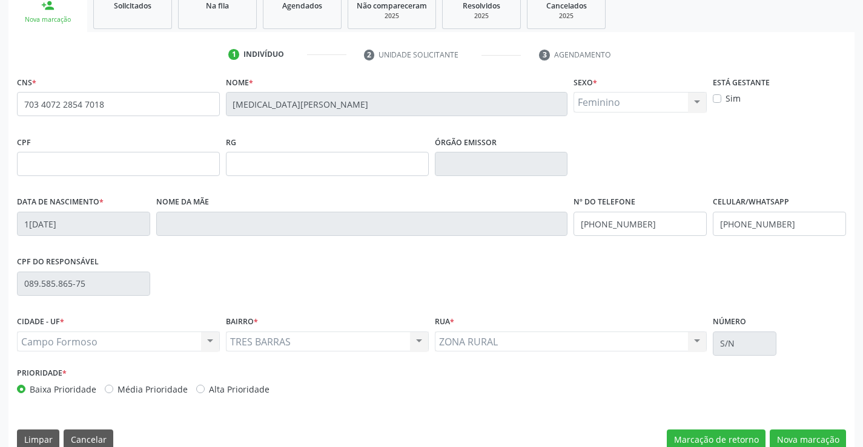
scroll to position [209, 0]
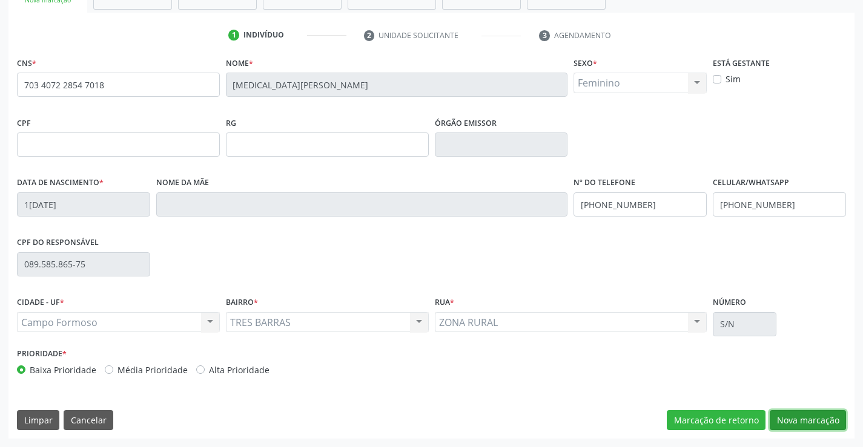
click at [790, 422] on button "Nova marcação" at bounding box center [807, 420] width 76 height 21
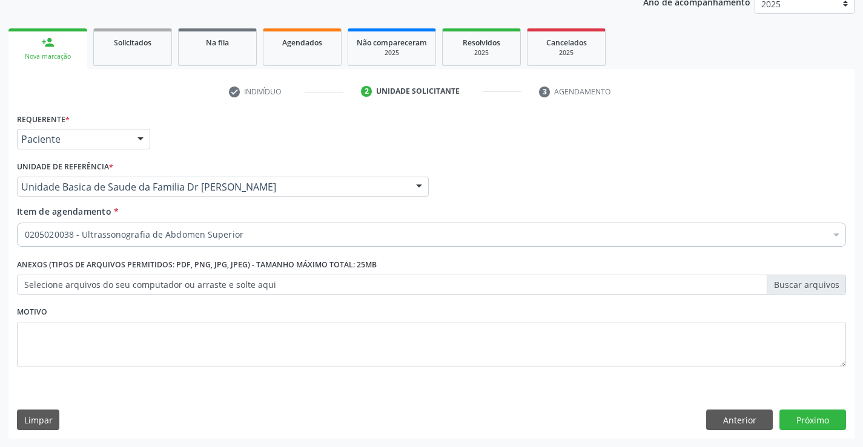
scroll to position [153, 0]
click at [790, 422] on button "Próximo" at bounding box center [812, 420] width 67 height 21
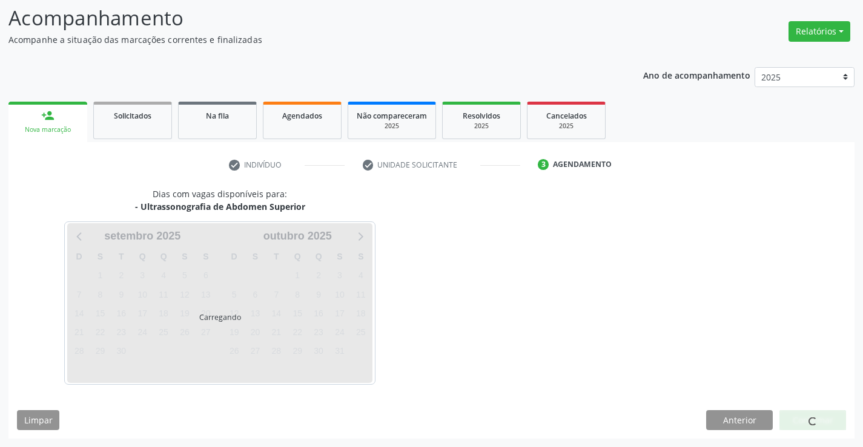
scroll to position [79, 0]
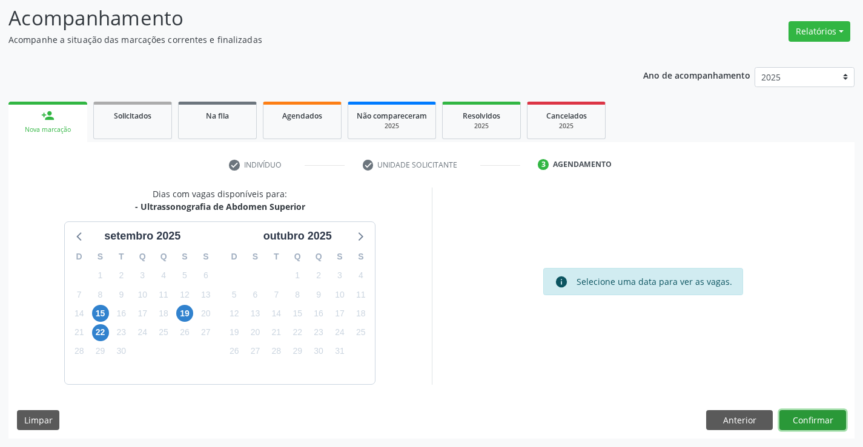
click at [790, 422] on button "Confirmar" at bounding box center [812, 420] width 67 height 21
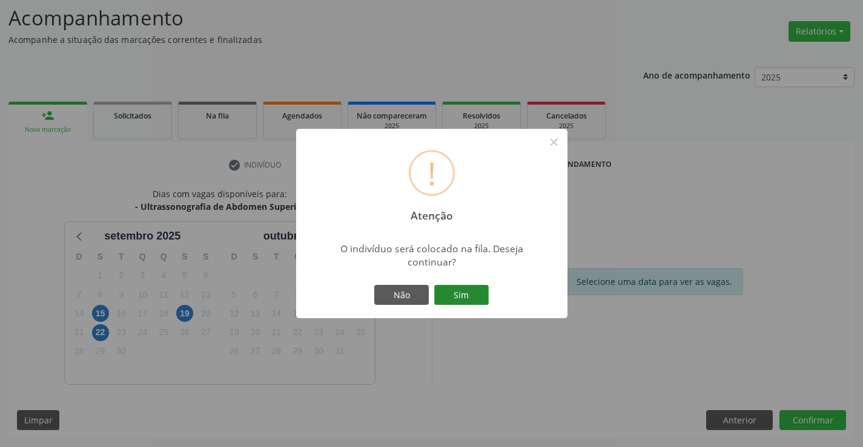
click at [470, 295] on button "Sim" at bounding box center [461, 295] width 54 height 21
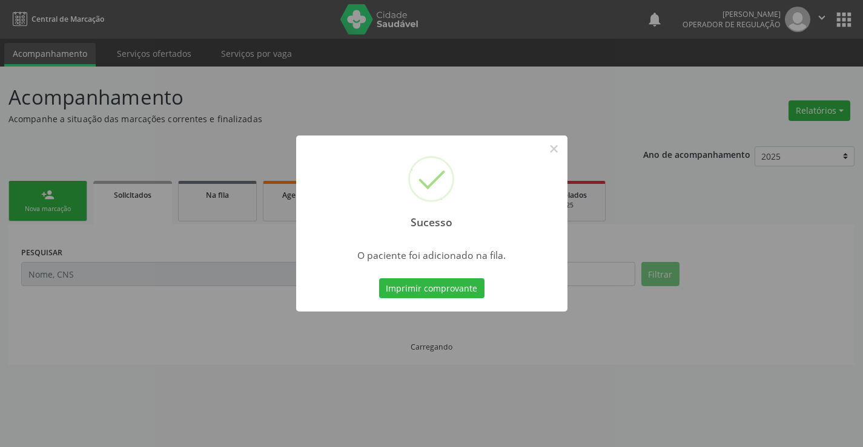
scroll to position [0, 0]
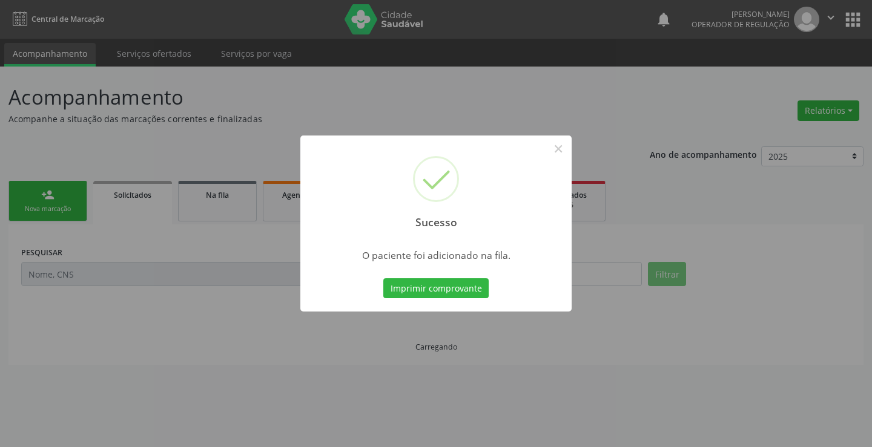
click at [383, 278] on button "Imprimir comprovante" at bounding box center [435, 288] width 105 height 21
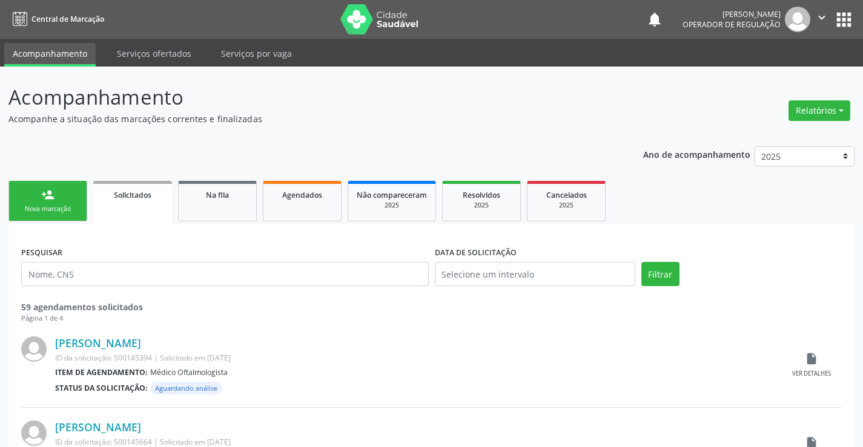
click at [70, 209] on div "Nova marcação" at bounding box center [48, 209] width 61 height 9
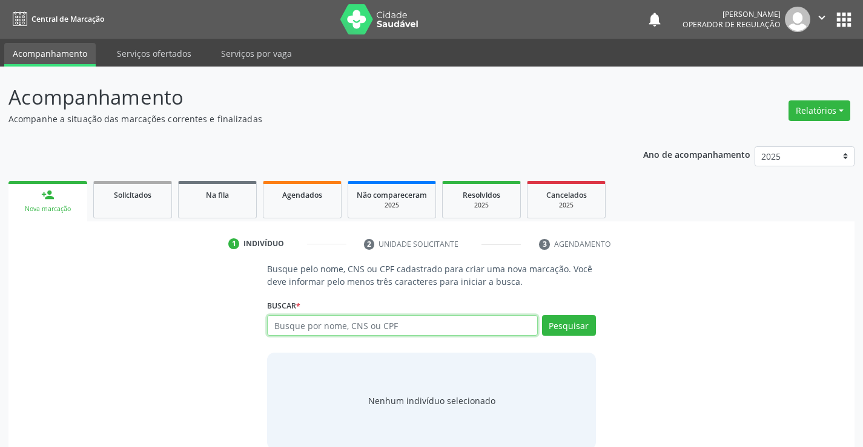
click at [369, 325] on input "text" at bounding box center [402, 325] width 270 height 21
type input "702501303811231"
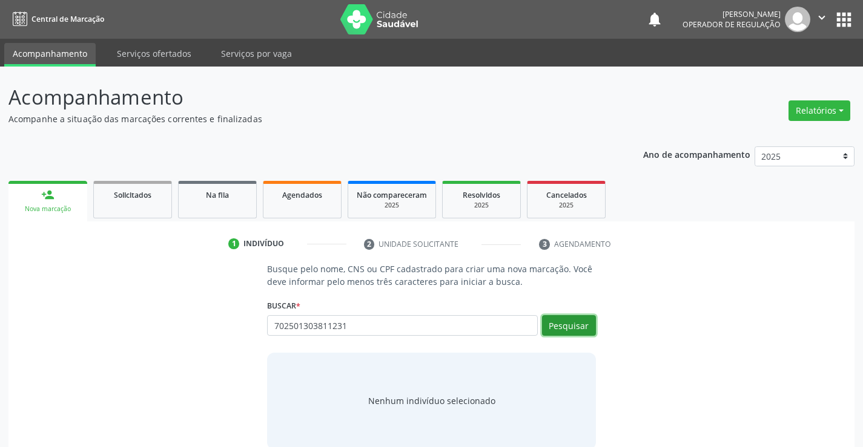
click at [560, 326] on button "Pesquisar" at bounding box center [569, 325] width 54 height 21
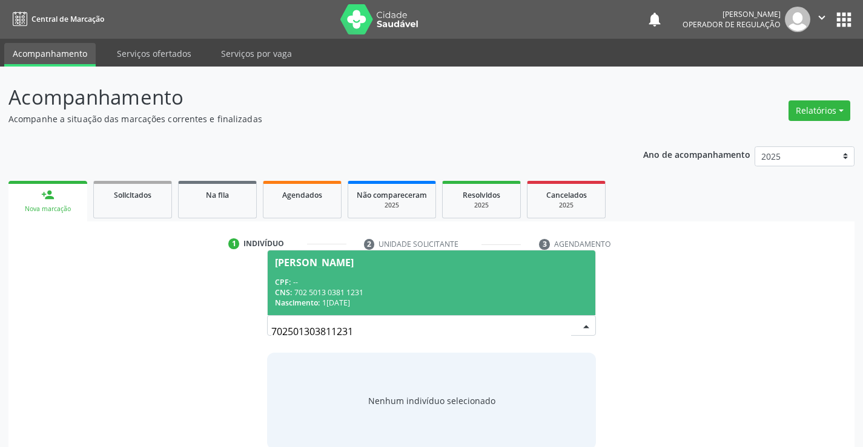
click at [449, 289] on div "CNS: 702 5013 0381 1231" at bounding box center [431, 293] width 312 height 10
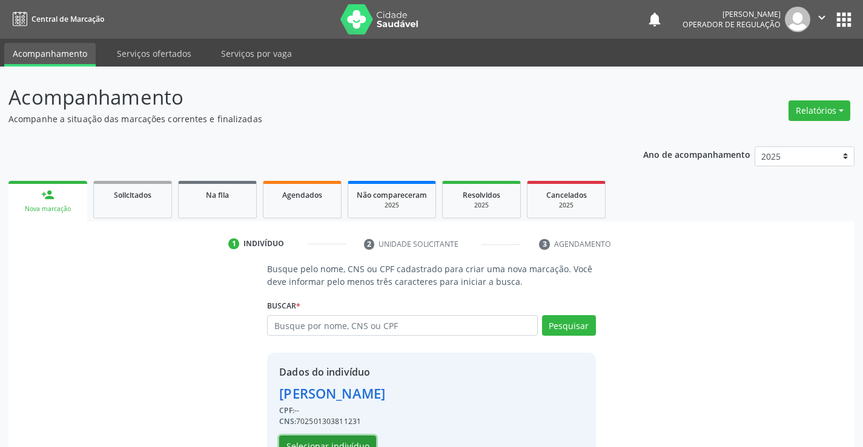
click at [321, 444] on button "Selecionar indivíduo" at bounding box center [327, 446] width 97 height 21
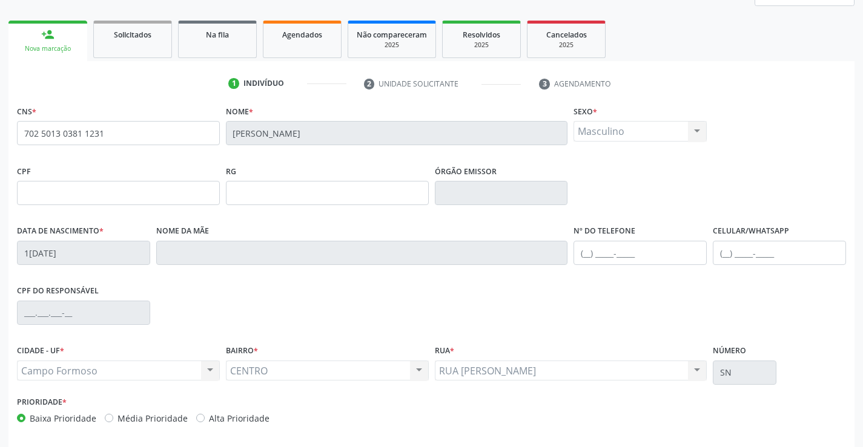
scroll to position [209, 0]
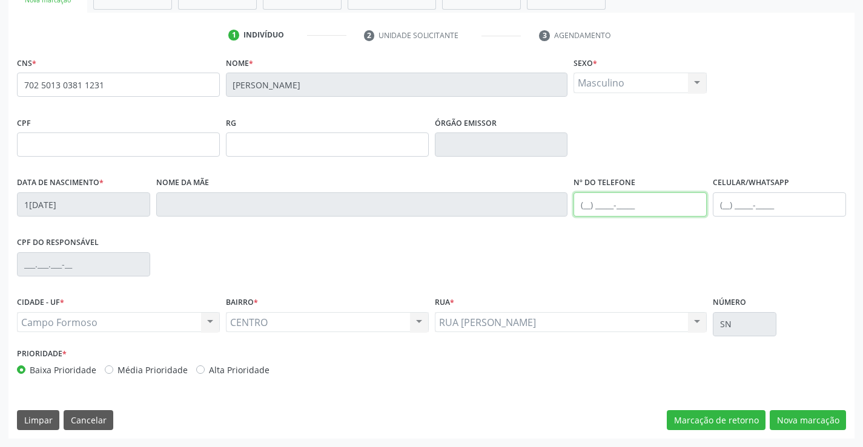
click at [589, 206] on input "text" at bounding box center [639, 205] width 133 height 24
type input "(74) 99947-8483"
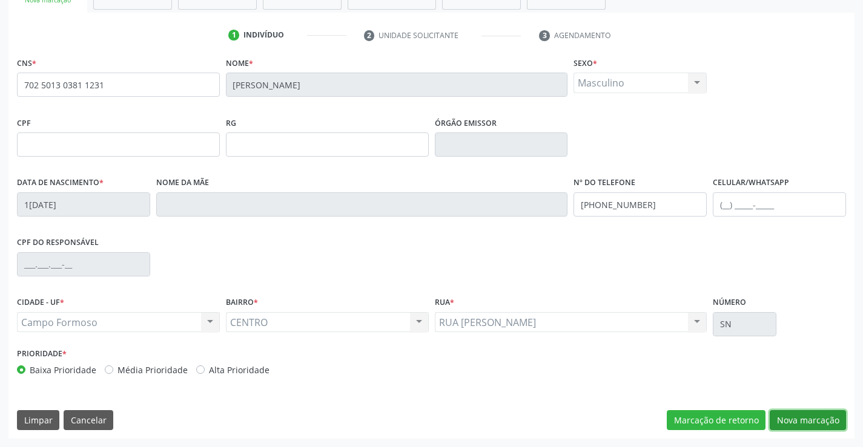
click at [807, 417] on button "Nova marcação" at bounding box center [807, 420] width 76 height 21
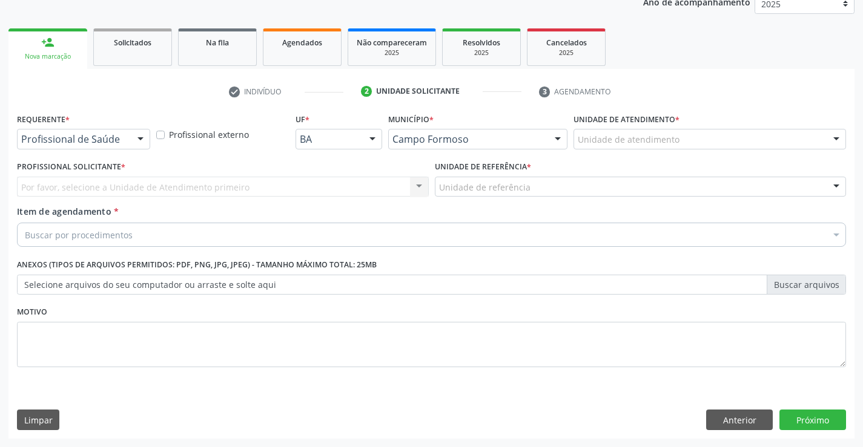
click at [140, 139] on div at bounding box center [140, 140] width 18 height 21
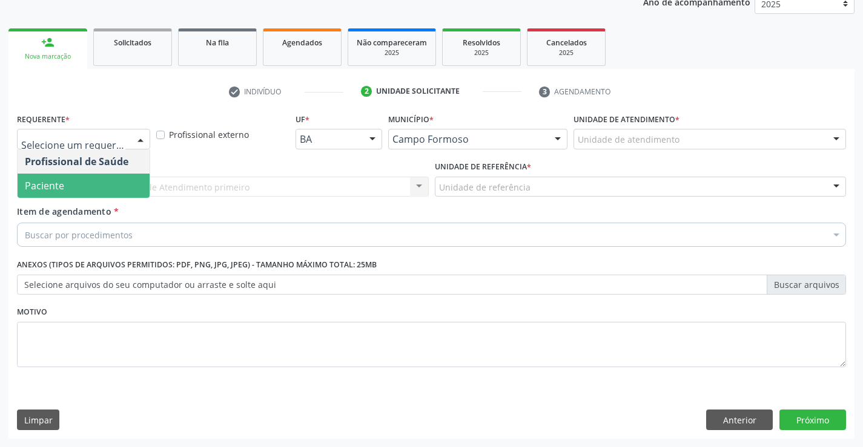
click at [122, 188] on span "Paciente" at bounding box center [84, 186] width 132 height 24
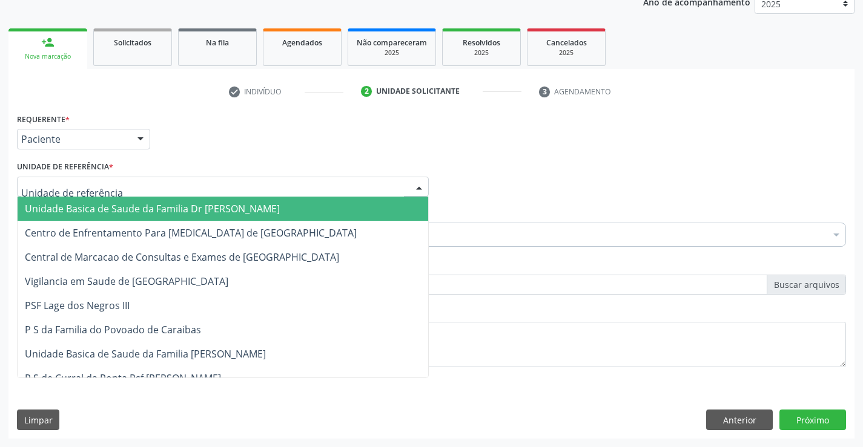
click at [138, 185] on div at bounding box center [223, 187] width 412 height 21
click at [148, 206] on span "Unidade Basica de Saude da Familia Dr [PERSON_NAME]" at bounding box center [152, 208] width 255 height 13
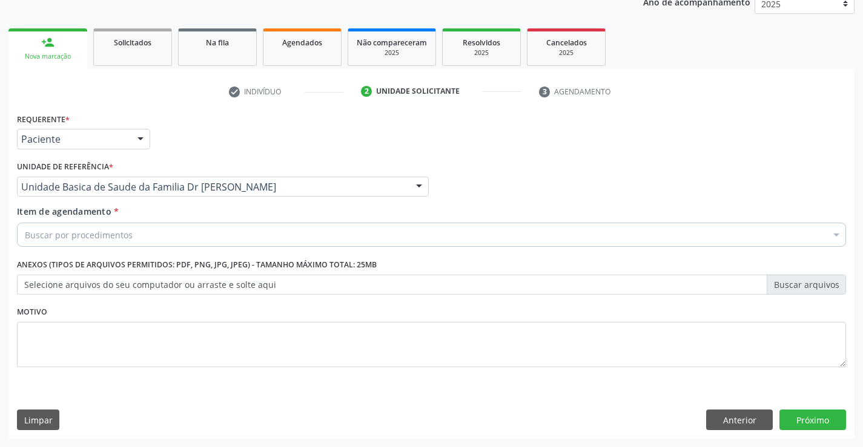
click at [173, 242] on div "Buscar por procedimentos" at bounding box center [431, 235] width 829 height 24
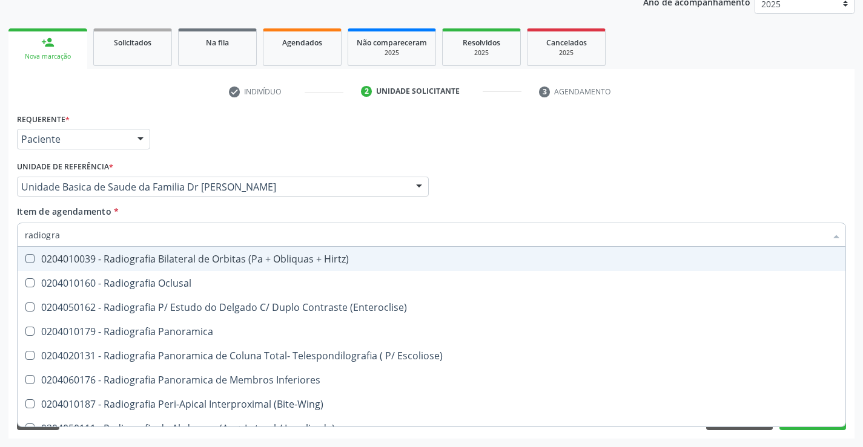
type input "radiograf"
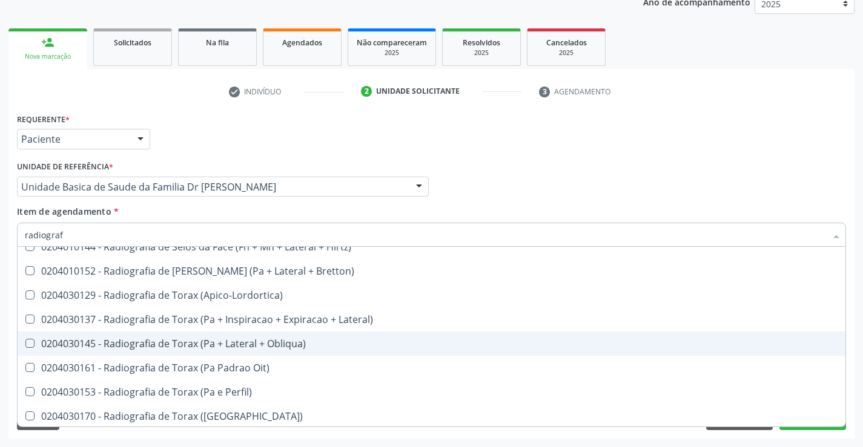
scroll to position [1539, 0]
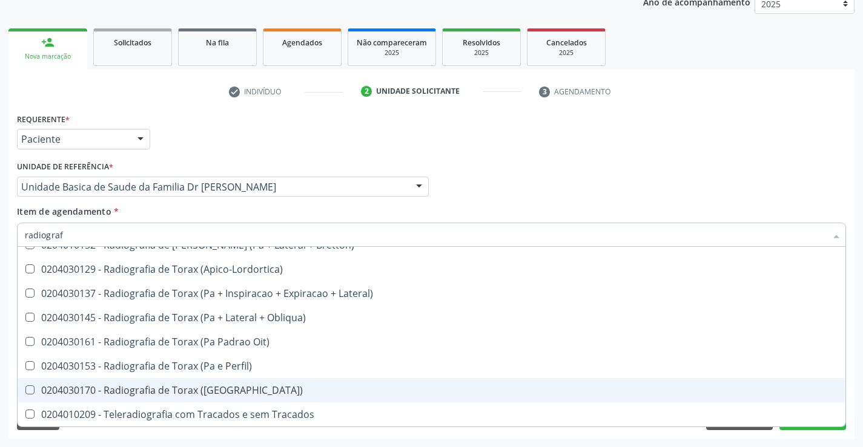
click at [199, 392] on div "0204030170 - Radiografia de Torax (Pa)" at bounding box center [431, 391] width 813 height 10
checkbox \(Pa\) "true"
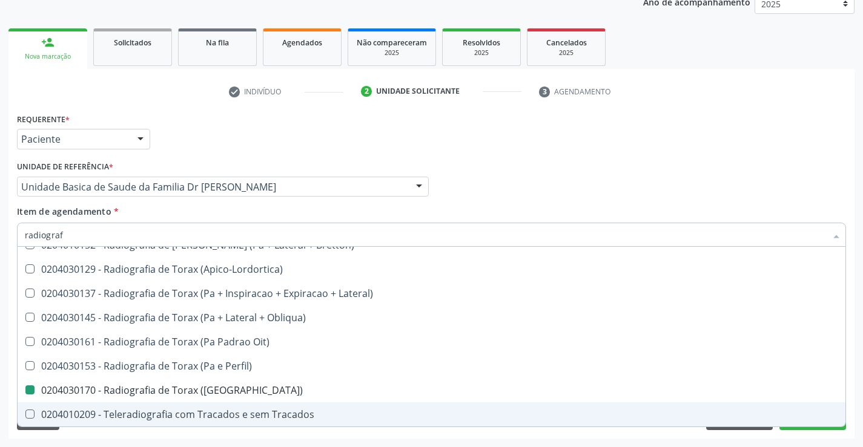
click at [216, 439] on div "Acompanhamento Acompanhe a situação das marcações correntes e finalizadas Relat…" at bounding box center [431, 180] width 863 height 533
checkbox Oclusal "true"
checkbox \(Pa\) "false"
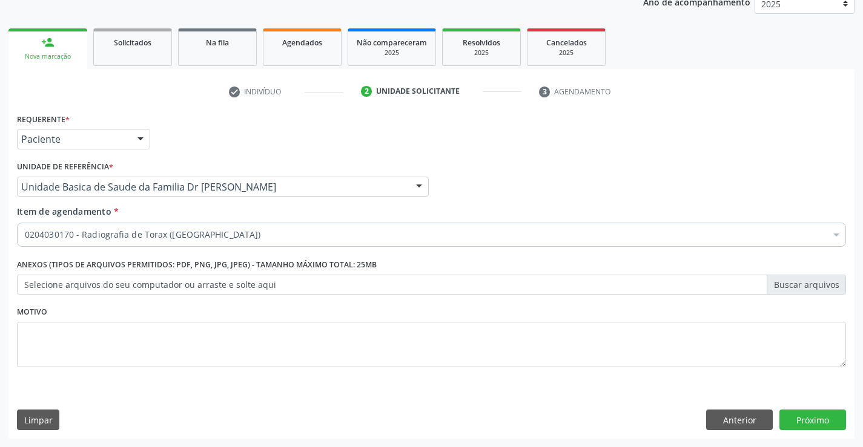
scroll to position [0, 0]
click at [811, 421] on button "Próximo" at bounding box center [812, 420] width 67 height 21
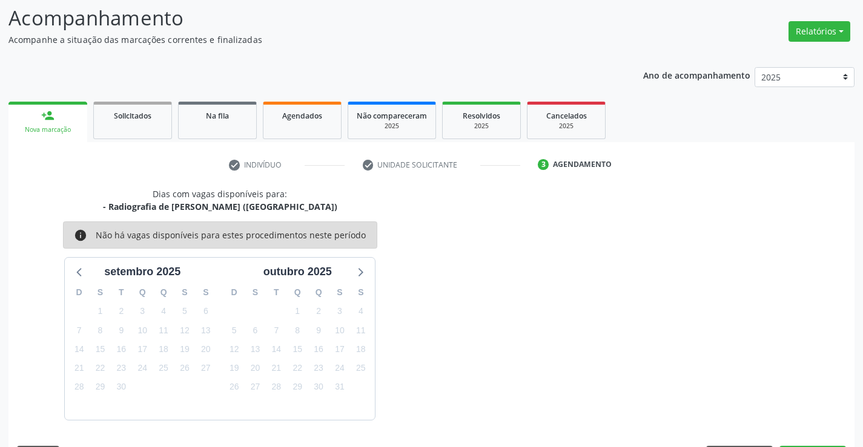
scroll to position [115, 0]
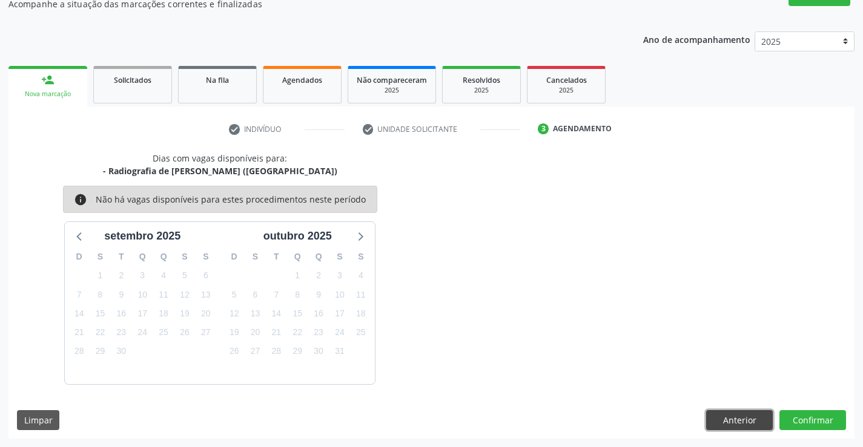
click at [711, 425] on button "Anterior" at bounding box center [739, 420] width 67 height 21
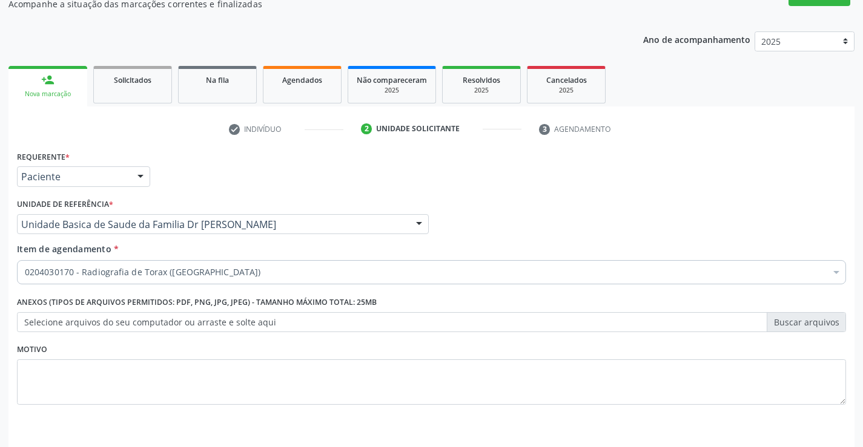
scroll to position [153, 0]
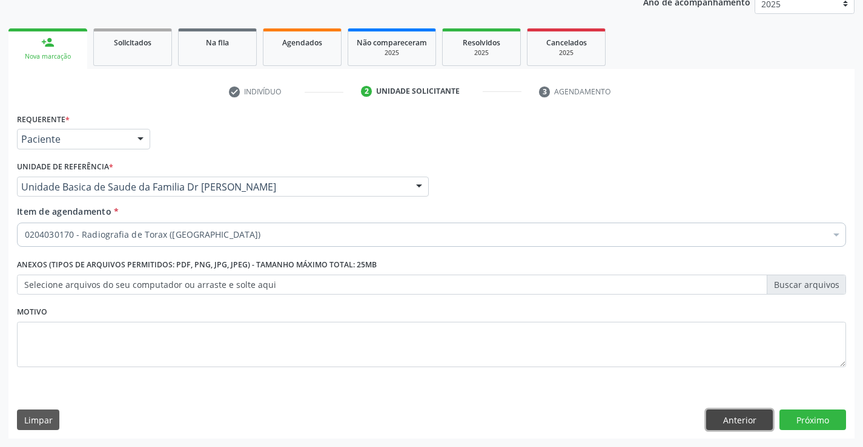
click at [713, 419] on button "Anterior" at bounding box center [739, 420] width 67 height 21
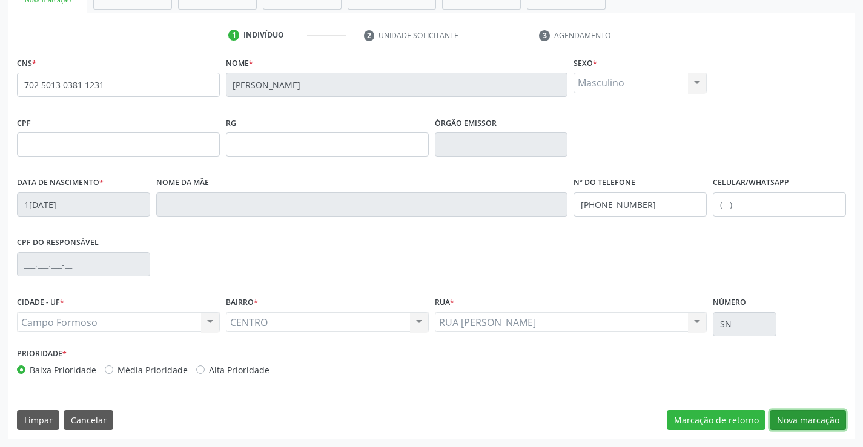
click at [803, 413] on button "Nova marcação" at bounding box center [807, 420] width 76 height 21
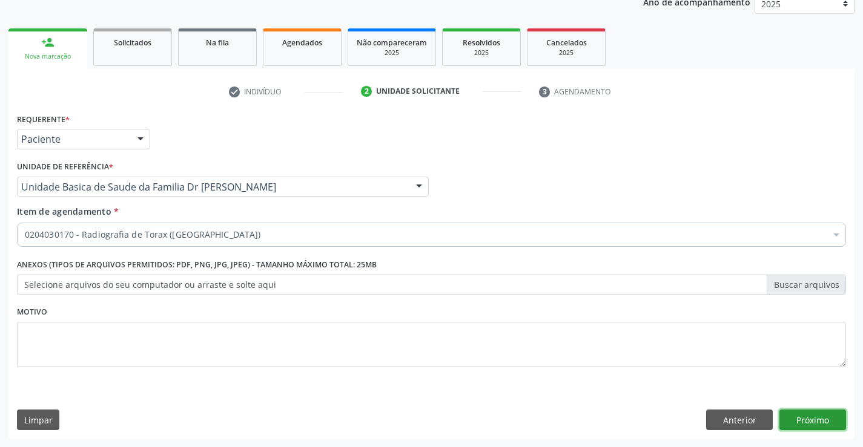
click at [803, 413] on button "Próximo" at bounding box center [812, 420] width 67 height 21
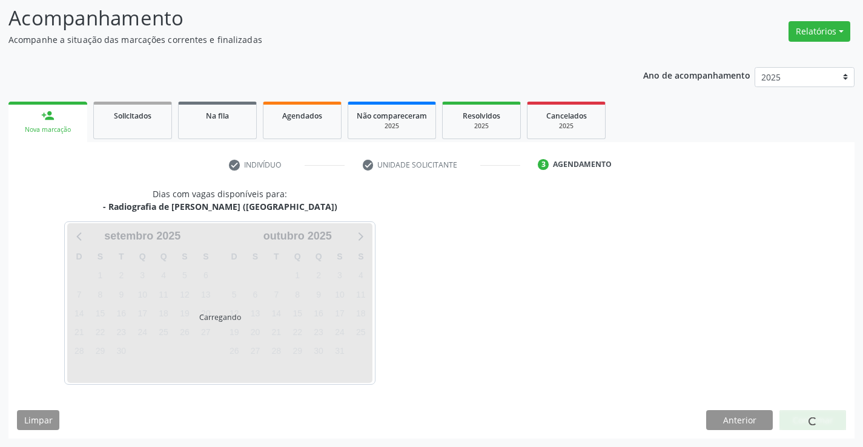
scroll to position [115, 0]
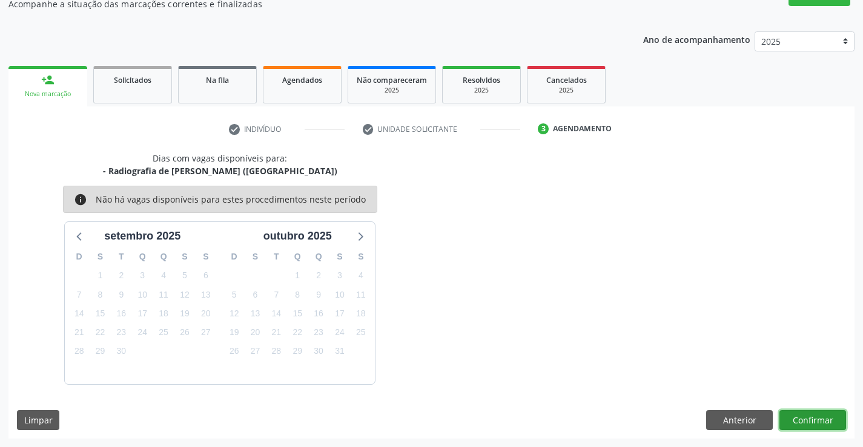
click at [803, 413] on button "Confirmar" at bounding box center [812, 420] width 67 height 21
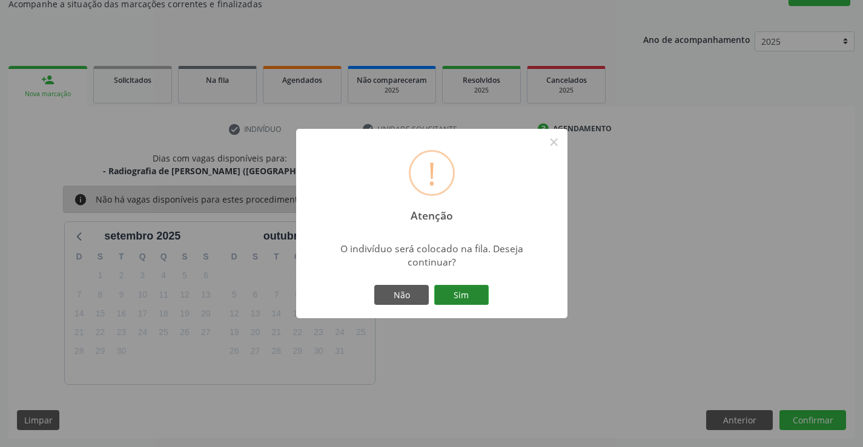
click at [473, 291] on button "Sim" at bounding box center [461, 295] width 54 height 21
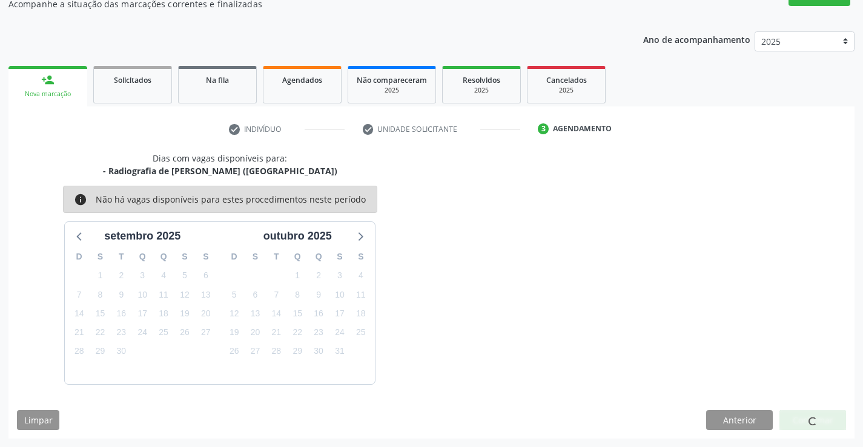
scroll to position [0, 0]
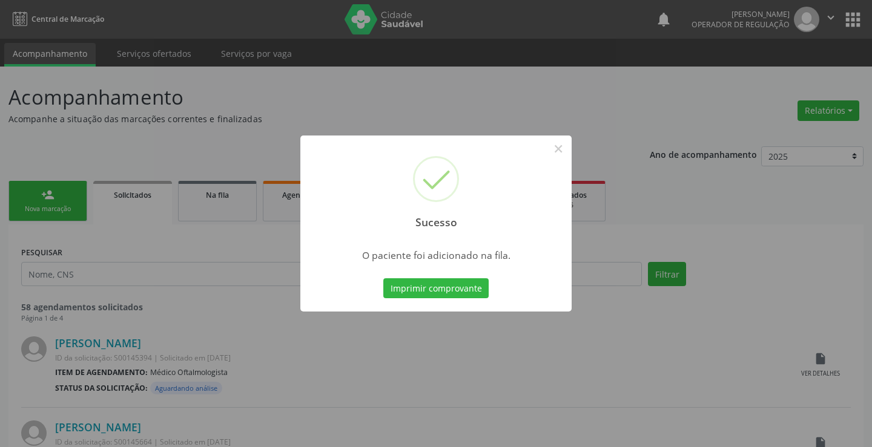
click at [473, 291] on button "Imprimir comprovante" at bounding box center [435, 288] width 105 height 21
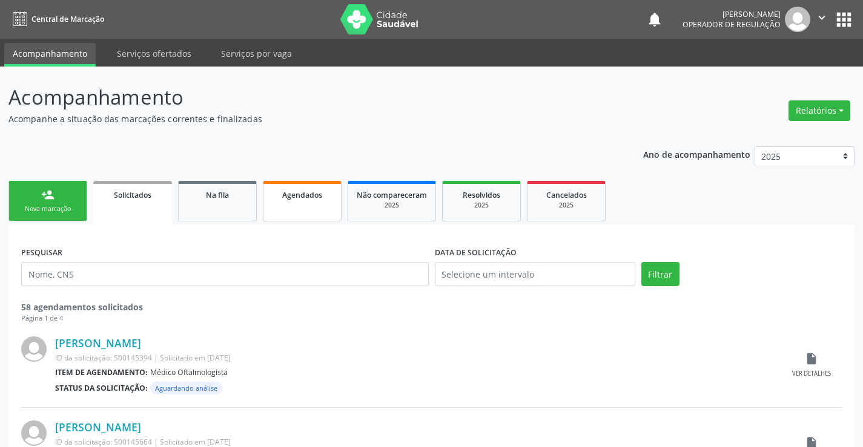
click at [288, 205] on link "Agendados" at bounding box center [302, 201] width 79 height 41
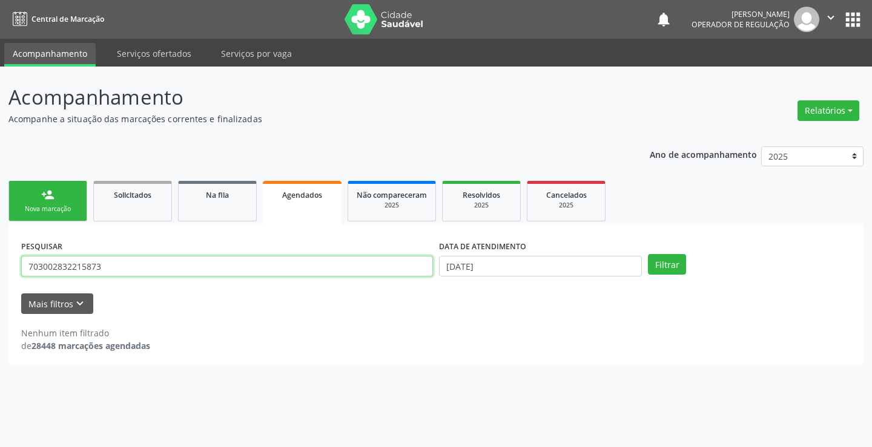
click at [112, 269] on input "703002832215873" at bounding box center [227, 266] width 412 height 21
type input "7"
type input "[PERSON_NAME]"
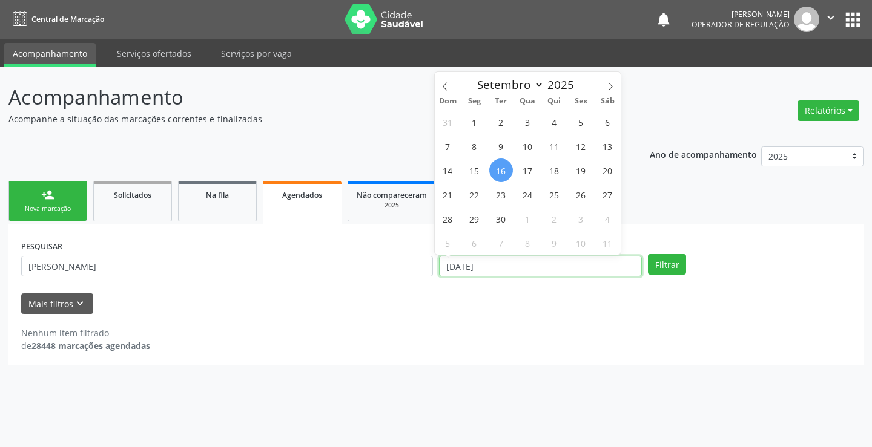
click at [513, 269] on input "16/09/2025" at bounding box center [540, 266] width 203 height 21
click at [532, 174] on span "17" at bounding box center [528, 171] width 24 height 24
type input "[DATE]"
click at [532, 174] on span "17" at bounding box center [528, 171] width 24 height 24
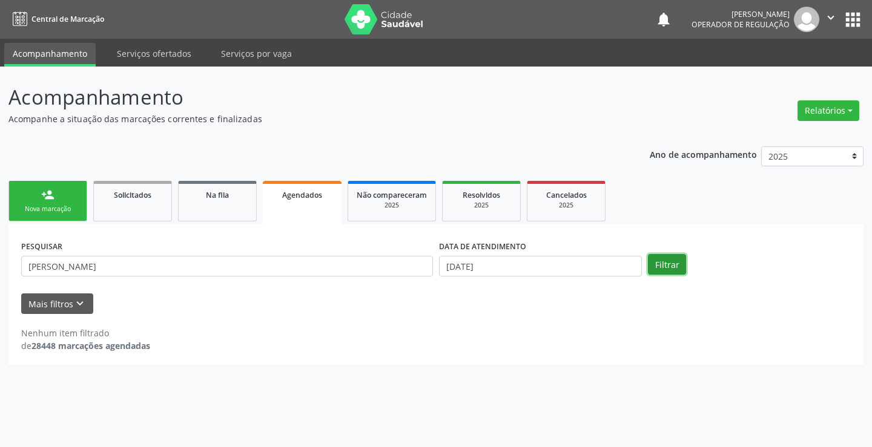
click at [654, 264] on button "Filtrar" at bounding box center [667, 264] width 38 height 21
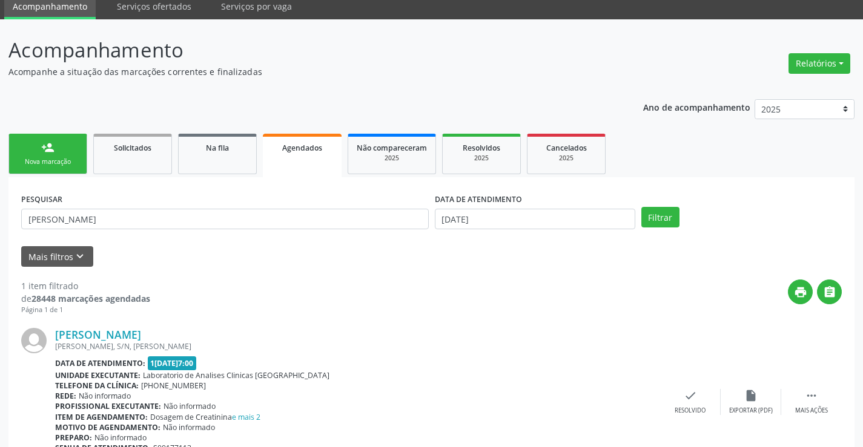
scroll to position [110, 0]
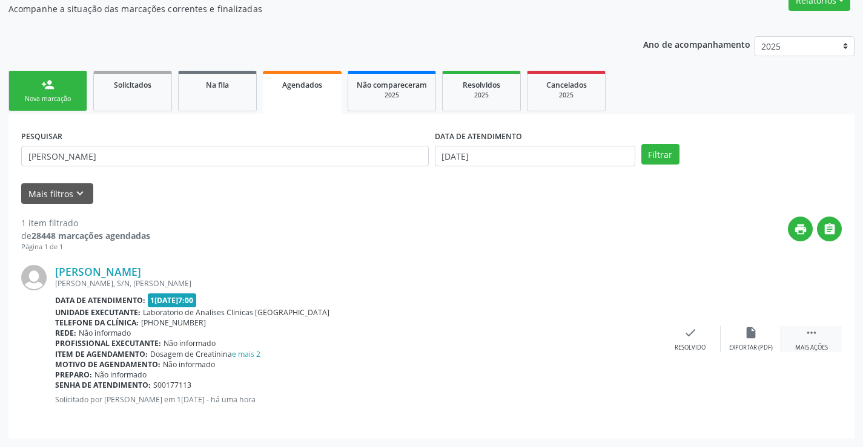
click at [814, 330] on icon "" at bounding box center [811, 332] width 13 height 13
click at [746, 336] on icon "edit" at bounding box center [750, 332] width 13 height 13
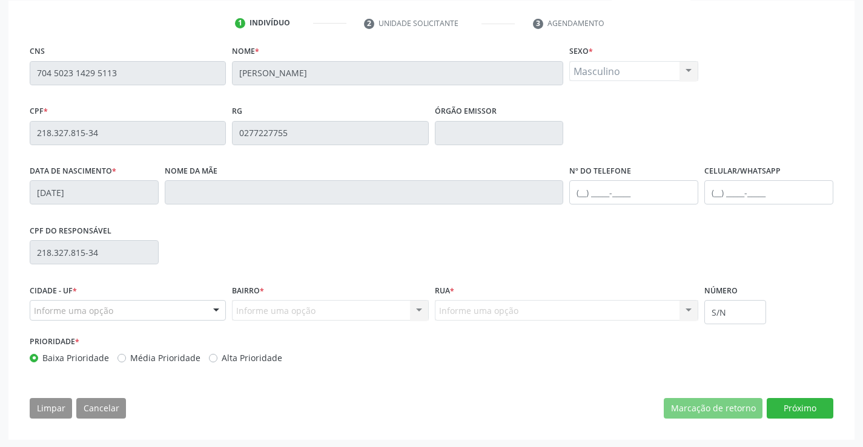
scroll to position [225, 0]
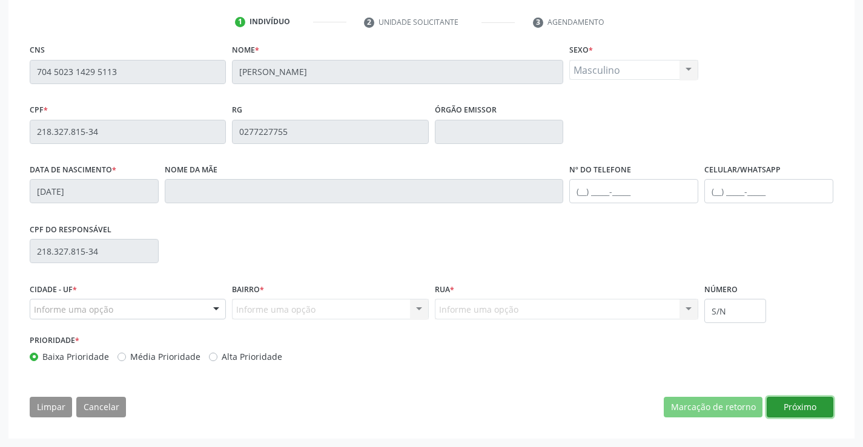
click at [780, 407] on button "Próximo" at bounding box center [799, 407] width 67 height 21
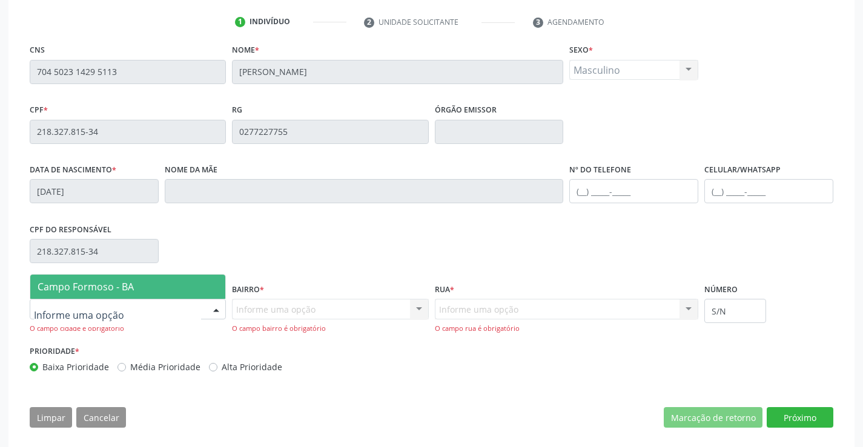
click at [212, 306] on div at bounding box center [216, 310] width 18 height 21
click at [206, 288] on span "Campo Formoso - BA" at bounding box center [127, 287] width 195 height 24
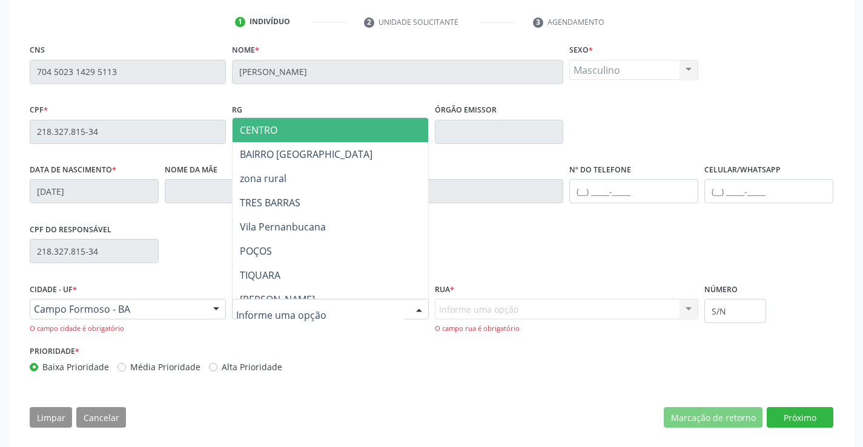
click at [317, 317] on div at bounding box center [330, 309] width 196 height 21
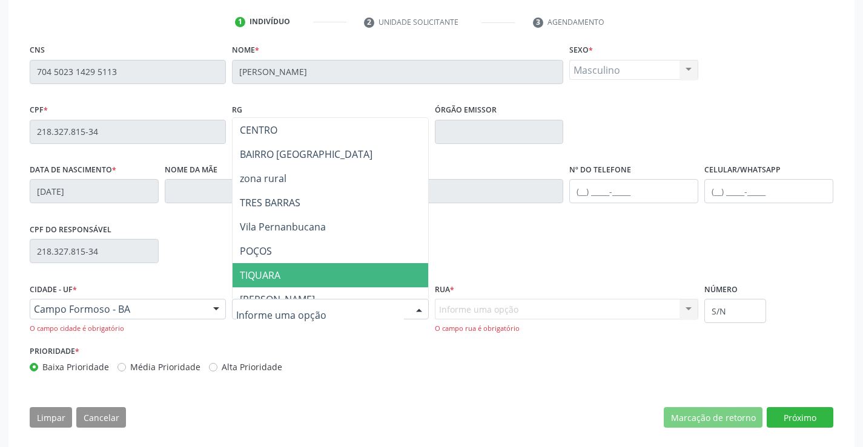
click at [268, 276] on span "TIQUARA" at bounding box center [260, 275] width 41 height 13
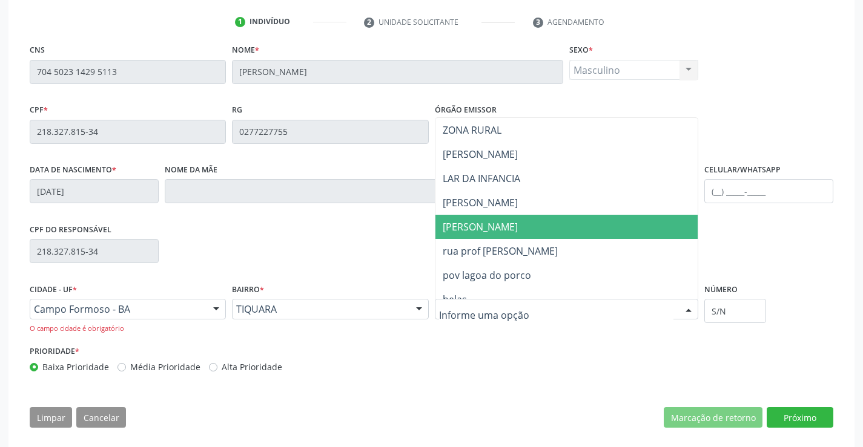
click at [475, 225] on span "[PERSON_NAME]" at bounding box center [480, 226] width 75 height 13
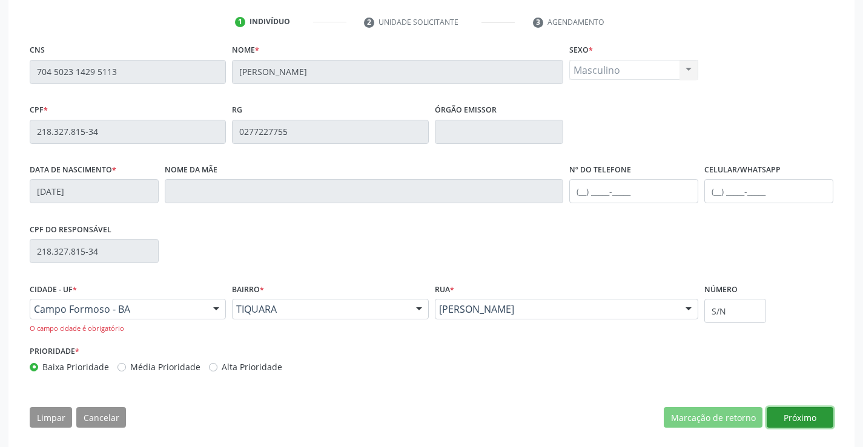
click at [788, 414] on button "Próximo" at bounding box center [799, 417] width 67 height 21
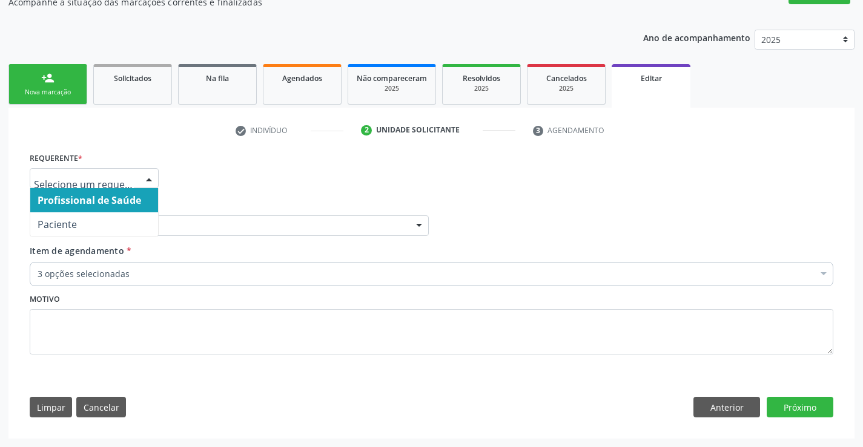
click at [150, 177] on div at bounding box center [149, 179] width 18 height 21
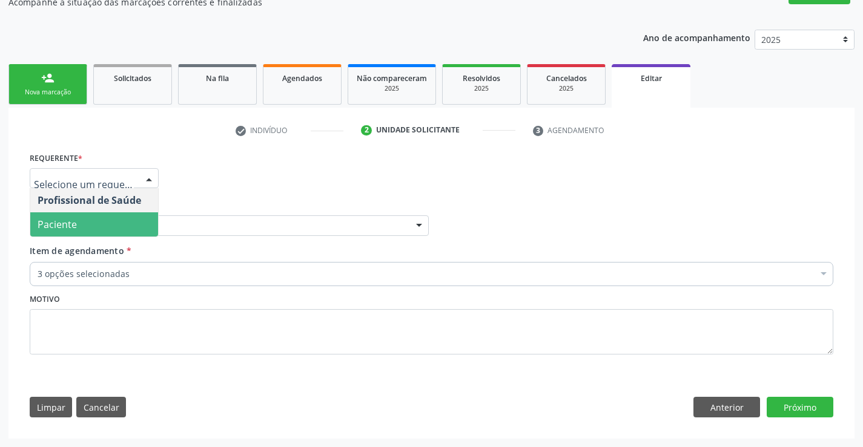
click at [95, 225] on span "Paciente" at bounding box center [94, 224] width 128 height 24
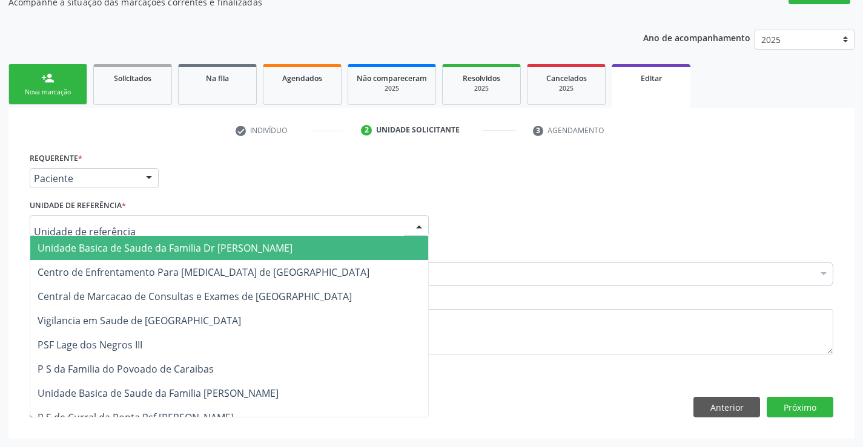
click at [148, 230] on div at bounding box center [229, 226] width 399 height 21
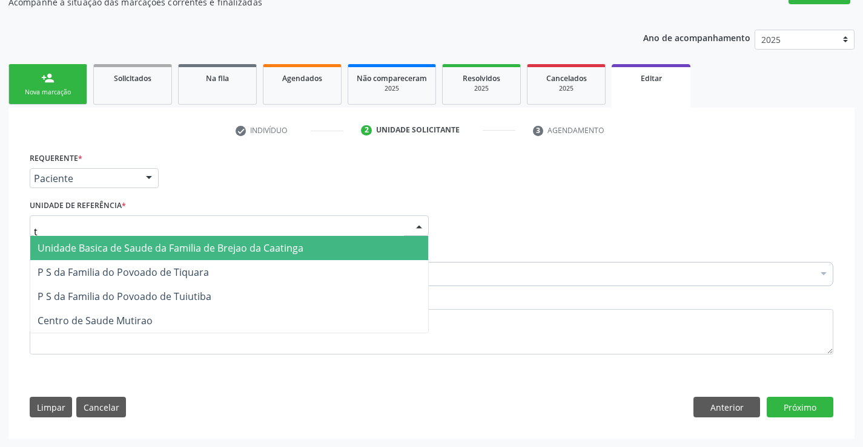
type input "ti"
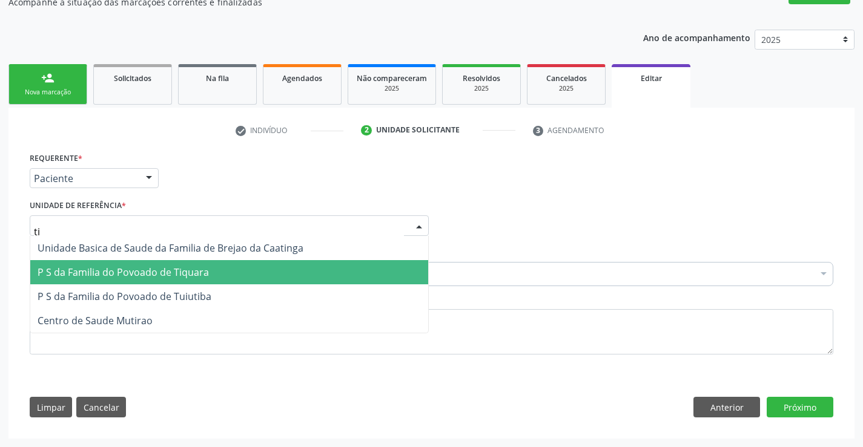
click at [189, 274] on span "P S da Familia do Povoado de Tiquara" at bounding box center [123, 272] width 171 height 13
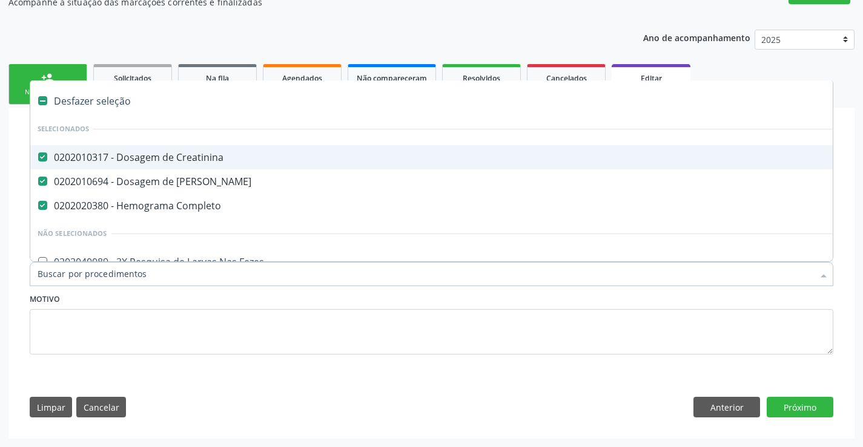
click at [153, 278] on input "Item de agendamento *" at bounding box center [425, 274] width 775 height 24
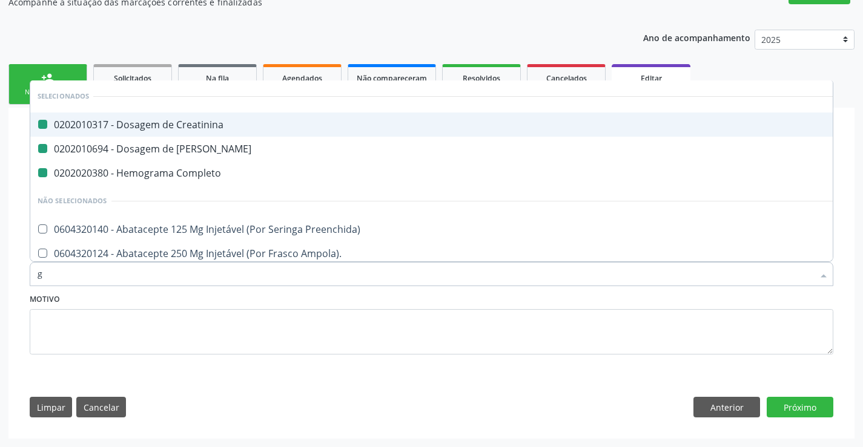
type input "gl"
checkbox Creatinina "false"
checkbox Ureia "false"
checkbox Completo "false"
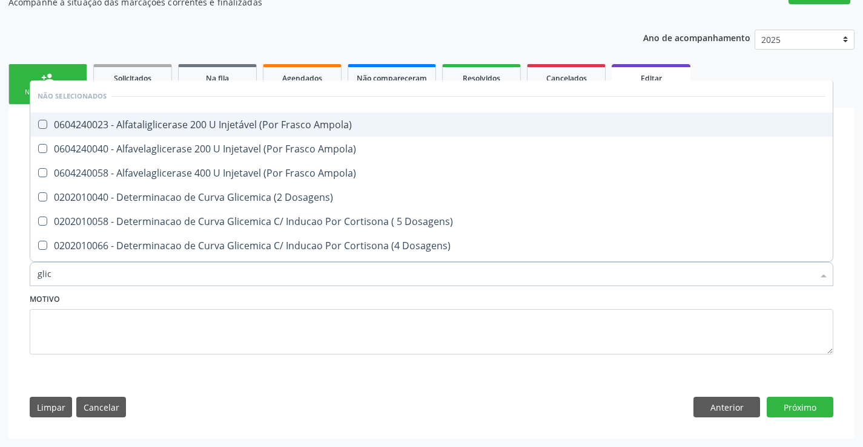
type input "glico"
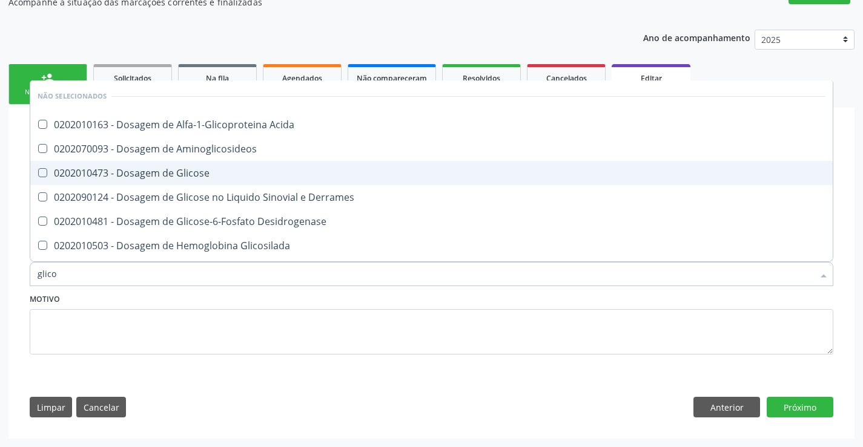
click at [203, 173] on div "0202010473 - Dosagem de Glicose" at bounding box center [432, 173] width 788 height 10
checkbox Glicose "true"
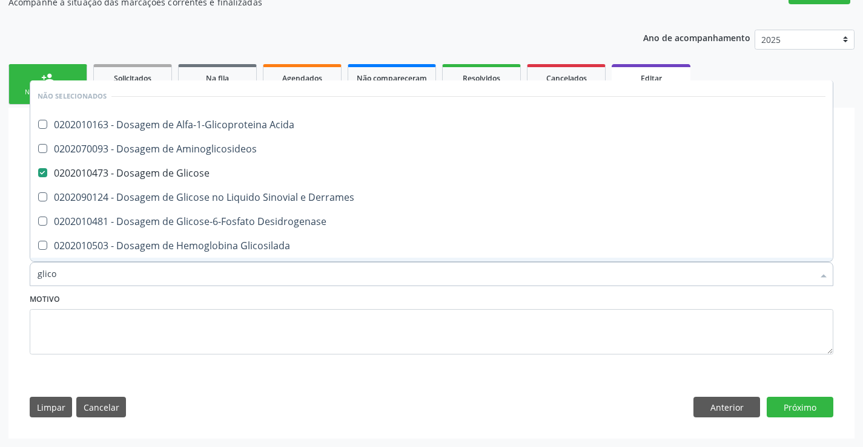
type input "glico"
click at [199, 302] on div "Motivo" at bounding box center [431, 323] width 803 height 64
checkbox Acida "true"
checkbox Aminoglicosideos "true"
checkbox Derrames "true"
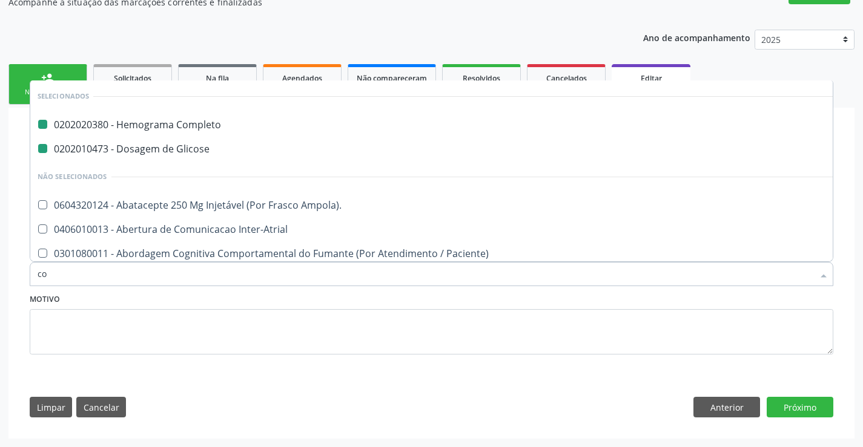
type input "col"
checkbox Completo "false"
checkbox Glicose "false"
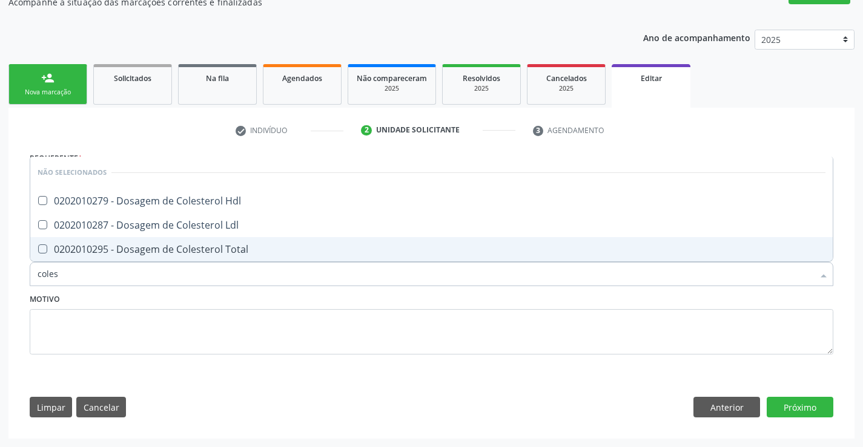
type input "colest"
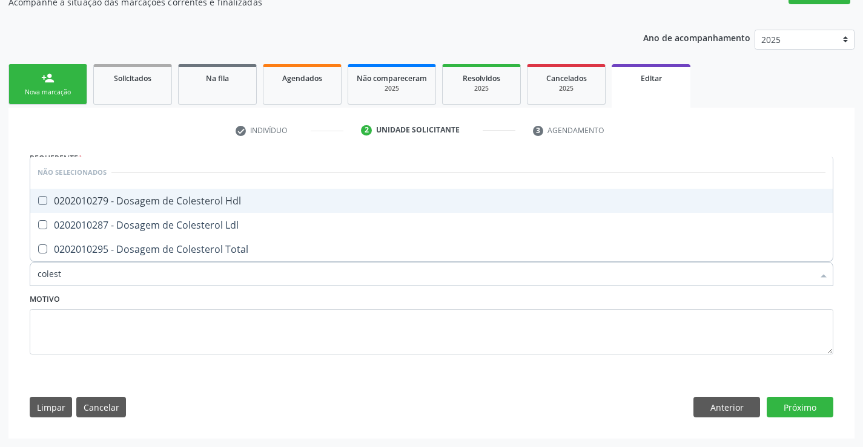
click at [173, 203] on div "0202010279 - Dosagem de Colesterol Hdl" at bounding box center [432, 201] width 788 height 10
checkbox Hdl "true"
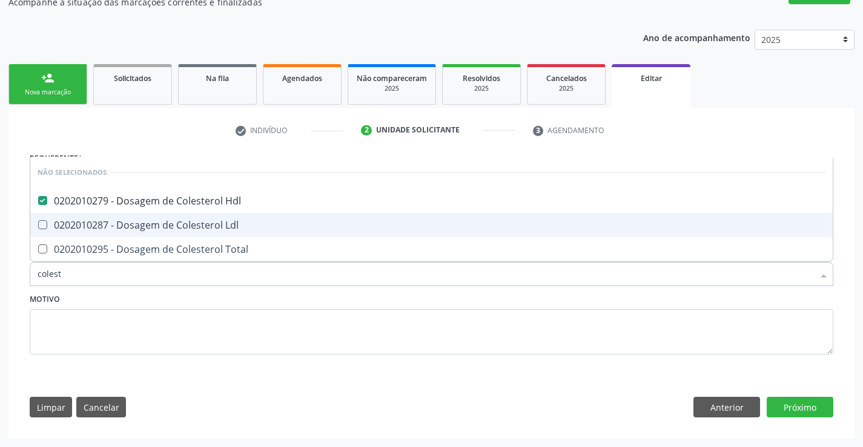
click at [165, 225] on div "0202010287 - Dosagem de Colesterol Ldl" at bounding box center [432, 225] width 788 height 10
checkbox Ldl "true"
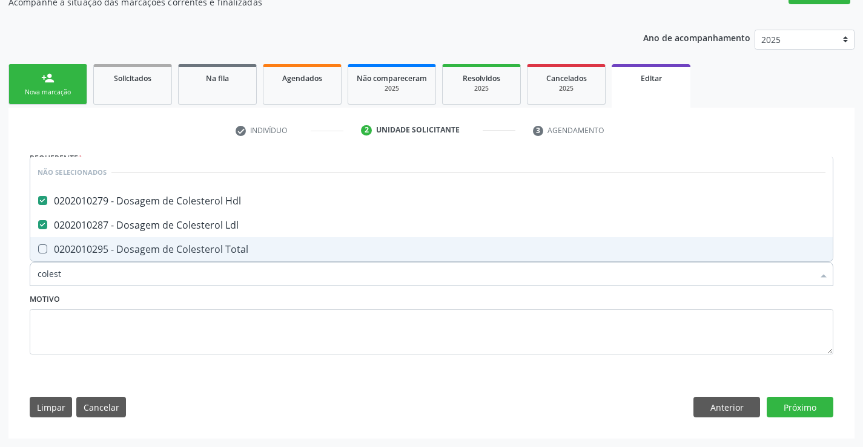
click at [171, 253] on div "0202010295 - Dosagem de Colesterol Total" at bounding box center [432, 250] width 788 height 10
checkbox Total "true"
click at [160, 305] on div "Motivo" at bounding box center [431, 323] width 803 height 64
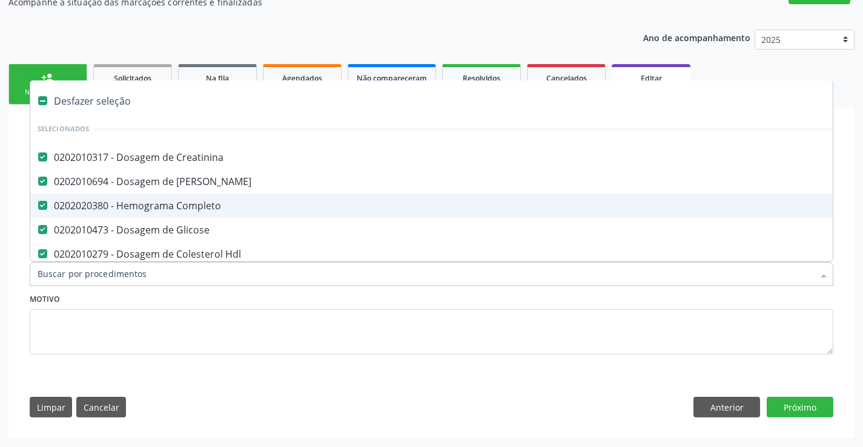
type input "t"
checkbox Total "false"
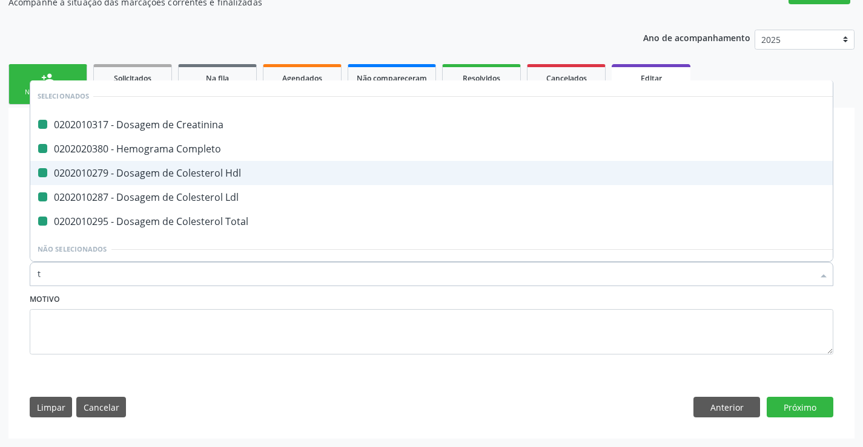
type input "tr"
checkbox Creatinina "false"
checkbox Completo "false"
checkbox Hdl "false"
checkbox Ldl "false"
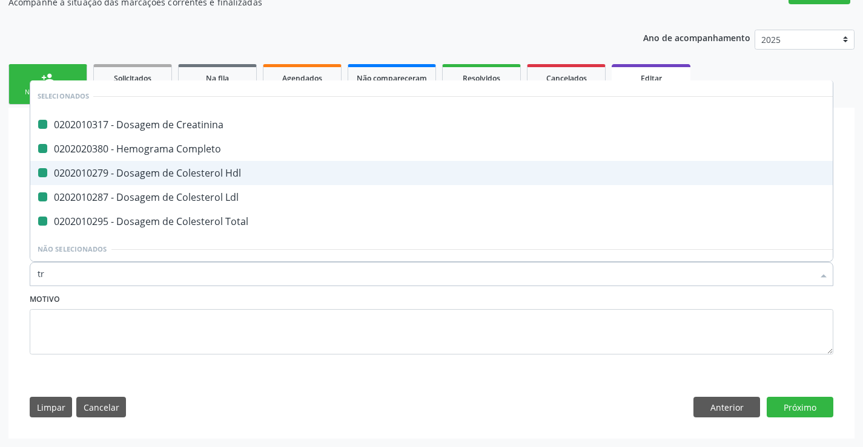
checkbox Total "false"
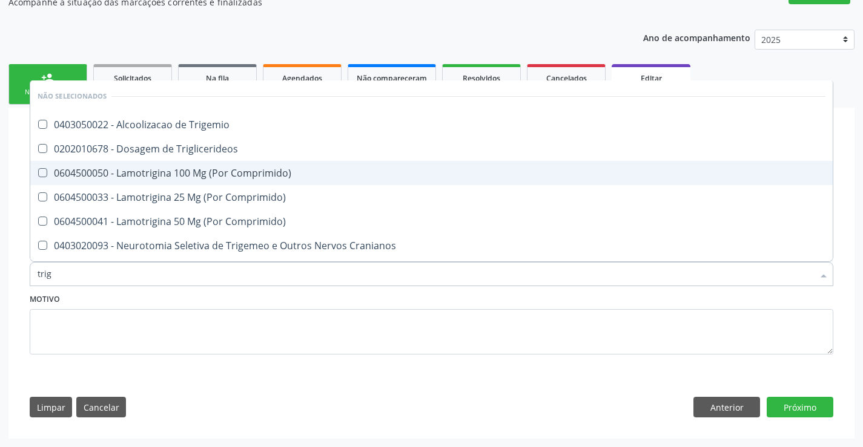
type input "trigl"
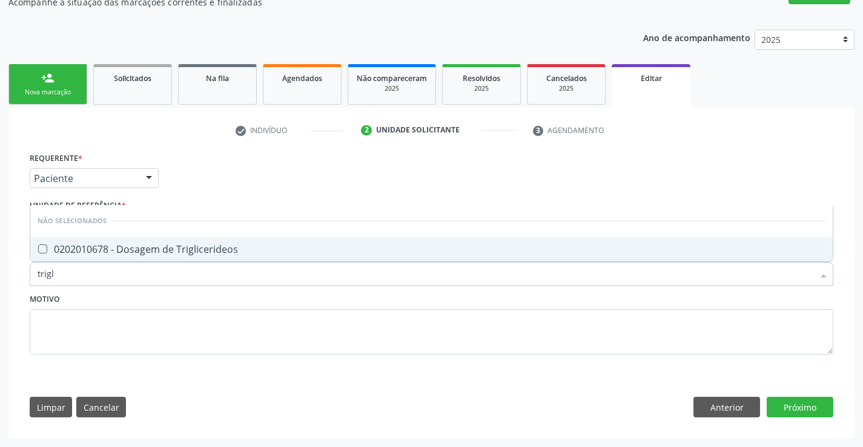
click at [134, 252] on div "0202010678 - Dosagem de Triglicerideos" at bounding box center [432, 250] width 788 height 10
checkbox Triglicerideos "true"
click at [131, 302] on div "Motivo" at bounding box center [431, 323] width 803 height 64
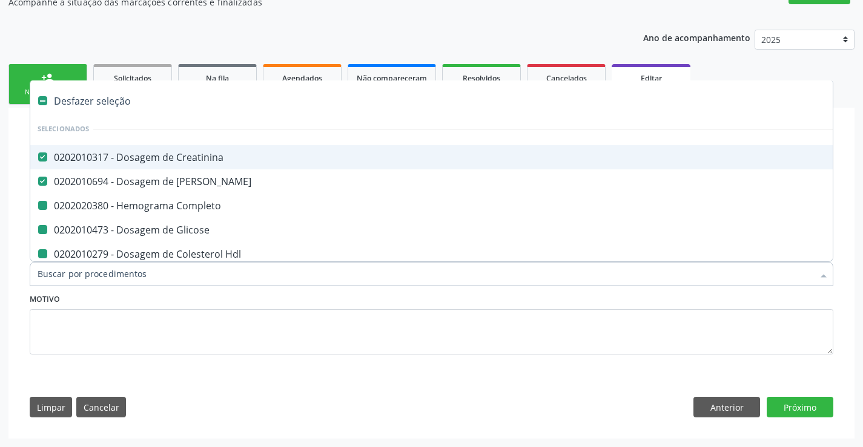
type input "u"
checkbox Completo "false"
checkbox Glicose "false"
checkbox Hdl "false"
checkbox Ldl "false"
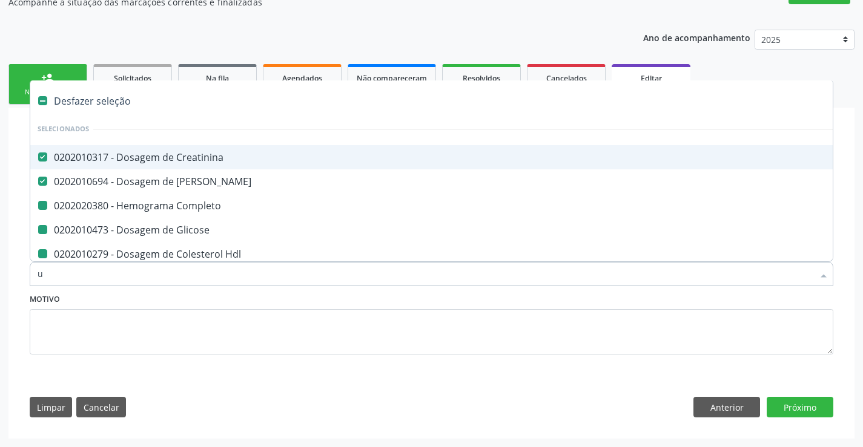
checkbox Total "false"
checkbox Triglicerideos "false"
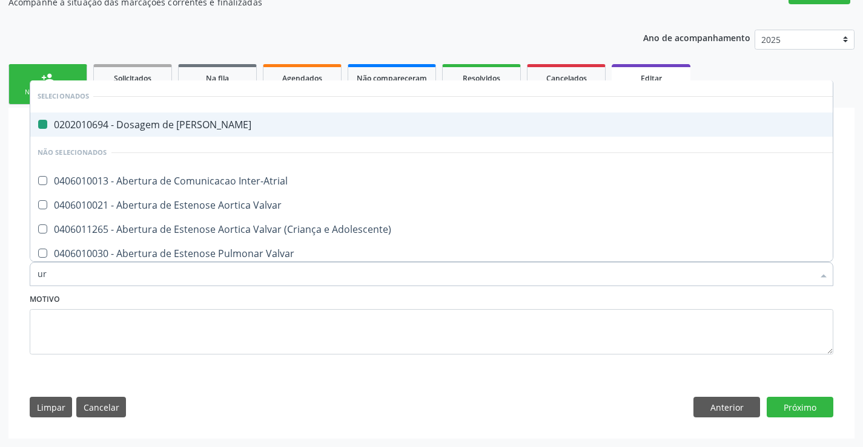
type input "uri"
checkbox Ureia "false"
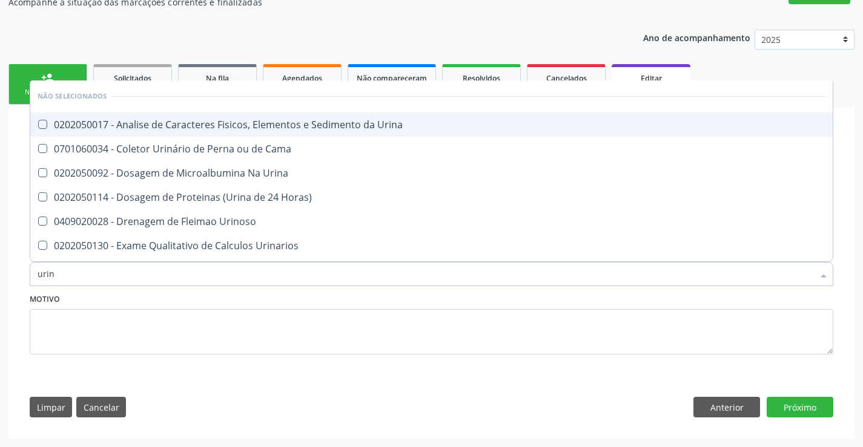
type input "urina"
click at [194, 125] on div "0202050017 - Analise de Caracteres Fisicos, Elementos e Sedimento da Urina" at bounding box center [432, 125] width 788 height 10
checkbox Urina "true"
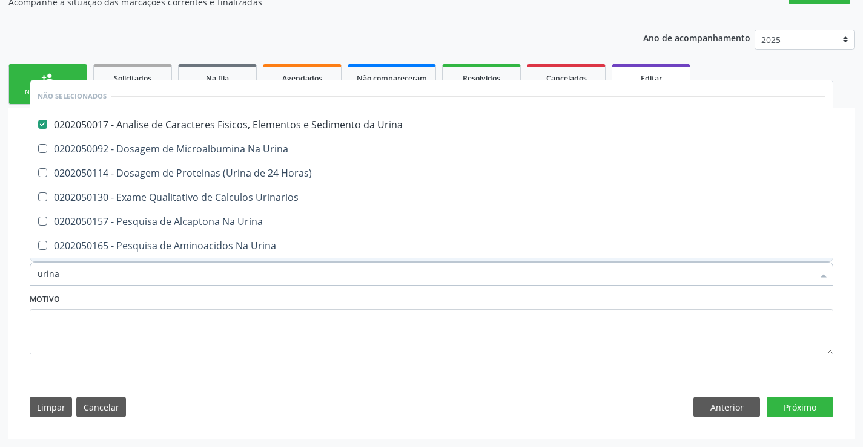
click at [196, 298] on div "Motivo" at bounding box center [431, 323] width 803 height 64
checkbox Horas\) "true"
checkbox Urinarios "true"
checkbox Urina "true"
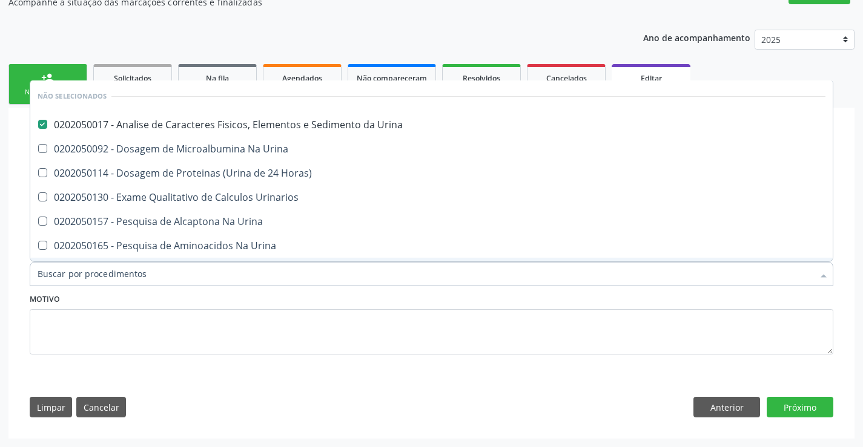
checkbox Urina "true"
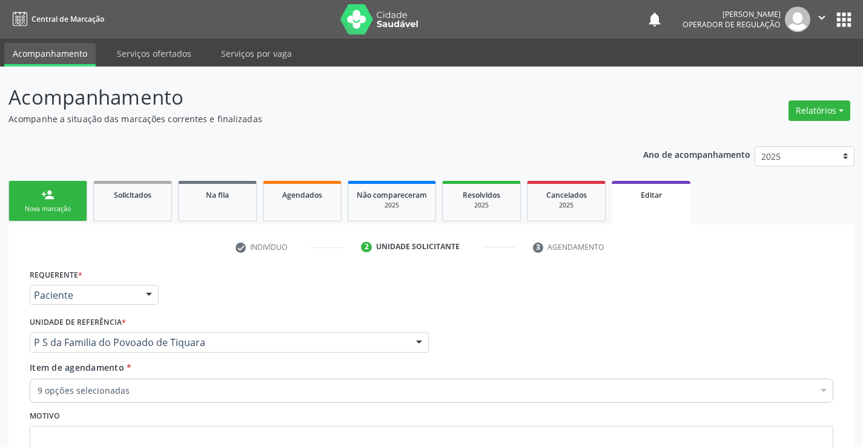
scroll to position [117, 0]
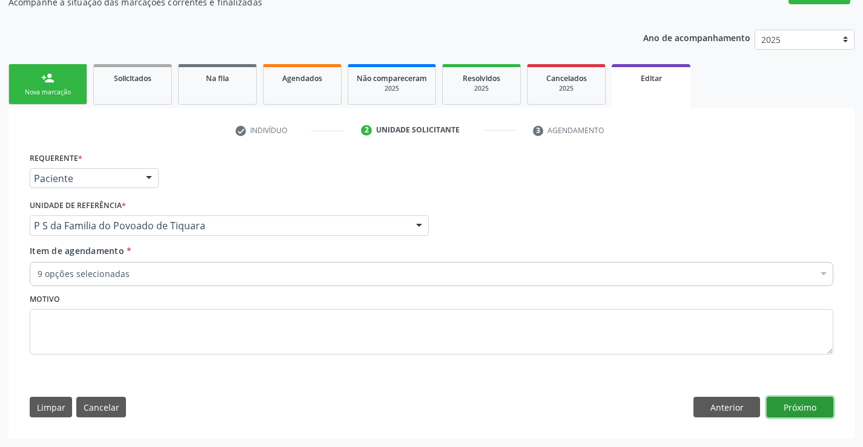
click at [798, 404] on button "Próximo" at bounding box center [799, 407] width 67 height 21
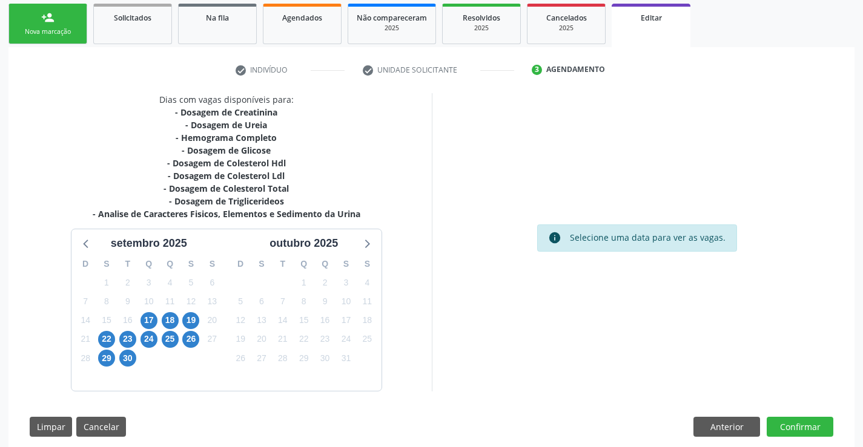
scroll to position [197, 0]
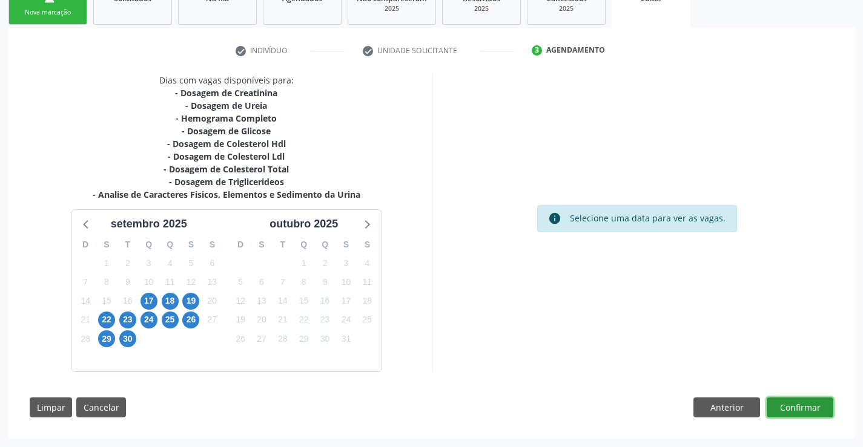
click at [797, 410] on button "Confirmar" at bounding box center [799, 408] width 67 height 21
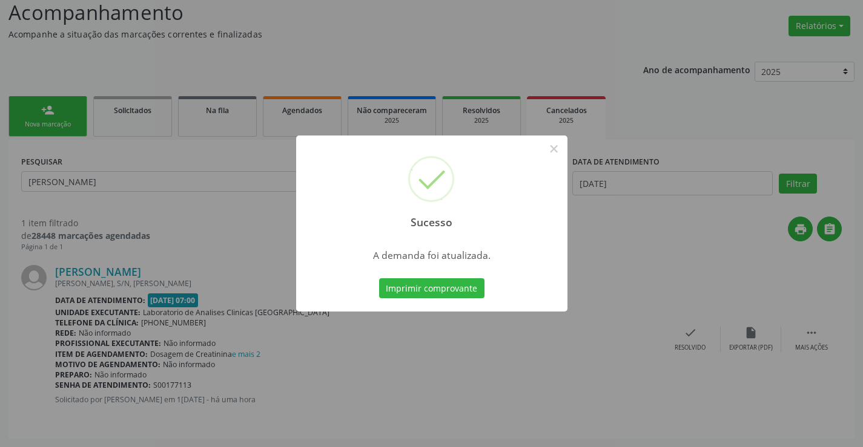
scroll to position [0, 0]
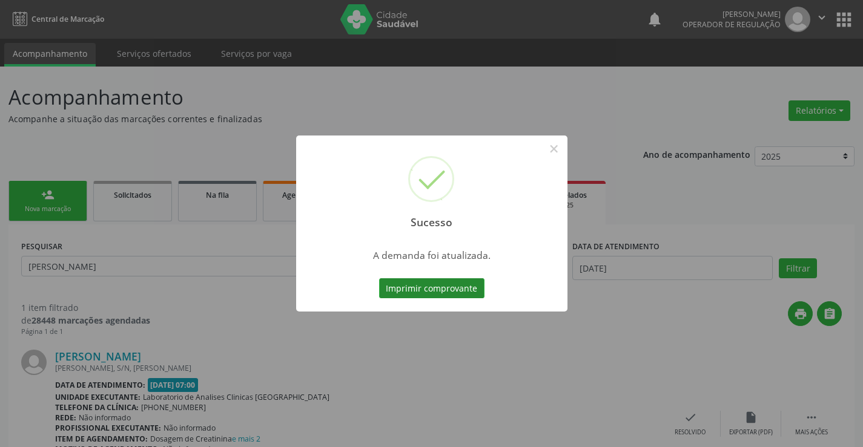
click at [457, 290] on button "Imprimir comprovante" at bounding box center [431, 288] width 105 height 21
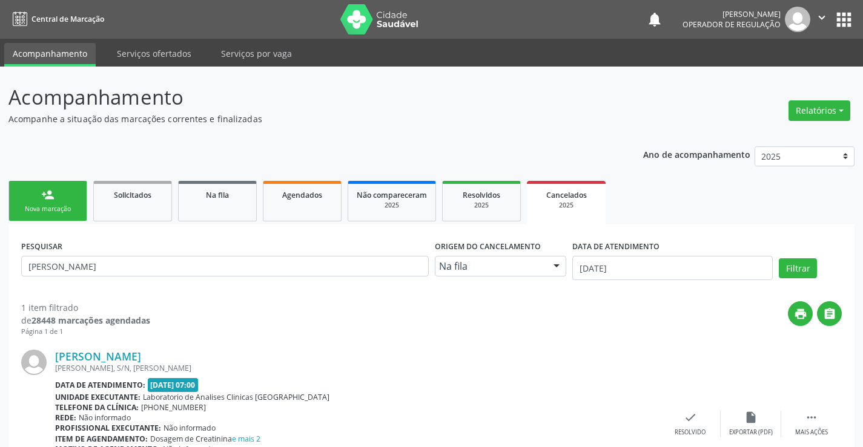
click at [73, 208] on div "Nova marcação" at bounding box center [48, 209] width 61 height 9
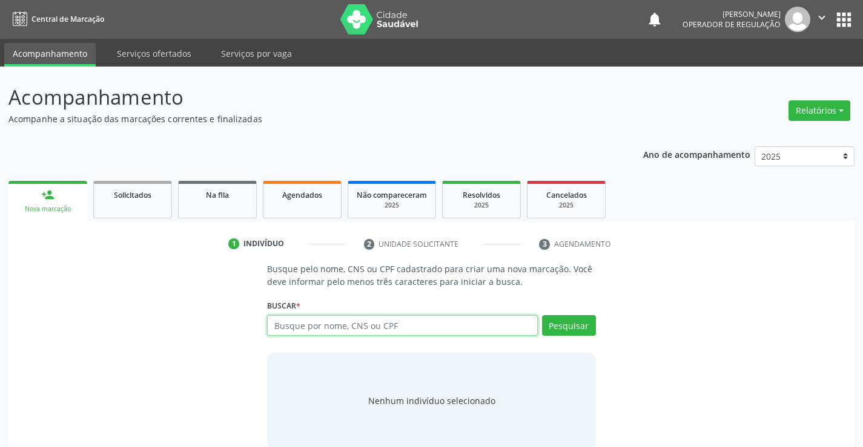
click at [321, 327] on input "text" at bounding box center [402, 325] width 270 height 21
type input "7078/09682622411"
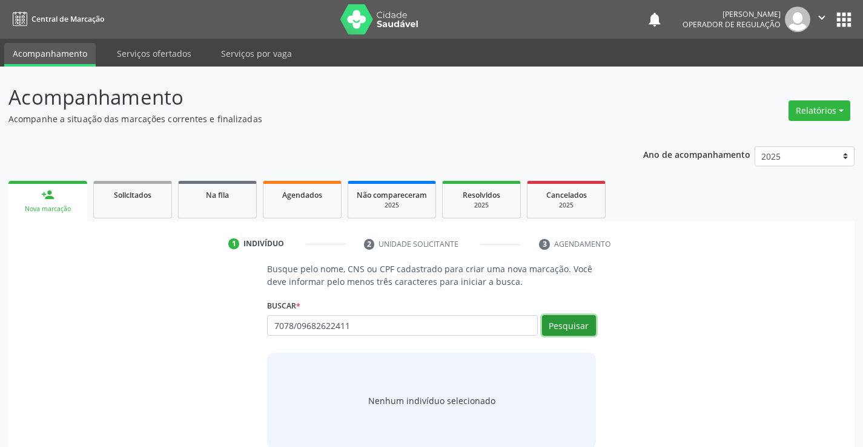
click at [549, 327] on button "Pesquisar" at bounding box center [569, 325] width 54 height 21
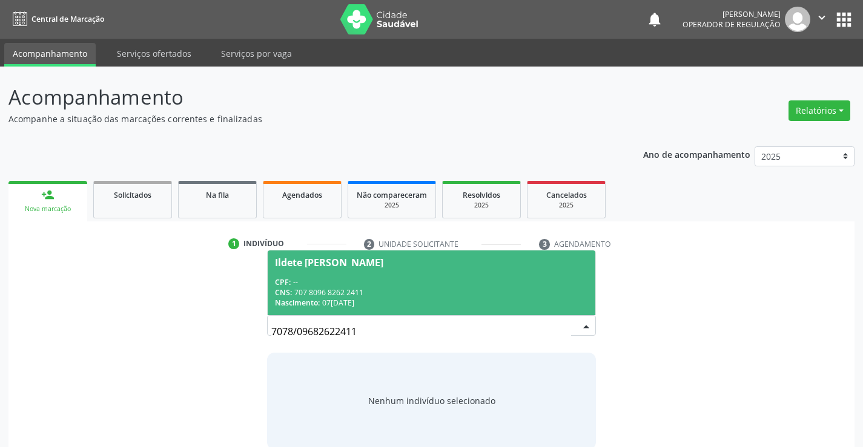
click at [444, 295] on div "CNS: 707 8096 8262 2411" at bounding box center [431, 293] width 312 height 10
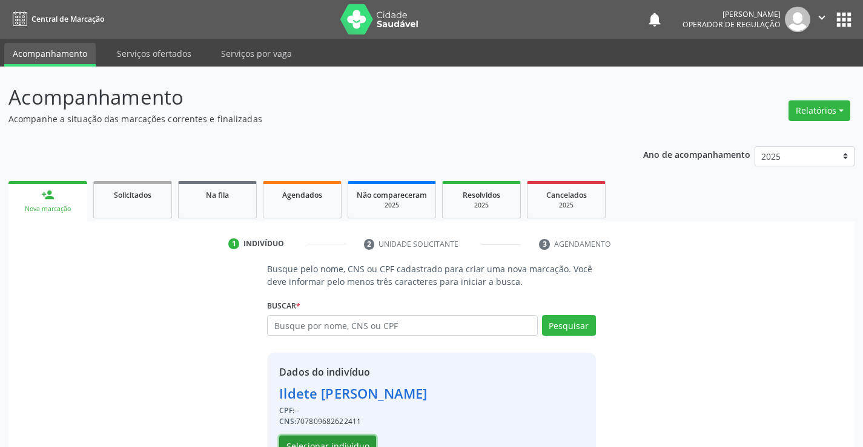
click at [350, 440] on button "Selecionar indivíduo" at bounding box center [327, 446] width 97 height 21
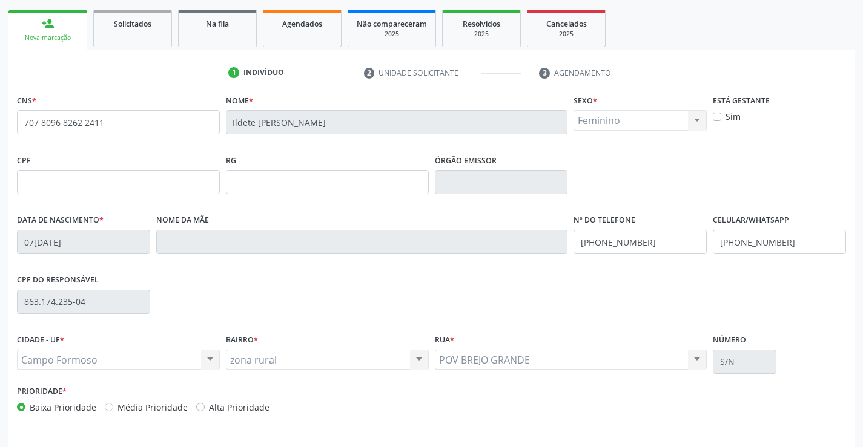
scroll to position [182, 0]
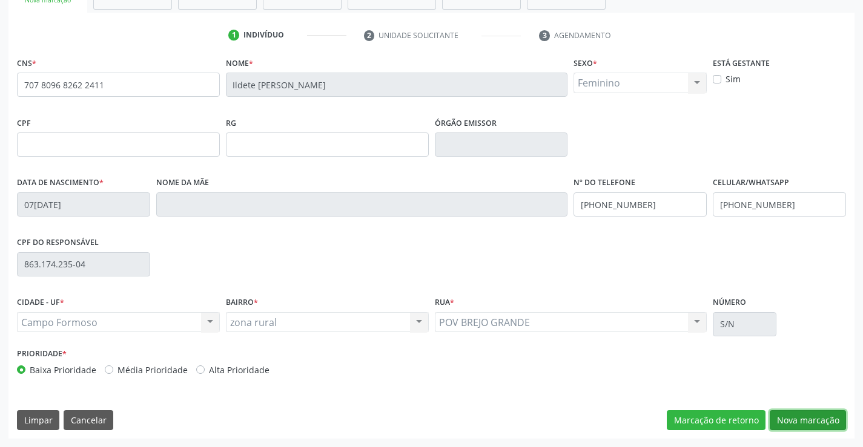
click at [795, 418] on button "Nova marcação" at bounding box center [807, 420] width 76 height 21
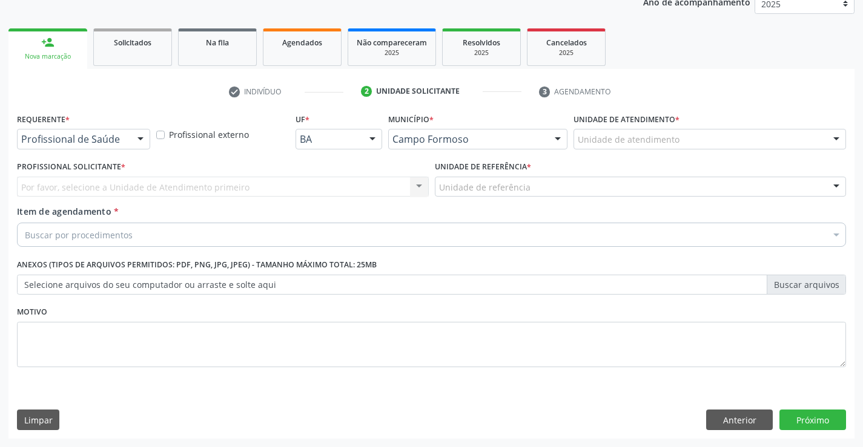
click at [142, 143] on div at bounding box center [140, 140] width 18 height 21
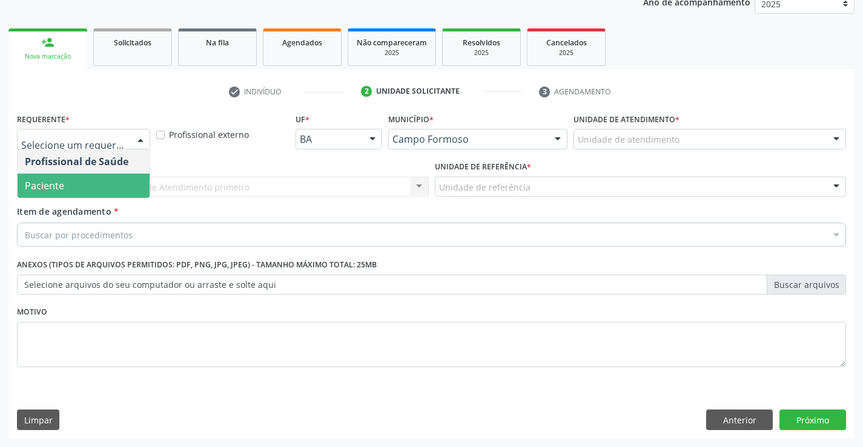
click at [97, 183] on span "Paciente" at bounding box center [84, 186] width 132 height 24
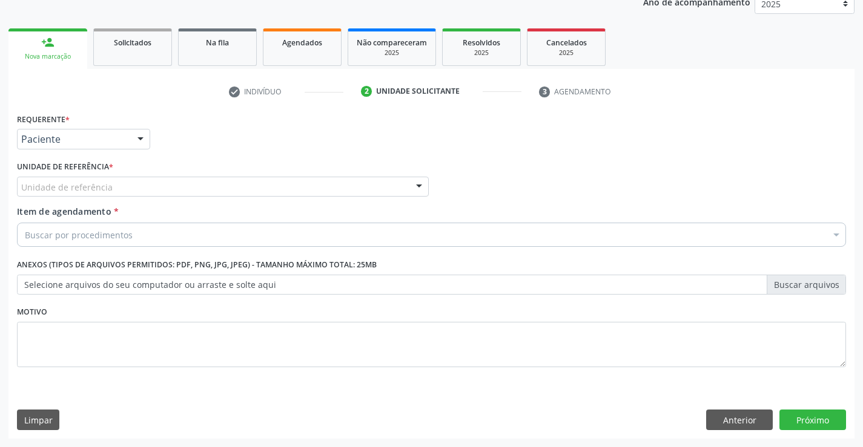
click at [119, 184] on div "Unidade de referência" at bounding box center [223, 187] width 412 height 21
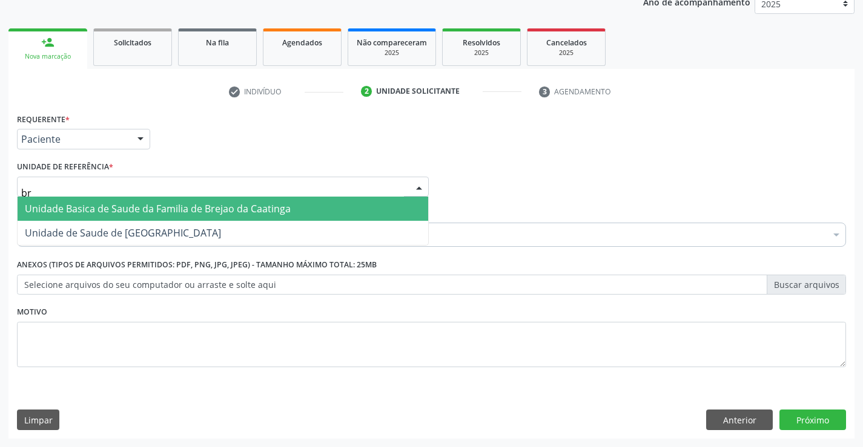
type input "bre"
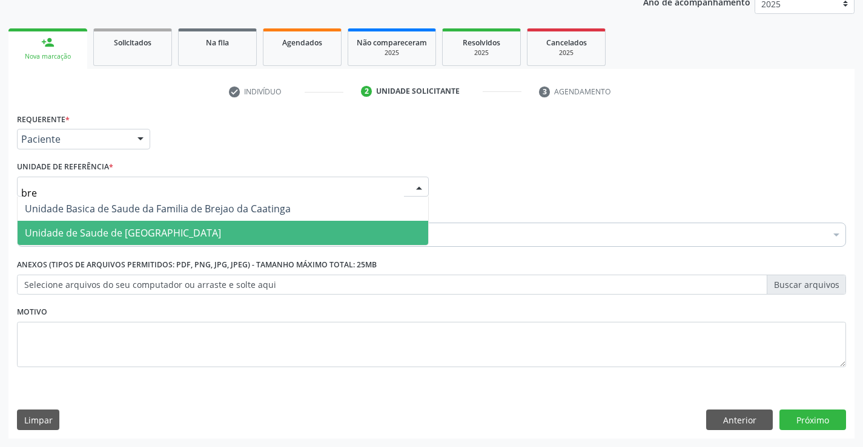
click at [137, 234] on span "Unidade de Saude de [GEOGRAPHIC_DATA]" at bounding box center [123, 232] width 196 height 13
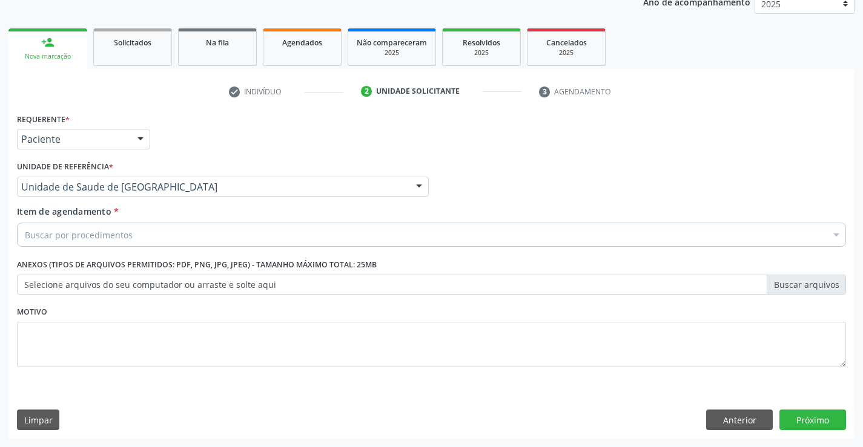
click at [145, 235] on div "Buscar por procedimentos" at bounding box center [431, 235] width 829 height 24
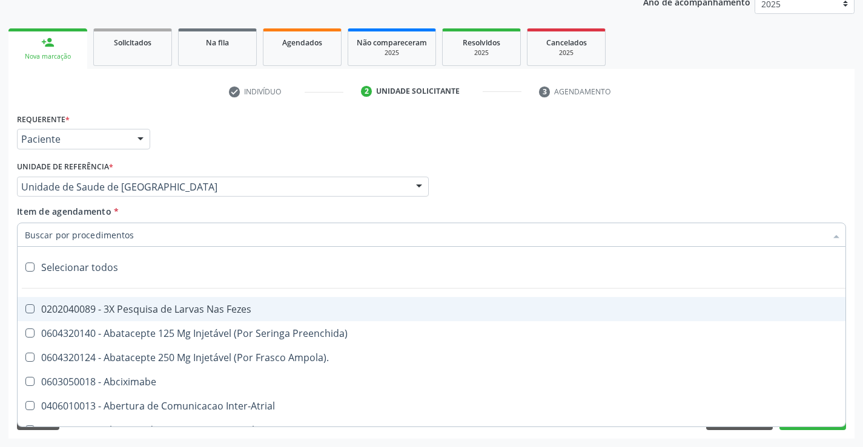
click at [145, 235] on input "Item de agendamento *" at bounding box center [425, 235] width 801 height 24
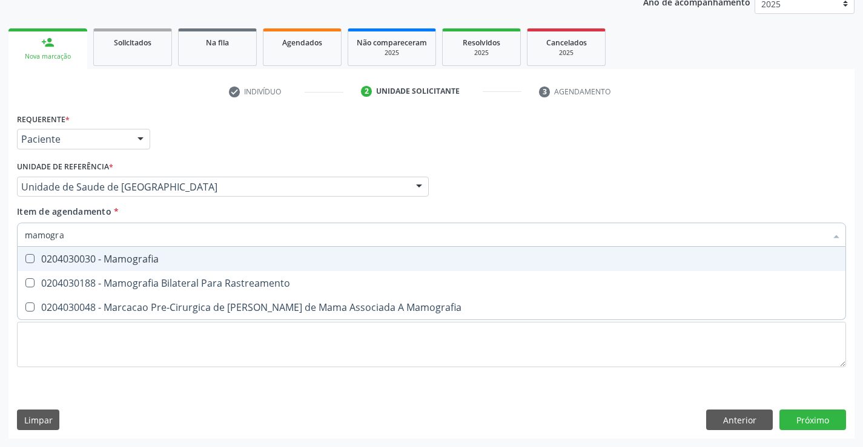
type input "mamograf"
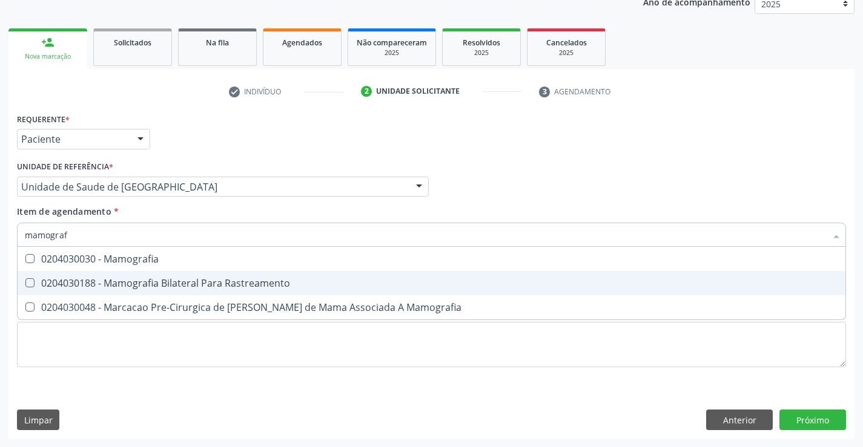
click at [142, 283] on div "0204030188 - Mamografia Bilateral Para Rastreamento" at bounding box center [431, 283] width 813 height 10
checkbox Rastreamento "true"
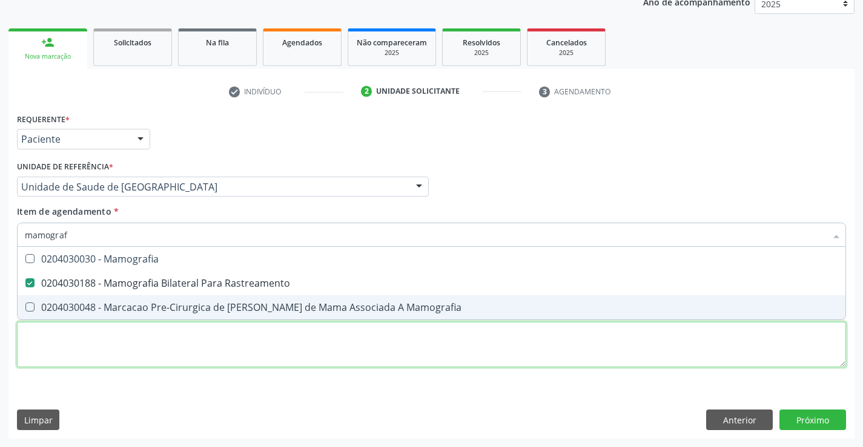
click at [146, 343] on div "Requerente * Paciente Profissional de Saúde Paciente Nenhum resultado encontrad…" at bounding box center [431, 247] width 829 height 274
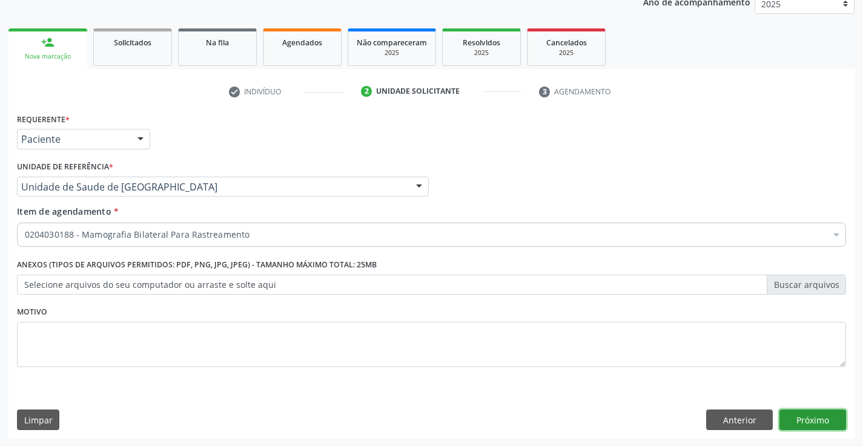
click at [789, 418] on button "Próximo" at bounding box center [812, 420] width 67 height 21
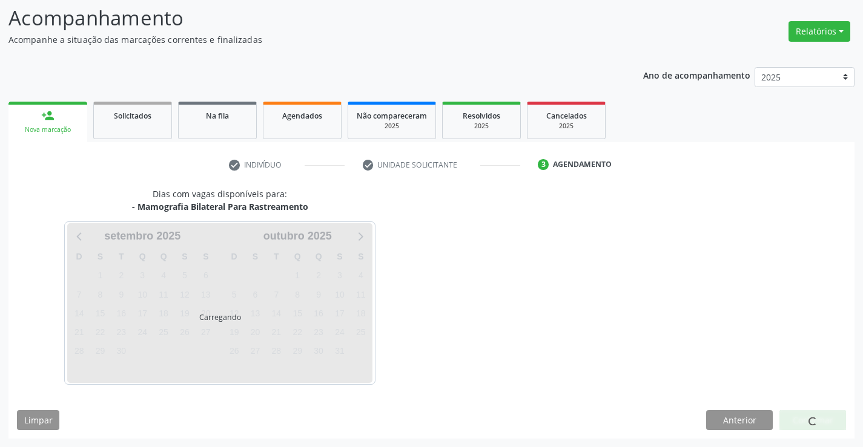
scroll to position [79, 0]
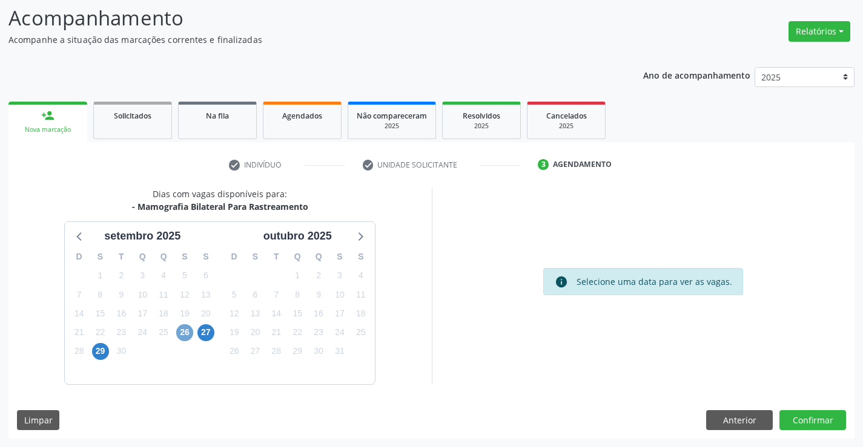
click at [181, 331] on span "26" at bounding box center [184, 332] width 17 height 17
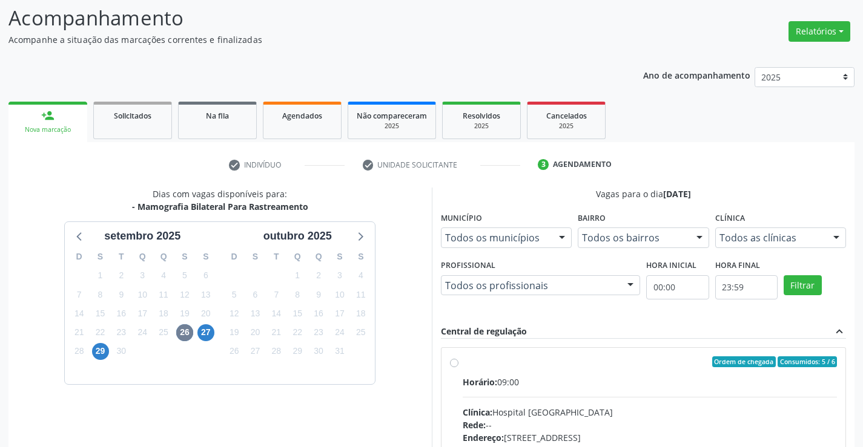
click at [463, 363] on label "Ordem de chegada Consumidos: 5 / 6 Horário: 09:00 Clínica: Hospital [GEOGRAPHIC…" at bounding box center [650, 450] width 375 height 186
click at [453, 363] on input "Ordem de chegada Consumidos: 5 / 6 Horário: 09:00 Clínica: Hospital [GEOGRAPHIC…" at bounding box center [454, 362] width 8 height 11
radio input "true"
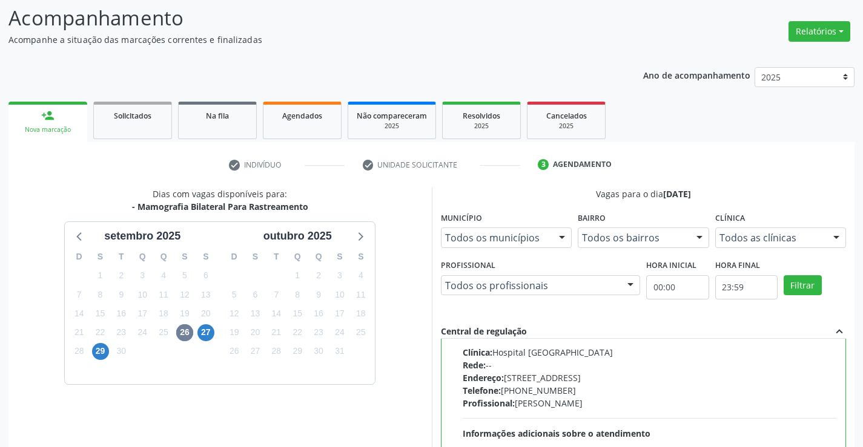
scroll to position [261, 0]
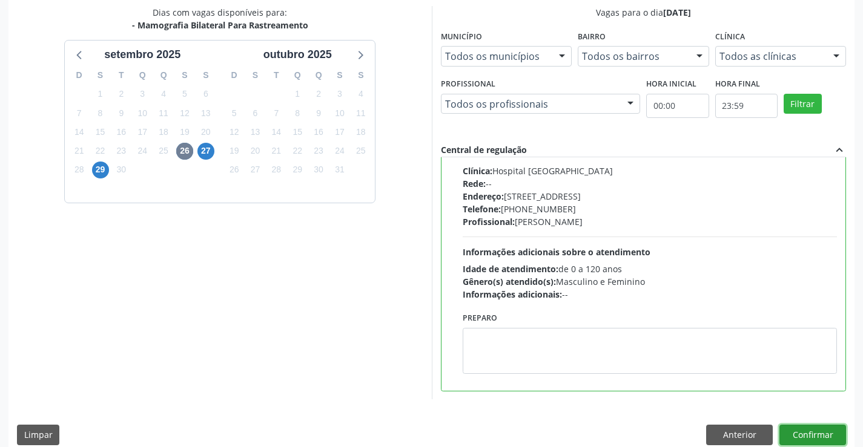
click at [804, 433] on button "Confirmar" at bounding box center [812, 435] width 67 height 21
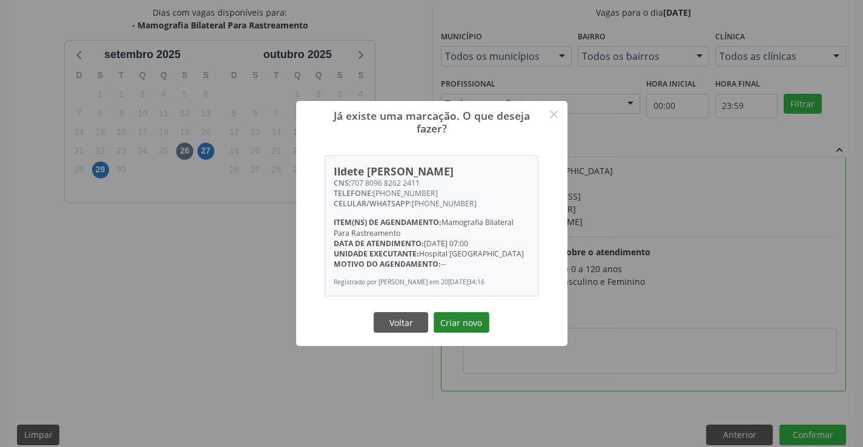
click at [468, 328] on button "Criar novo" at bounding box center [461, 322] width 56 height 21
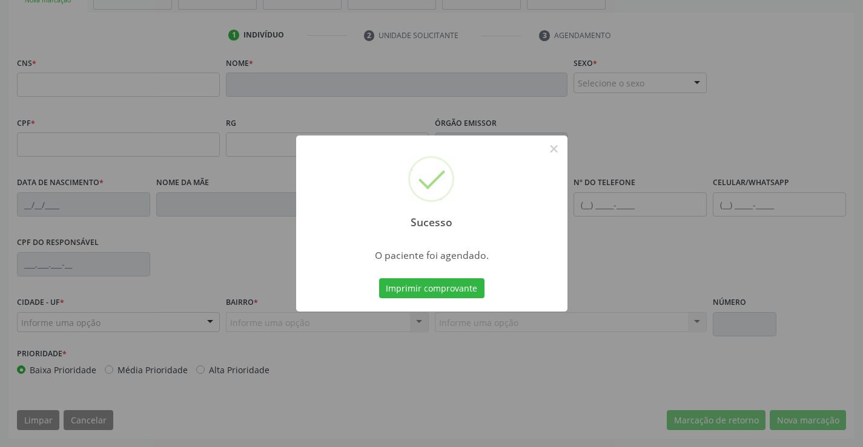
scroll to position [209, 0]
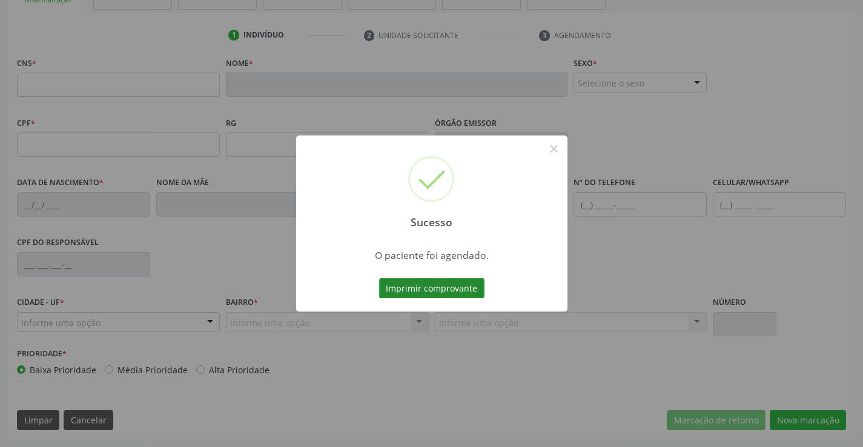
click at [448, 290] on button "Imprimir comprovante" at bounding box center [431, 288] width 105 height 21
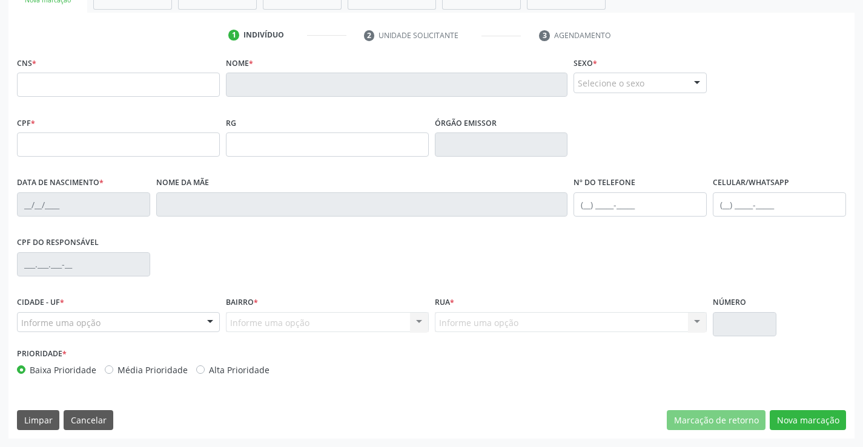
scroll to position [0, 0]
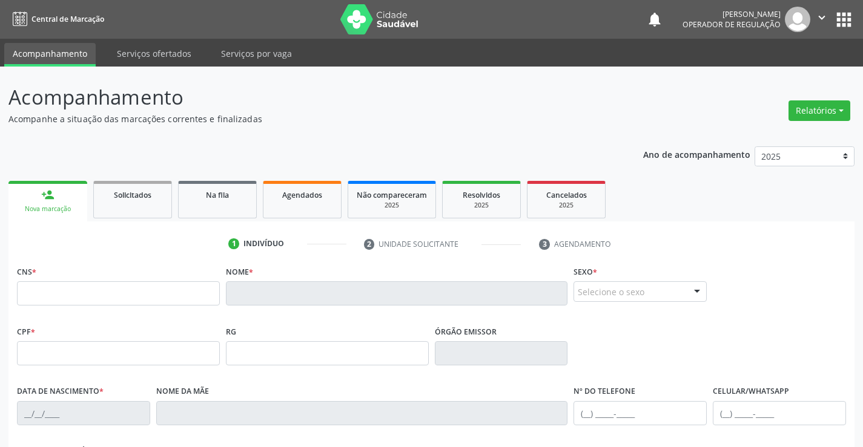
click at [72, 205] on div "Nova marcação" at bounding box center [48, 209] width 62 height 9
click at [231, 198] on div "Na fila" at bounding box center [217, 194] width 61 height 13
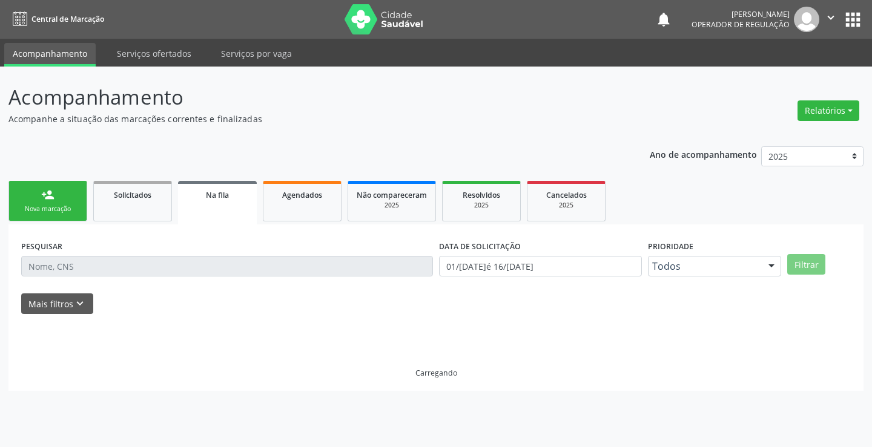
click at [73, 202] on link "person_add Nova marcação" at bounding box center [47, 201] width 79 height 41
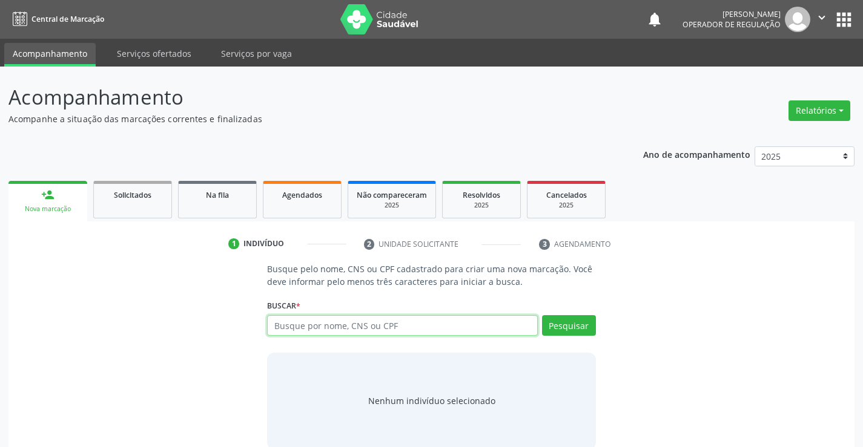
click at [298, 323] on input "text" at bounding box center [402, 325] width 270 height 21
type input "700902954261095"
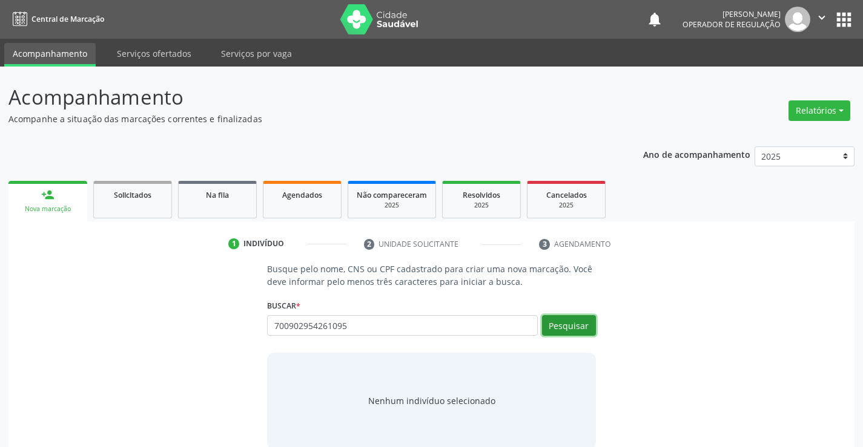
click at [562, 320] on button "Pesquisar" at bounding box center [569, 325] width 54 height 21
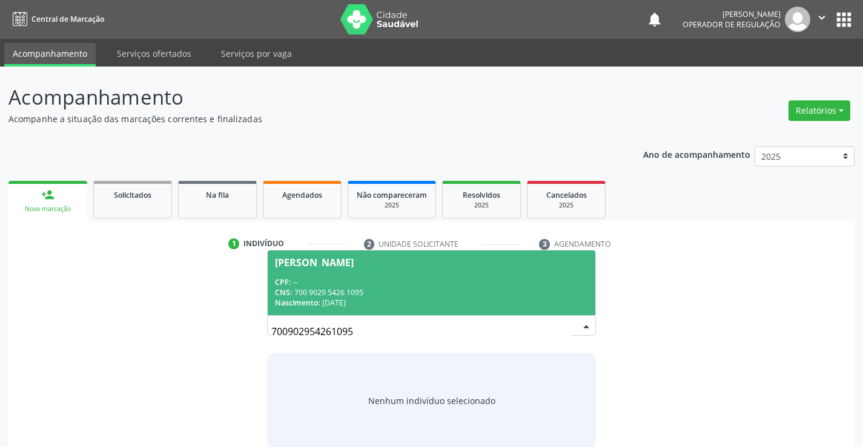
click at [441, 274] on span "[PERSON_NAME] CPF: -- CNS: 700 9029 5426 1095 Nascimento: [DATE]" at bounding box center [431, 283] width 327 height 65
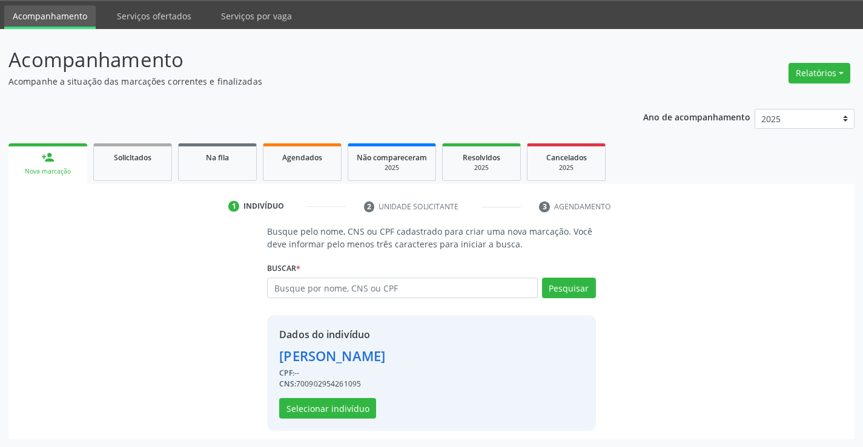
scroll to position [38, 0]
click at [345, 404] on button "Selecionar indivíduo" at bounding box center [327, 408] width 97 height 21
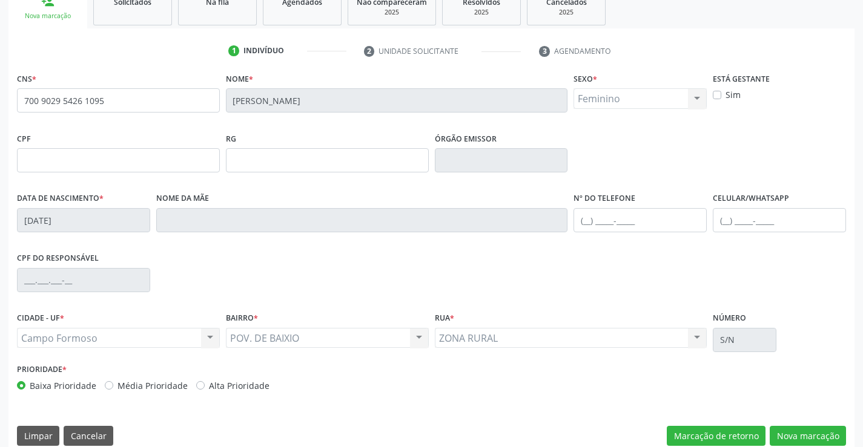
scroll to position [209, 0]
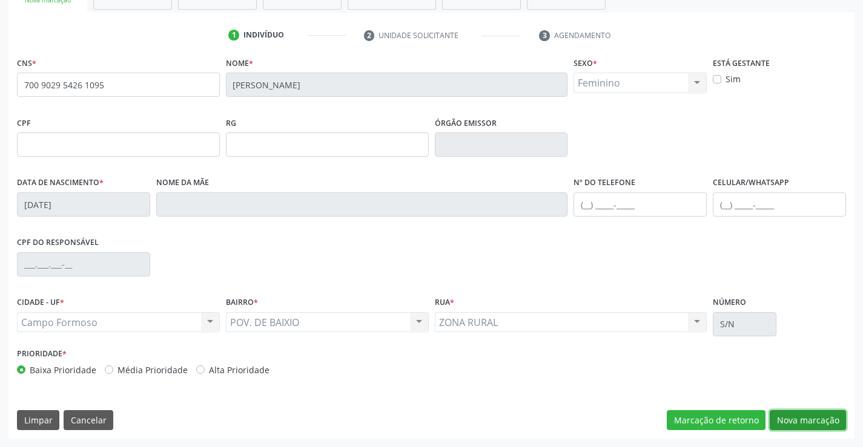
click at [789, 419] on button "Nova marcação" at bounding box center [807, 420] width 76 height 21
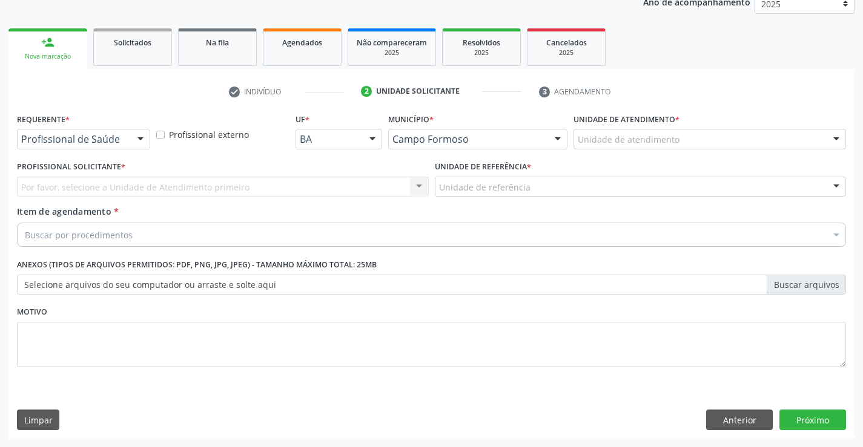
scroll to position [153, 0]
click at [140, 137] on div at bounding box center [140, 140] width 18 height 21
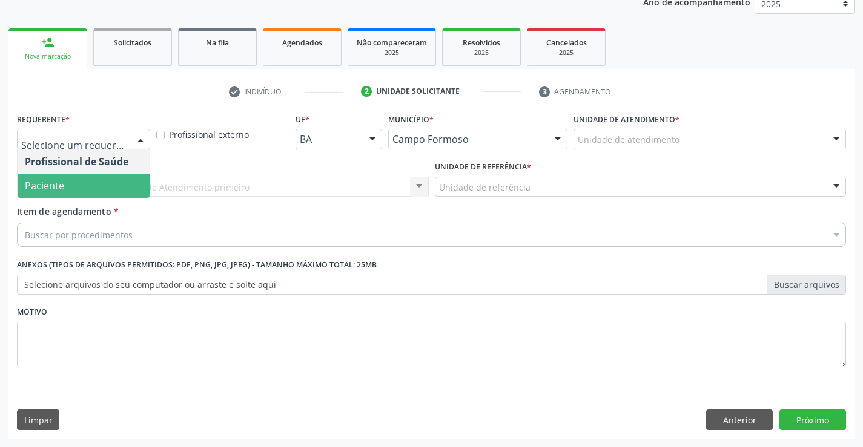
click at [109, 193] on span "Paciente" at bounding box center [84, 186] width 132 height 24
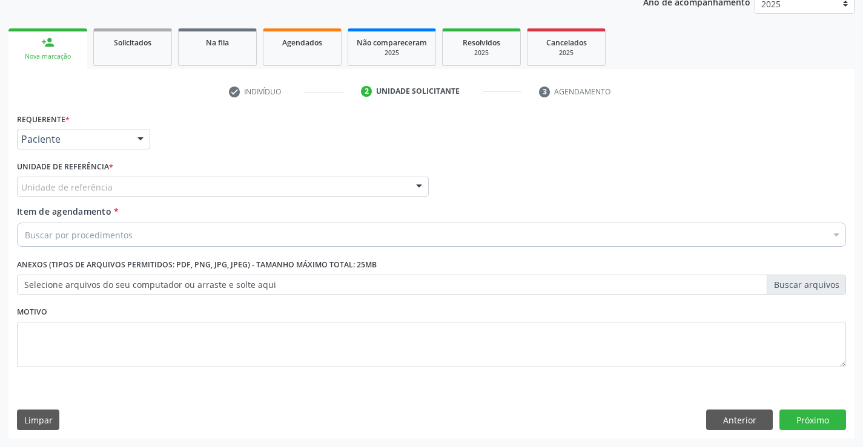
click at [118, 184] on div "Unidade de referência" at bounding box center [223, 187] width 412 height 21
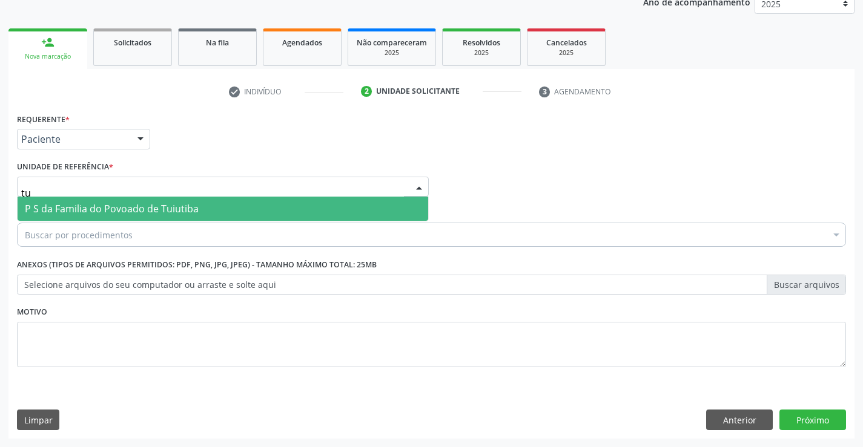
type input "tui"
click at [122, 205] on span "P S da Familia do Povoado de Tuiutiba" at bounding box center [112, 208] width 174 height 13
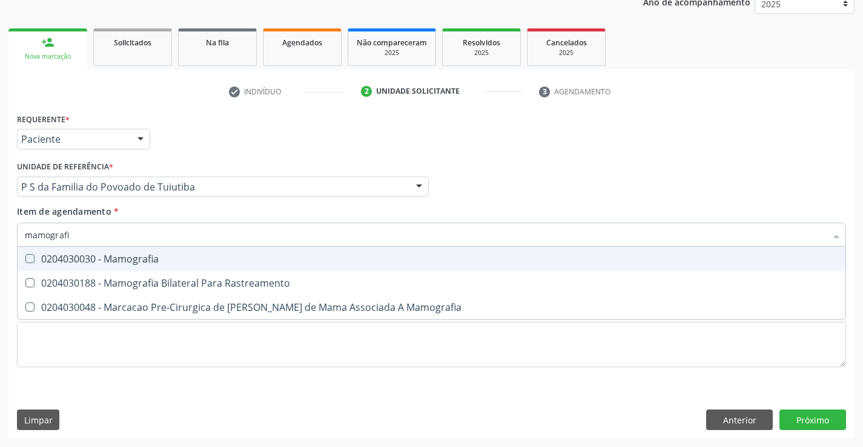
type input "mamografia"
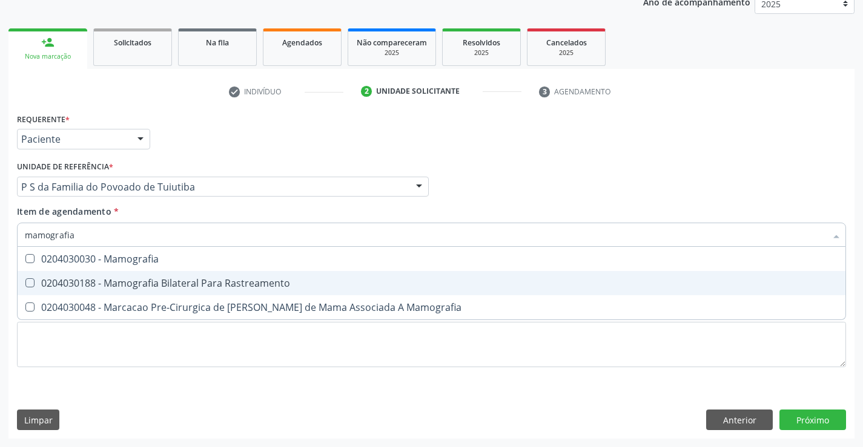
click at [204, 284] on div "0204030188 - Mamografia Bilateral Para Rastreamento" at bounding box center [431, 283] width 813 height 10
checkbox Rastreamento "true"
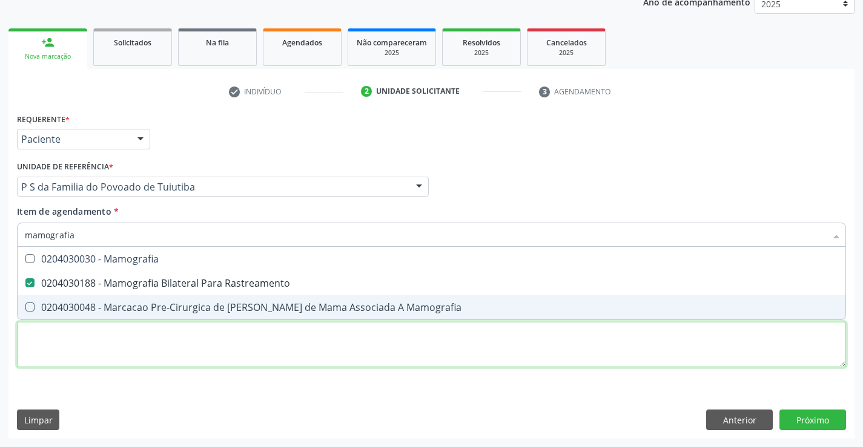
click at [204, 344] on div "Requerente * Paciente Profissional de Saúde Paciente Nenhum resultado encontrad…" at bounding box center [431, 247] width 829 height 274
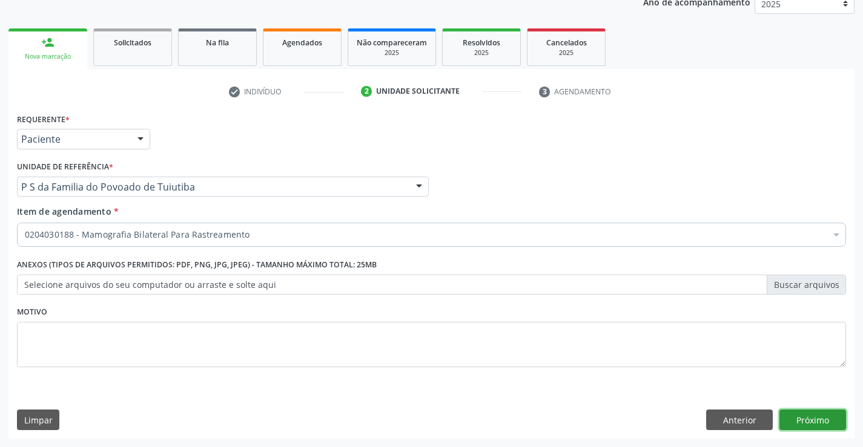
click at [785, 418] on button "Próximo" at bounding box center [812, 420] width 67 height 21
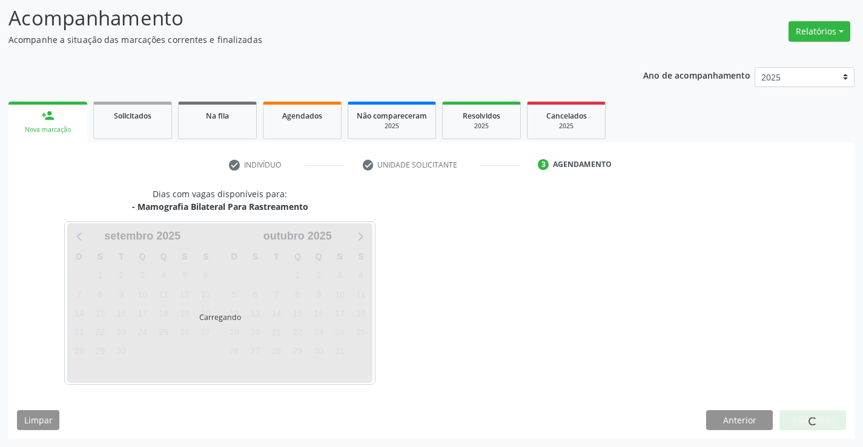
scroll to position [79, 0]
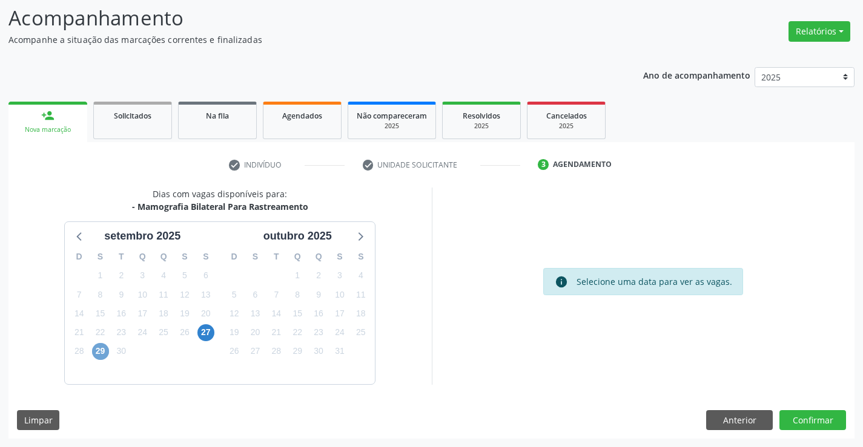
click at [97, 351] on span "29" at bounding box center [100, 351] width 17 height 17
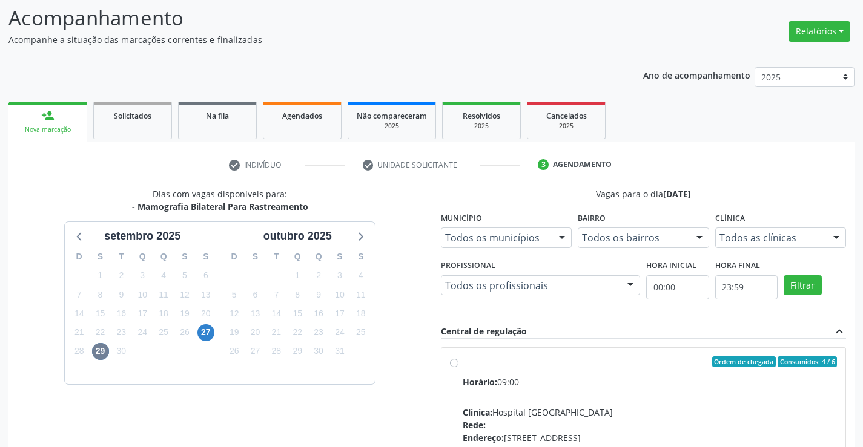
click at [463, 361] on label "Ordem de chegada Consumidos: 4 / 6 Horário: 09:00 Clínica: Hospital [GEOGRAPHIC…" at bounding box center [650, 450] width 375 height 186
click at [457, 361] on input "Ordem de chegada Consumidos: 4 / 6 Horário: 09:00 Clínica: Hospital [GEOGRAPHIC…" at bounding box center [454, 362] width 8 height 11
radio input "true"
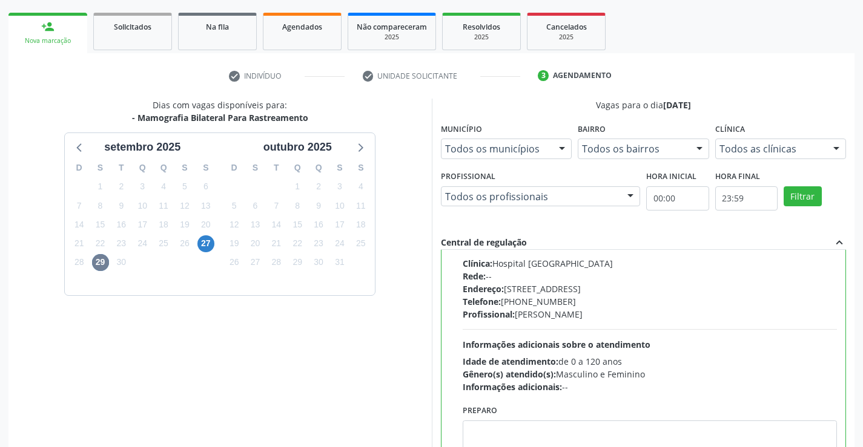
scroll to position [261, 0]
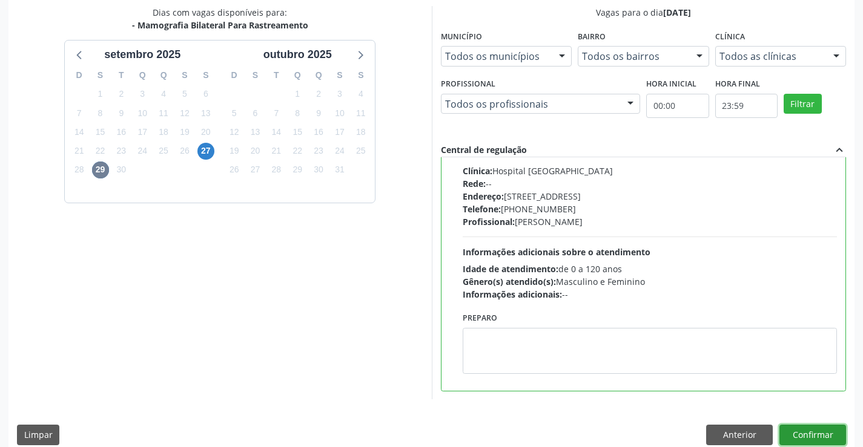
click at [795, 432] on button "Confirmar" at bounding box center [812, 435] width 67 height 21
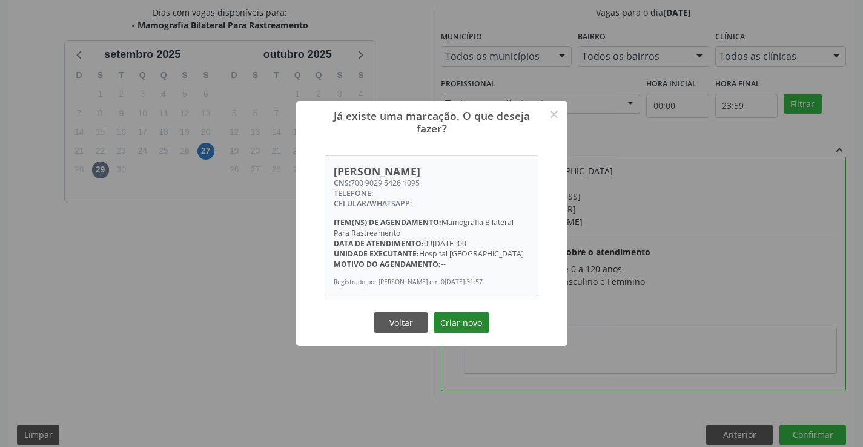
click at [454, 327] on button "Criar novo" at bounding box center [461, 322] width 56 height 21
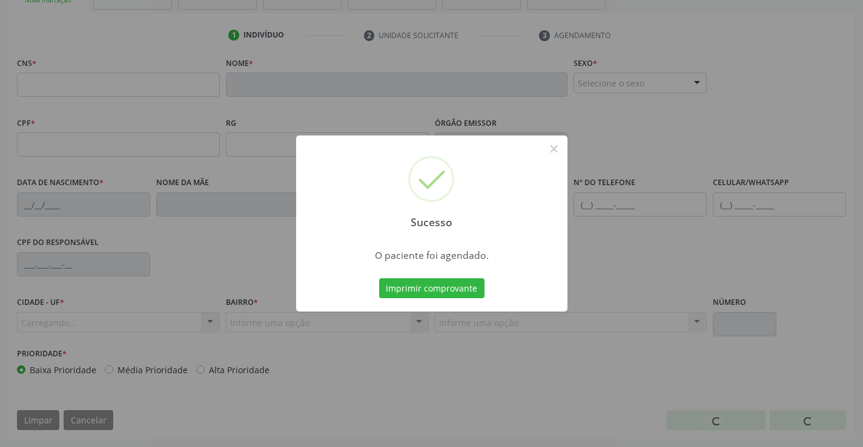
scroll to position [209, 0]
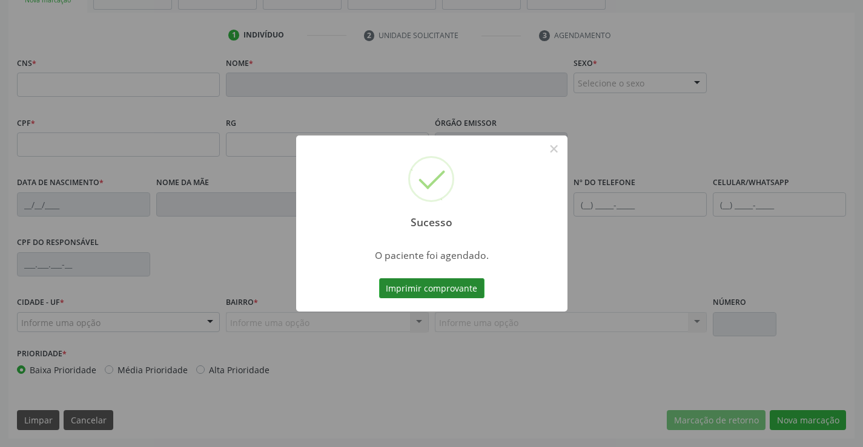
click at [426, 286] on button "Imprimir comprovante" at bounding box center [431, 288] width 105 height 21
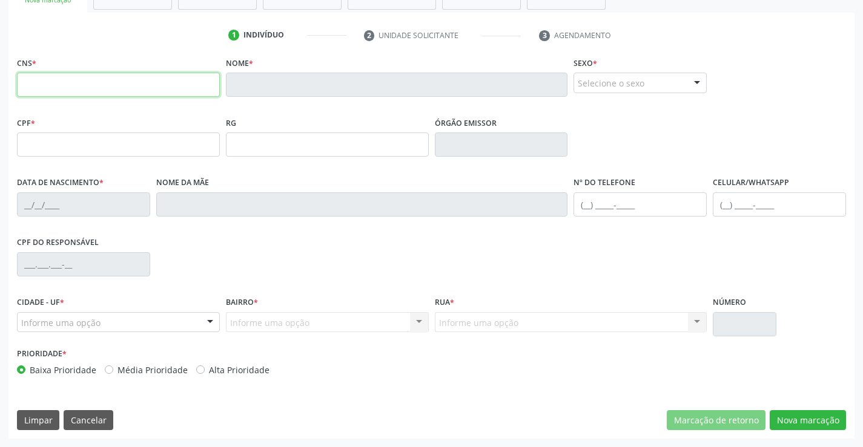
click at [79, 90] on input "text" at bounding box center [118, 85] width 203 height 24
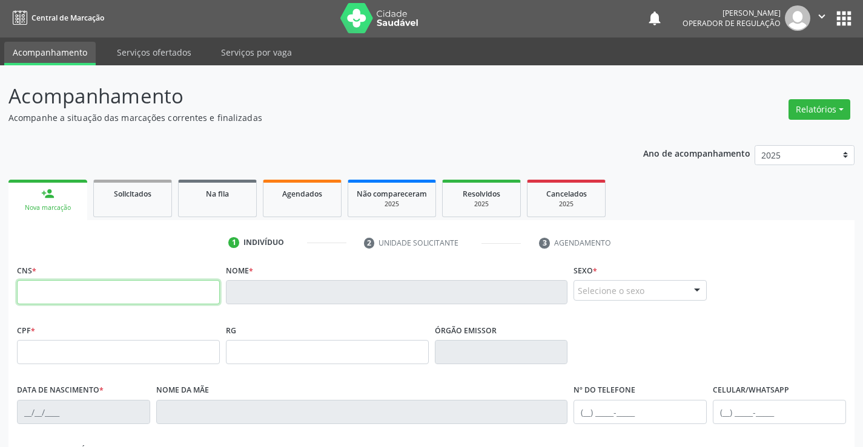
scroll to position [0, 0]
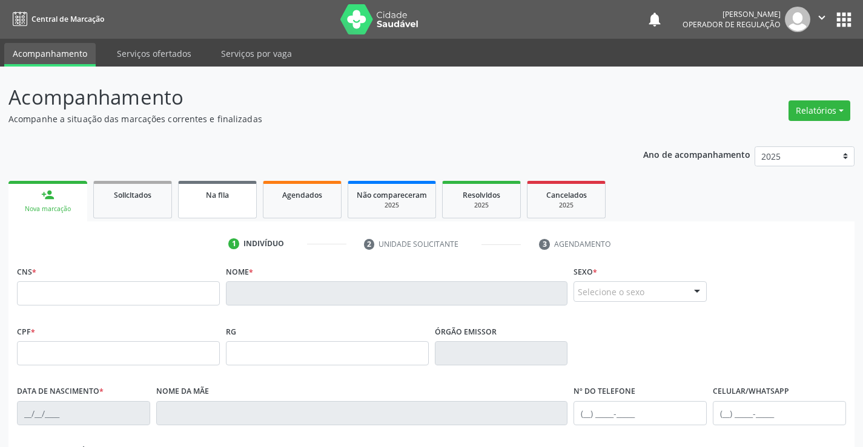
click at [199, 206] on link "Na fila" at bounding box center [217, 200] width 79 height 38
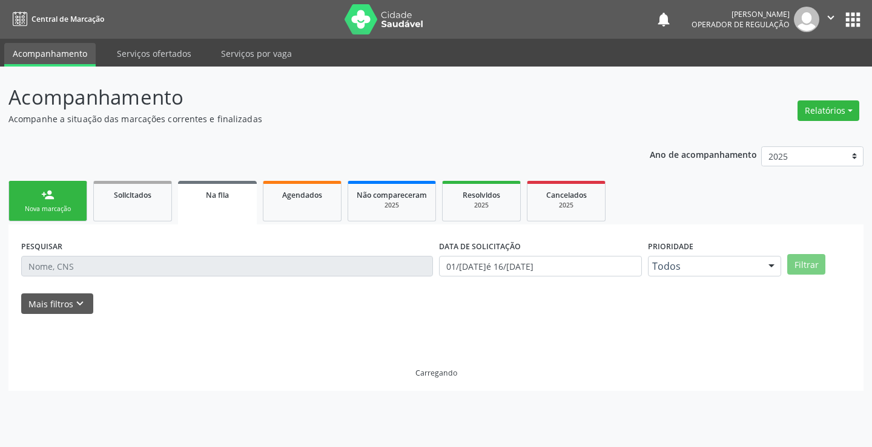
click at [80, 206] on link "person_add Nova marcação" at bounding box center [47, 201] width 79 height 41
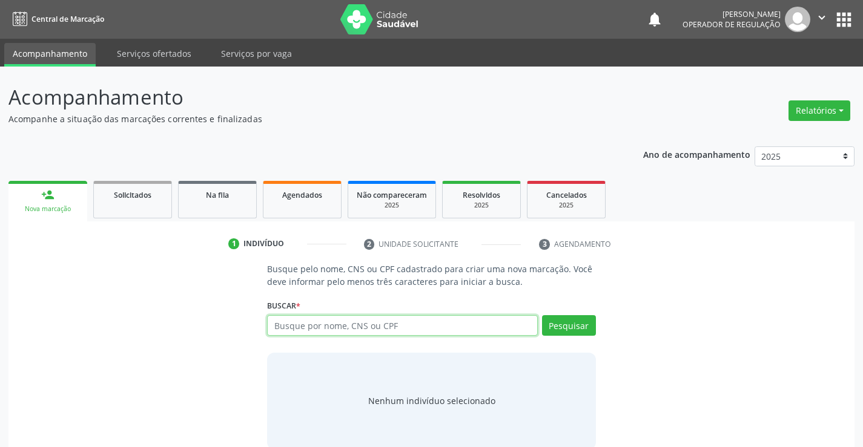
click at [308, 327] on input "text" at bounding box center [402, 325] width 270 height 21
type input "706909125014639"
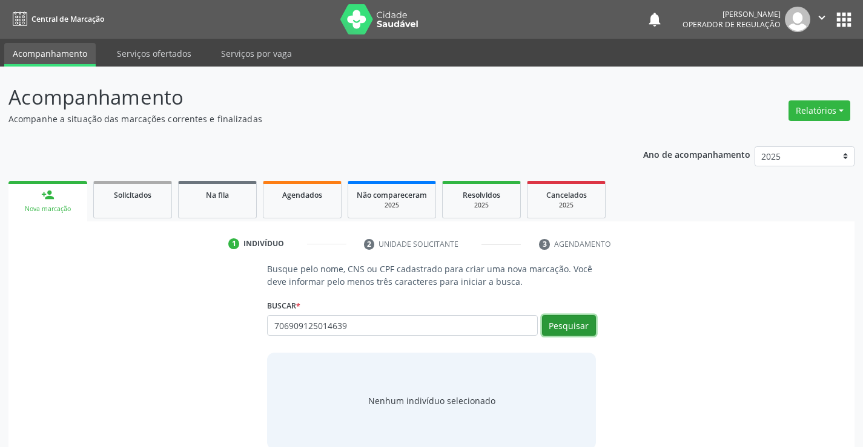
click at [579, 323] on button "Pesquisar" at bounding box center [569, 325] width 54 height 21
click at [579, 323] on div "706909125014639 Busque por nome, CNS ou CPF Lucia da Silva CPF: -- CNS: 706 909…" at bounding box center [431, 329] width 328 height 29
click at [579, 323] on button "Pesquisar" at bounding box center [569, 325] width 54 height 21
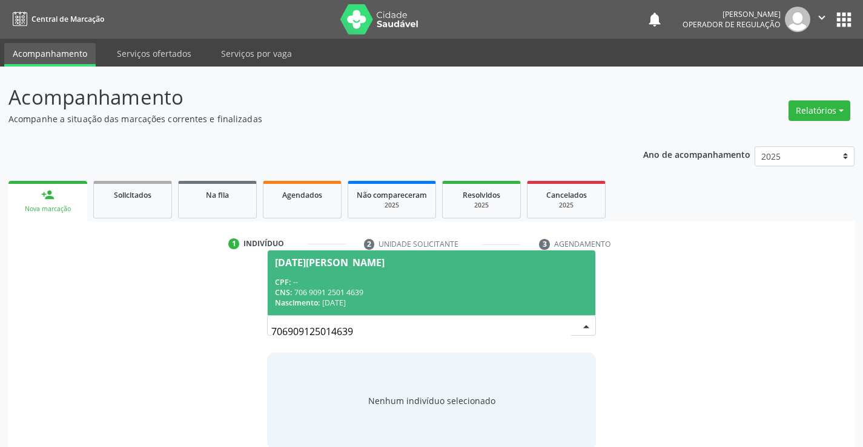
click at [445, 296] on div "CNS: 706 9091 2501 4639" at bounding box center [431, 293] width 312 height 10
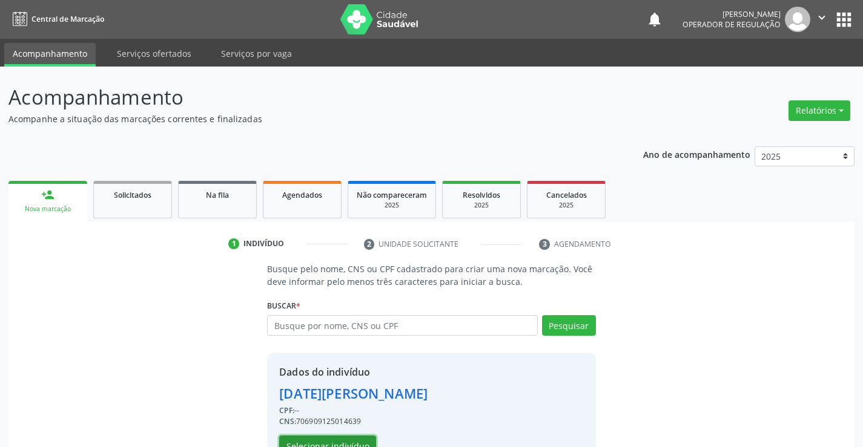
click at [332, 439] on button "Selecionar indivíduo" at bounding box center [327, 446] width 97 height 21
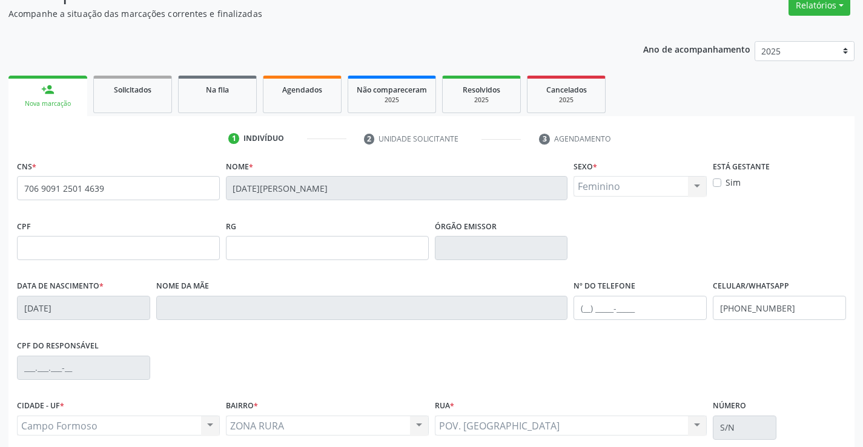
scroll to position [182, 0]
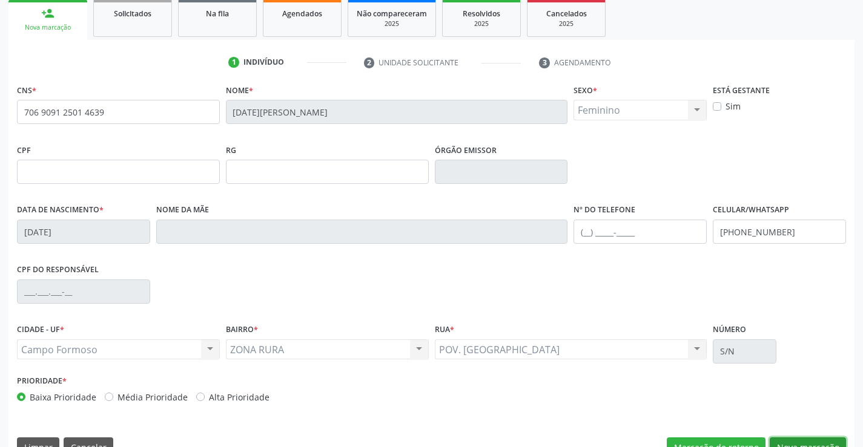
click at [810, 439] on button "Nova marcação" at bounding box center [807, 448] width 76 height 21
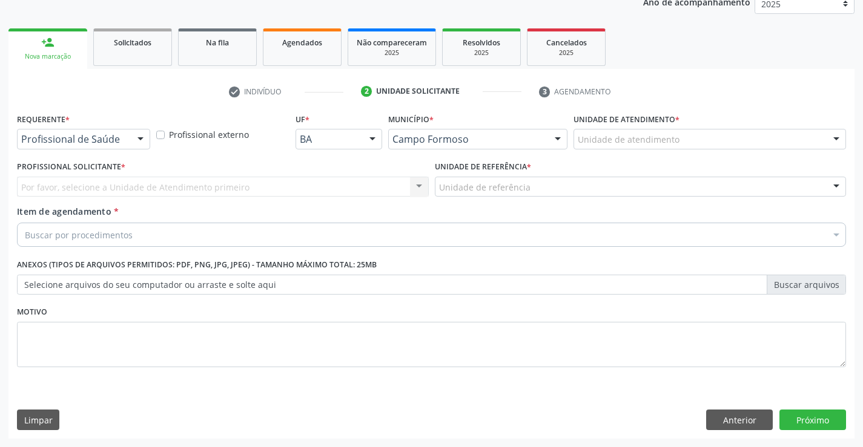
scroll to position [153, 0]
drag, startPoint x: 142, startPoint y: 137, endPoint x: 122, endPoint y: 153, distance: 24.6
click at [137, 140] on div at bounding box center [140, 140] width 18 height 21
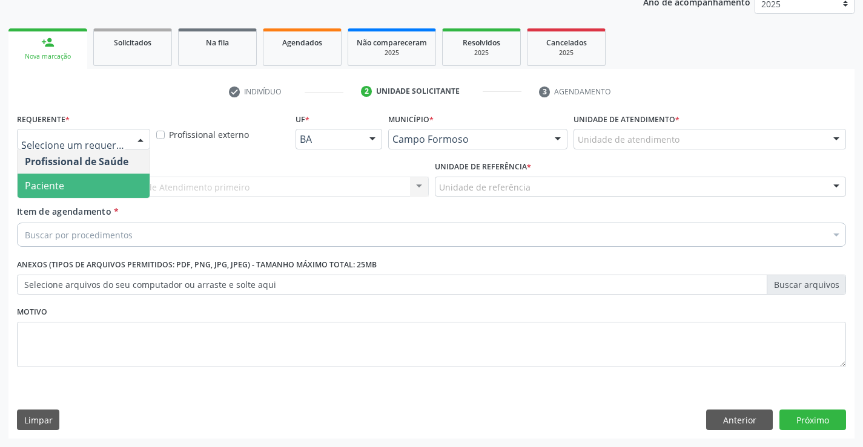
click at [88, 186] on span "Paciente" at bounding box center [84, 186] width 132 height 24
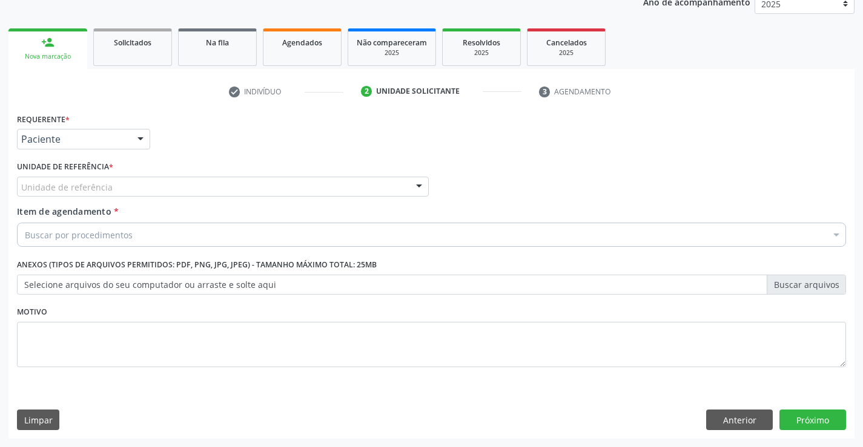
click at [114, 186] on div "Unidade de referência" at bounding box center [223, 187] width 412 height 21
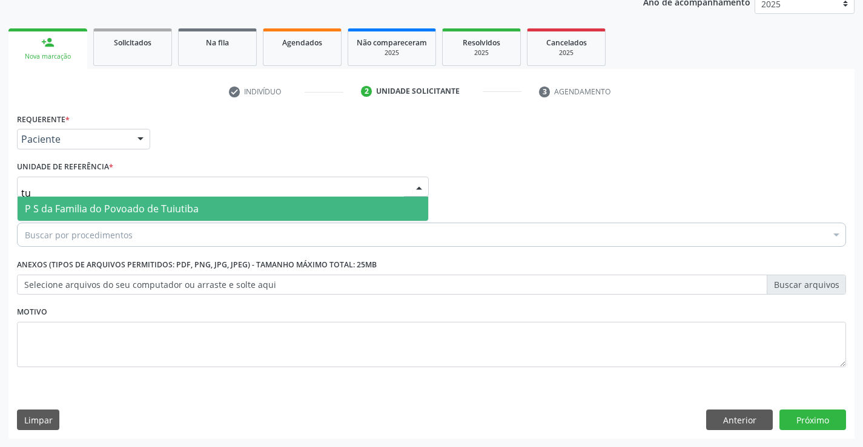
type input "tui"
click at [120, 207] on span "P S da Familia do Povoado de Tuiutiba" at bounding box center [112, 208] width 174 height 13
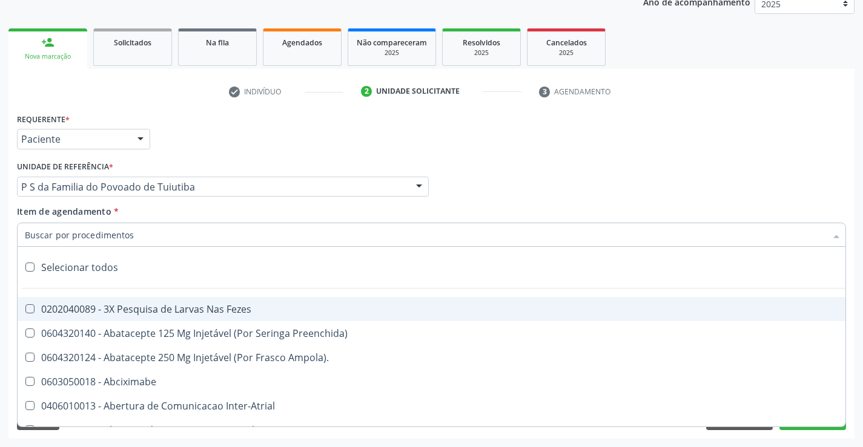
click at [120, 245] on div at bounding box center [431, 235] width 829 height 24
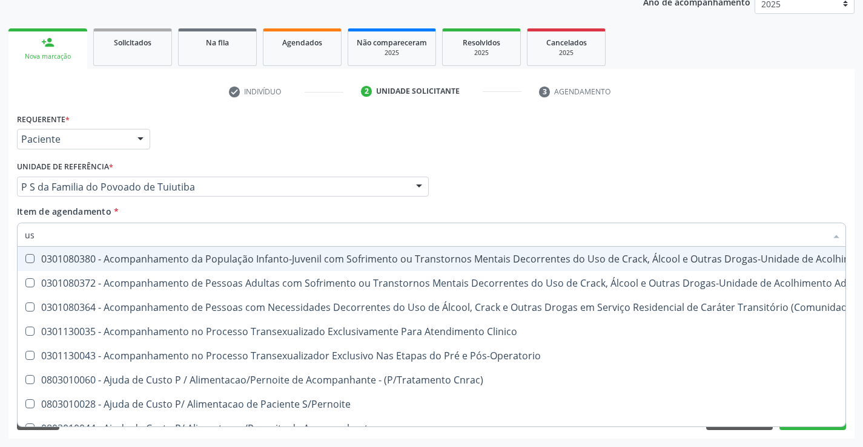
type input "usg"
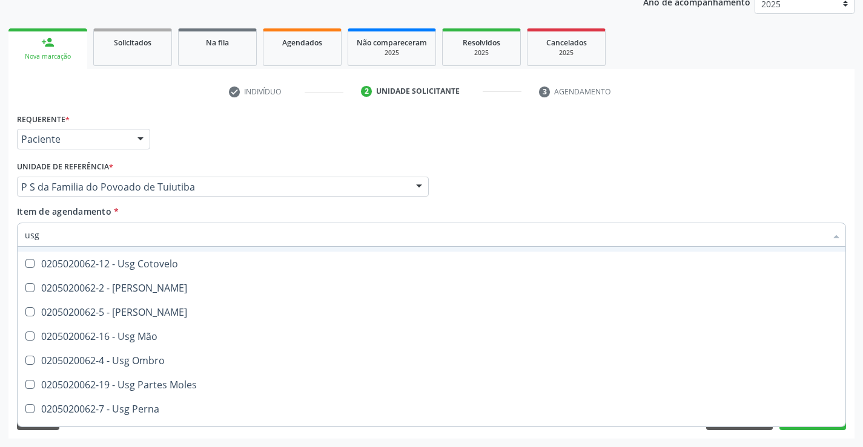
scroll to position [121, 0]
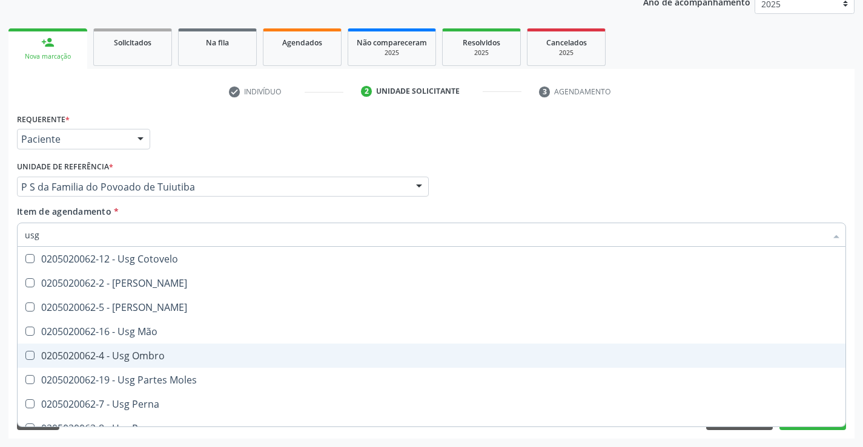
click at [142, 357] on div "0205020062-4 - Usg Ombro" at bounding box center [431, 356] width 813 height 10
checkbox Ombro "true"
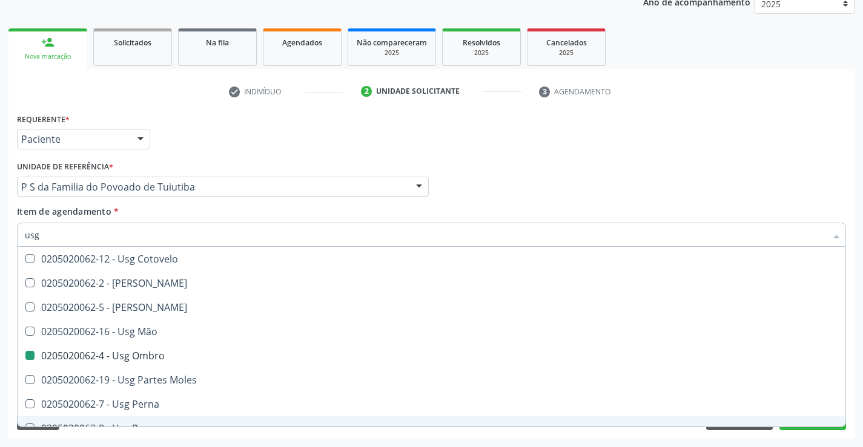
click at [180, 441] on div "Acompanhamento Acompanhe a situação das marcações correntes e finalizadas Relat…" at bounding box center [431, 180] width 863 height 533
checkbox Braço "true"
checkbox Ombro "false"
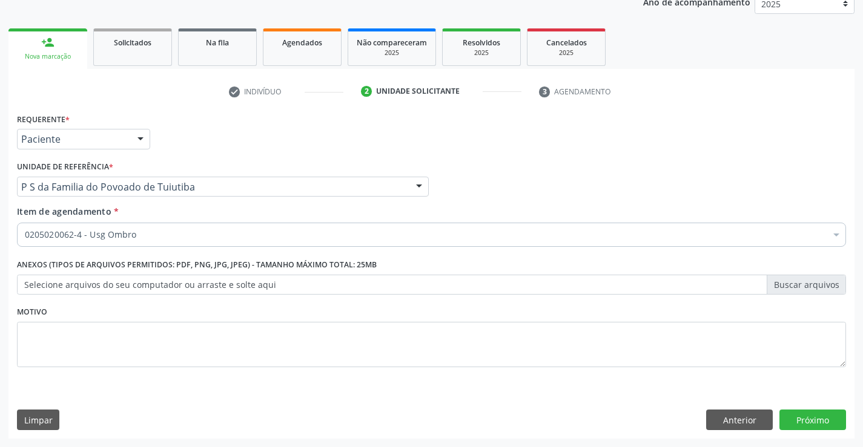
scroll to position [0, 0]
click at [823, 425] on button "Próximo" at bounding box center [812, 420] width 67 height 21
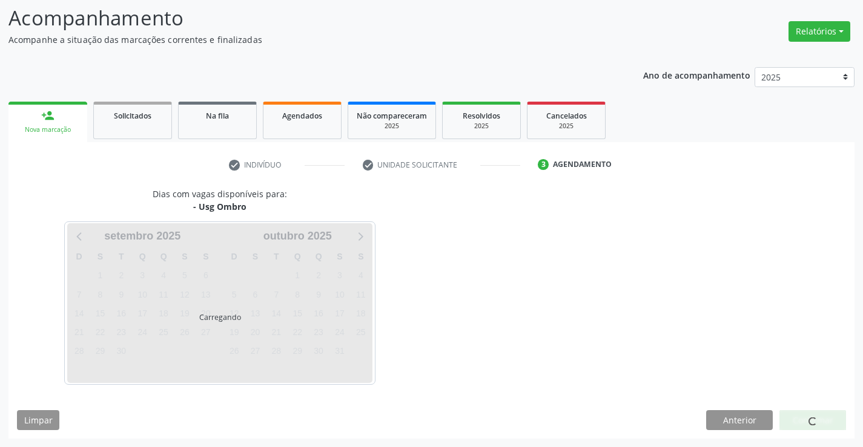
scroll to position [79, 0]
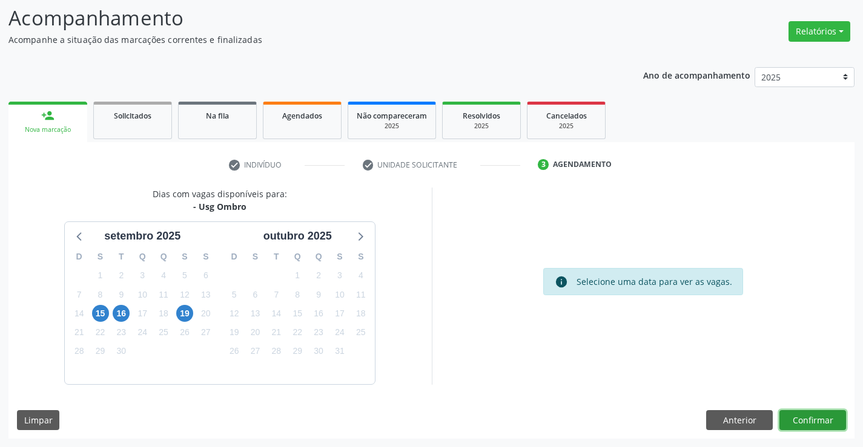
click at [823, 414] on button "Confirmar" at bounding box center [812, 420] width 67 height 21
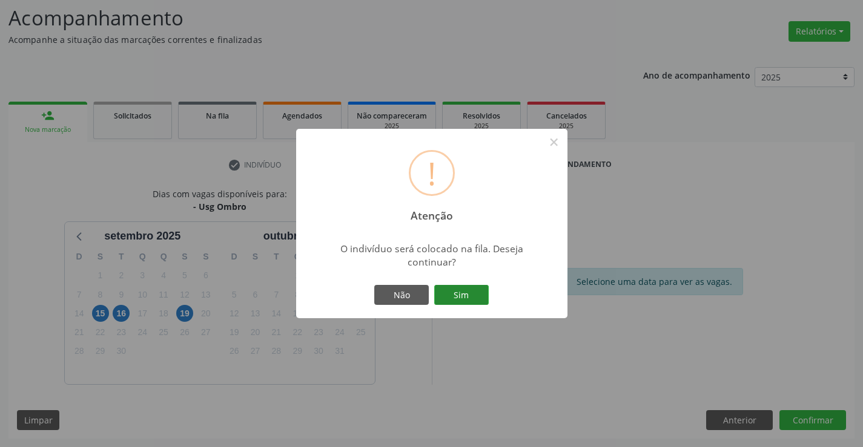
click at [457, 296] on button "Sim" at bounding box center [461, 295] width 54 height 21
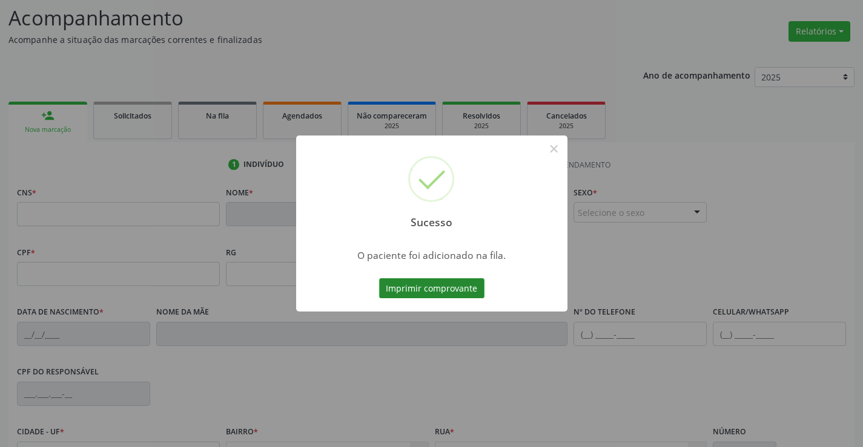
click at [449, 283] on button "Imprimir comprovante" at bounding box center [431, 288] width 105 height 21
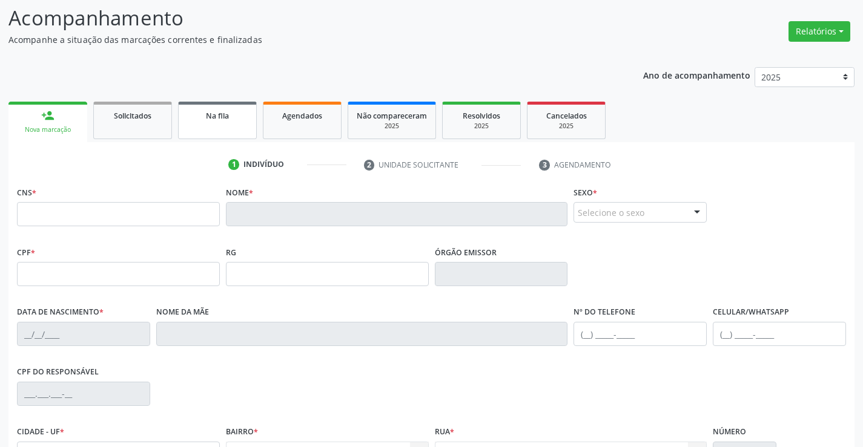
click at [205, 133] on link "Na fila" at bounding box center [217, 121] width 79 height 38
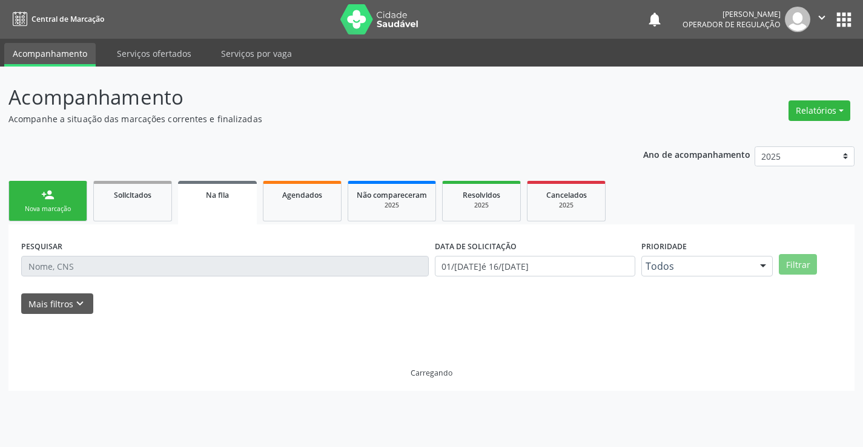
scroll to position [0, 0]
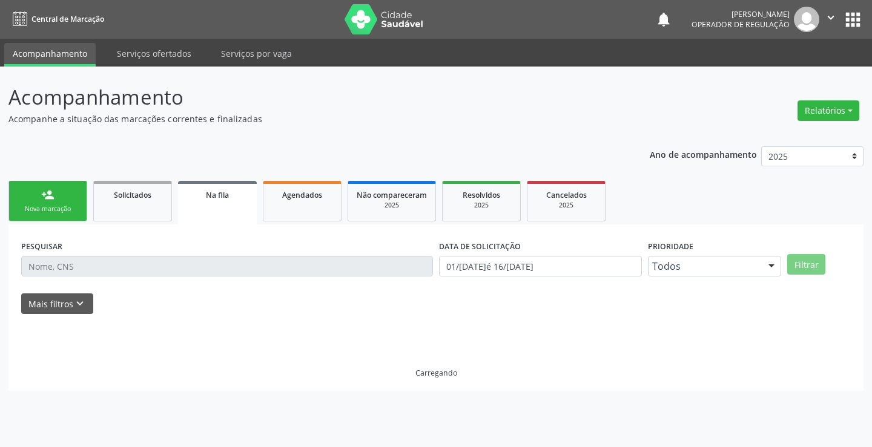
click at [68, 203] on link "person_add Nova marcação" at bounding box center [47, 201] width 79 height 41
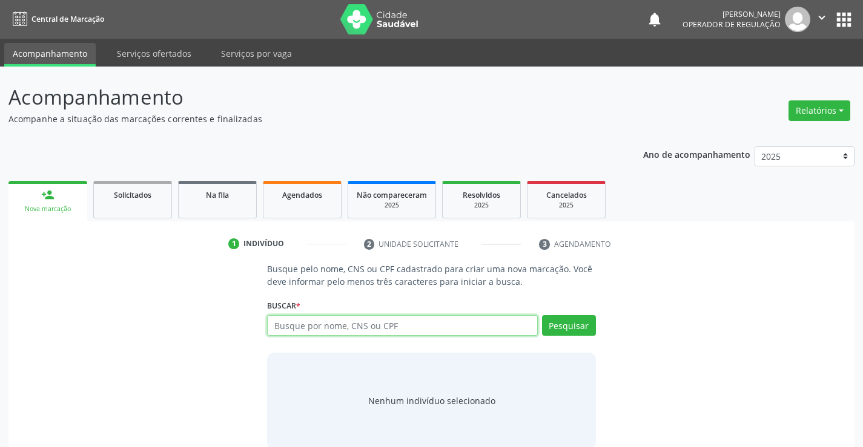
click at [389, 332] on input "text" at bounding box center [402, 325] width 270 height 21
type input "704001324967266"
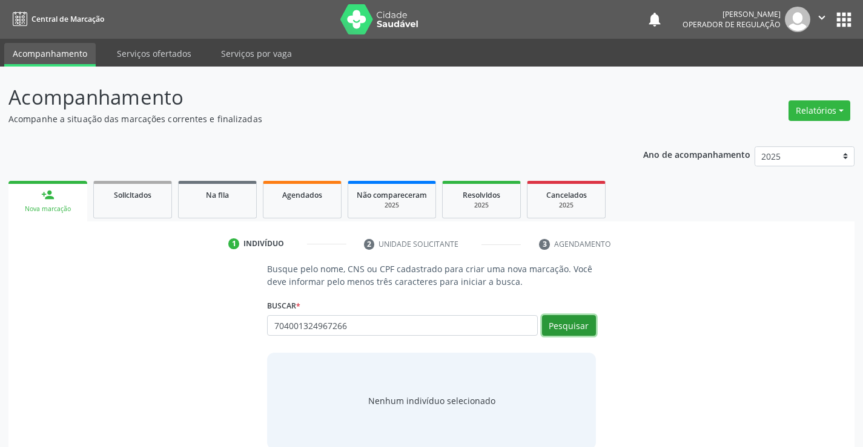
click at [567, 325] on button "Pesquisar" at bounding box center [569, 325] width 54 height 21
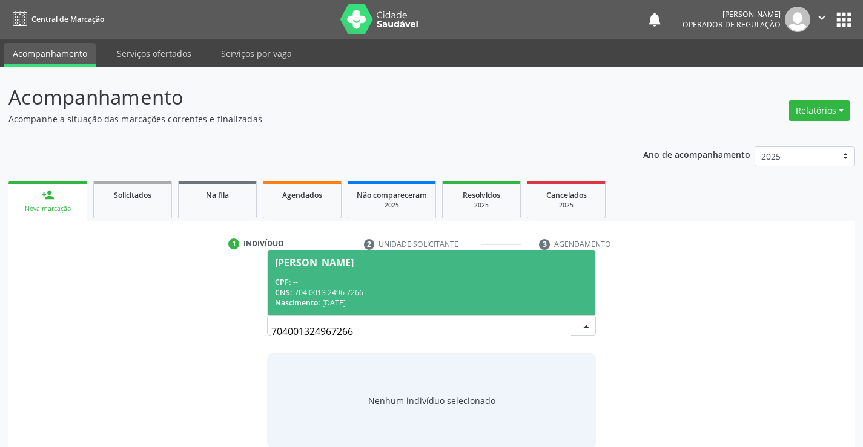
click at [430, 266] on div "Kailane Santos Vicente" at bounding box center [431, 263] width 312 height 10
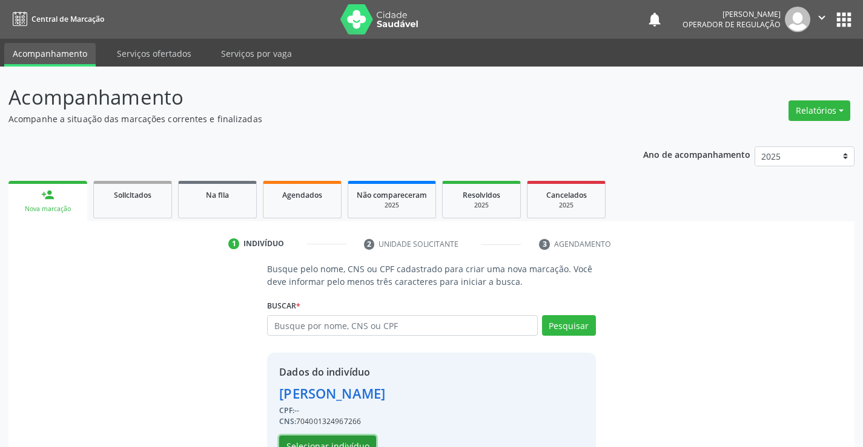
click at [332, 444] on button "Selecionar indivíduo" at bounding box center [327, 446] width 97 height 21
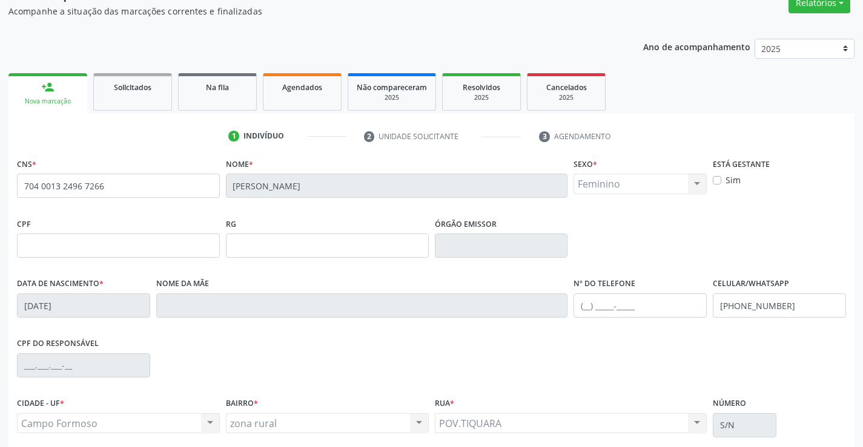
scroll to position [121, 0]
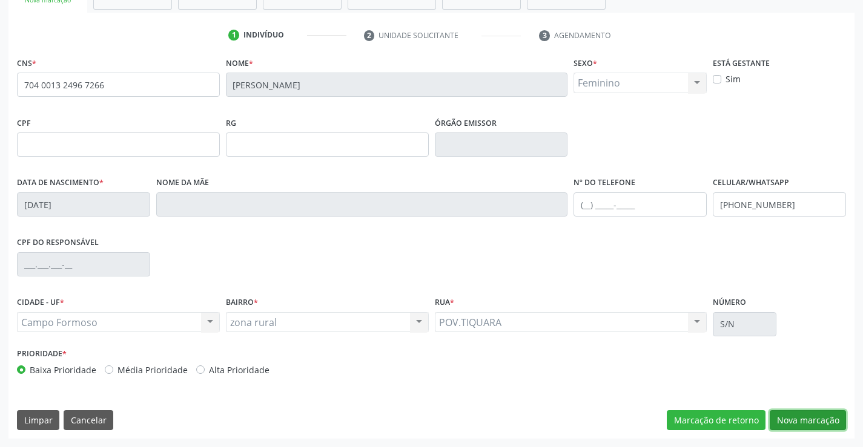
click at [820, 420] on button "Nova marcação" at bounding box center [807, 420] width 76 height 21
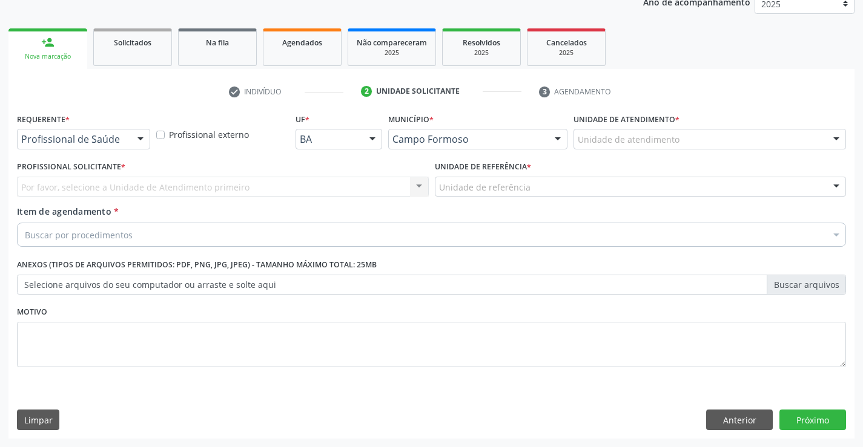
scroll to position [153, 0]
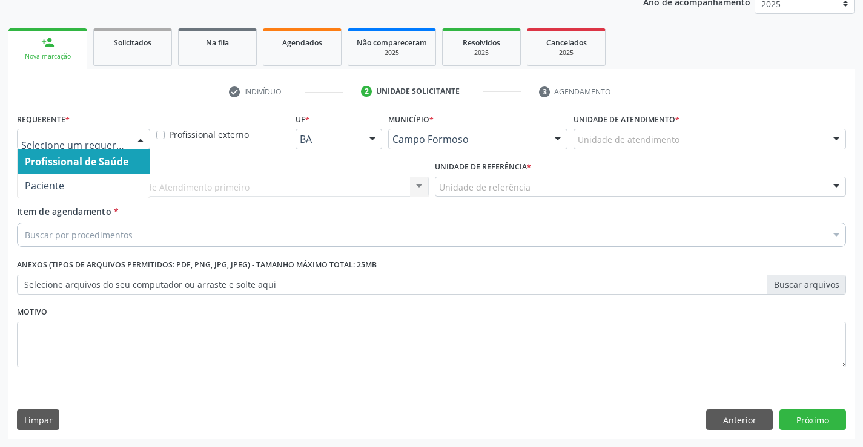
click at [139, 140] on div at bounding box center [140, 140] width 18 height 21
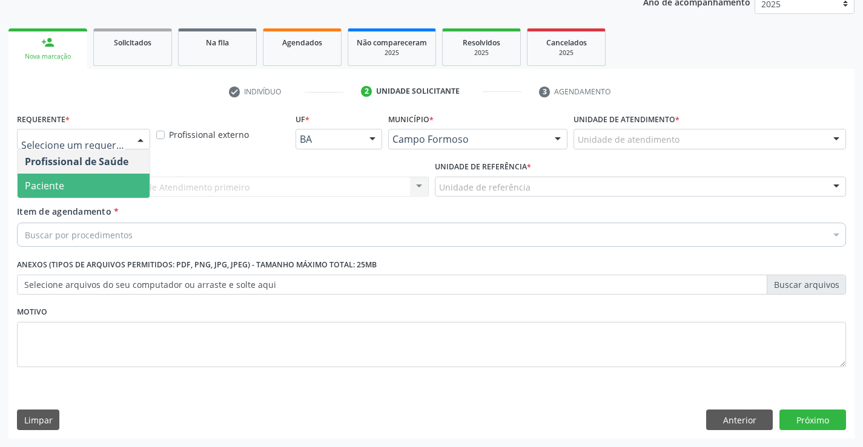
click at [107, 184] on span "Paciente" at bounding box center [84, 186] width 132 height 24
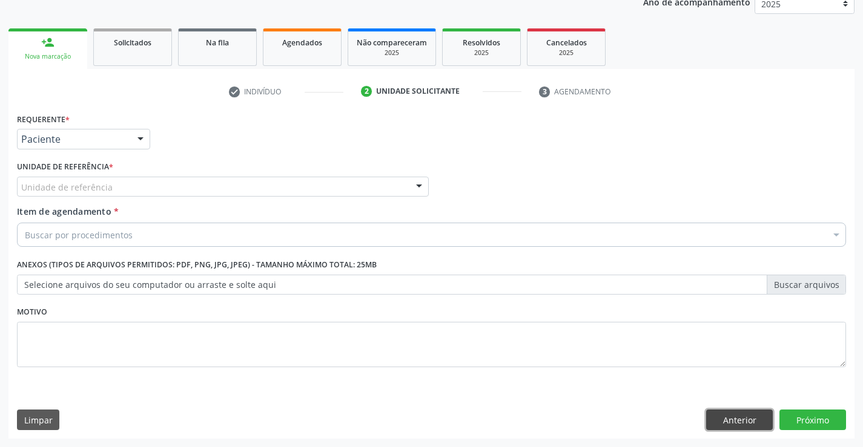
click at [716, 417] on button "Anterior" at bounding box center [739, 420] width 67 height 21
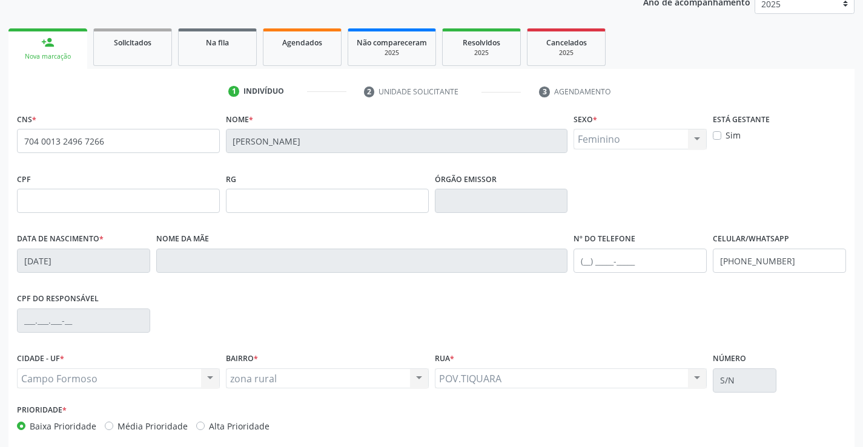
scroll to position [209, 0]
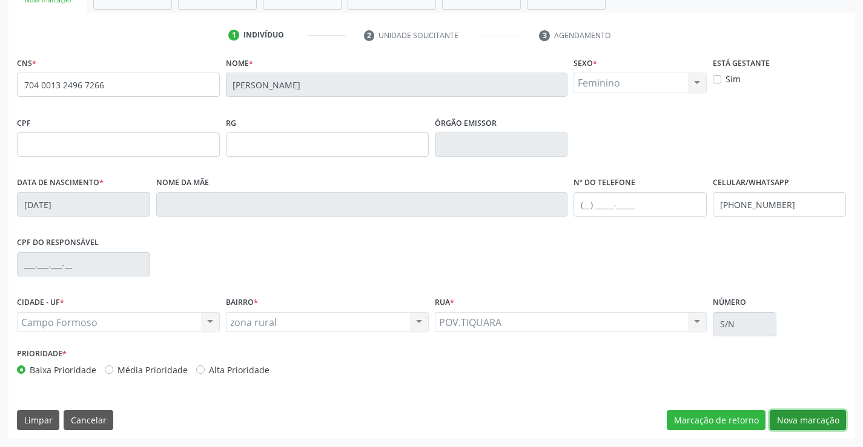
click at [805, 416] on button "Nova marcação" at bounding box center [807, 420] width 76 height 21
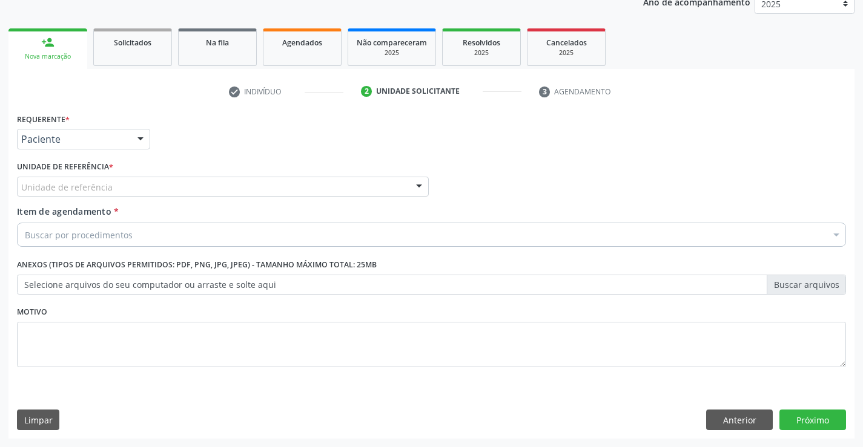
scroll to position [153, 0]
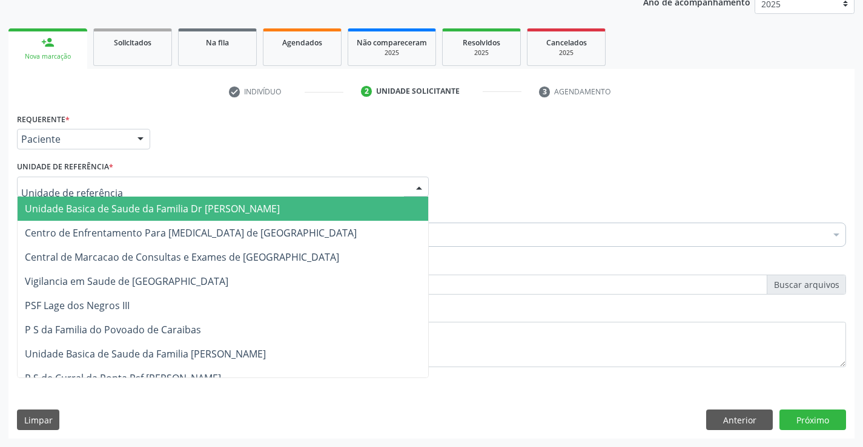
click at [256, 191] on div at bounding box center [223, 187] width 412 height 21
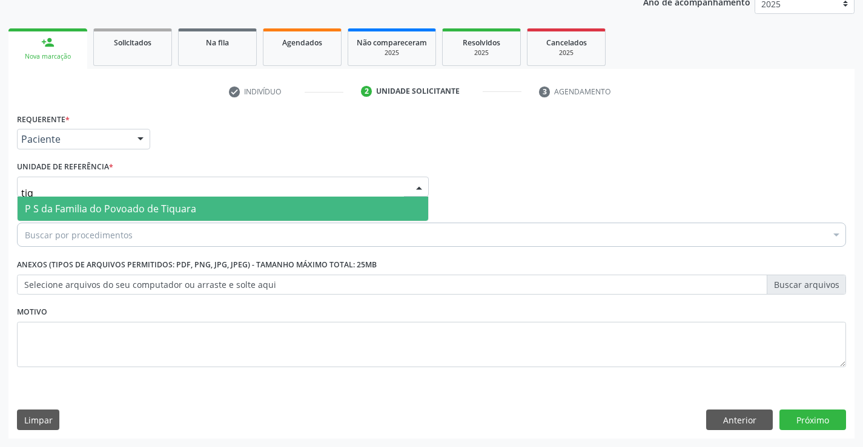
type input "tiqu"
click at [257, 213] on span "P S da Familia do Povoado de Tiquara" at bounding box center [223, 209] width 410 height 24
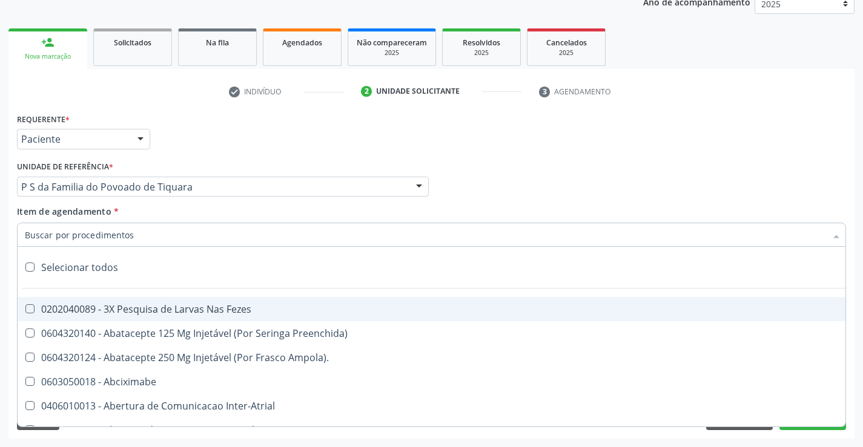
click at [177, 239] on div at bounding box center [431, 235] width 829 height 24
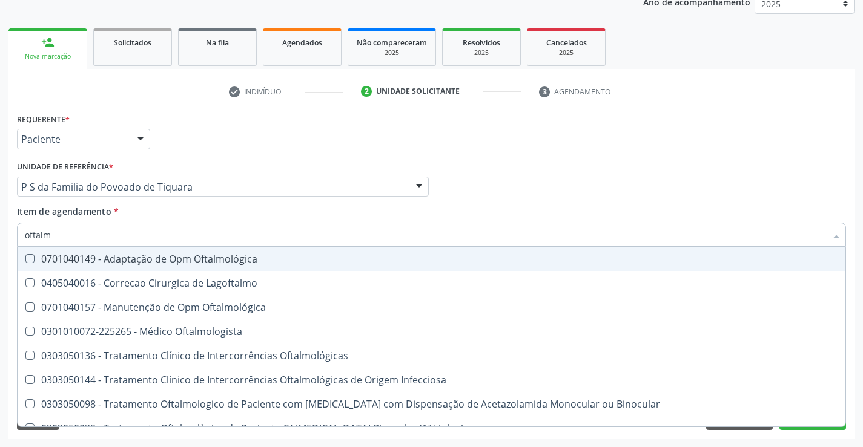
type input "oftalmo"
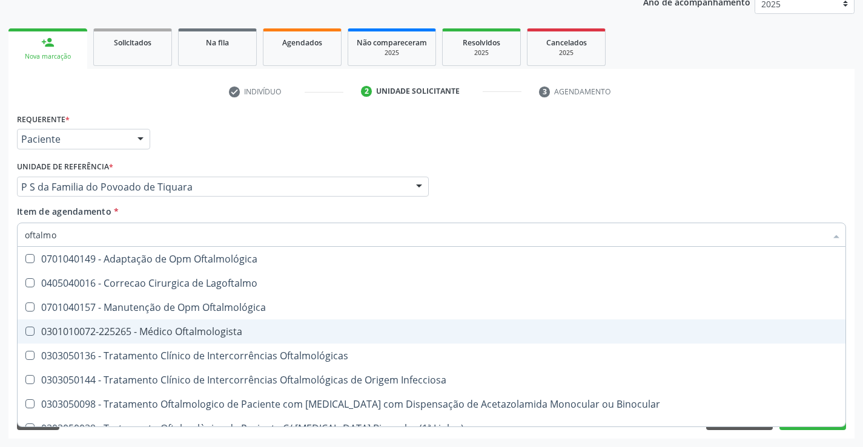
click at [201, 331] on div "0301010072-225265 - Médico Oftalmologista" at bounding box center [431, 332] width 813 height 10
checkbox Oftalmologista "true"
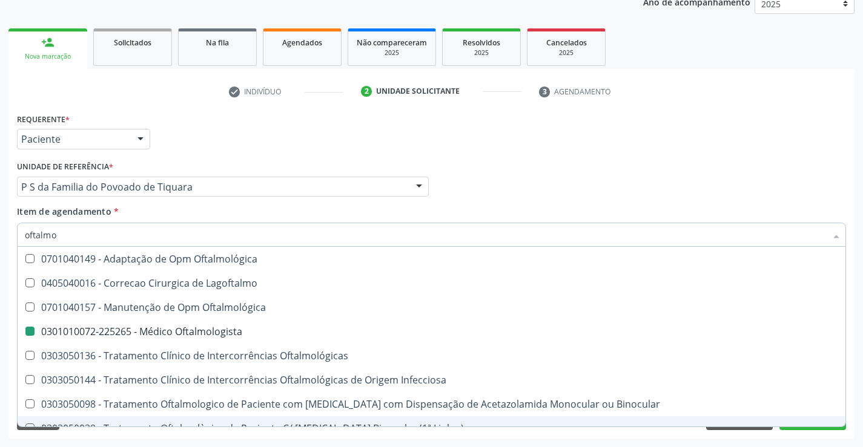
click at [259, 438] on div "Requerente * Paciente Profissional de Saúde Paciente Nenhum resultado encontrad…" at bounding box center [431, 274] width 846 height 329
checkbox Lagoftalmo "true"
checkbox Oftalmologista "false"
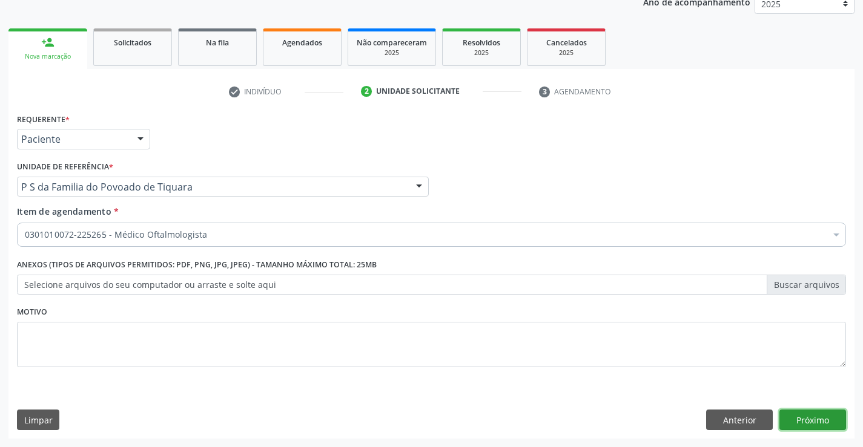
click at [788, 412] on button "Próximo" at bounding box center [812, 420] width 67 height 21
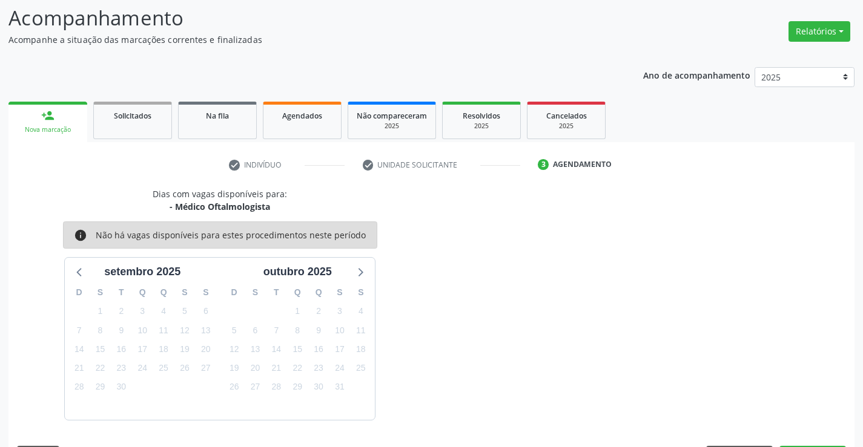
scroll to position [115, 0]
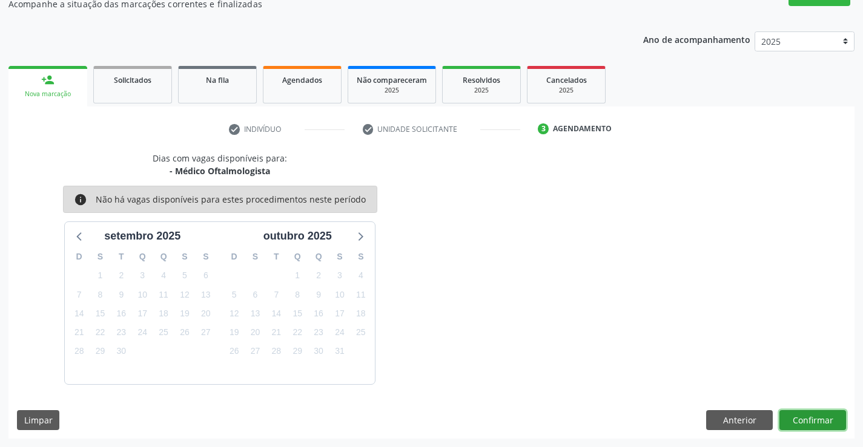
click at [788, 412] on button "Confirmar" at bounding box center [812, 420] width 67 height 21
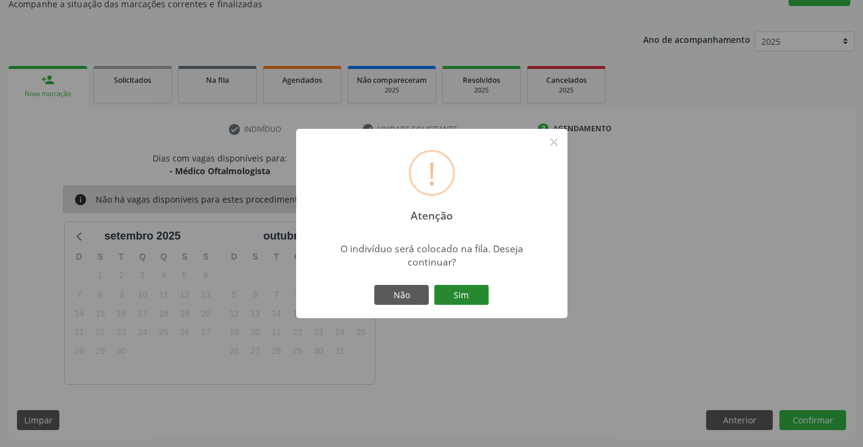
click at [468, 292] on button "Sim" at bounding box center [461, 295] width 54 height 21
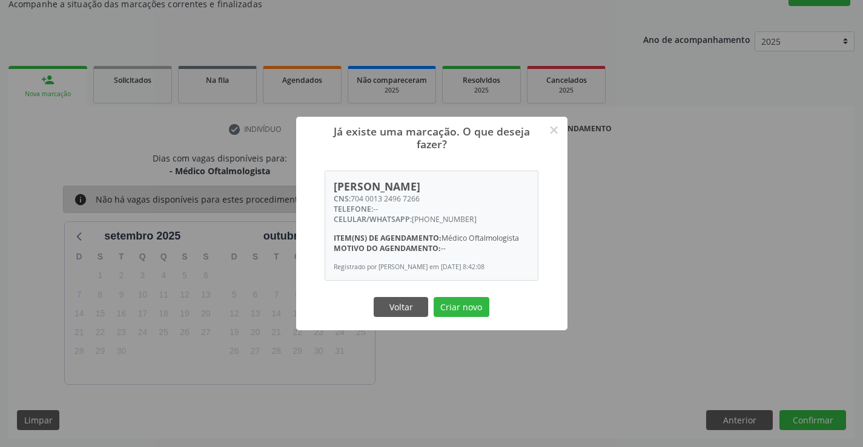
click at [468, 292] on div "Já existe uma marcação. O que deseja fazer? × Kailane Santos Vicente CNS: 704 0…" at bounding box center [431, 224] width 271 height 214
click at [468, 293] on div "Já existe uma marcação. O que deseja fazer? × Kailane Santos Vicente CNS: 704 0…" at bounding box center [431, 224] width 271 height 214
click at [466, 304] on button "Criar novo" at bounding box center [461, 307] width 56 height 21
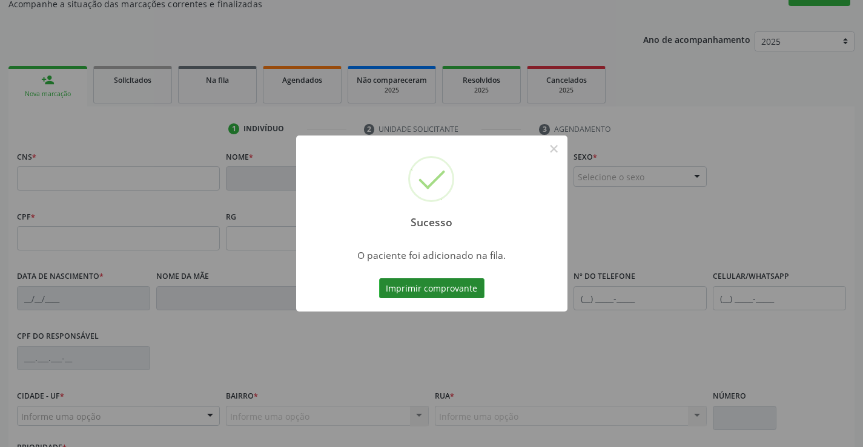
click at [459, 286] on button "Imprimir comprovante" at bounding box center [431, 288] width 105 height 21
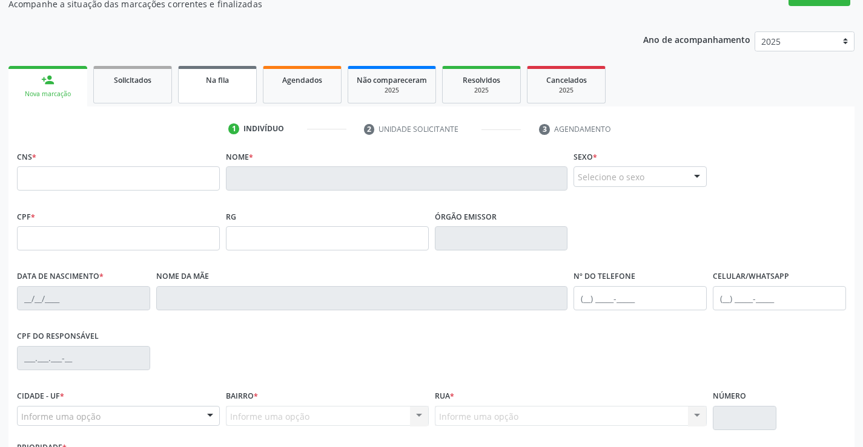
click at [233, 91] on link "Na fila" at bounding box center [217, 85] width 79 height 38
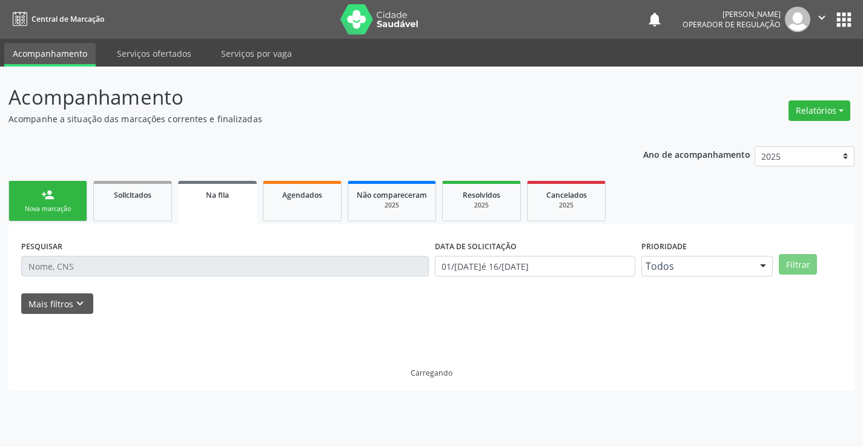
scroll to position [0, 0]
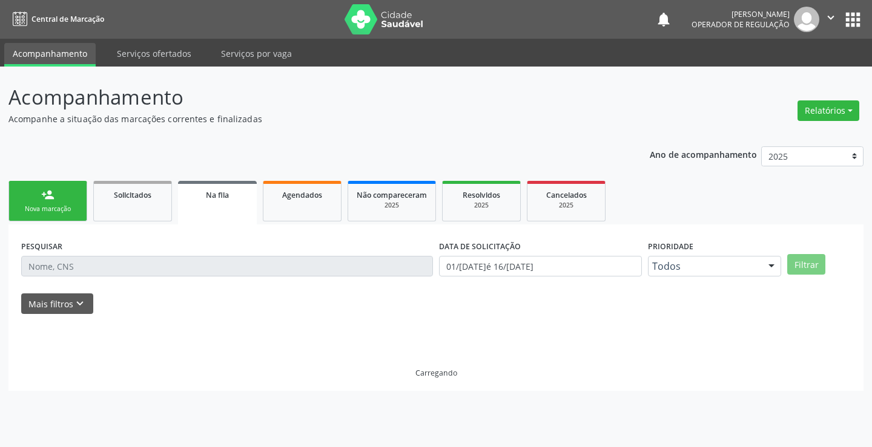
click at [73, 199] on link "person_add Nova marcação" at bounding box center [47, 201] width 79 height 41
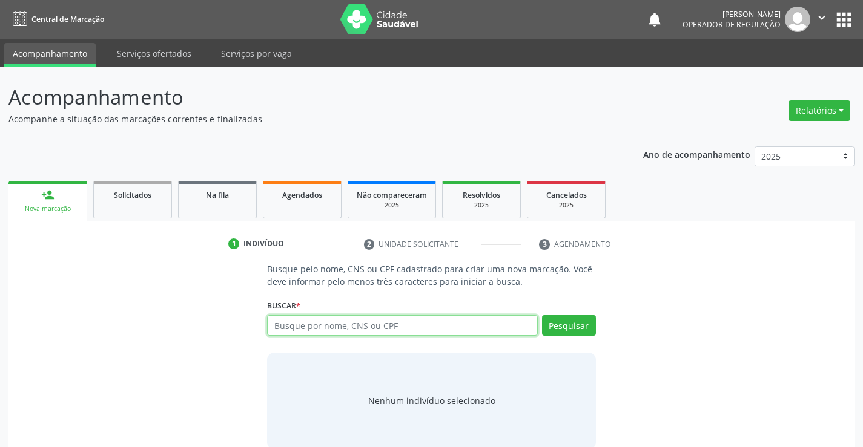
click at [379, 327] on input "text" at bounding box center [402, 325] width 270 height 21
click at [334, 334] on input "text" at bounding box center [402, 325] width 270 height 21
type input "709004819568610"
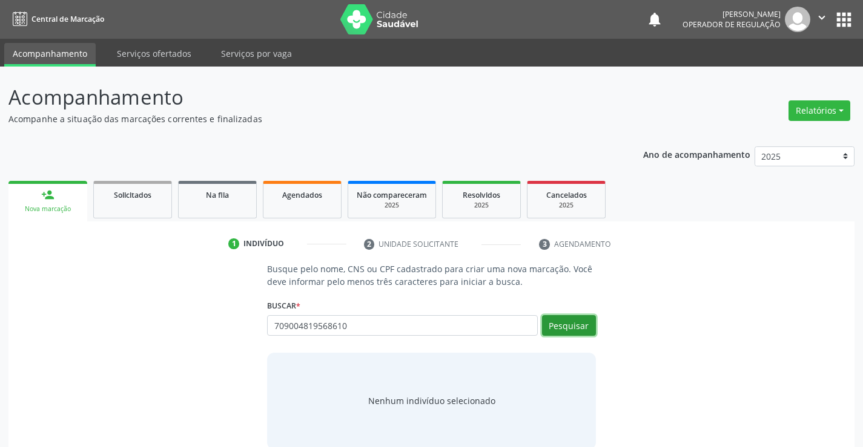
click at [569, 326] on button "Pesquisar" at bounding box center [569, 325] width 54 height 21
type input "709004819568610"
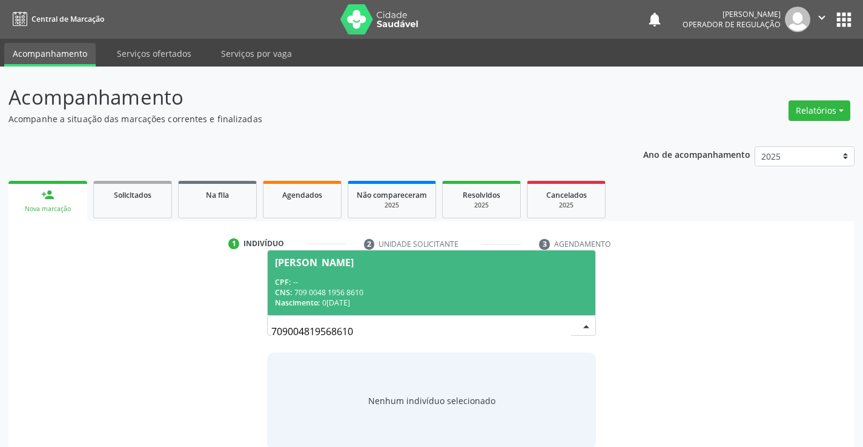
click at [506, 301] on div "Nascimento: 07/12/1956" at bounding box center [431, 303] width 312 height 10
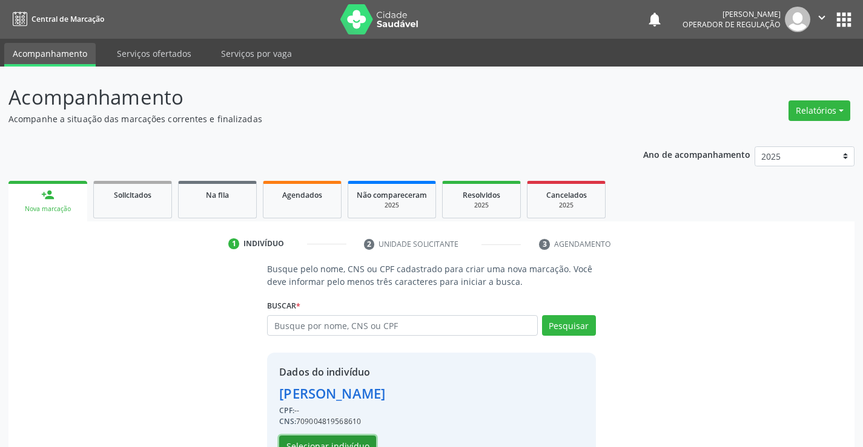
click at [337, 441] on button "Selecionar indivíduo" at bounding box center [327, 446] width 97 height 21
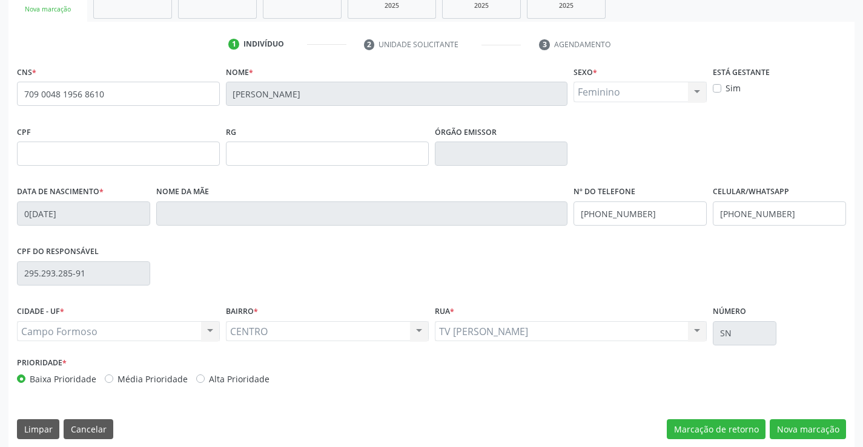
scroll to position [209, 0]
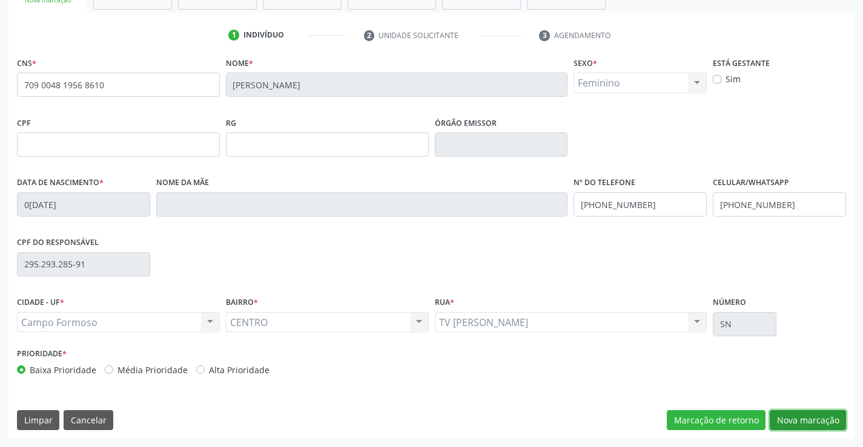
click at [806, 421] on button "Nova marcação" at bounding box center [807, 420] width 76 height 21
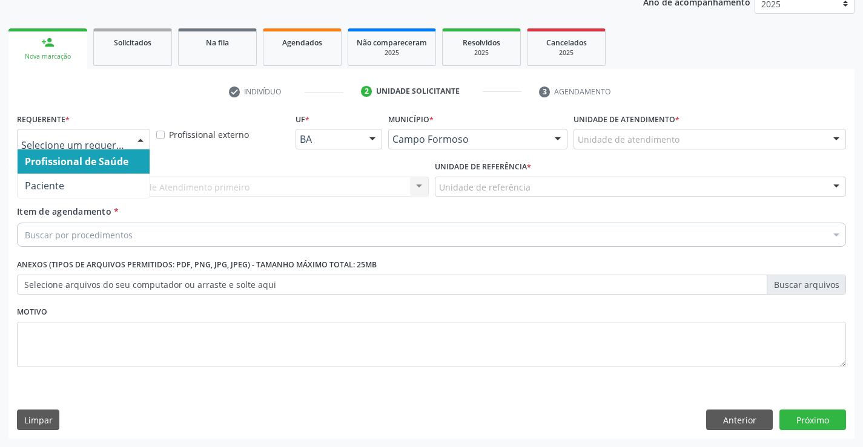
click at [139, 140] on div at bounding box center [140, 140] width 18 height 21
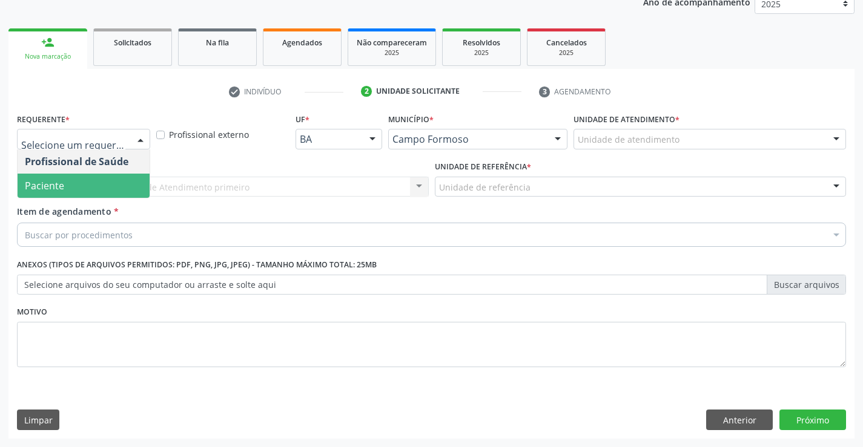
click at [104, 186] on span "Paciente" at bounding box center [84, 186] width 132 height 24
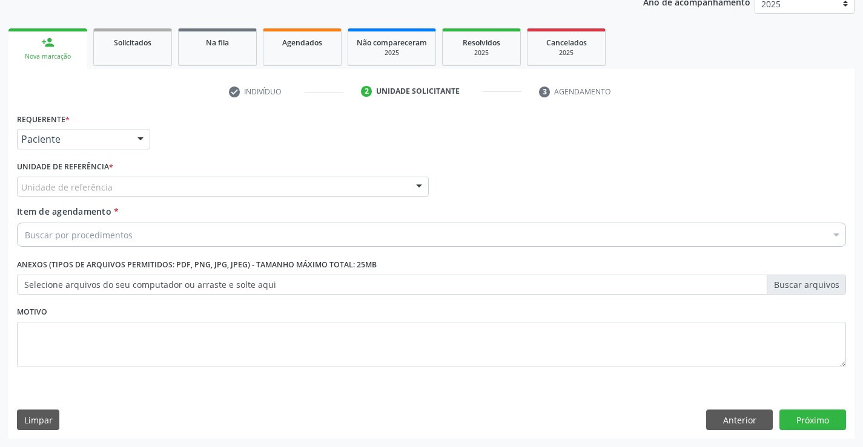
click at [127, 185] on div "Unidade de referência" at bounding box center [223, 187] width 412 height 21
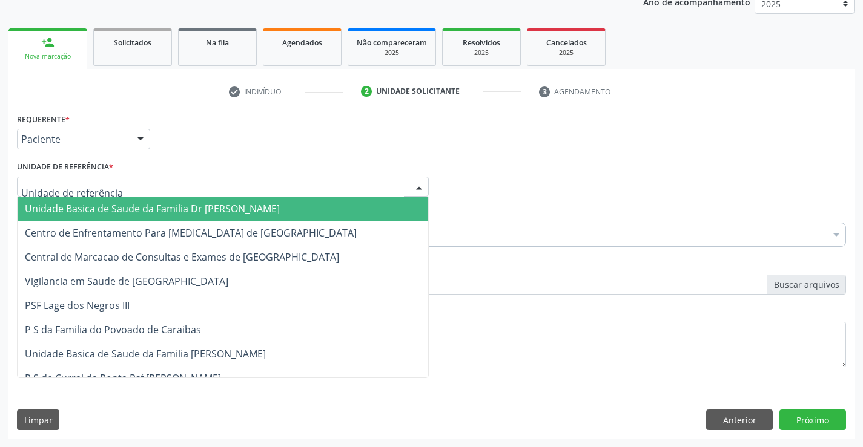
click at [136, 208] on span "Unidade Basica de Saude da Familia Dr [PERSON_NAME]" at bounding box center [152, 208] width 255 height 13
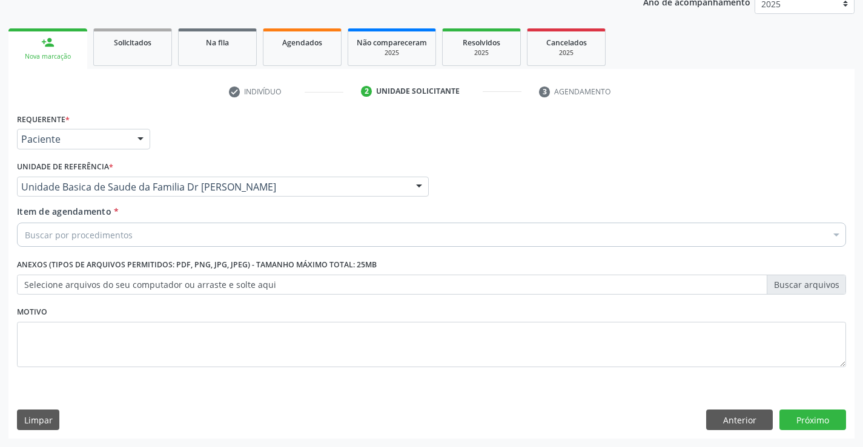
click at [150, 239] on div "Buscar por procedimentos" at bounding box center [431, 235] width 829 height 24
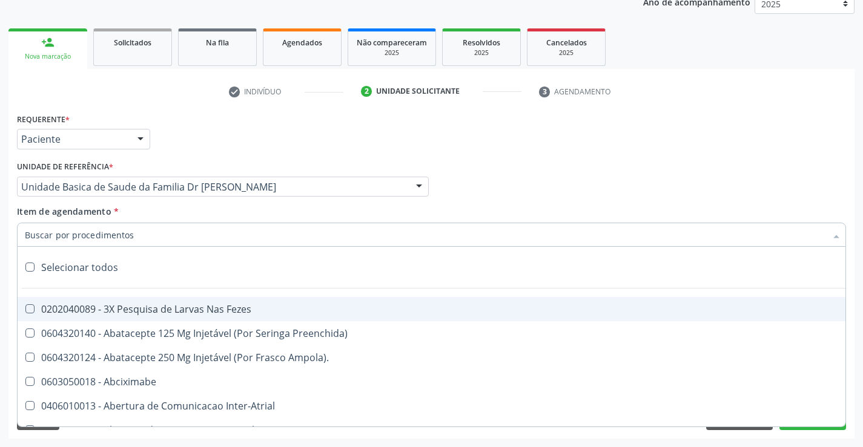
click at [150, 239] on input "Item de agendamento *" at bounding box center [425, 235] width 801 height 24
type input "t"
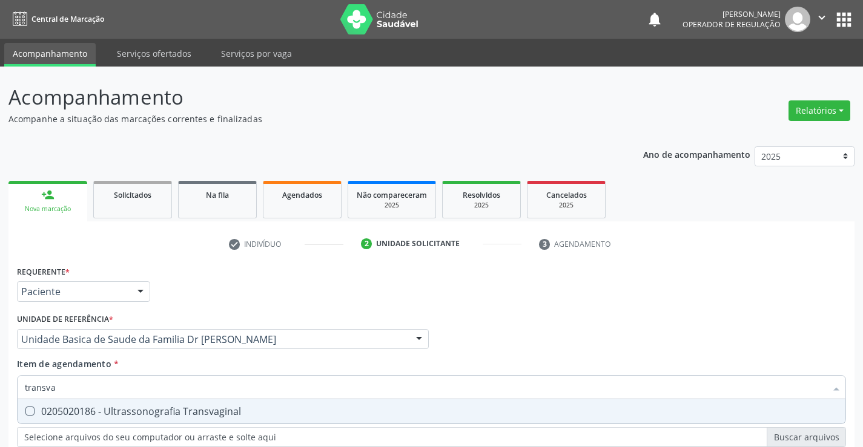
scroll to position [153, 0]
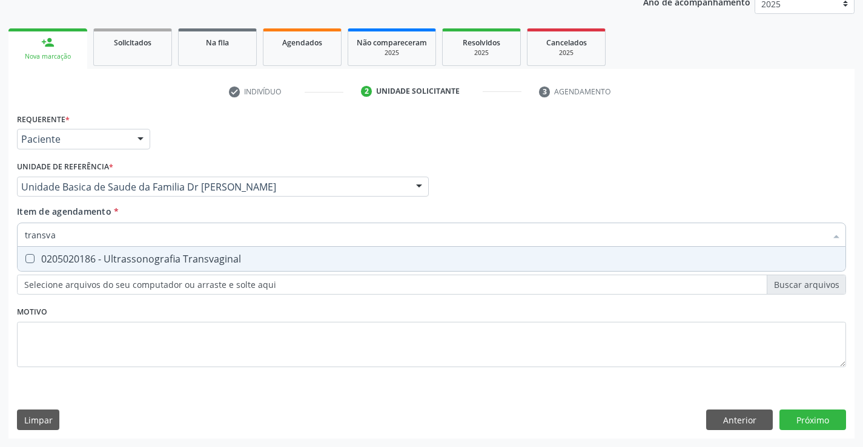
click at [170, 263] on div "0205020186 - Ultrassonografia Transvaginal" at bounding box center [431, 259] width 813 height 10
checkbox Transvaginal "true"
type input "transva"
click at [165, 311] on div "Requerente * Paciente Profissional de Saúde Paciente Nenhum resultado encontrad…" at bounding box center [431, 247] width 829 height 274
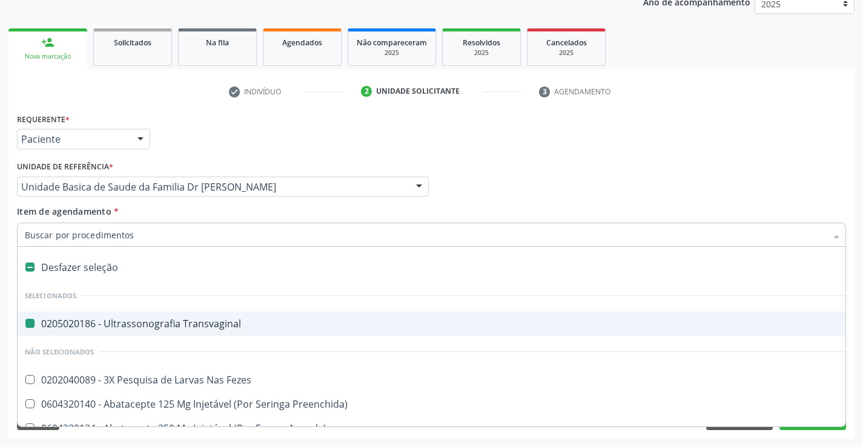
type input "c"
checkbox Transvaginal "false"
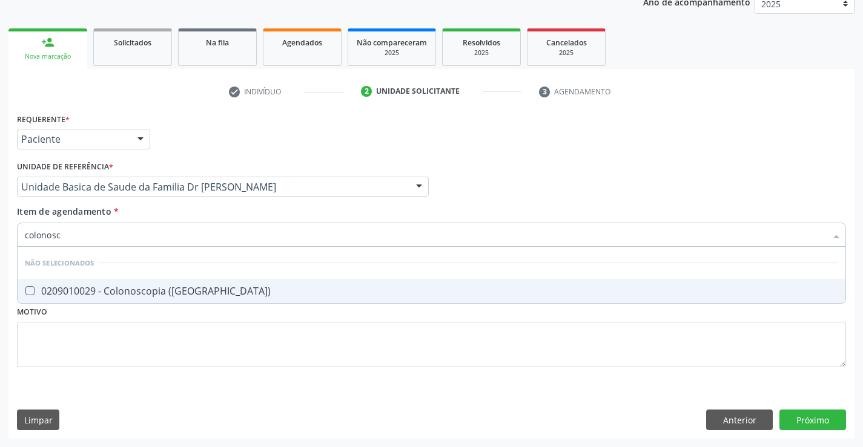
type input "colonosco"
click at [153, 287] on div "0209010029 - Colonoscopia ([GEOGRAPHIC_DATA])" at bounding box center [431, 291] width 813 height 10
checkbox \(Coloscopia\) "true"
type input "colonosco"
click at [134, 329] on div "Requerente * Paciente Profissional de Saúde Paciente Nenhum resultado encontrad…" at bounding box center [431, 247] width 829 height 274
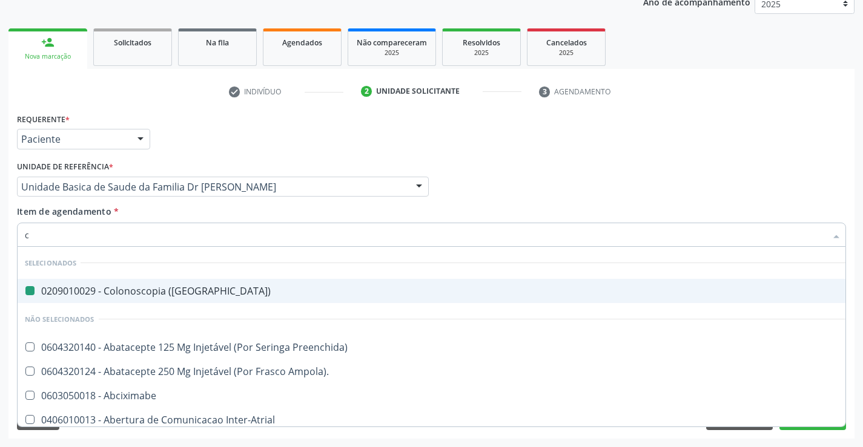
type input "ca"
checkbox \(Coloscopia\) "false"
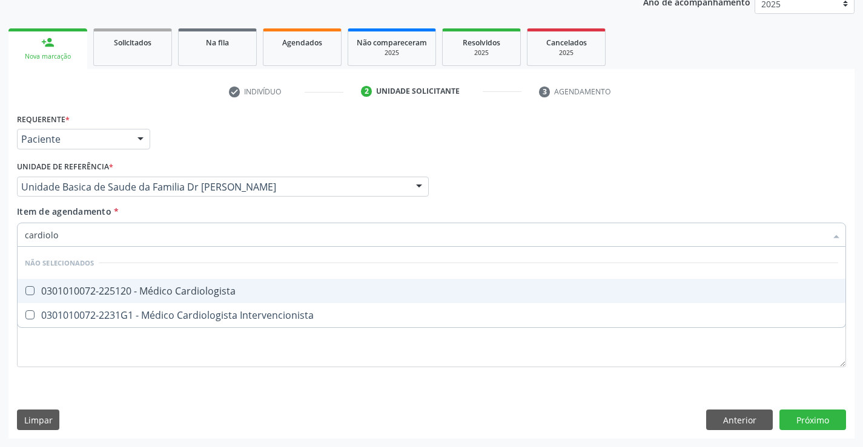
type input "cardiolog"
click at [167, 292] on div "0301010072-225120 - Médico Cardiologista" at bounding box center [431, 291] width 813 height 10
checkbox Cardiologista "true"
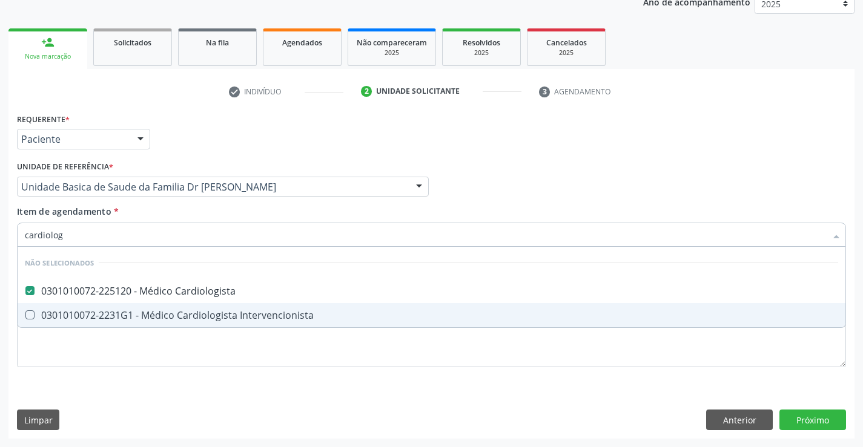
type input "cardiolog"
click at [153, 346] on div "Requerente * Paciente Profissional de Saúde Paciente Nenhum resultado encontrad…" at bounding box center [431, 247] width 829 height 274
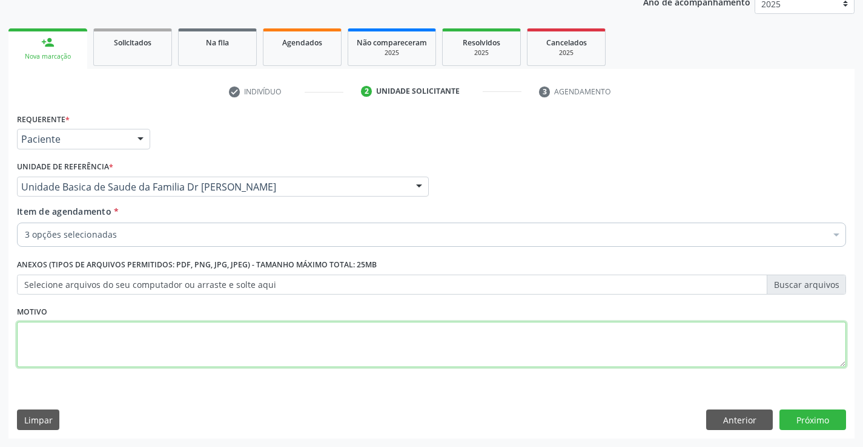
checkbox \(Coloscopia\) "true"
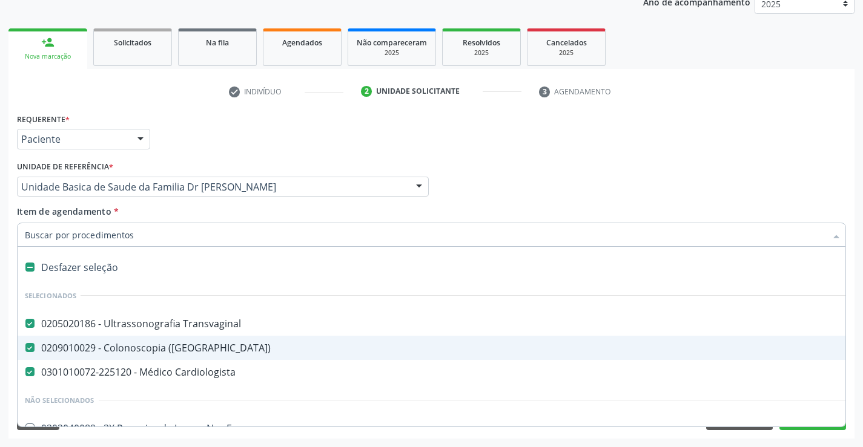
click at [138, 235] on input "Item de agendamento *" at bounding box center [425, 235] width 801 height 24
type input "u"
checkbox Cardiologista "false"
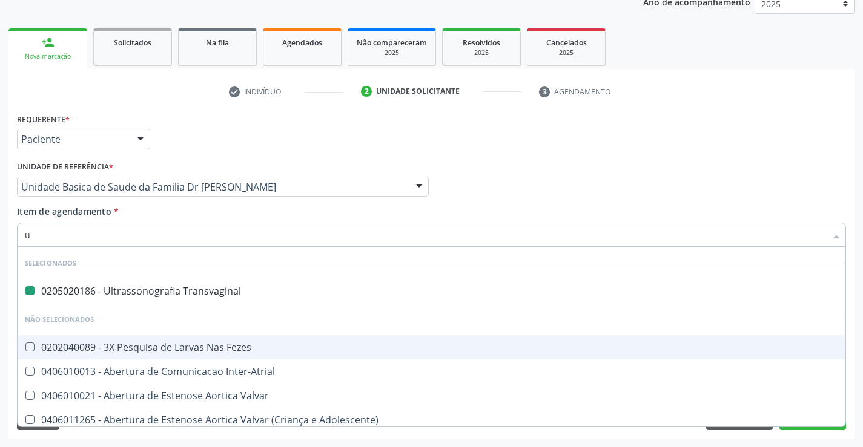
type input "us"
checkbox Transvaginal "false"
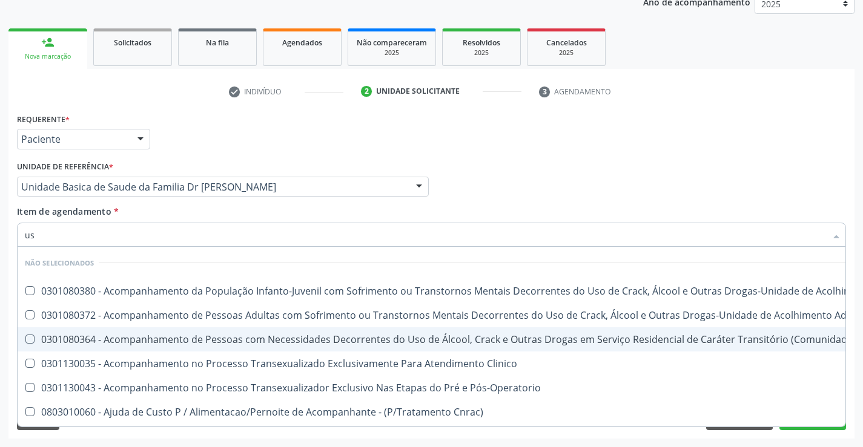
type input "usg"
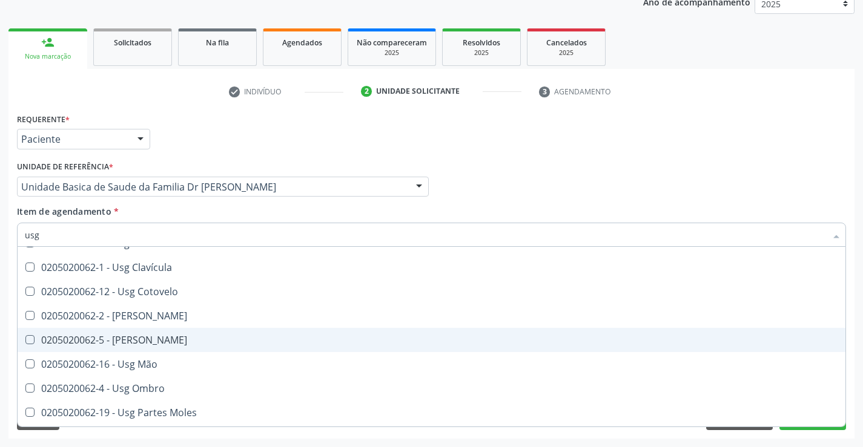
scroll to position [121, 0]
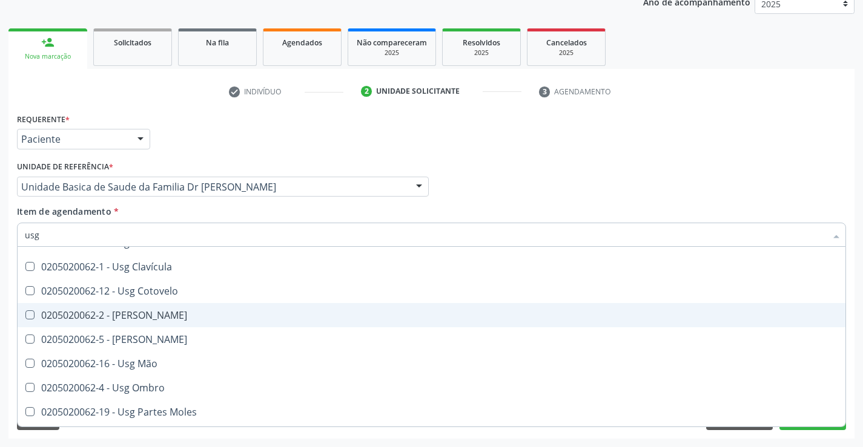
click at [148, 313] on div "0205020062-2 - [PERSON_NAME]" at bounding box center [431, 316] width 813 height 10
checkbox Coxa "true"
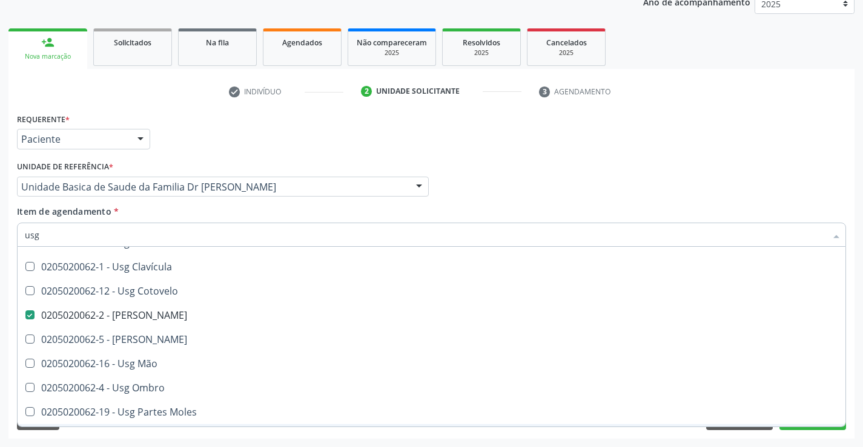
type input "usg"
click at [119, 436] on div "Requerente * Paciente Profissional de Saúde Paciente Nenhum resultado encontrad…" at bounding box center [431, 274] width 846 height 329
checkbox Axila "true"
checkbox Calcanhar "true"
checkbox Coxa "false"
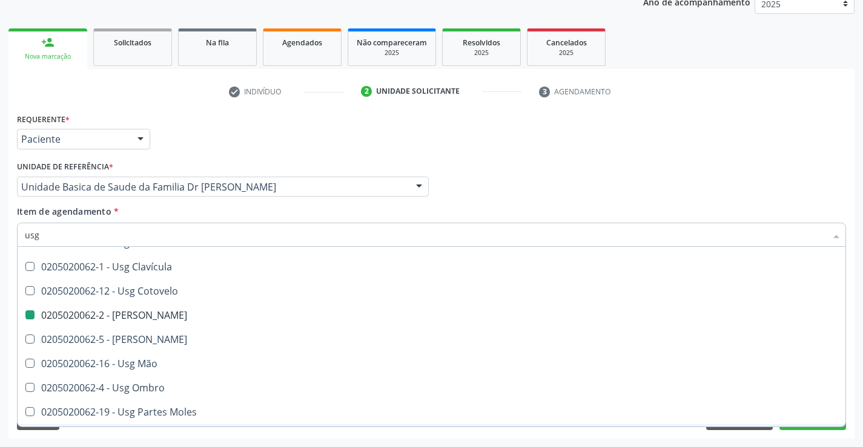
checkbox Cervical "true"
checkbox Braço "true"
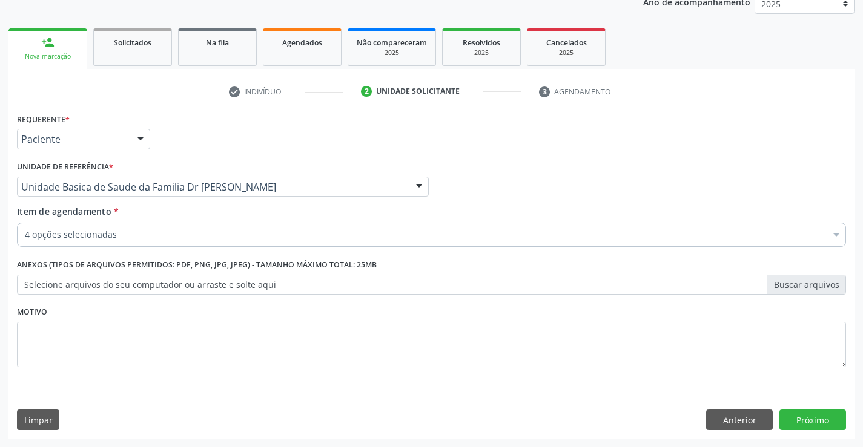
scroll to position [0, 0]
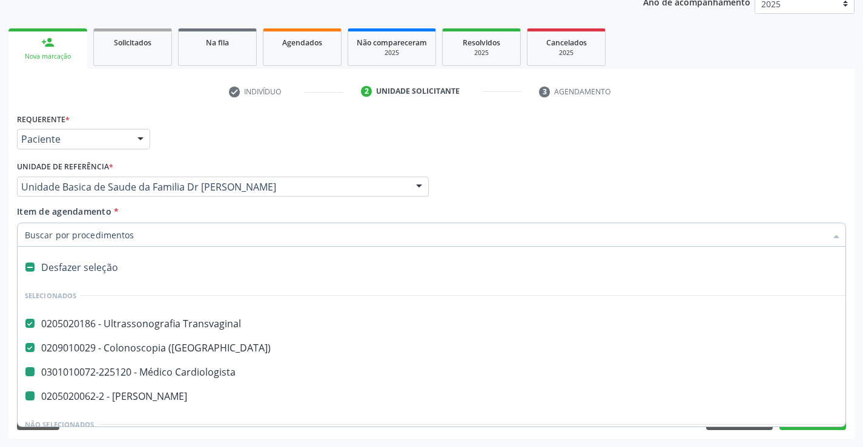
type input "d"
checkbox Cardiologista "false"
checkbox Coxa "false"
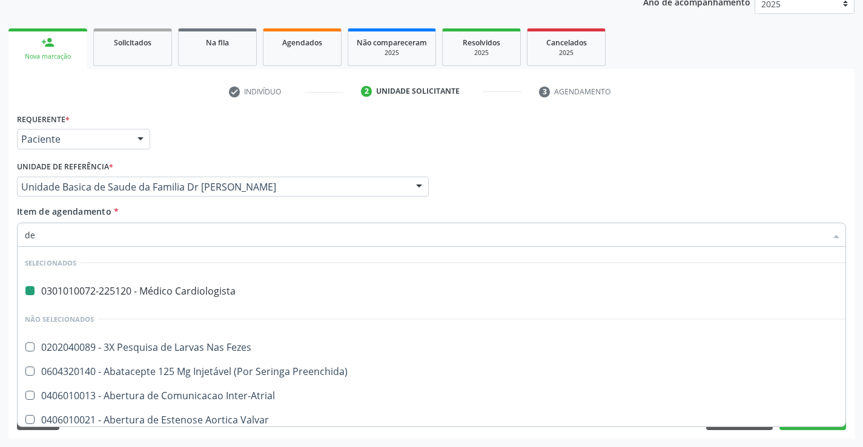
type input "der"
checkbox Cardiologista "false"
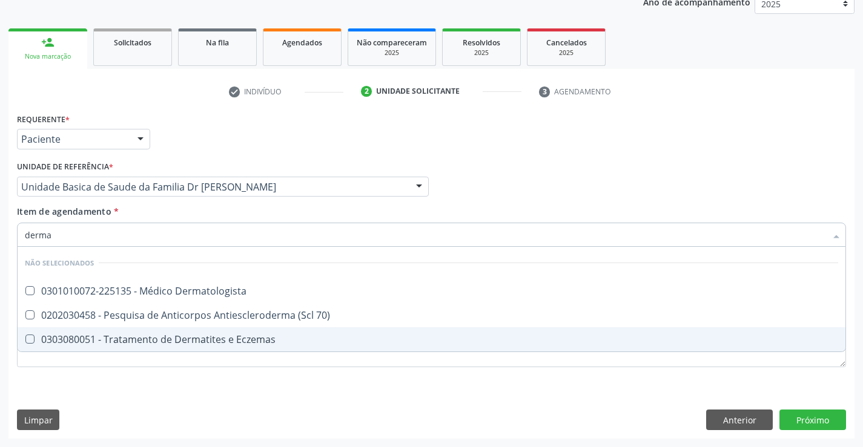
type input "dermat"
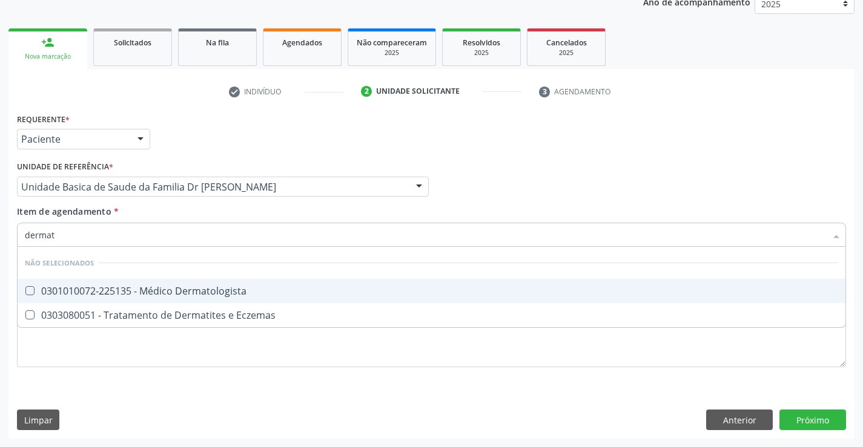
click at [181, 292] on div "0301010072-225135 - Médico Dermatologista" at bounding box center [431, 291] width 813 height 10
checkbox Dermatologista "true"
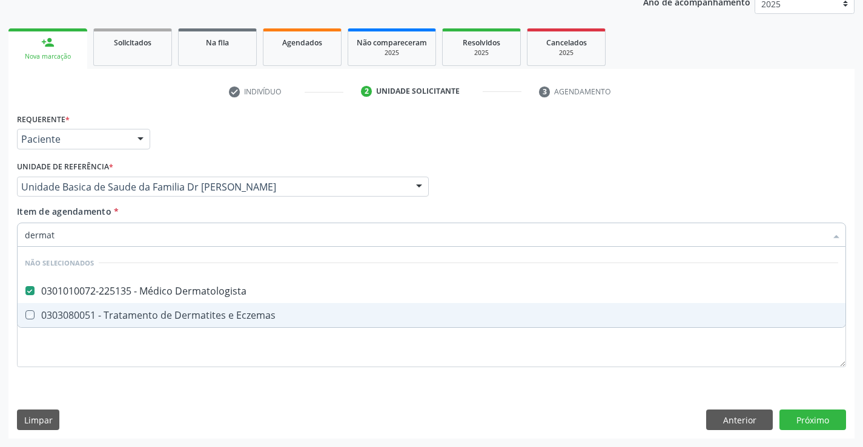
click at [596, 396] on div "Requerente * Paciente Profissional de Saúde Paciente Nenhum resultado encontrad…" at bounding box center [431, 274] width 846 height 329
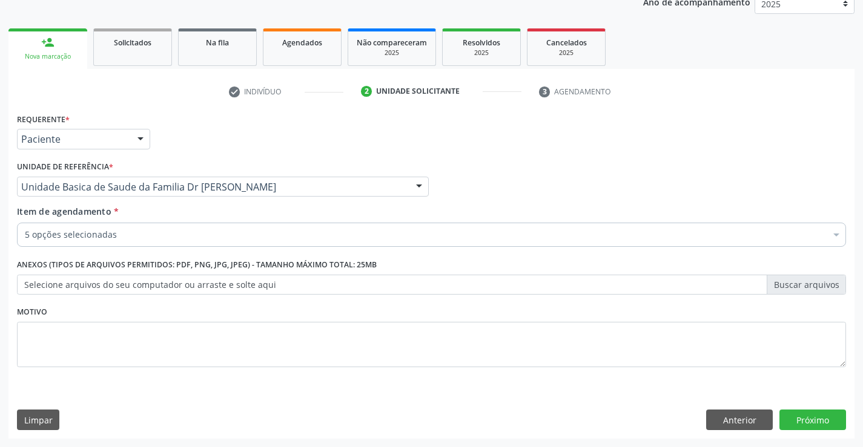
checkbox \(Coloscopia\) "true"
click at [790, 418] on button "Próximo" at bounding box center [812, 420] width 67 height 21
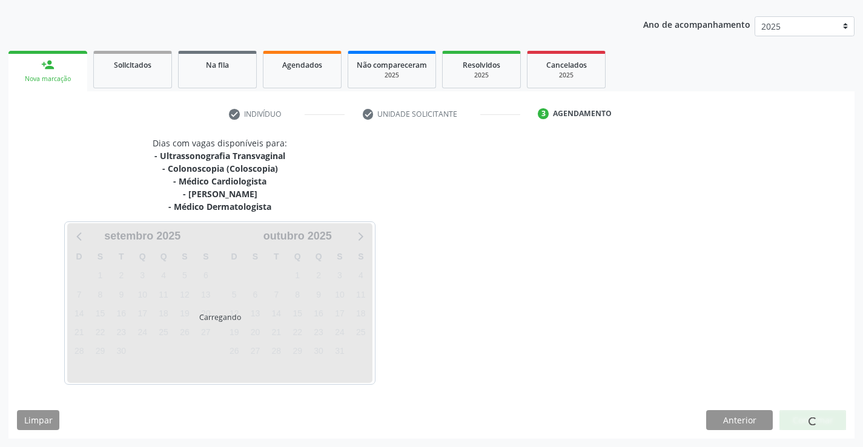
scroll to position [153, 0]
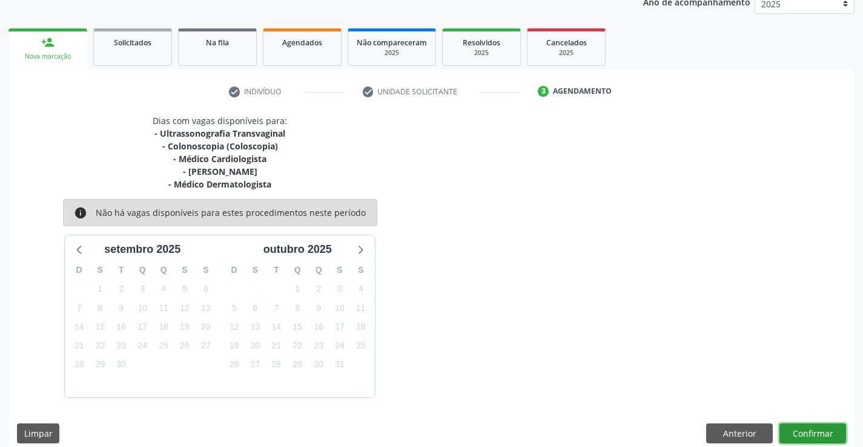
click at [820, 432] on button "Confirmar" at bounding box center [812, 434] width 67 height 21
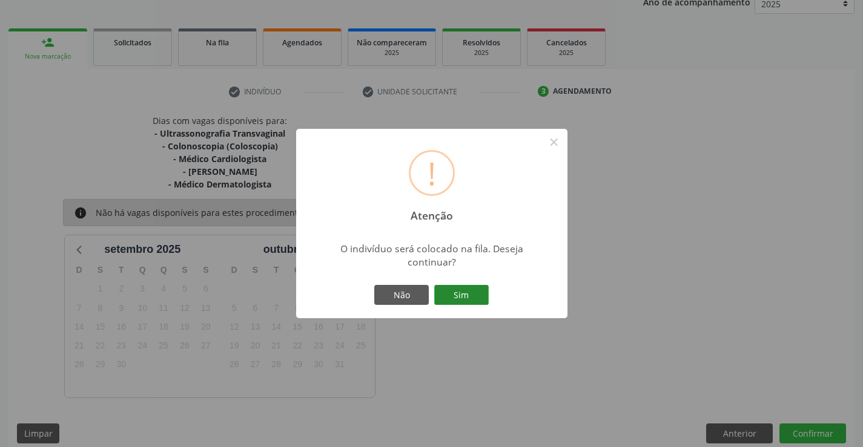
click at [469, 298] on button "Sim" at bounding box center [461, 295] width 54 height 21
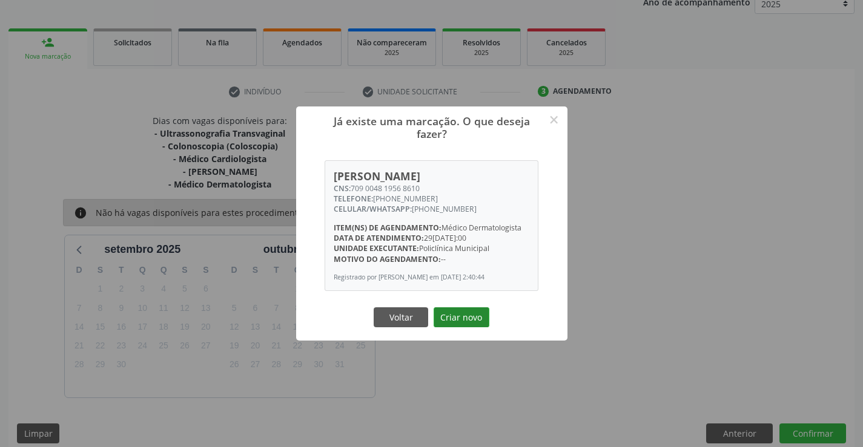
click at [461, 318] on button "Criar novo" at bounding box center [461, 318] width 56 height 21
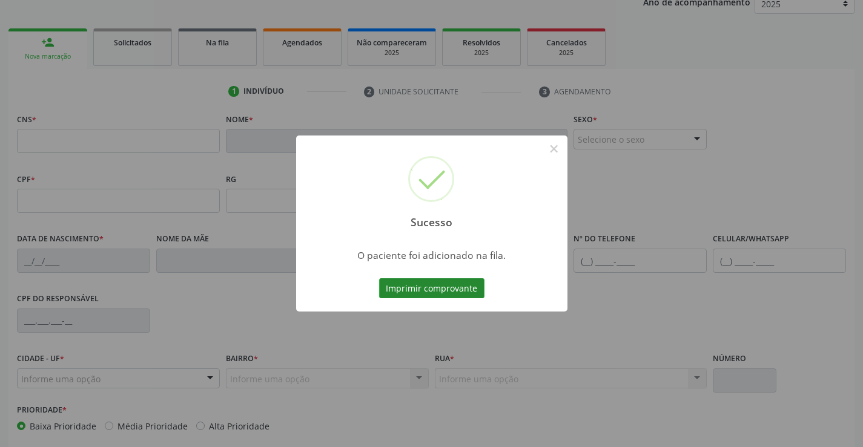
click at [443, 288] on button "Imprimir comprovante" at bounding box center [431, 288] width 105 height 21
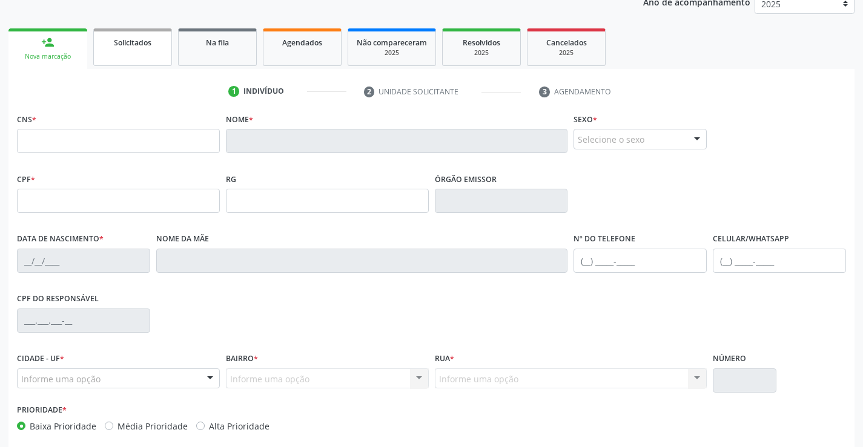
click at [132, 56] on link "Solicitados" at bounding box center [132, 47] width 79 height 38
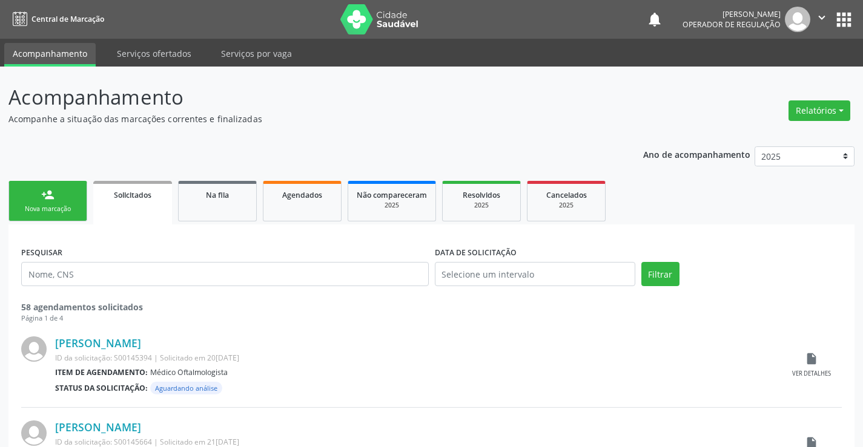
click at [65, 207] on div "Nova marcação" at bounding box center [48, 209] width 61 height 9
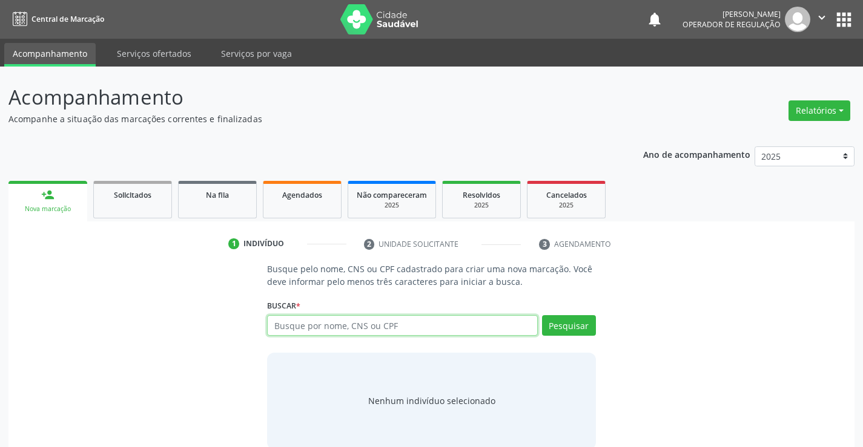
click at [323, 329] on input "text" at bounding box center [402, 325] width 270 height 21
type input "709004819568610"
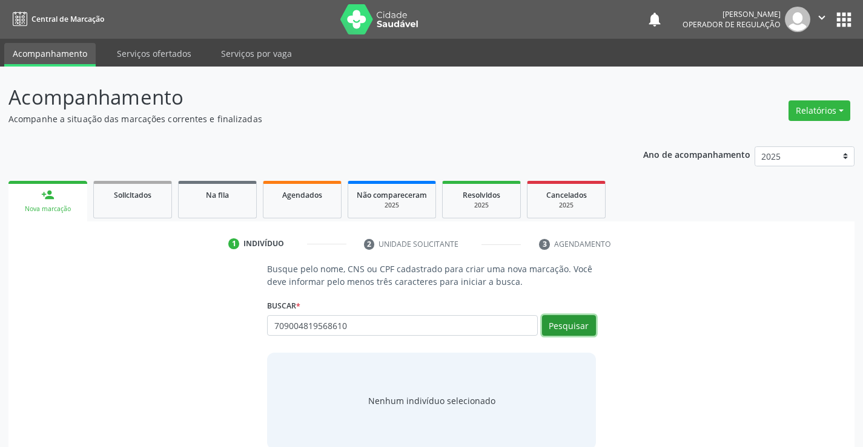
click at [580, 323] on button "Pesquisar" at bounding box center [569, 325] width 54 height 21
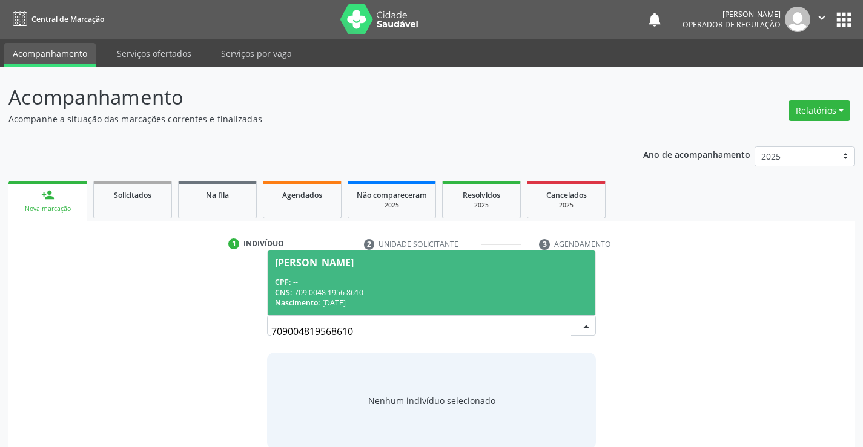
click at [508, 292] on div "CNS: 709 0048 1956 8610" at bounding box center [431, 293] width 312 height 10
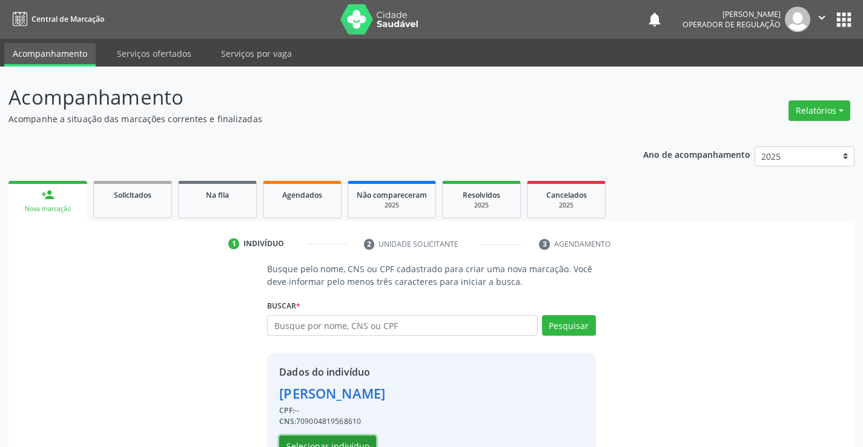
click at [288, 441] on button "Selecionar indivíduo" at bounding box center [327, 446] width 97 height 21
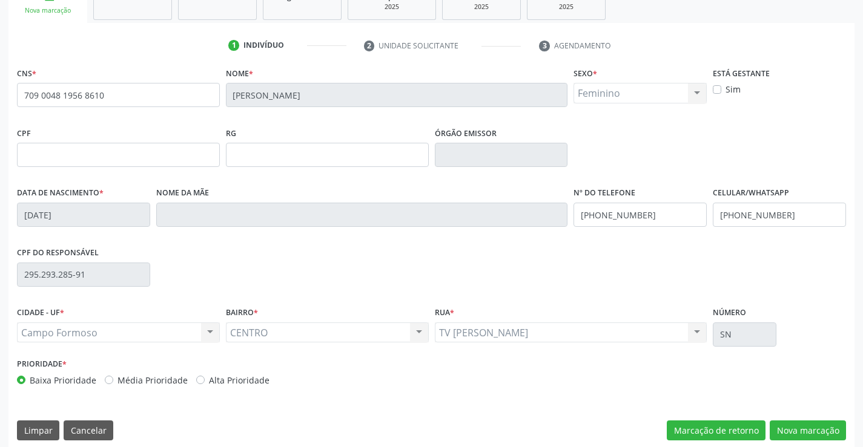
scroll to position [209, 0]
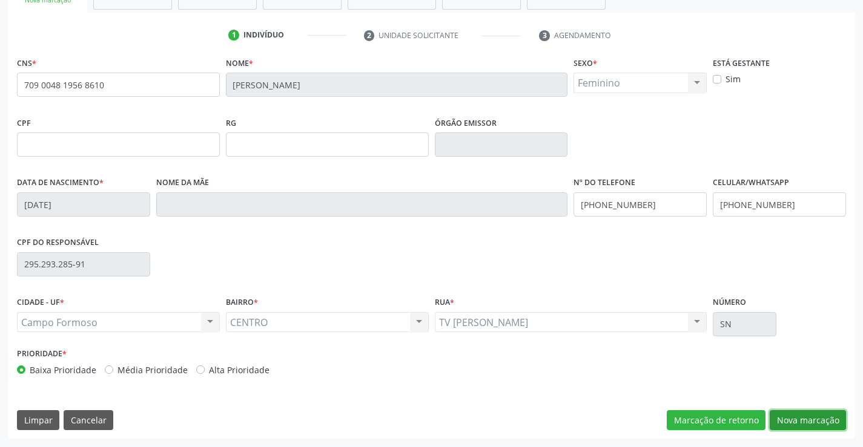
click at [784, 417] on button "Nova marcação" at bounding box center [807, 420] width 76 height 21
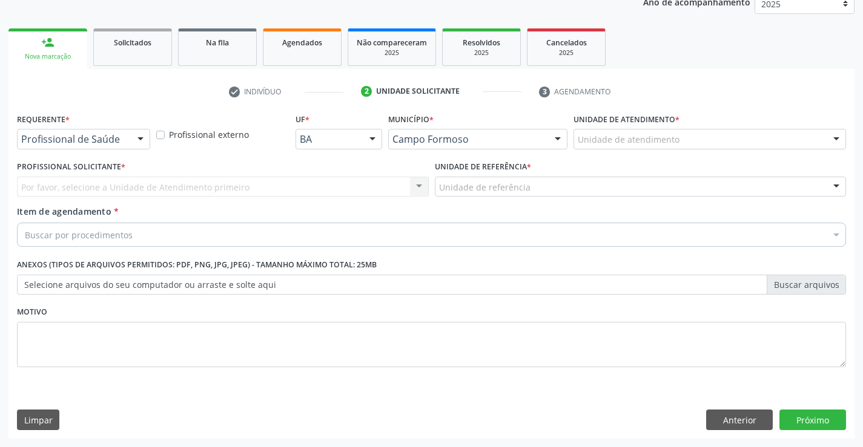
scroll to position [153, 0]
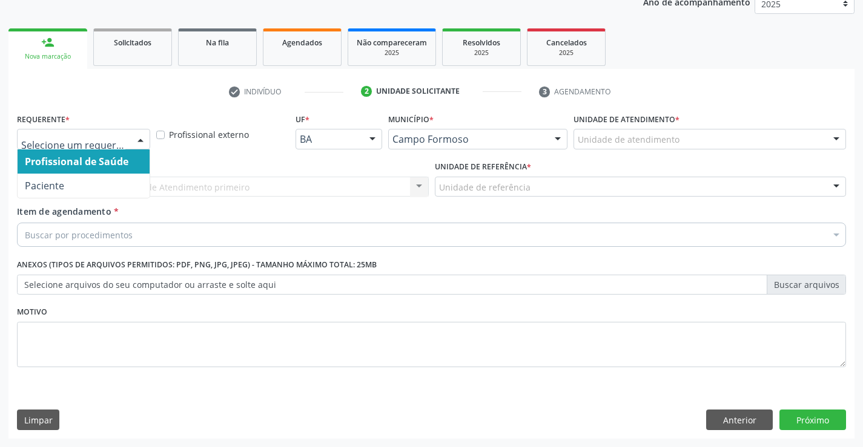
click at [142, 135] on div at bounding box center [140, 140] width 18 height 21
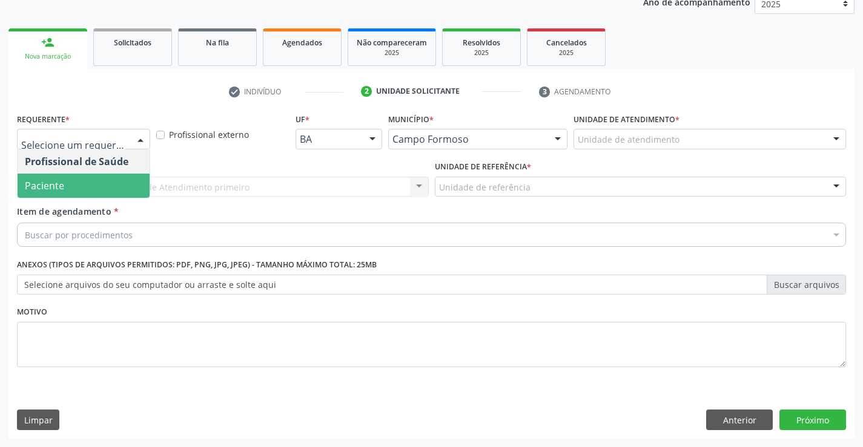
click at [99, 195] on span "Paciente" at bounding box center [84, 186] width 132 height 24
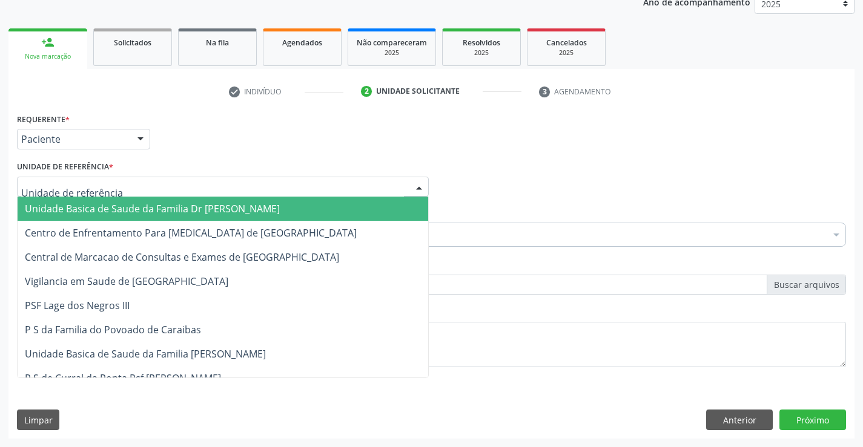
click at [148, 189] on div at bounding box center [223, 187] width 412 height 21
click at [154, 211] on span "Unidade Basica de Saude da Familia Dr [PERSON_NAME]" at bounding box center [152, 208] width 255 height 13
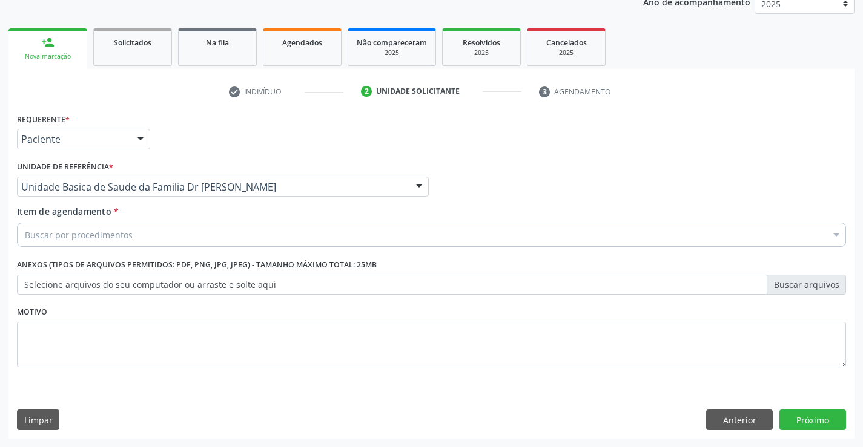
click at [176, 240] on div "Buscar por procedimentos" at bounding box center [431, 235] width 829 height 24
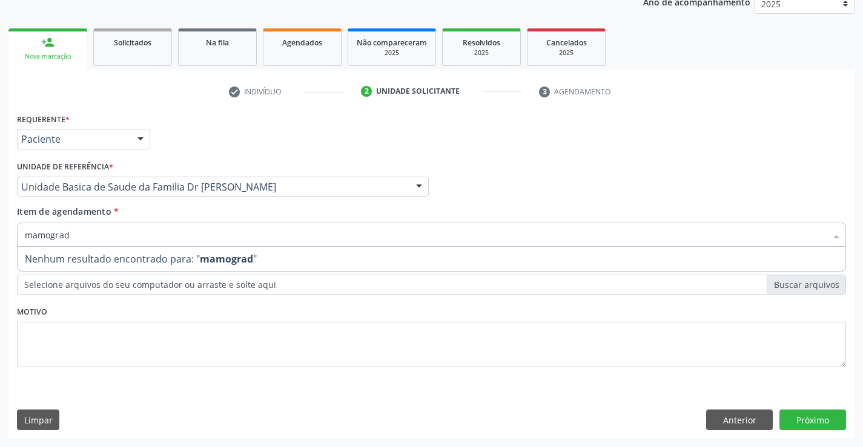
type input "mamogra"
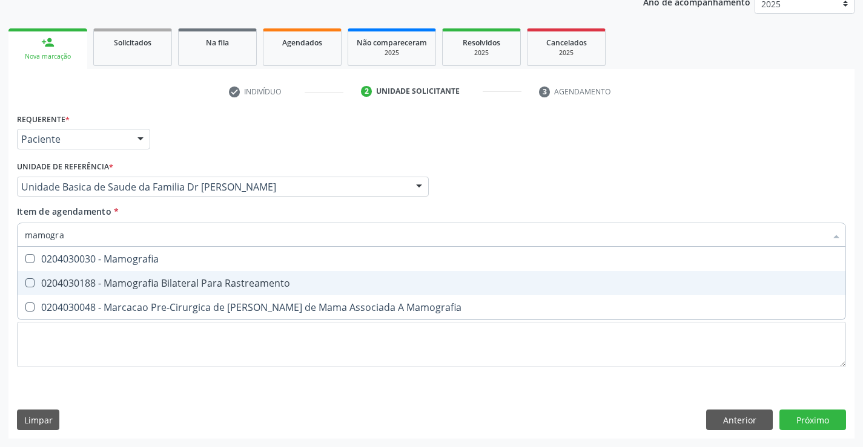
click at [176, 281] on div "0204030188 - Mamografia Bilateral Para Rastreamento" at bounding box center [431, 283] width 813 height 10
checkbox Rastreamento "true"
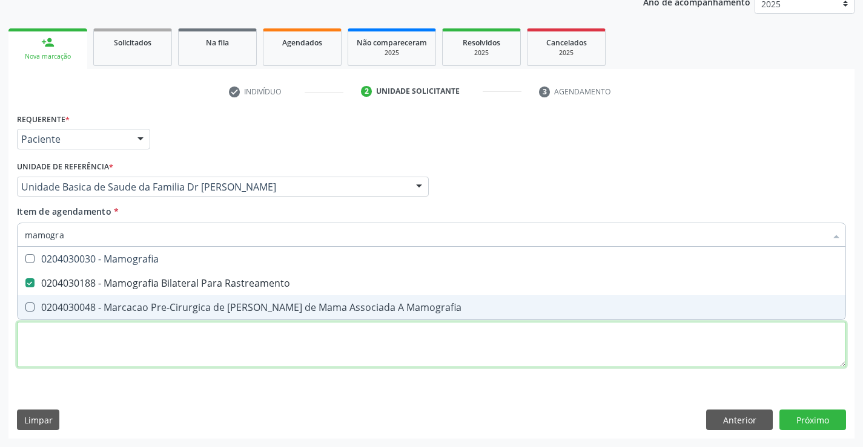
click at [122, 350] on div "Requerente * Paciente Profissional de Saúde Paciente Nenhum resultado encontrad…" at bounding box center [431, 247] width 829 height 274
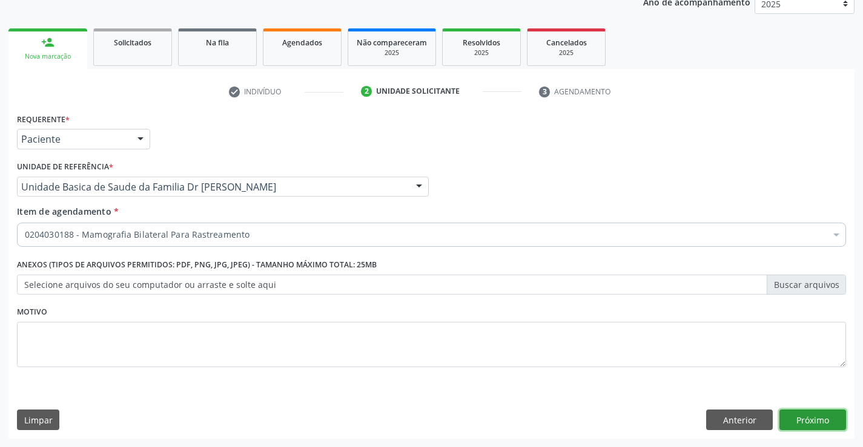
click at [806, 420] on button "Próximo" at bounding box center [812, 420] width 67 height 21
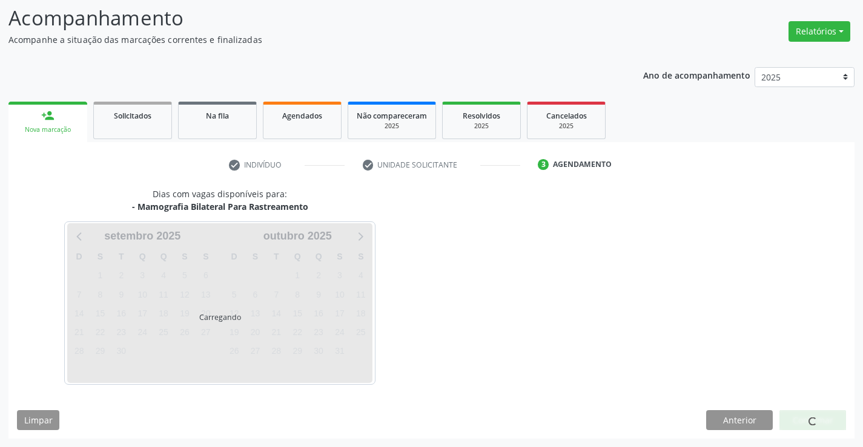
scroll to position [79, 0]
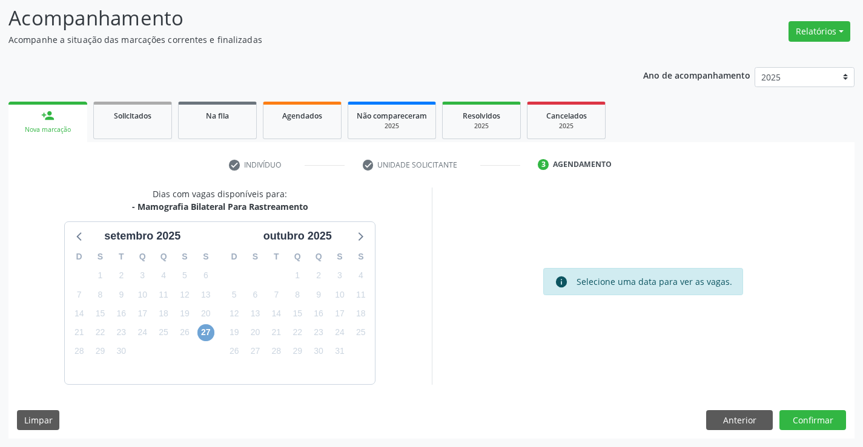
click at [203, 333] on span "27" at bounding box center [205, 332] width 17 height 17
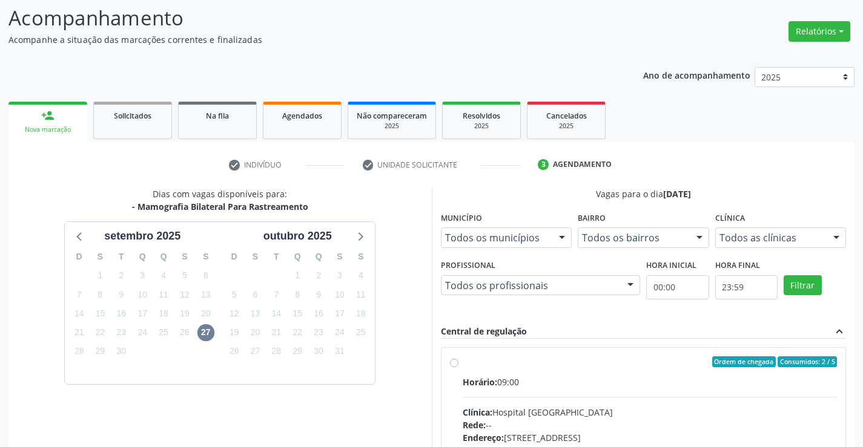
click at [463, 364] on label "Ordem de chegada Consumidos: 2 / 5 Horário: 09:00 Clínica: Hospital [GEOGRAPHIC…" at bounding box center [650, 450] width 375 height 186
click at [453, 364] on input "Ordem de chegada Consumidos: 2 / 5 Horário: 09:00 Clínica: Hospital [GEOGRAPHIC…" at bounding box center [454, 362] width 8 height 11
radio input "true"
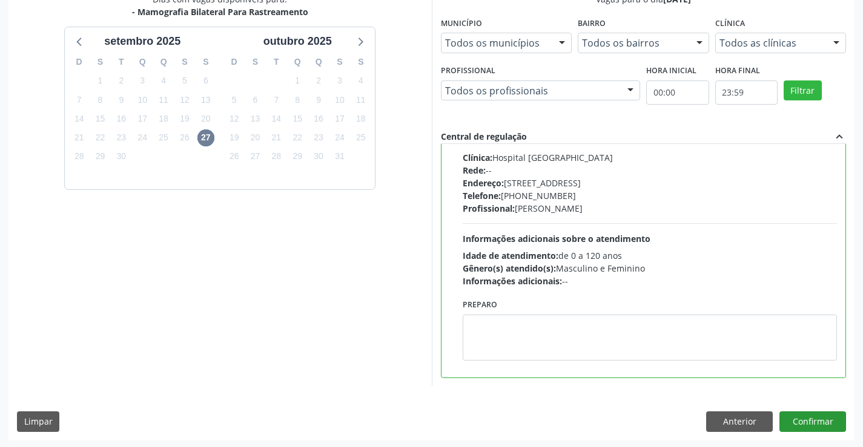
scroll to position [276, 0]
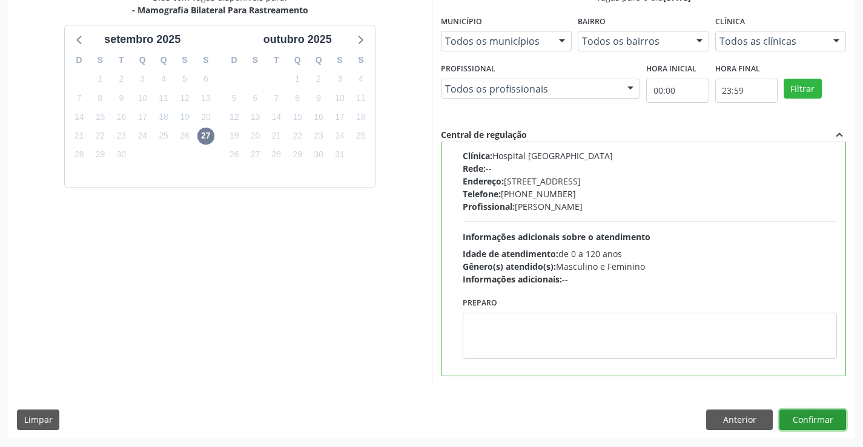
click at [794, 420] on button "Confirmar" at bounding box center [812, 420] width 67 height 21
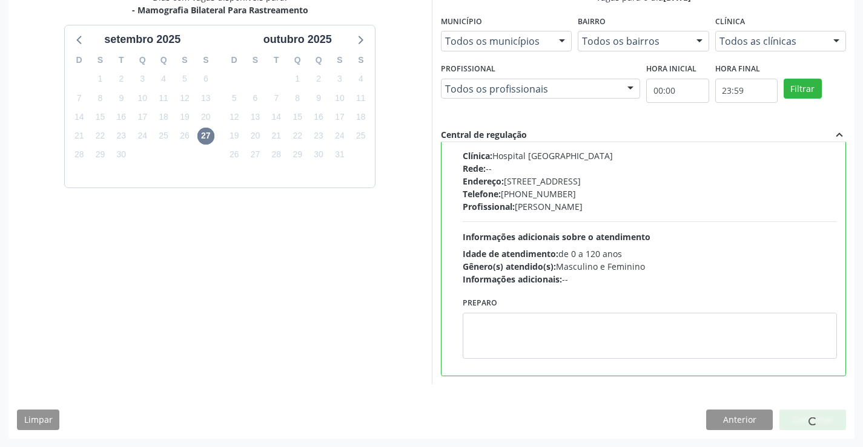
scroll to position [209, 0]
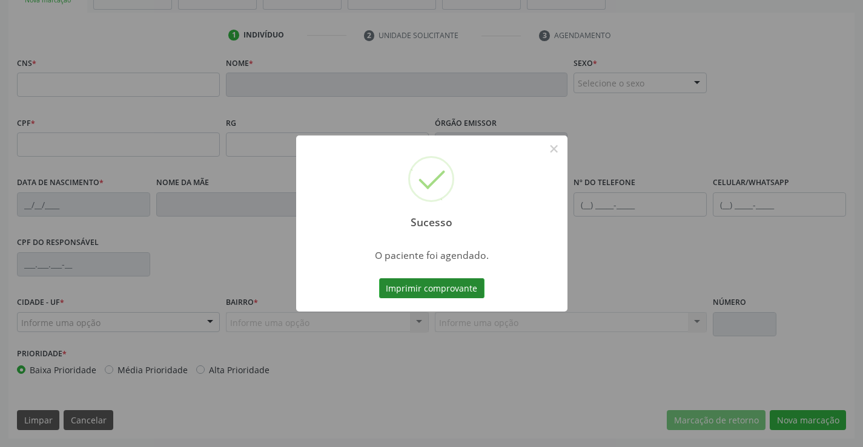
click at [459, 291] on button "Imprimir comprovante" at bounding box center [431, 288] width 105 height 21
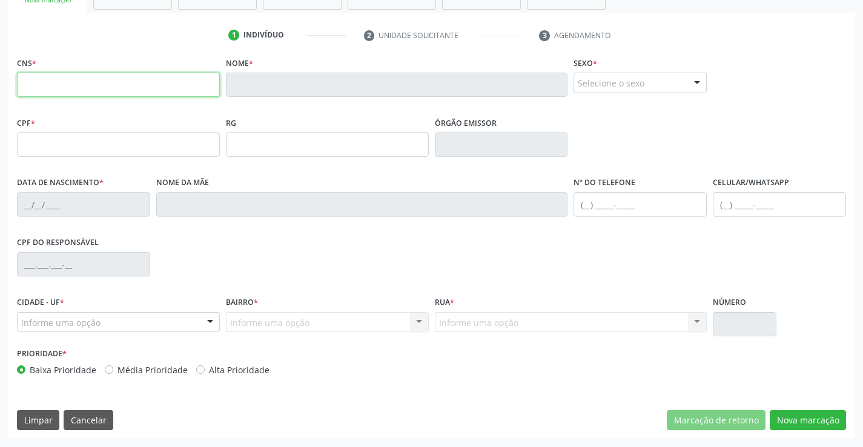
click at [139, 84] on input "text" at bounding box center [118, 85] width 203 height 24
type input "7"
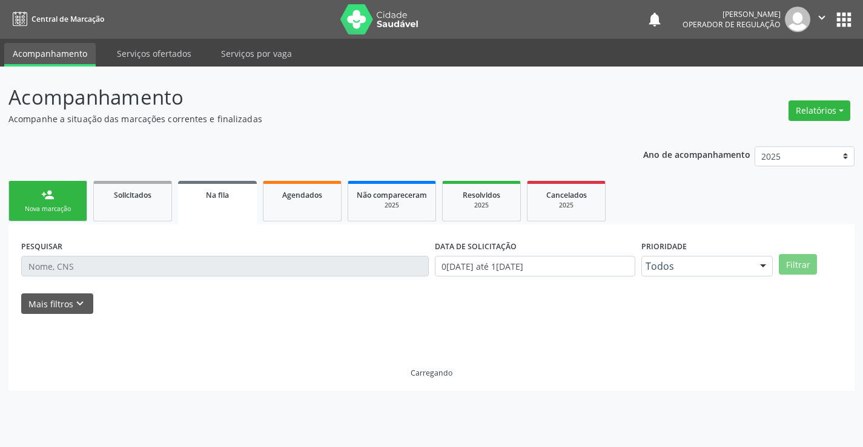
scroll to position [0, 0]
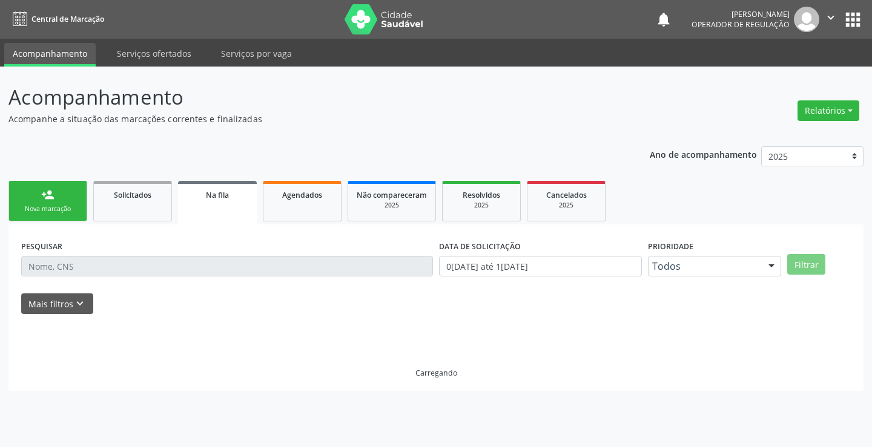
click at [71, 202] on link "person_add Nova marcação" at bounding box center [47, 201] width 79 height 41
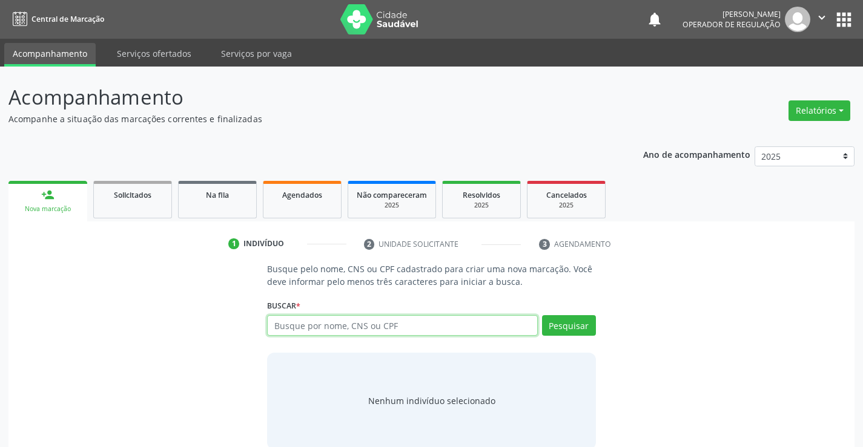
click at [352, 321] on input "text" at bounding box center [402, 325] width 270 height 21
click at [230, 208] on link "Na fila" at bounding box center [217, 200] width 79 height 38
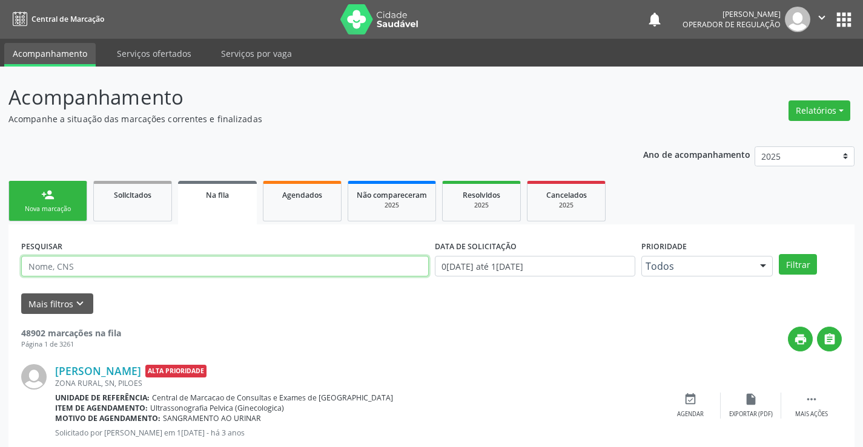
click at [154, 266] on input "text" at bounding box center [224, 266] width 407 height 21
type input "709004819568610"
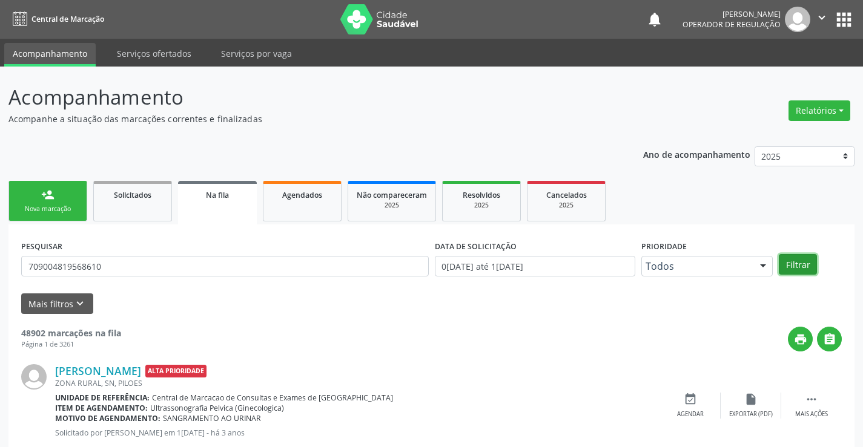
click at [804, 265] on button "Filtrar" at bounding box center [798, 264] width 38 height 21
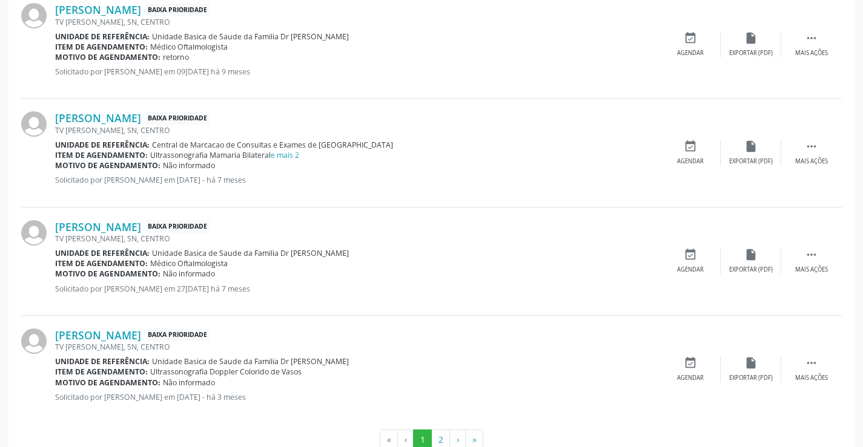
scroll to position [1598, 0]
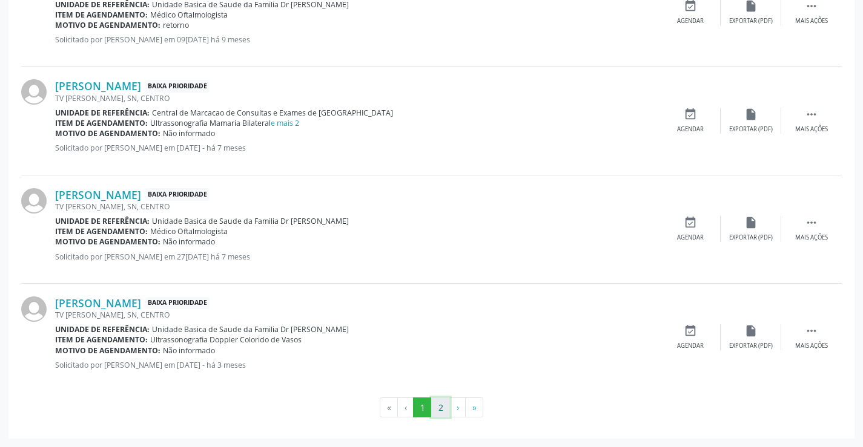
click at [438, 413] on button "2" at bounding box center [440, 408] width 19 height 21
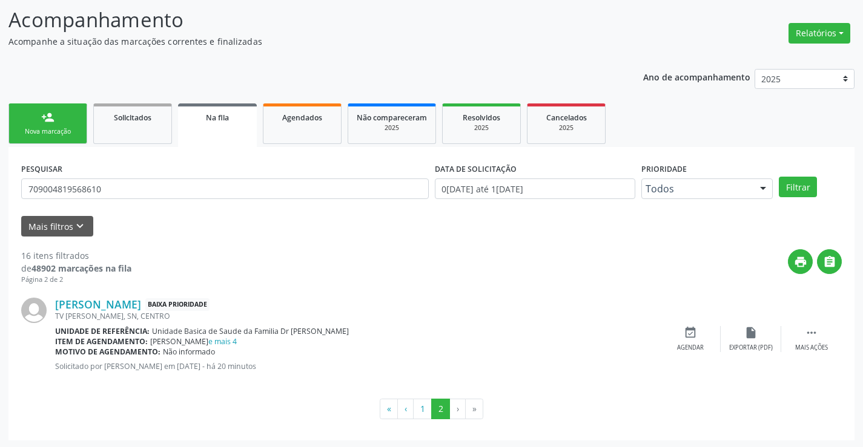
scroll to position [79, 0]
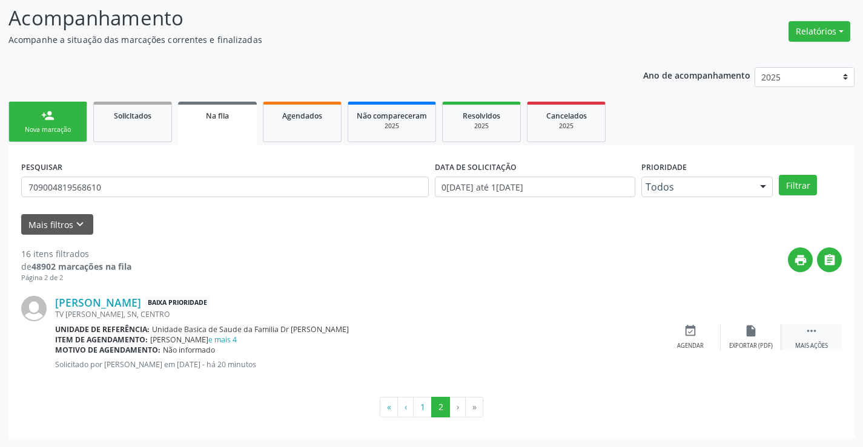
click at [811, 332] on icon "" at bounding box center [811, 330] width 13 height 13
click at [746, 334] on icon "edit" at bounding box center [750, 330] width 13 height 13
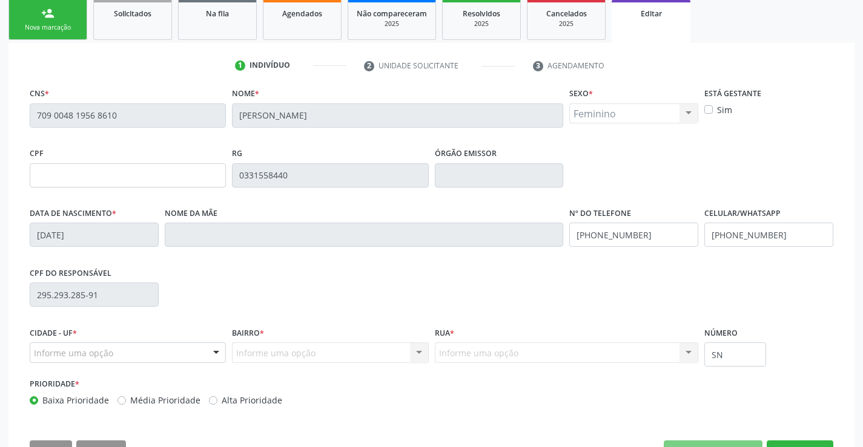
scroll to position [225, 0]
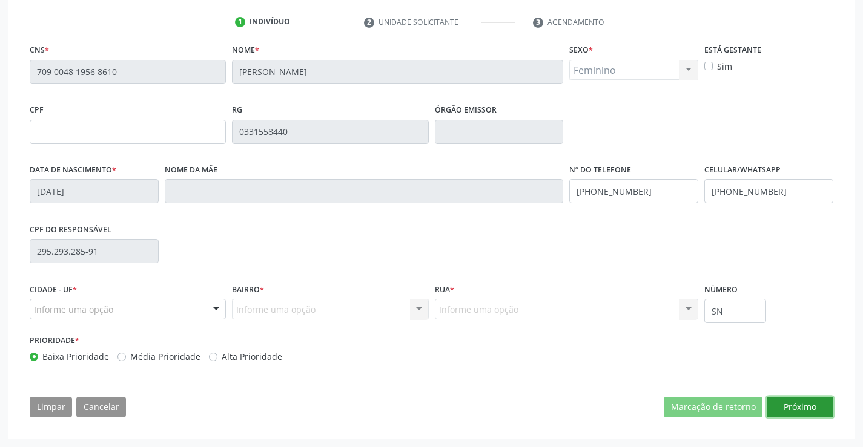
click at [787, 407] on button "Próximo" at bounding box center [799, 407] width 67 height 21
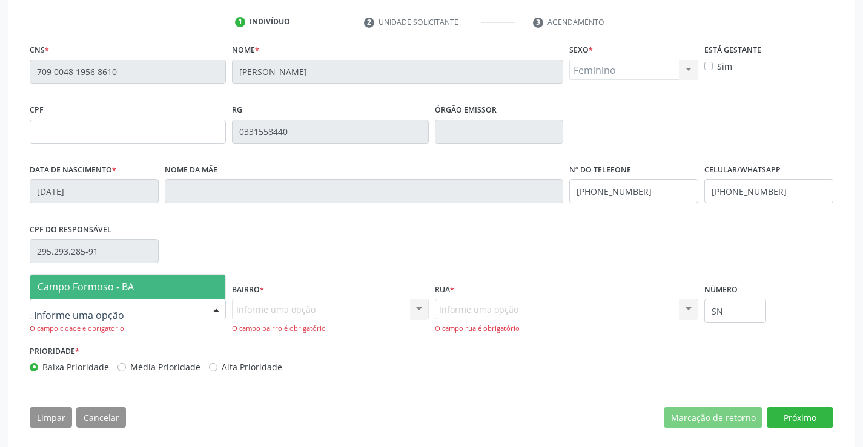
click at [195, 307] on div at bounding box center [128, 309] width 196 height 21
click at [185, 280] on span "Campo Formoso - BA" at bounding box center [127, 287] width 195 height 24
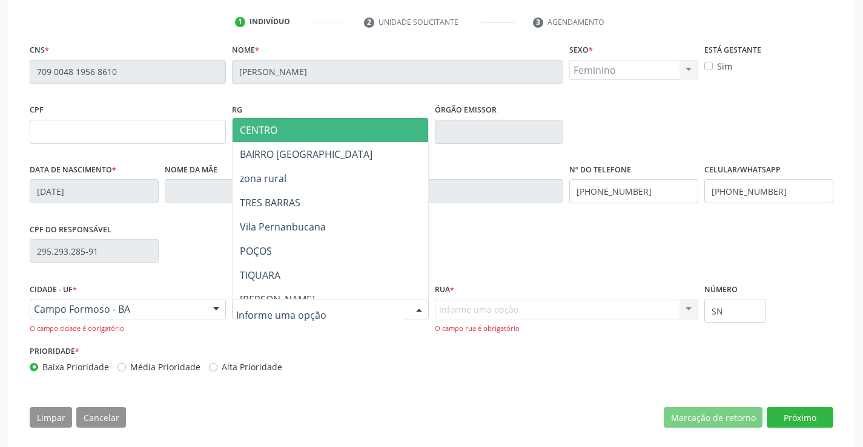
click at [303, 131] on span "CENTRO" at bounding box center [363, 130] width 262 height 24
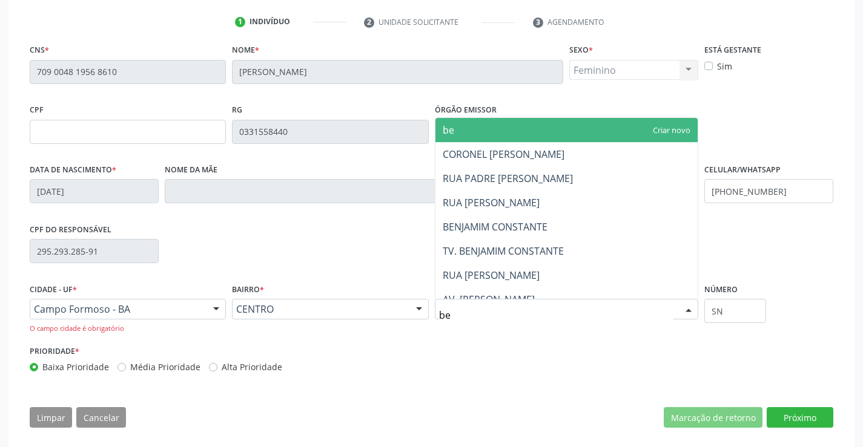
type input "bei"
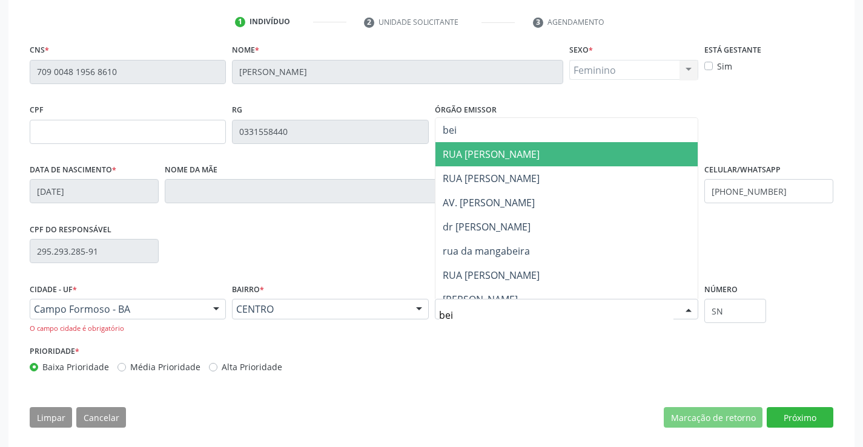
click at [482, 159] on span "RUA [PERSON_NAME]" at bounding box center [491, 154] width 97 height 13
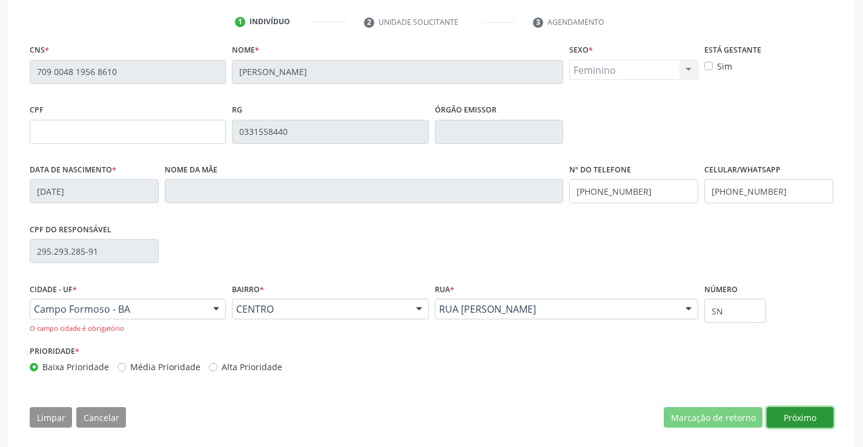
click at [769, 417] on button "Próximo" at bounding box center [799, 417] width 67 height 21
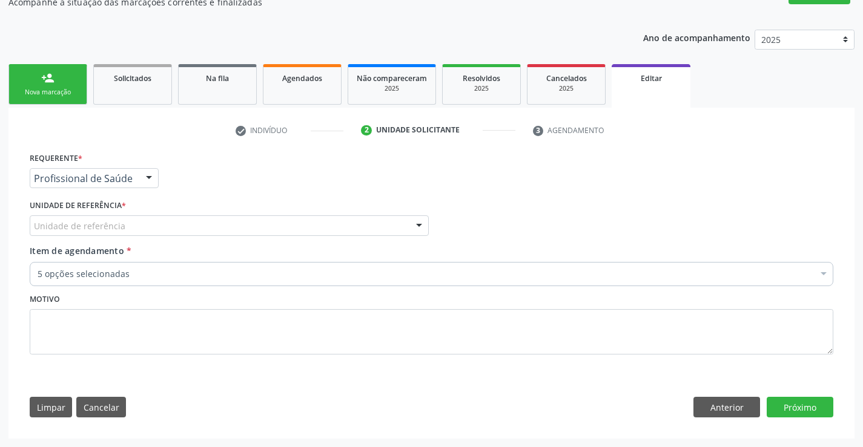
scroll to position [117, 0]
click at [150, 174] on div at bounding box center [149, 179] width 18 height 21
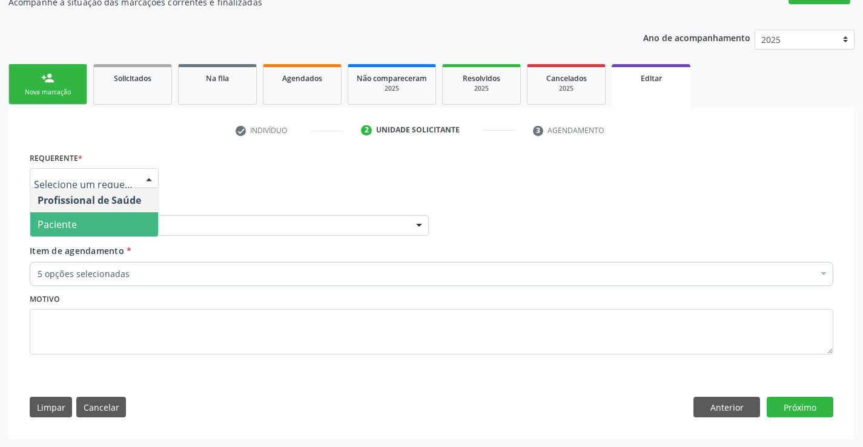
click at [120, 224] on span "Paciente" at bounding box center [94, 224] width 128 height 24
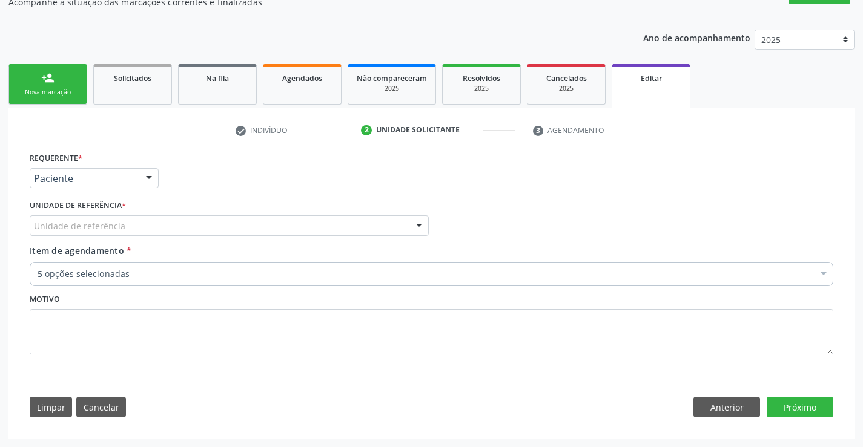
click at [153, 228] on div "Unidade de referência" at bounding box center [229, 226] width 399 height 21
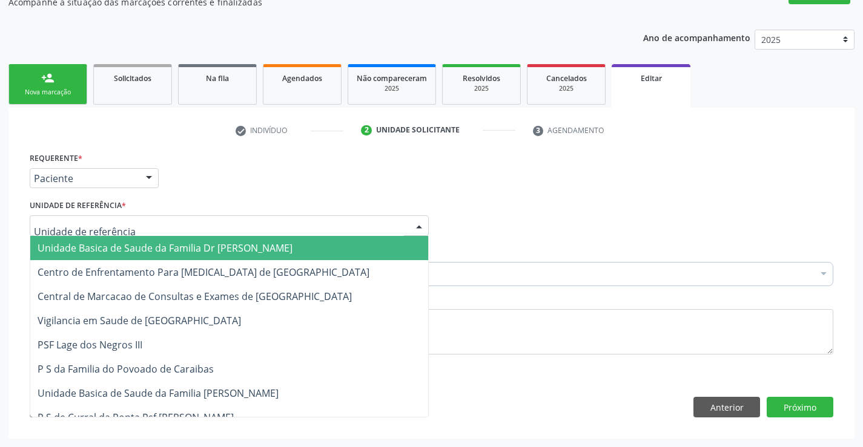
click at [165, 247] on span "Unidade Basica de Saude da Familia Dr [PERSON_NAME]" at bounding box center [165, 248] width 255 height 13
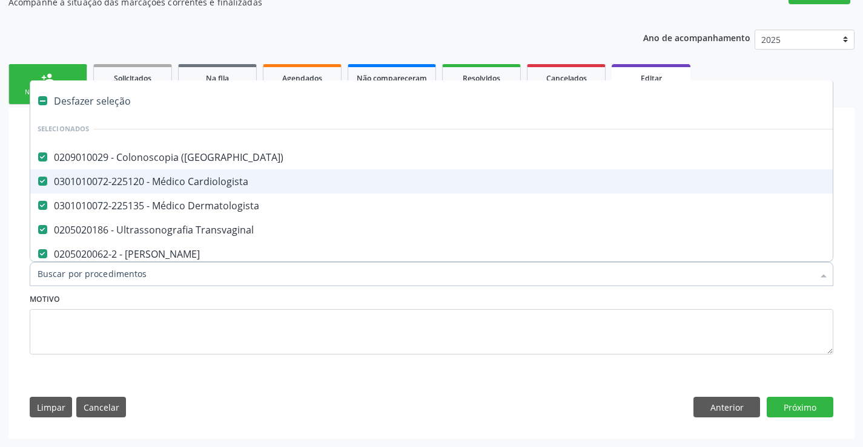
click at [265, 182] on div "0301010072-225120 - Médico Cardiologista" at bounding box center [509, 182] width 943 height 10
checkbox Cardiologista "false"
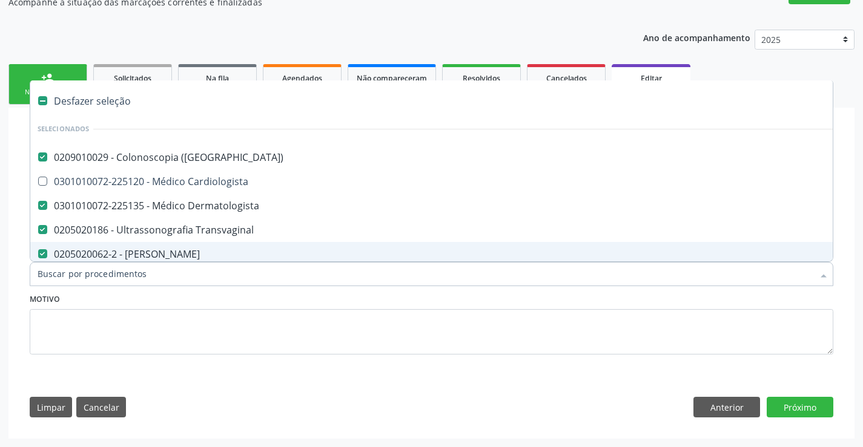
click at [170, 283] on input "Item de agendamento *" at bounding box center [425, 274] width 775 height 24
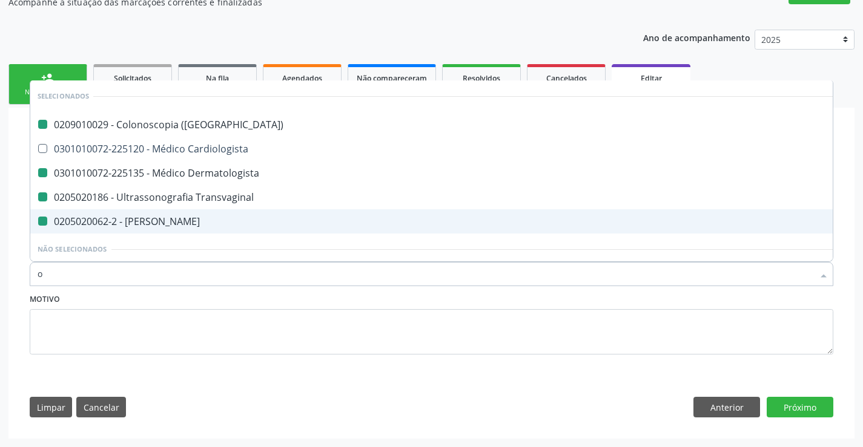
type input "or"
checkbox \(Coloscopia\) "false"
checkbox Dermatologista "false"
checkbox Transvaginal "false"
checkbox Coxa "false"
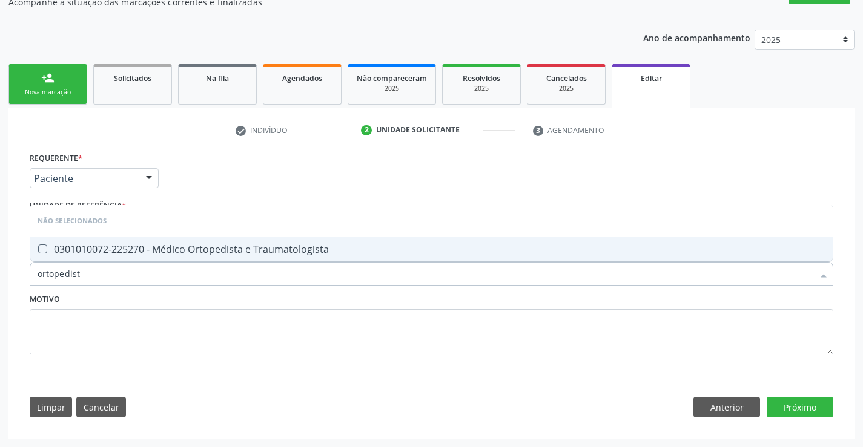
type input "ortopedista"
click at [185, 245] on div "0301010072-225270 - Médico Ortopedista e Traumatologista" at bounding box center [432, 250] width 788 height 10
checkbox Traumatologista "true"
click at [194, 297] on div "Motivo" at bounding box center [431, 323] width 803 height 64
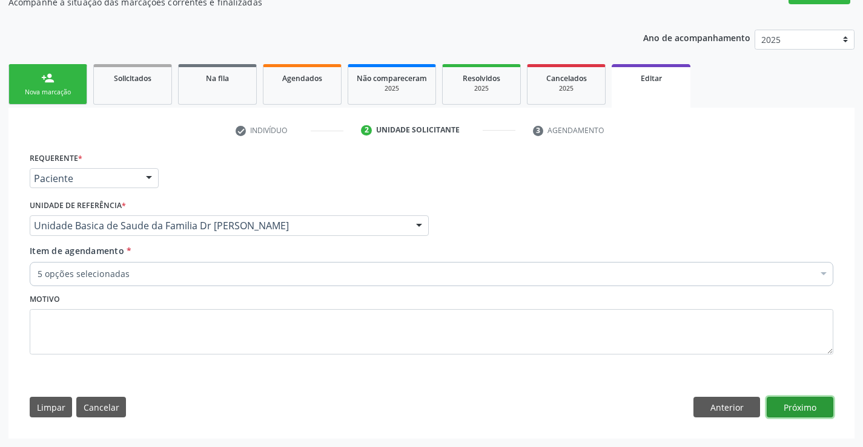
click at [777, 402] on button "Próximo" at bounding box center [799, 407] width 67 height 21
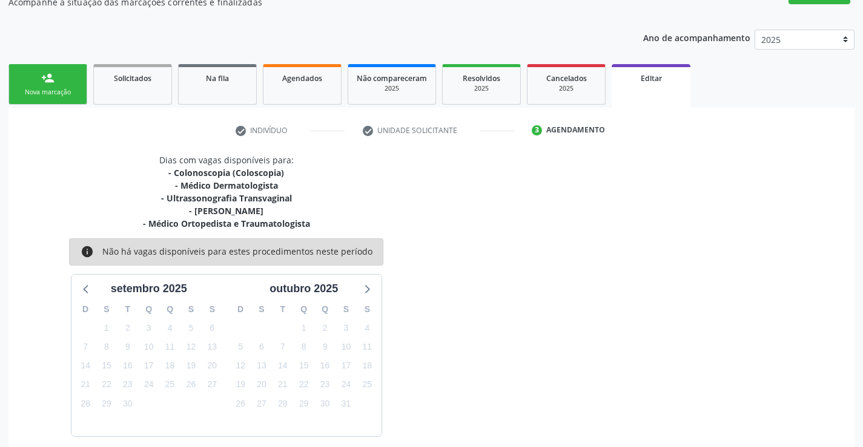
scroll to position [182, 0]
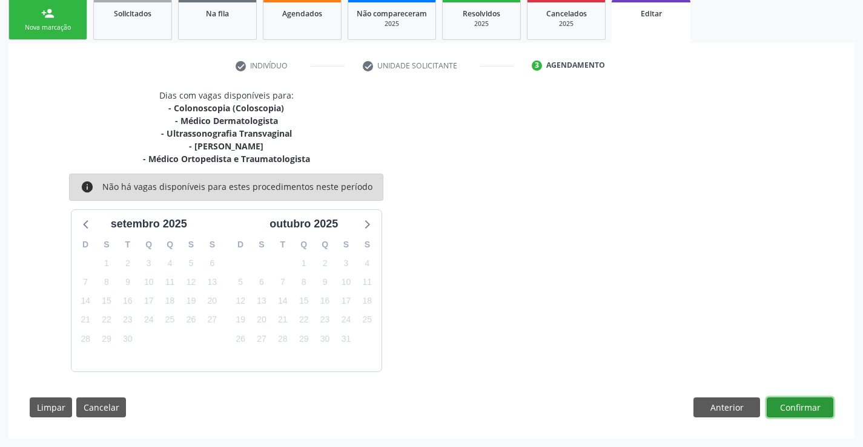
click at [793, 403] on button "Confirmar" at bounding box center [799, 408] width 67 height 21
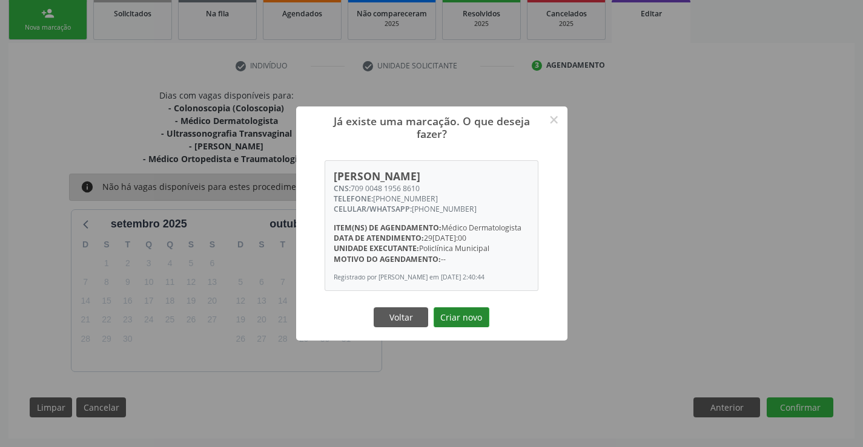
click at [473, 328] on button "Criar novo" at bounding box center [461, 318] width 56 height 21
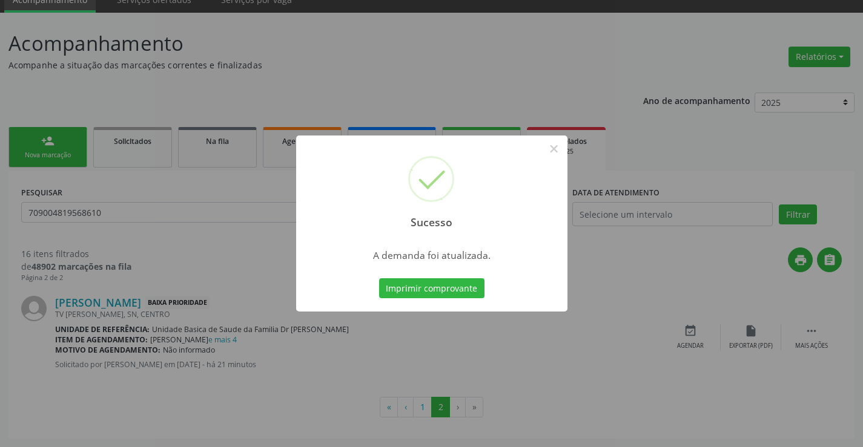
scroll to position [0, 0]
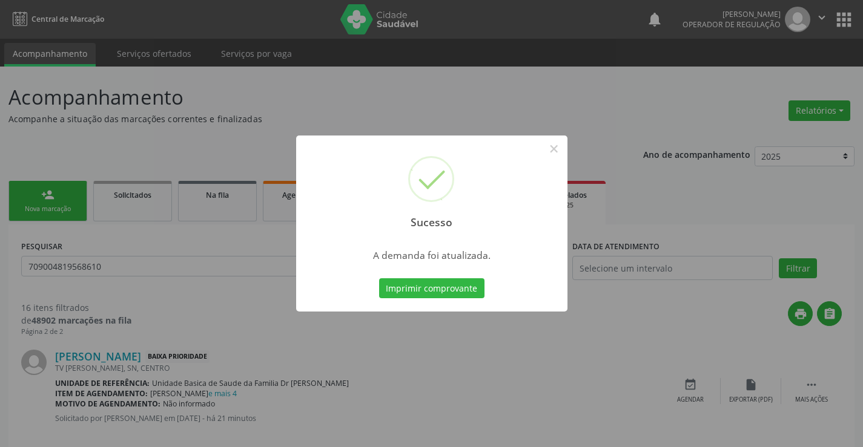
click at [379, 278] on button "Imprimir comprovante" at bounding box center [431, 288] width 105 height 21
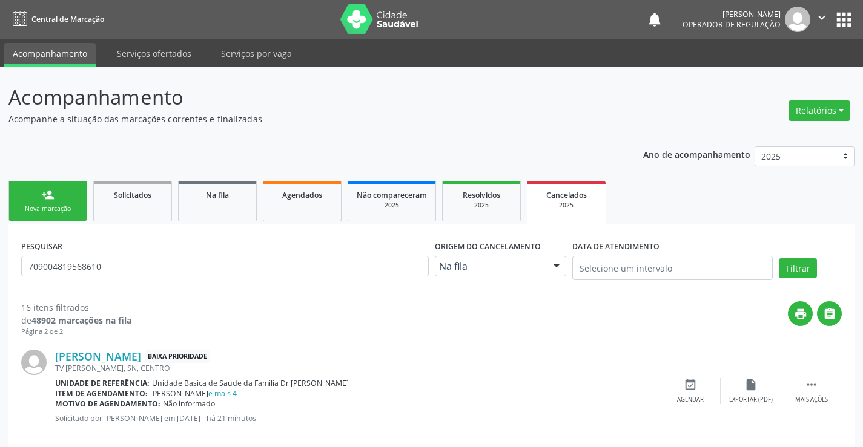
click at [819, 17] on icon "" at bounding box center [821, 17] width 13 height 13
click at [772, 74] on link "Sair" at bounding box center [791, 73] width 84 height 17
